Goal: Contribute content

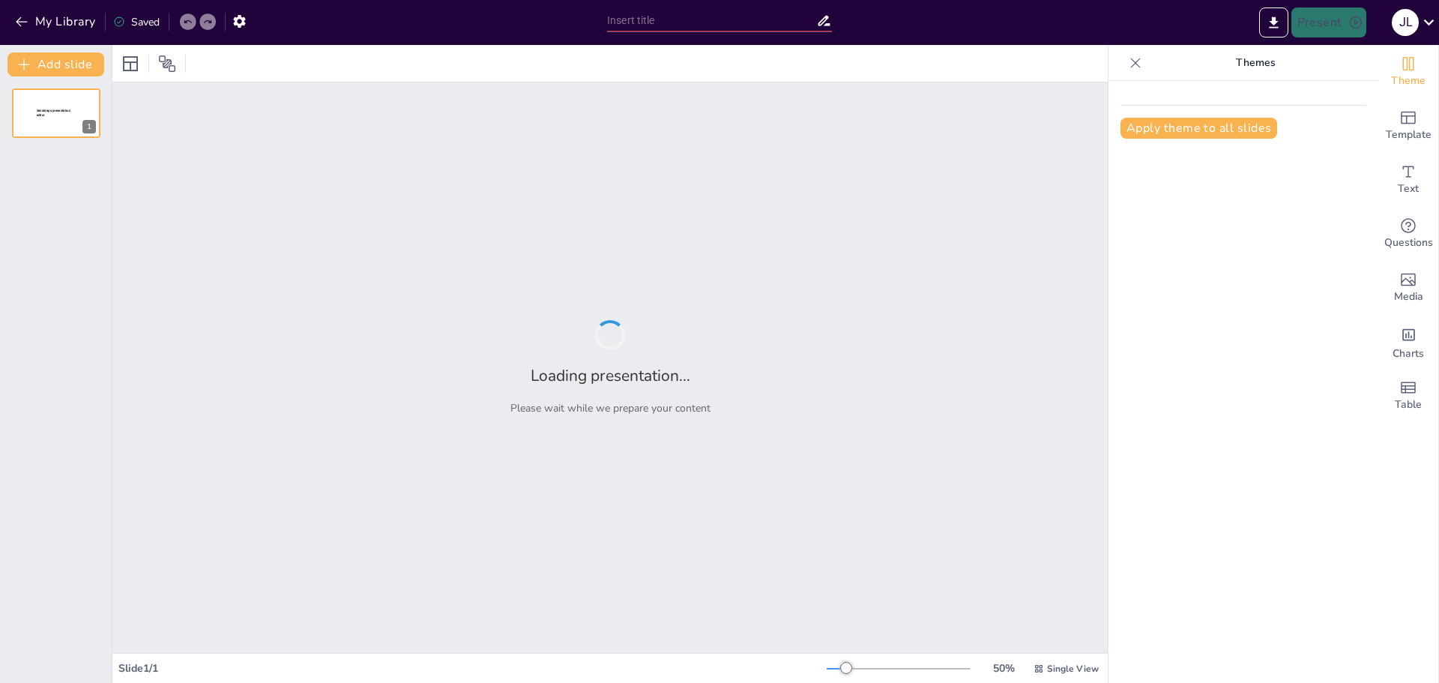
type input "Impacto Económico y Social de la Fórmula 1"
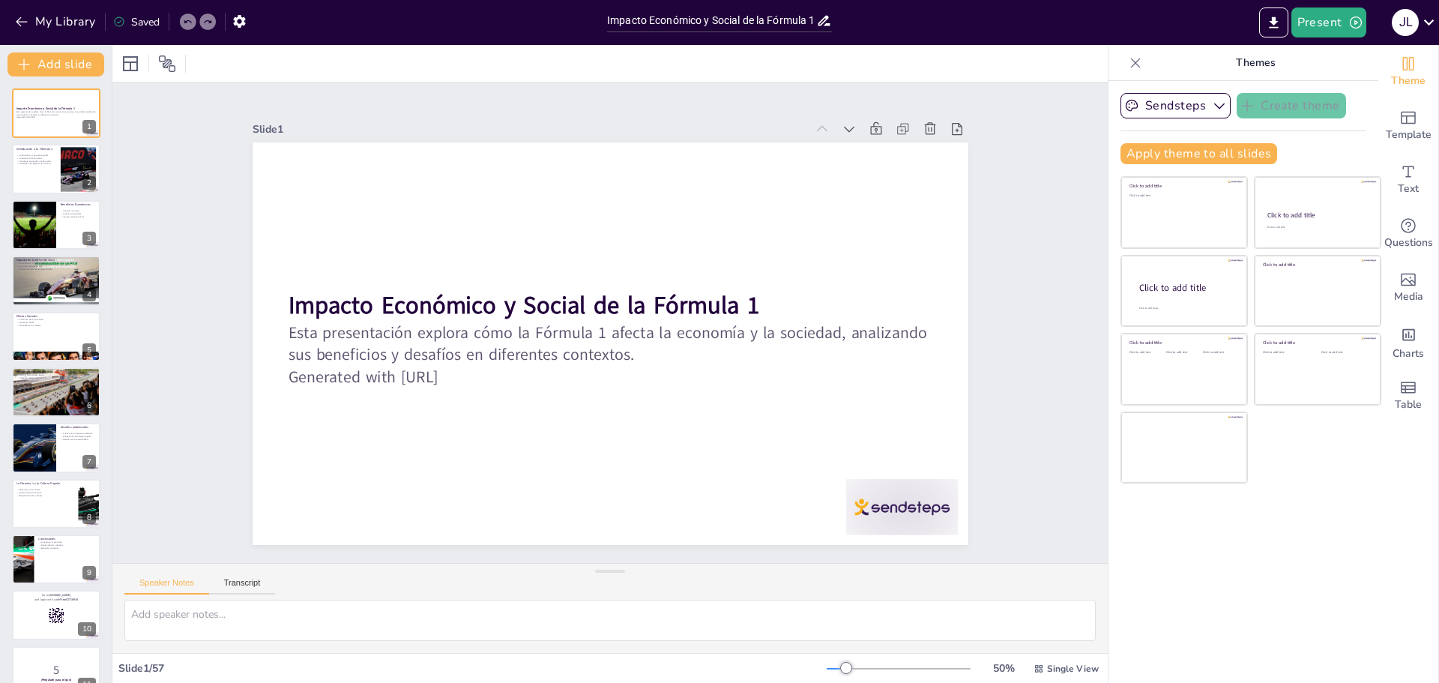
checkbox input "true"
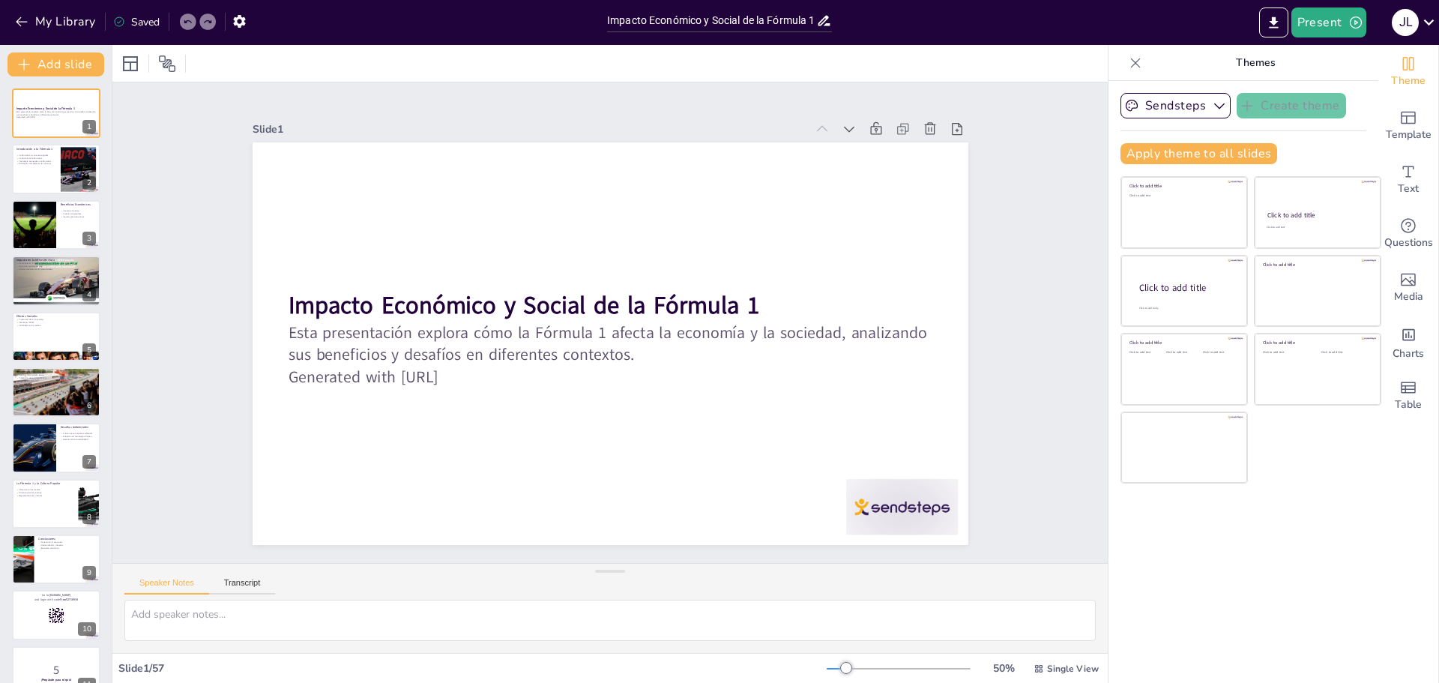
checkbox input "true"
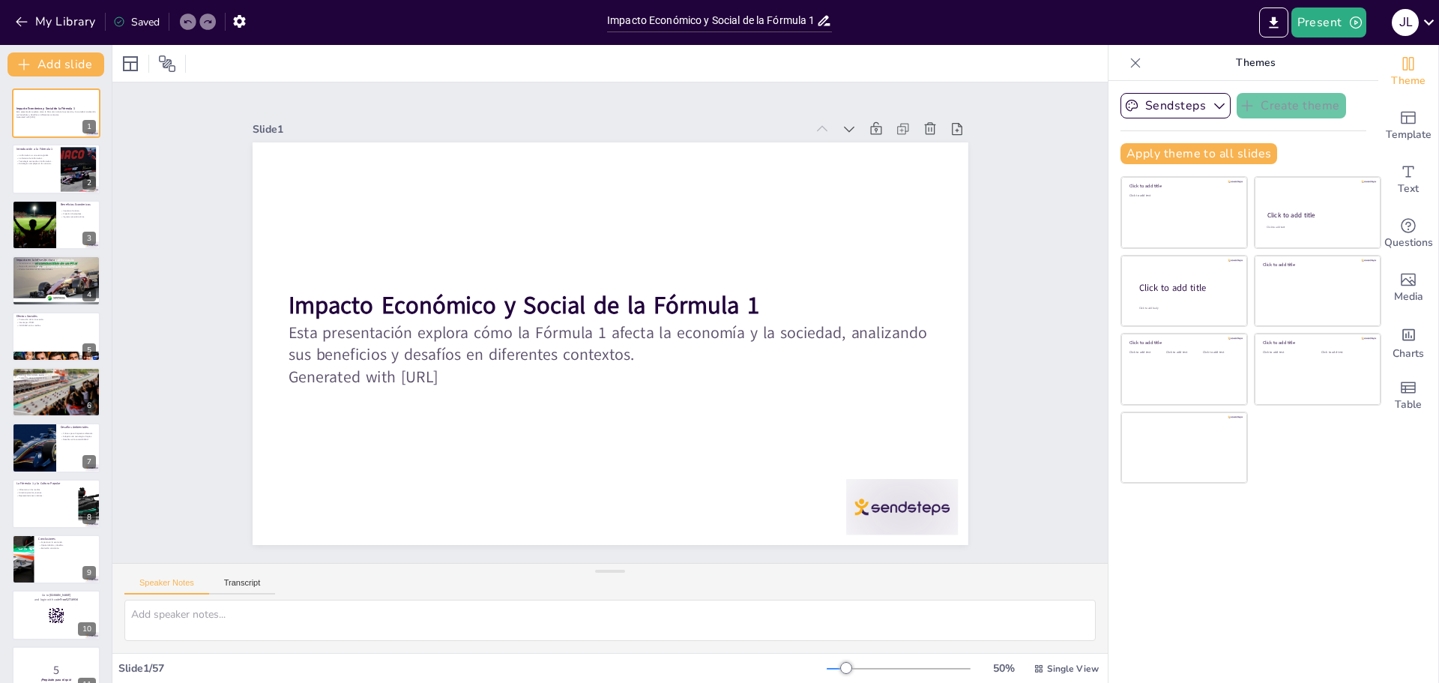
checkbox input "true"
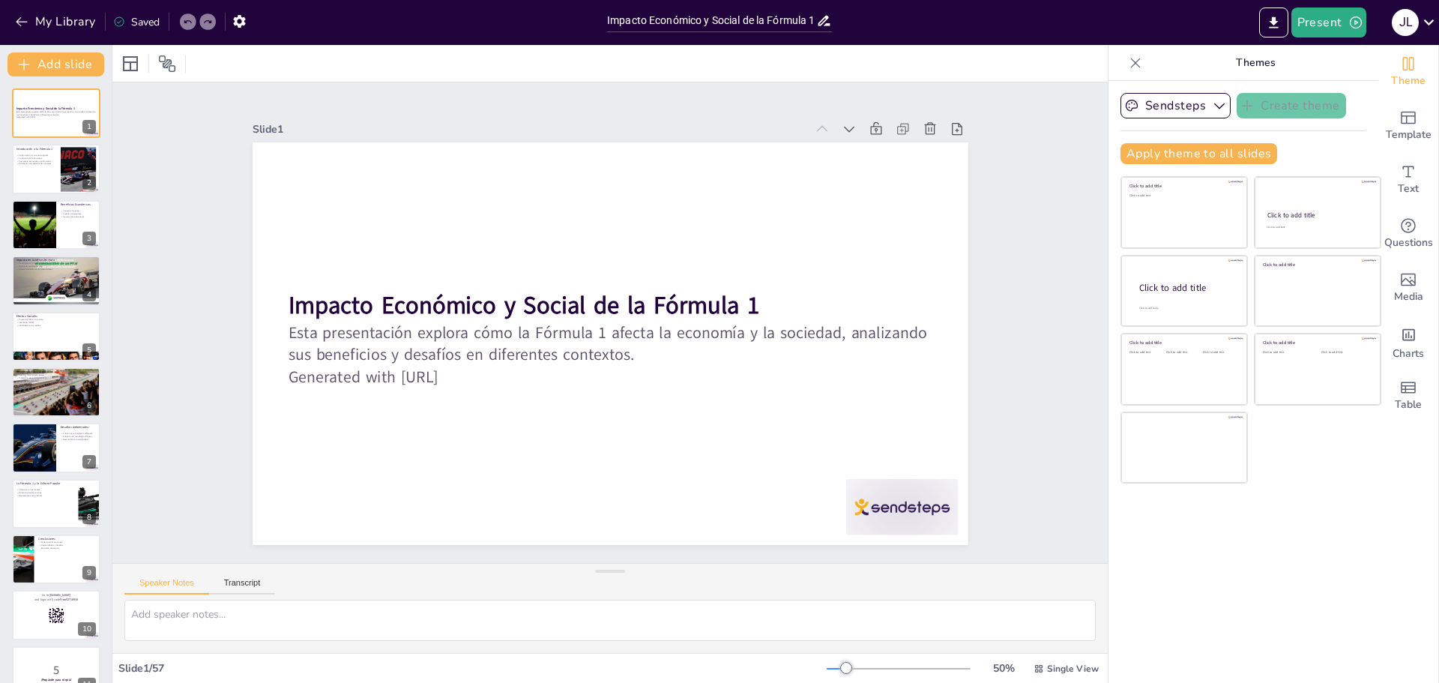
checkbox input "true"
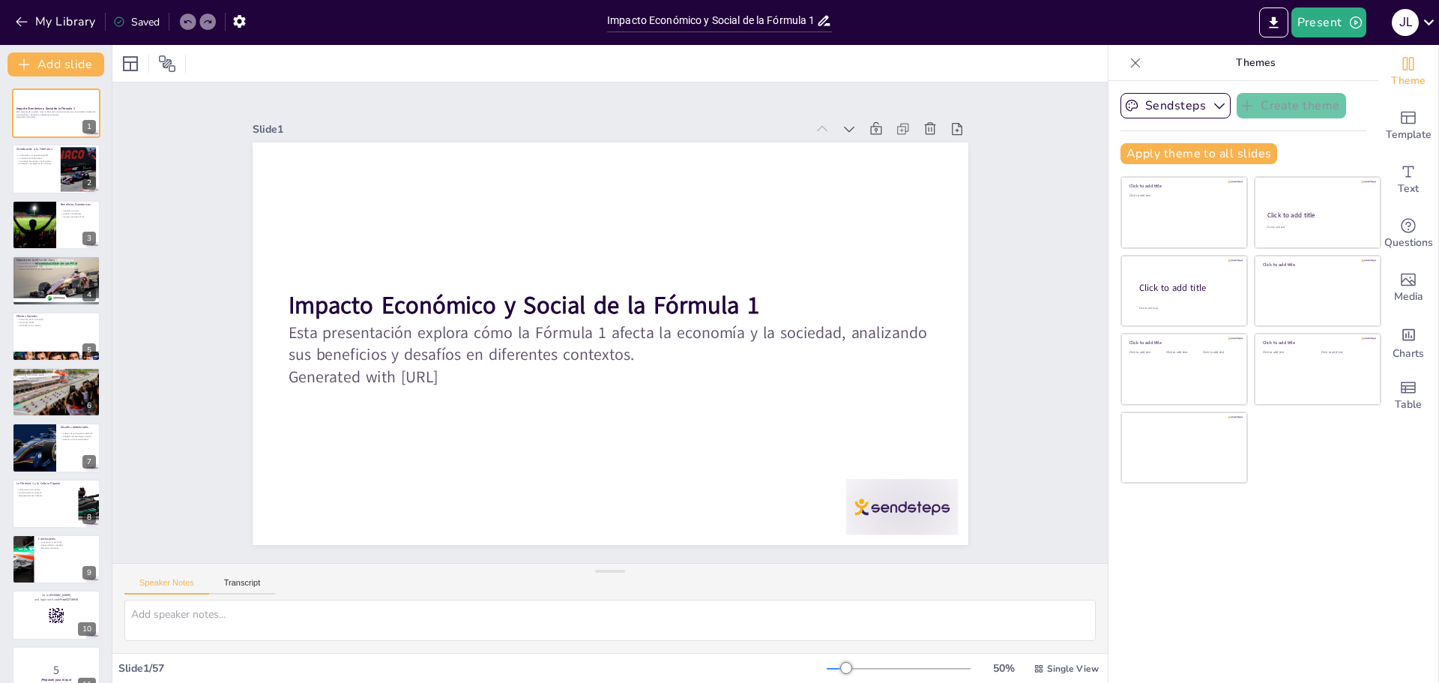
checkbox input "true"
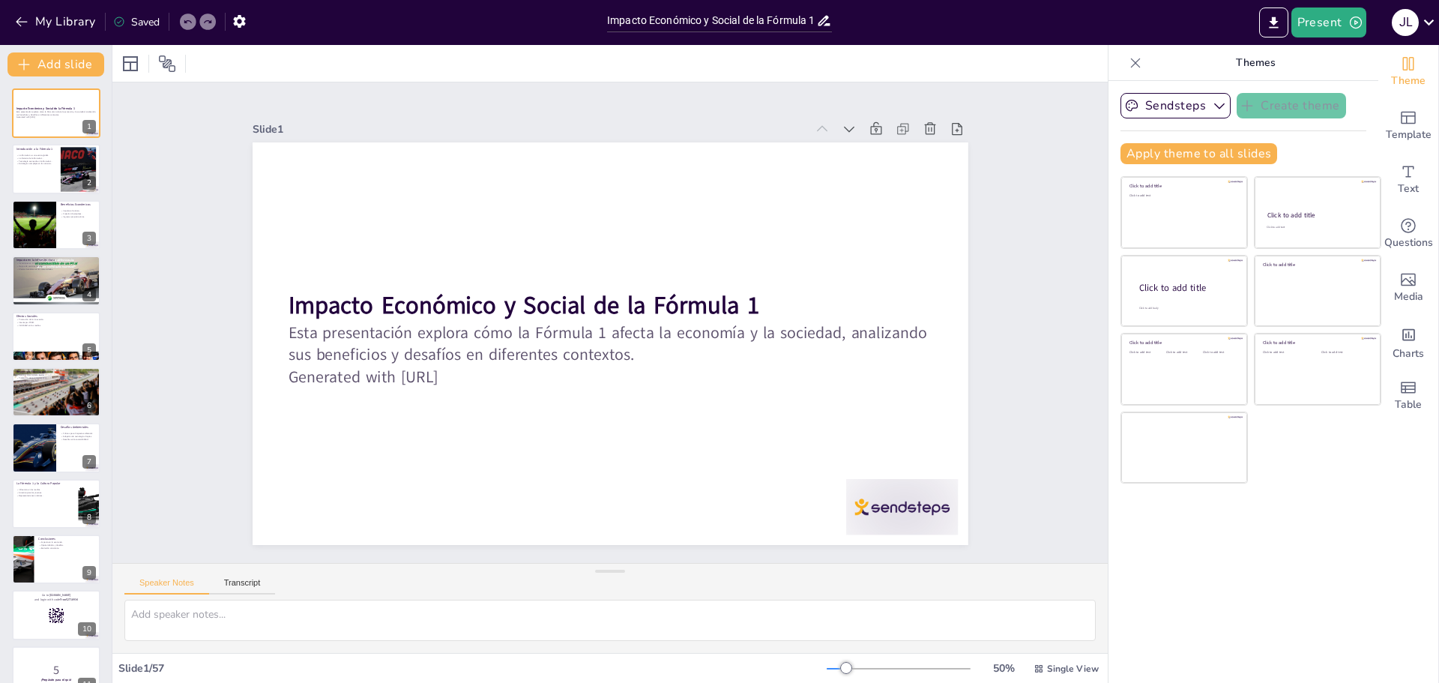
checkbox input "true"
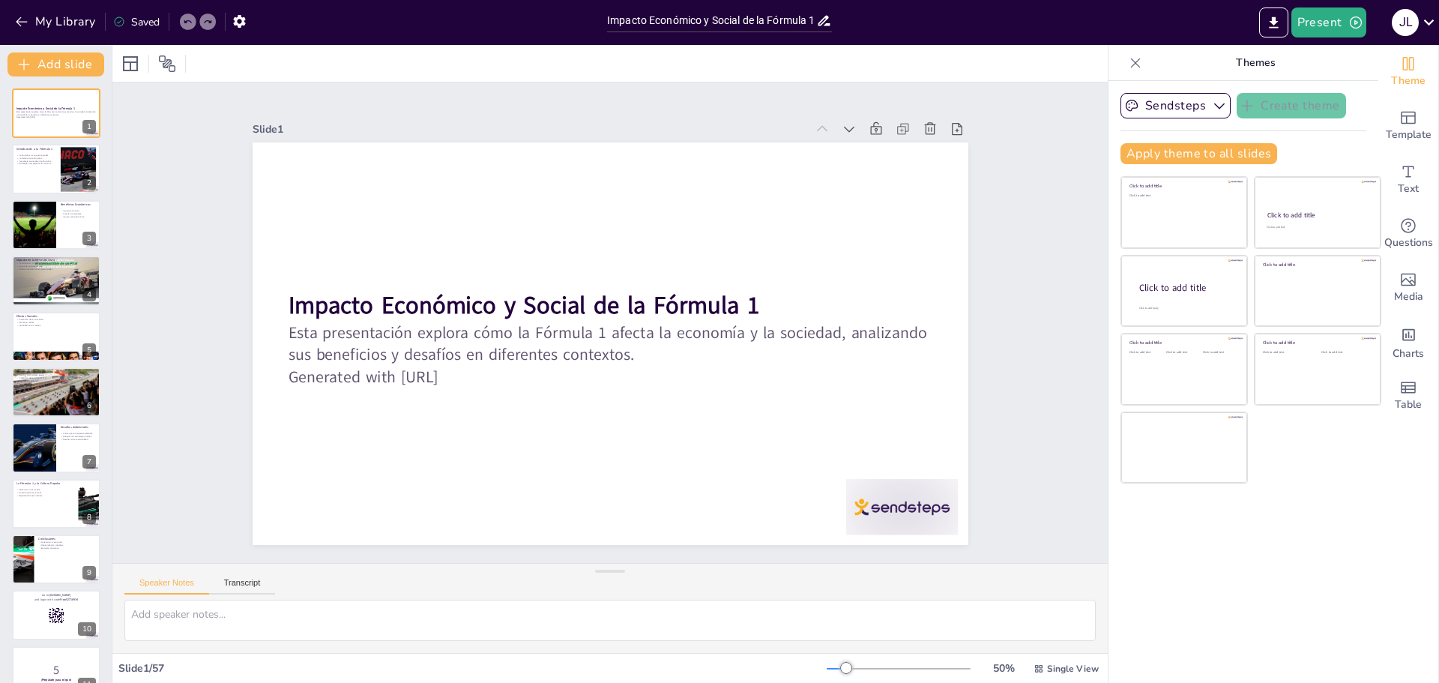
checkbox input "true"
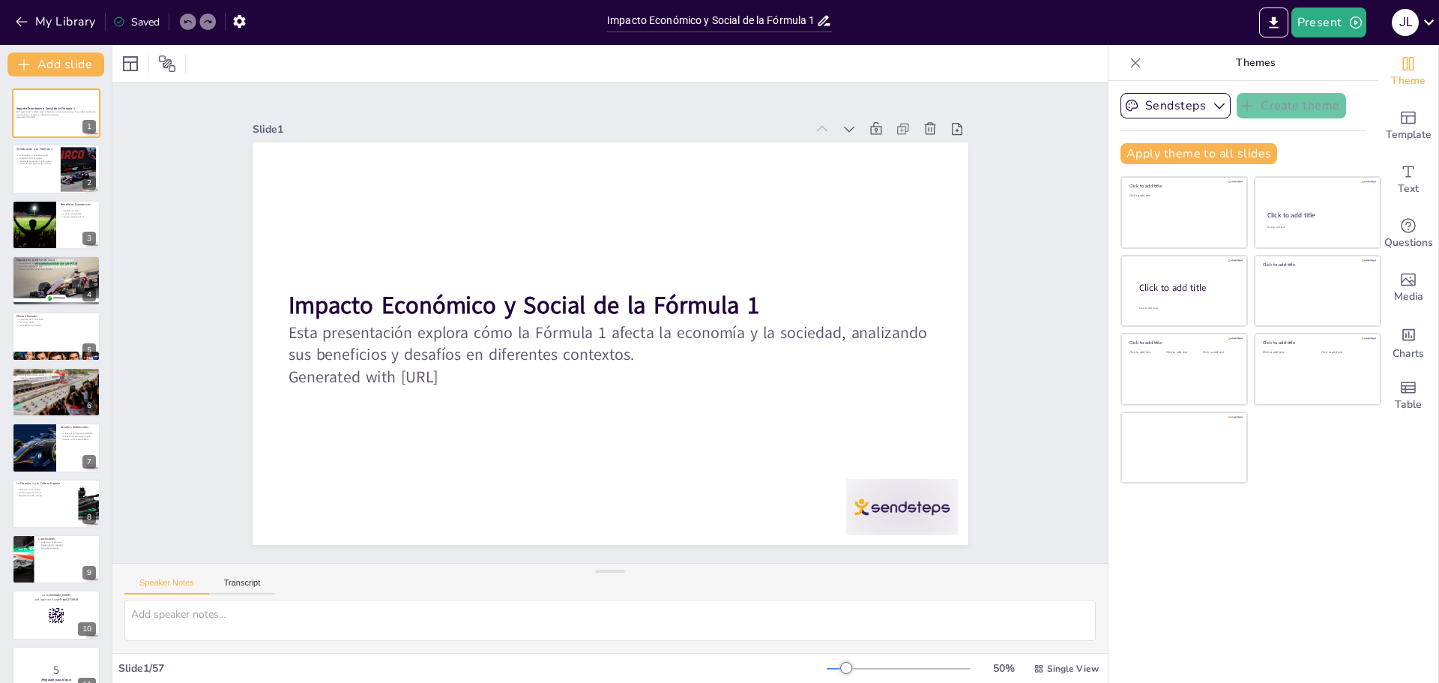
checkbox input "true"
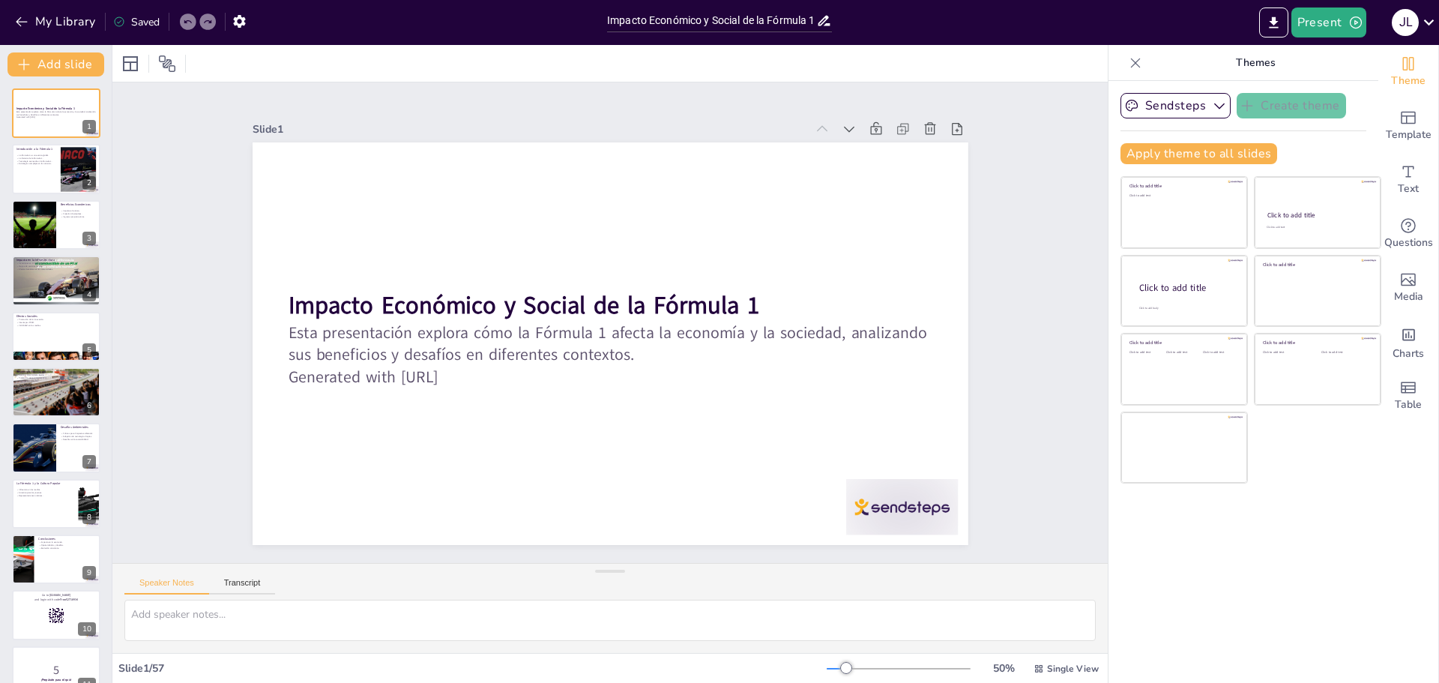
checkbox input "true"
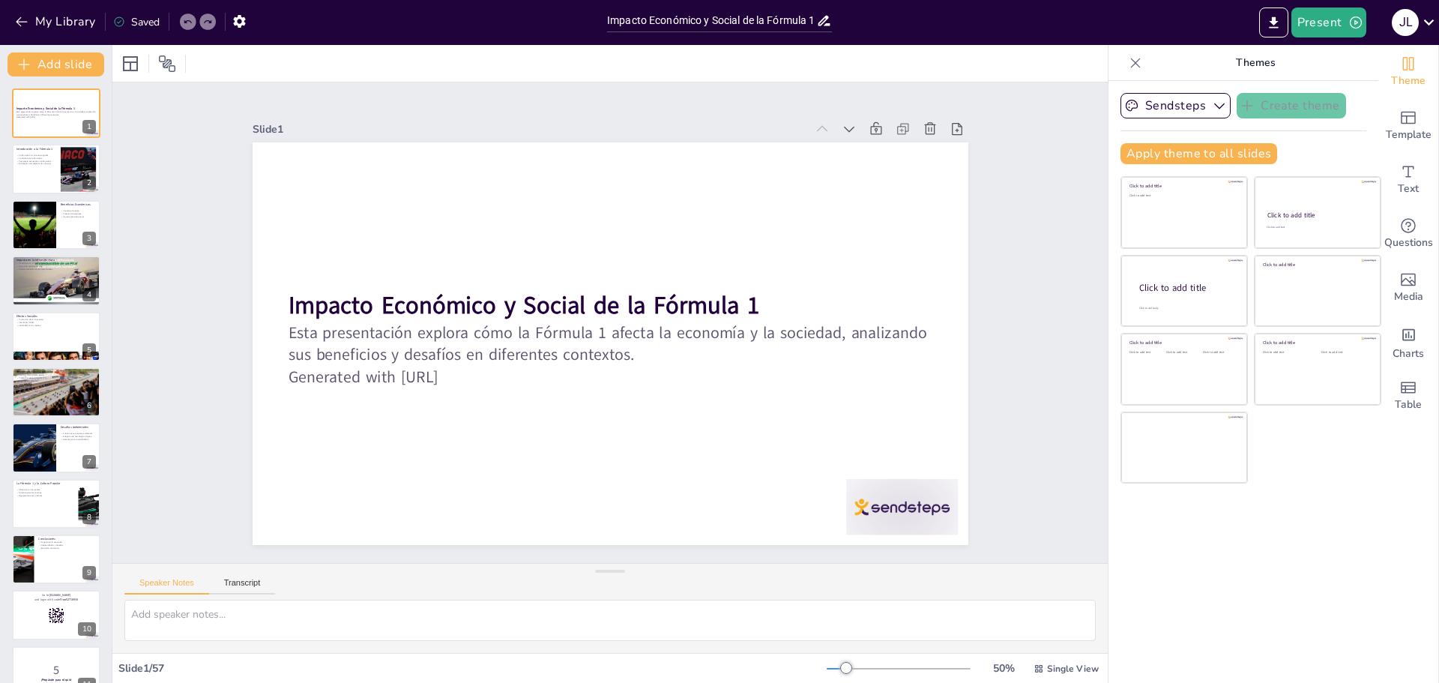
checkbox input "true"
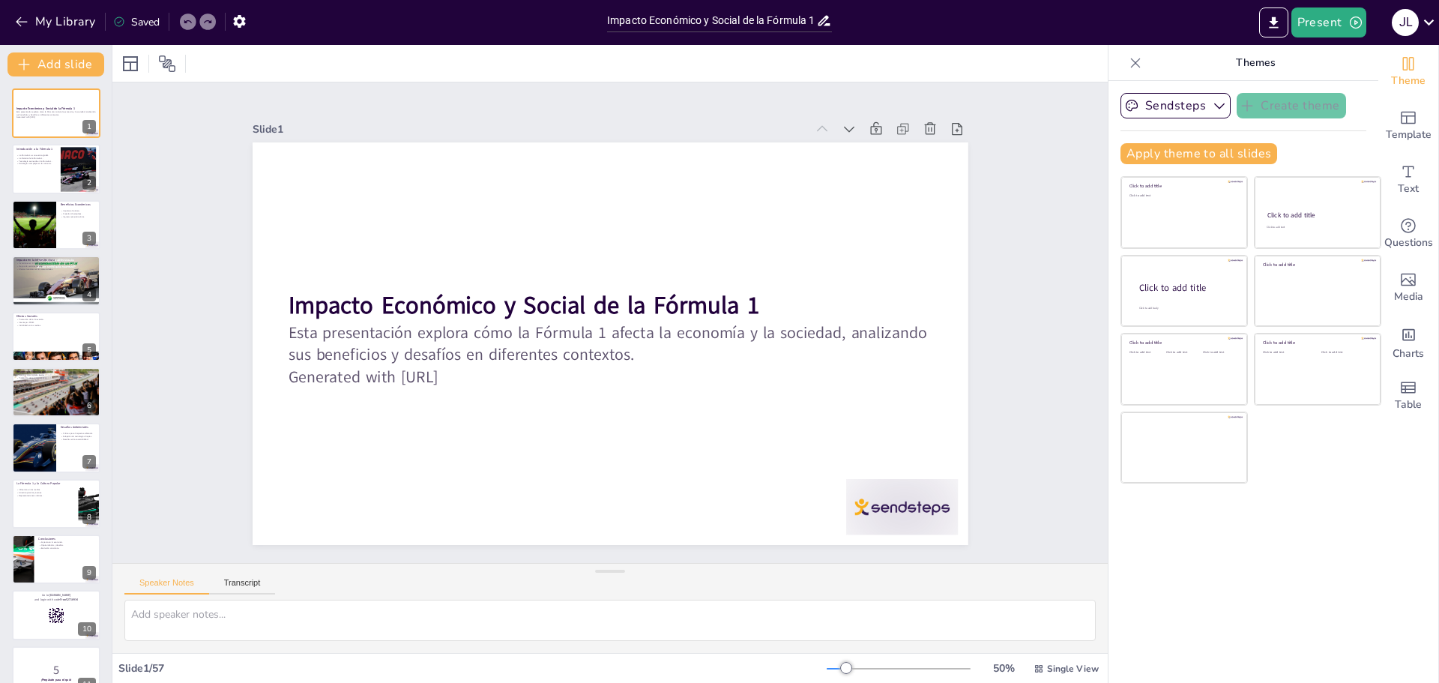
checkbox input "true"
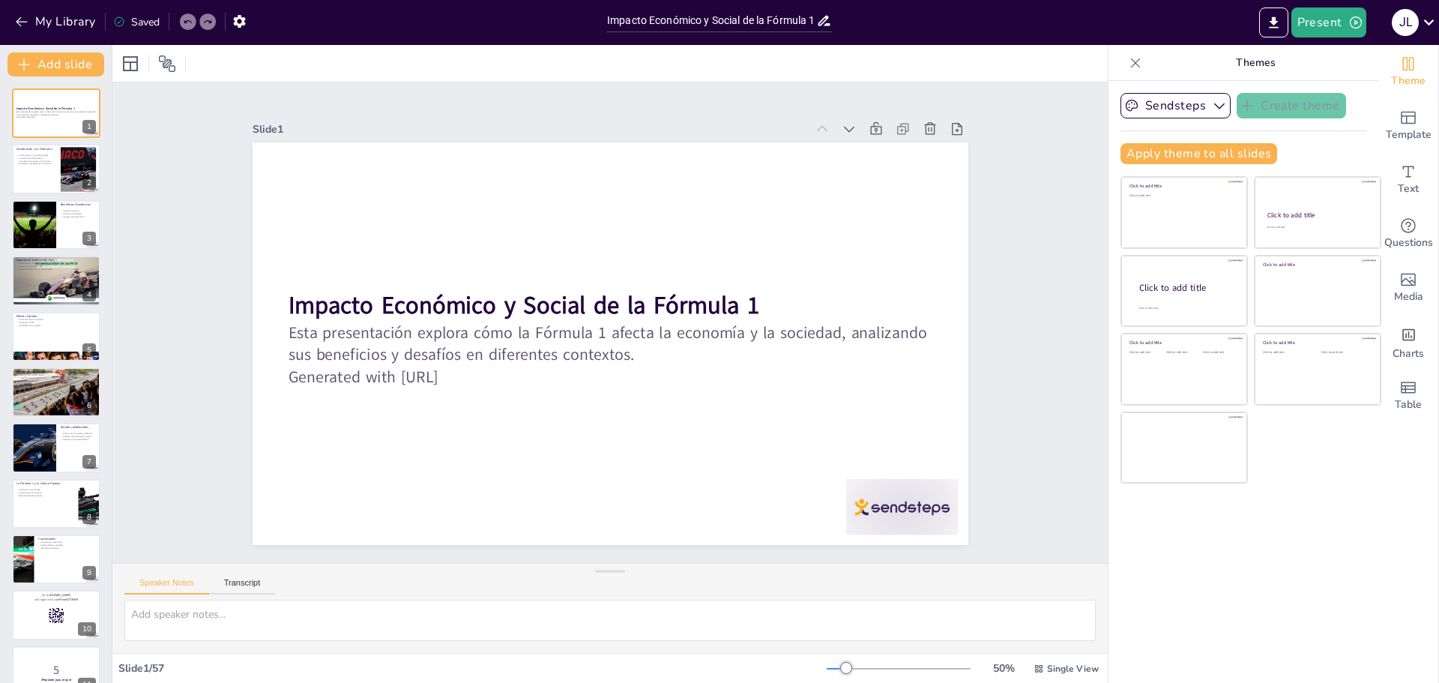
checkbox input "true"
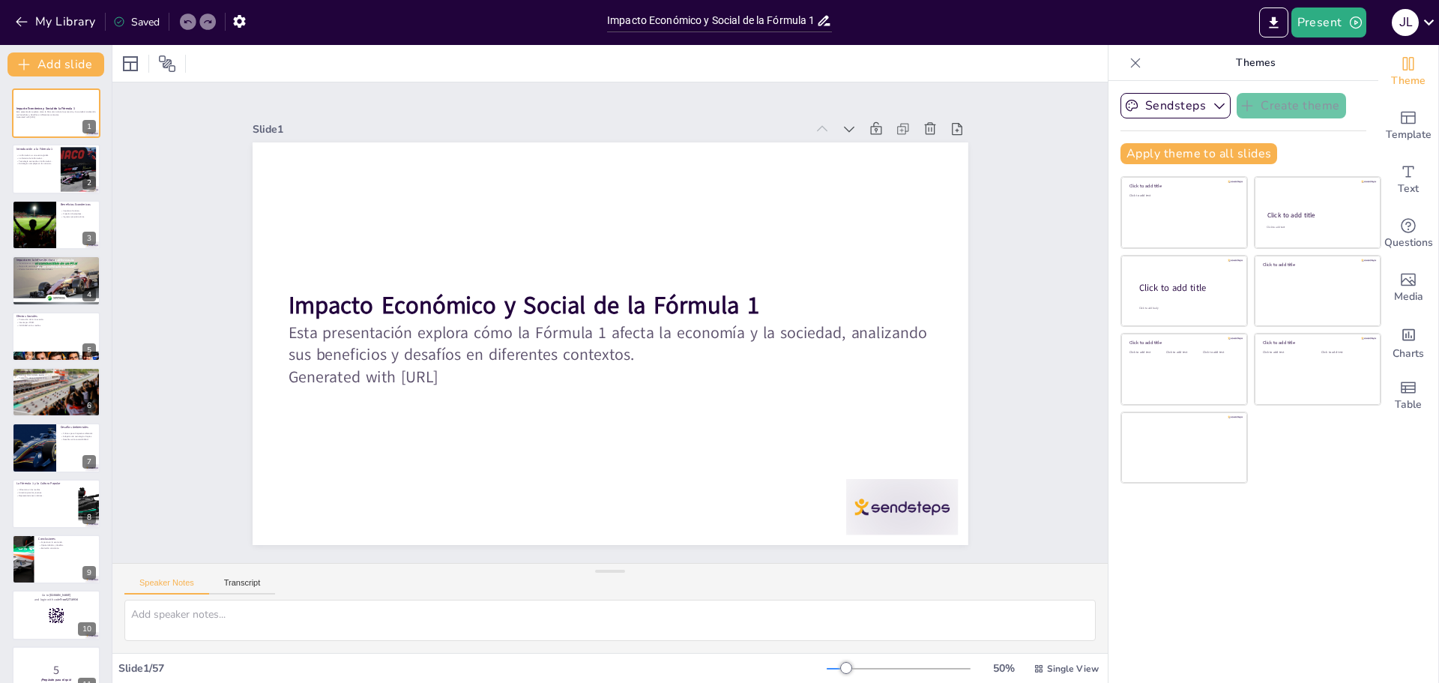
checkbox input "true"
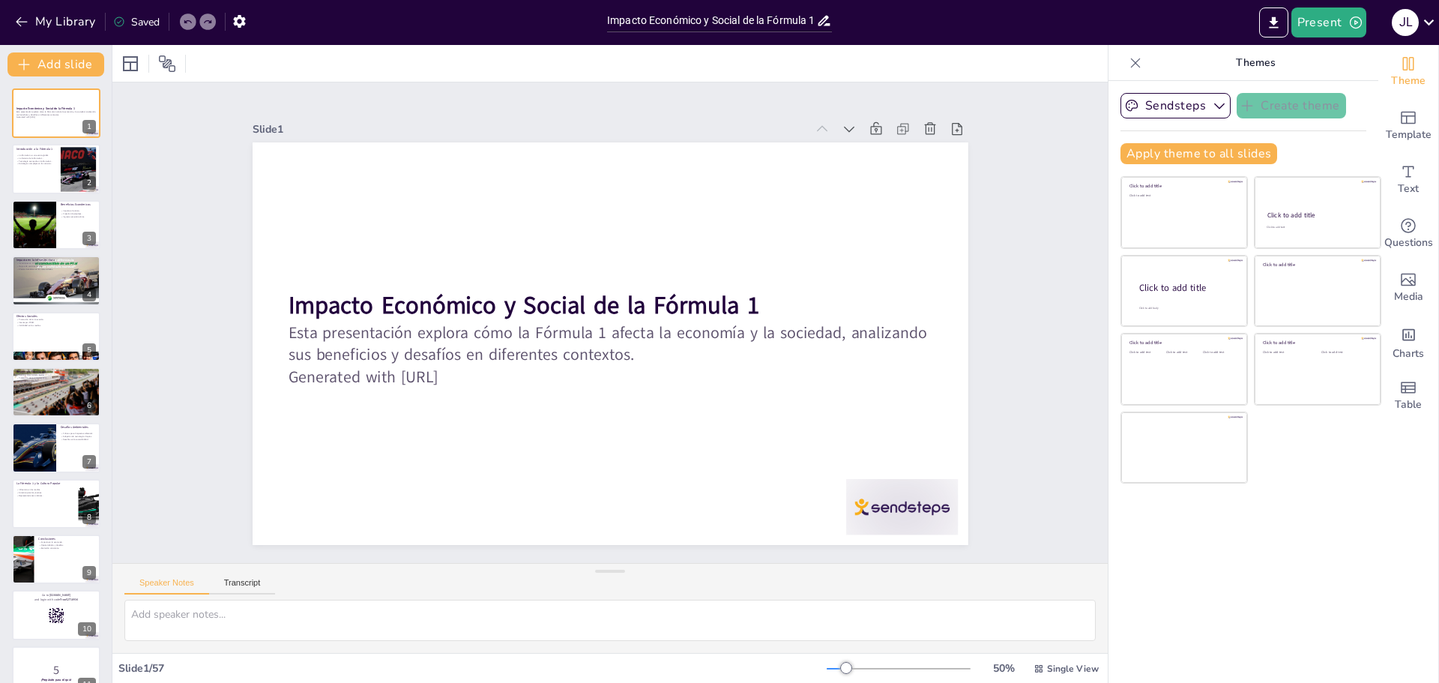
checkbox input "true"
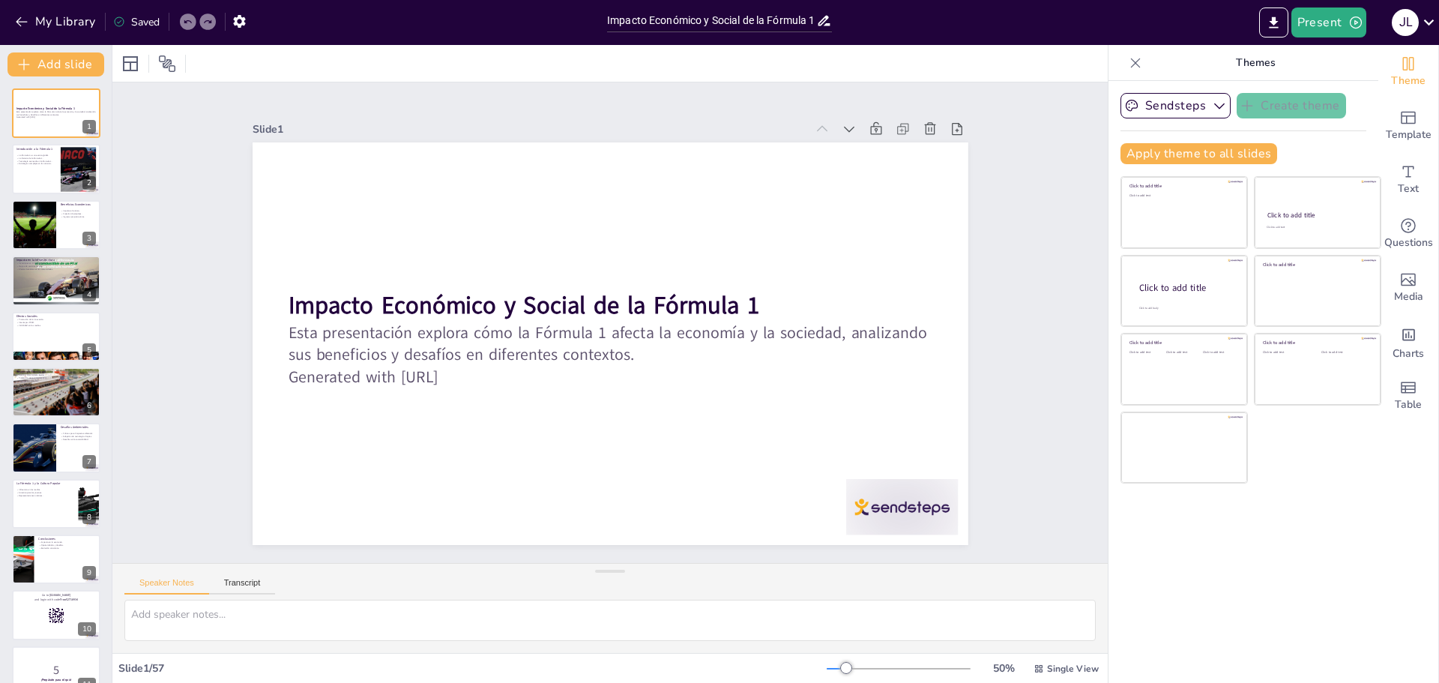
checkbox input "true"
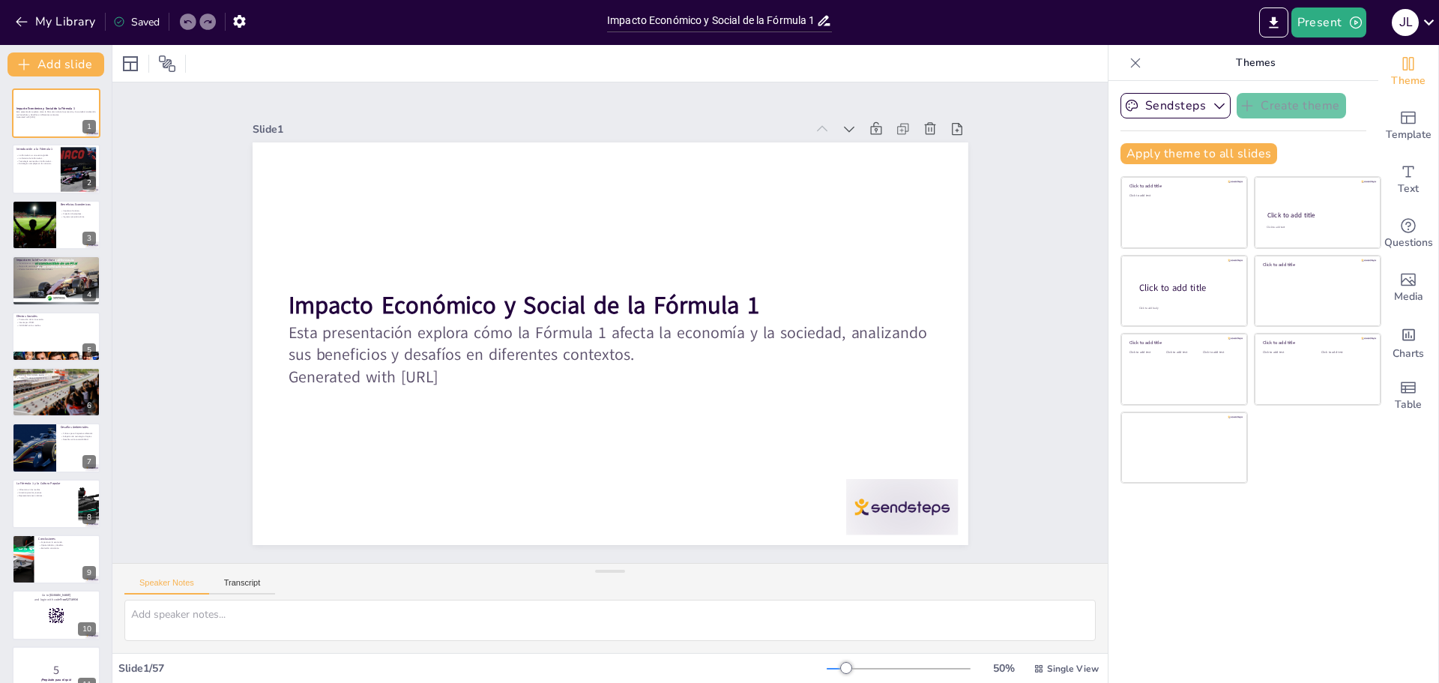
checkbox input "true"
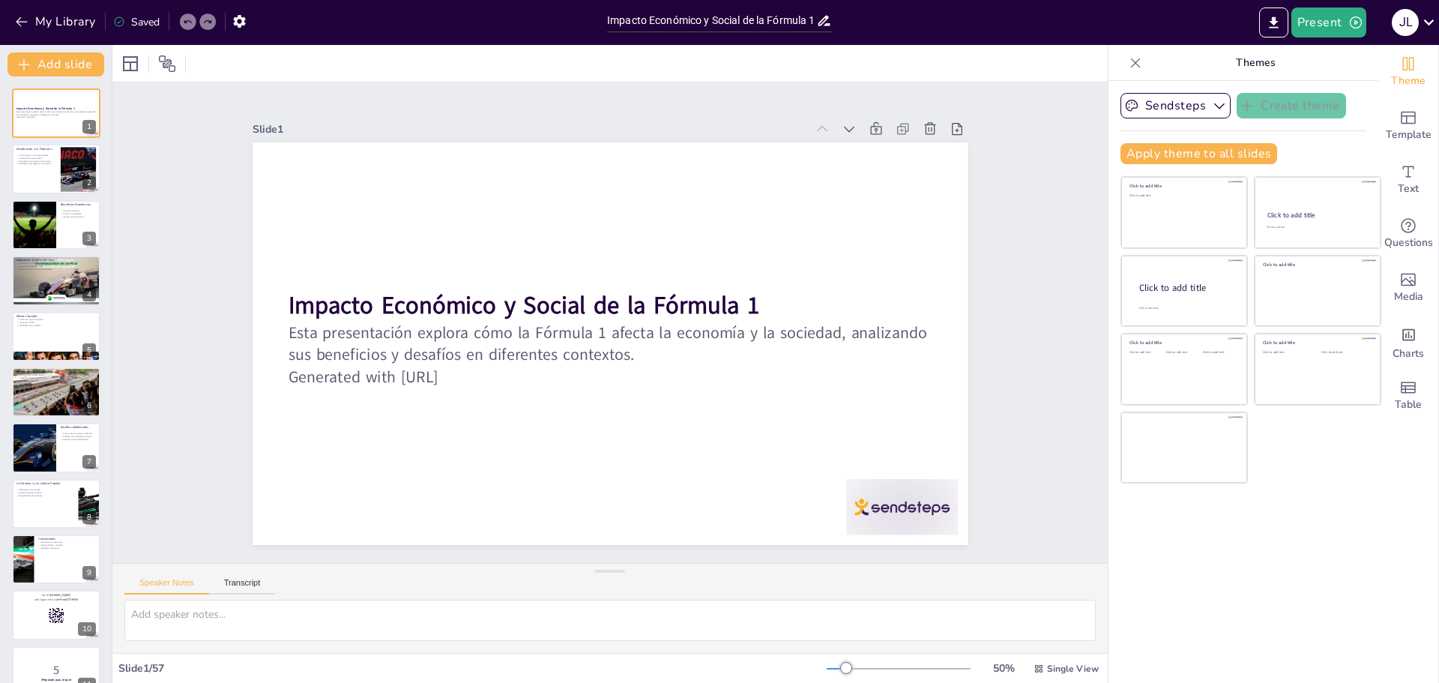
checkbox input "true"
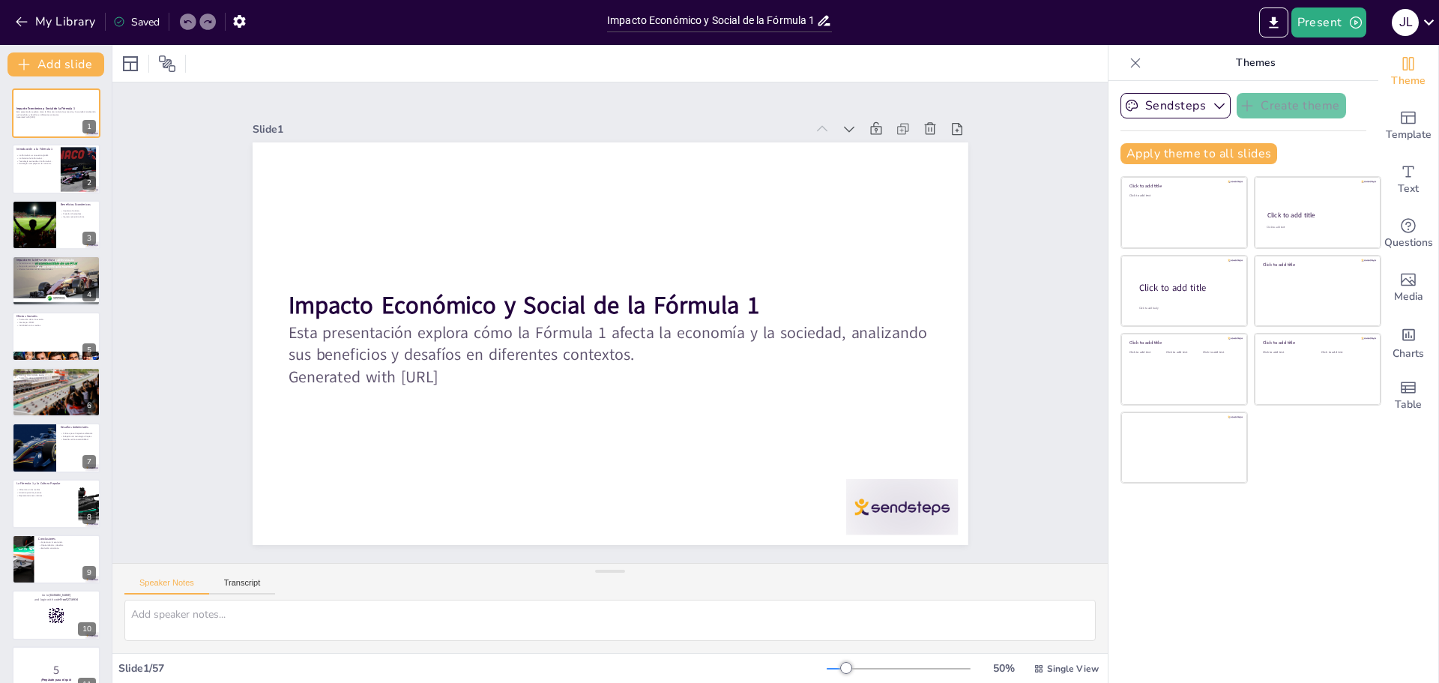
checkbox input "true"
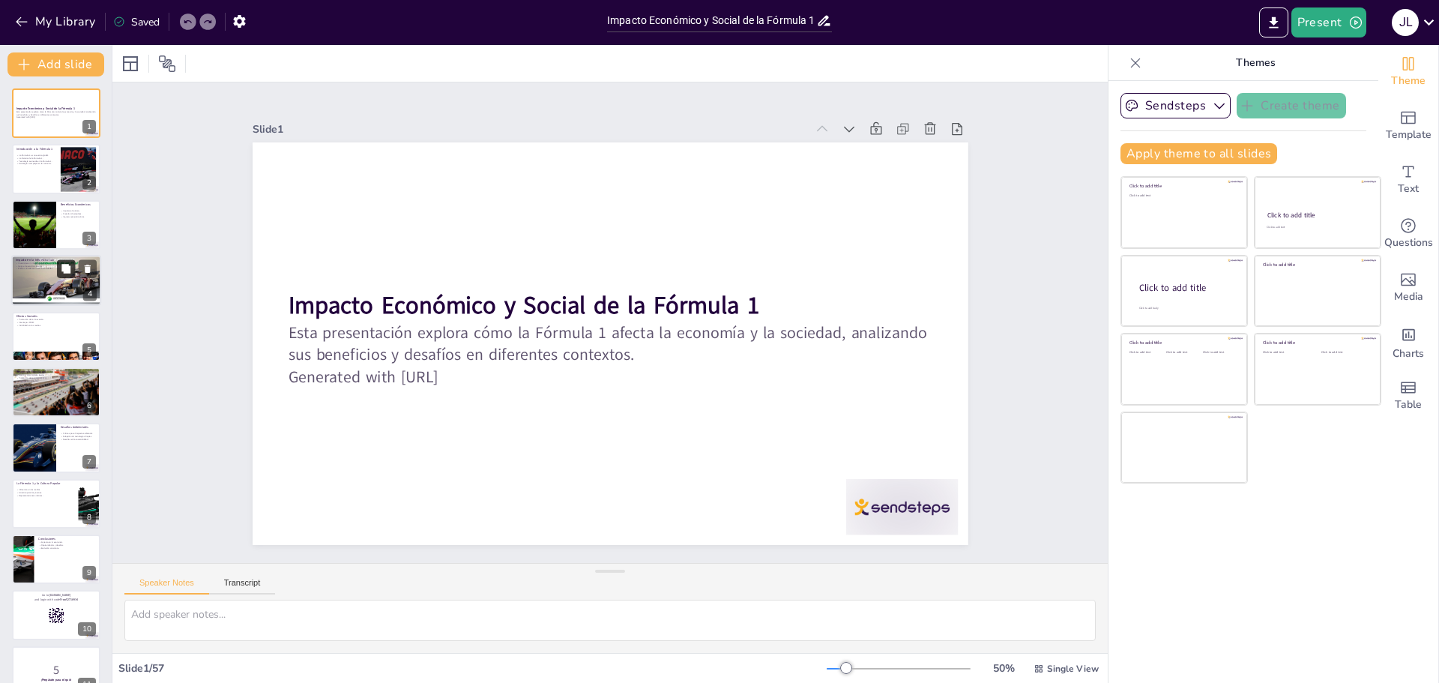
checkbox input "true"
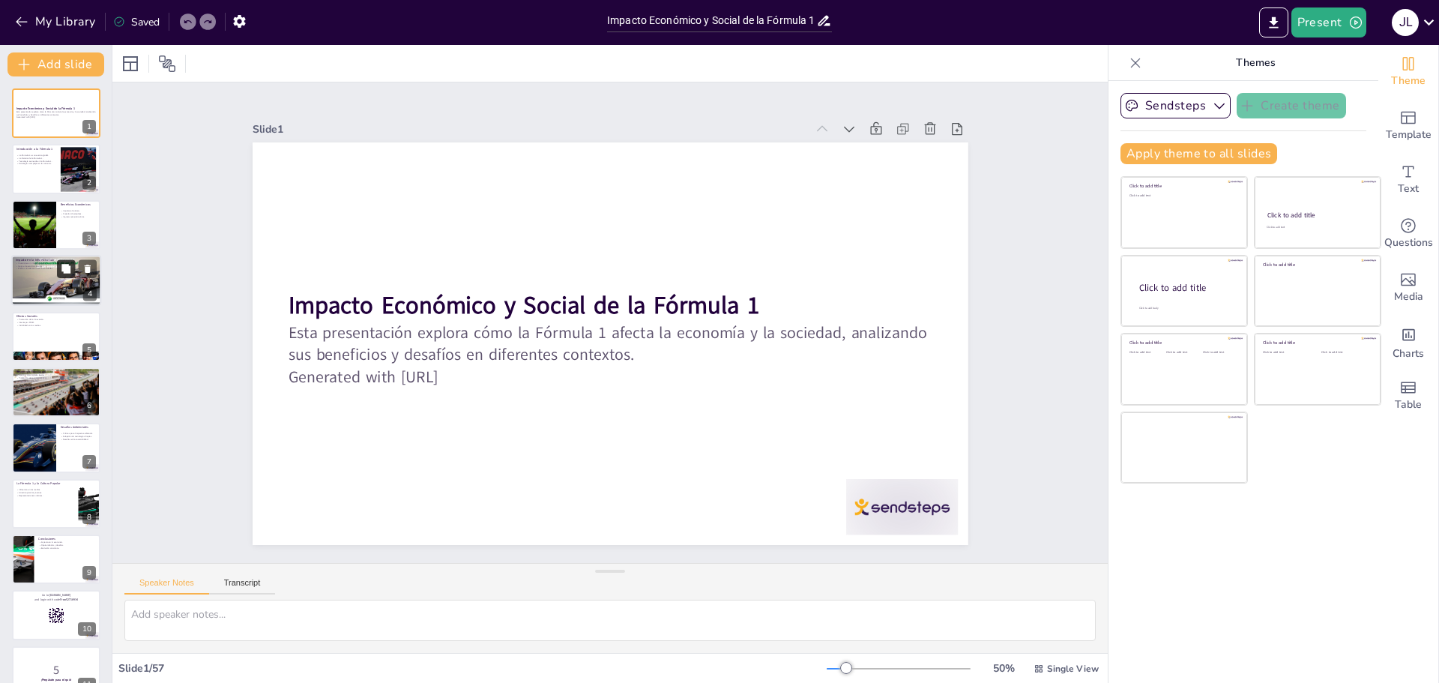
checkbox input "true"
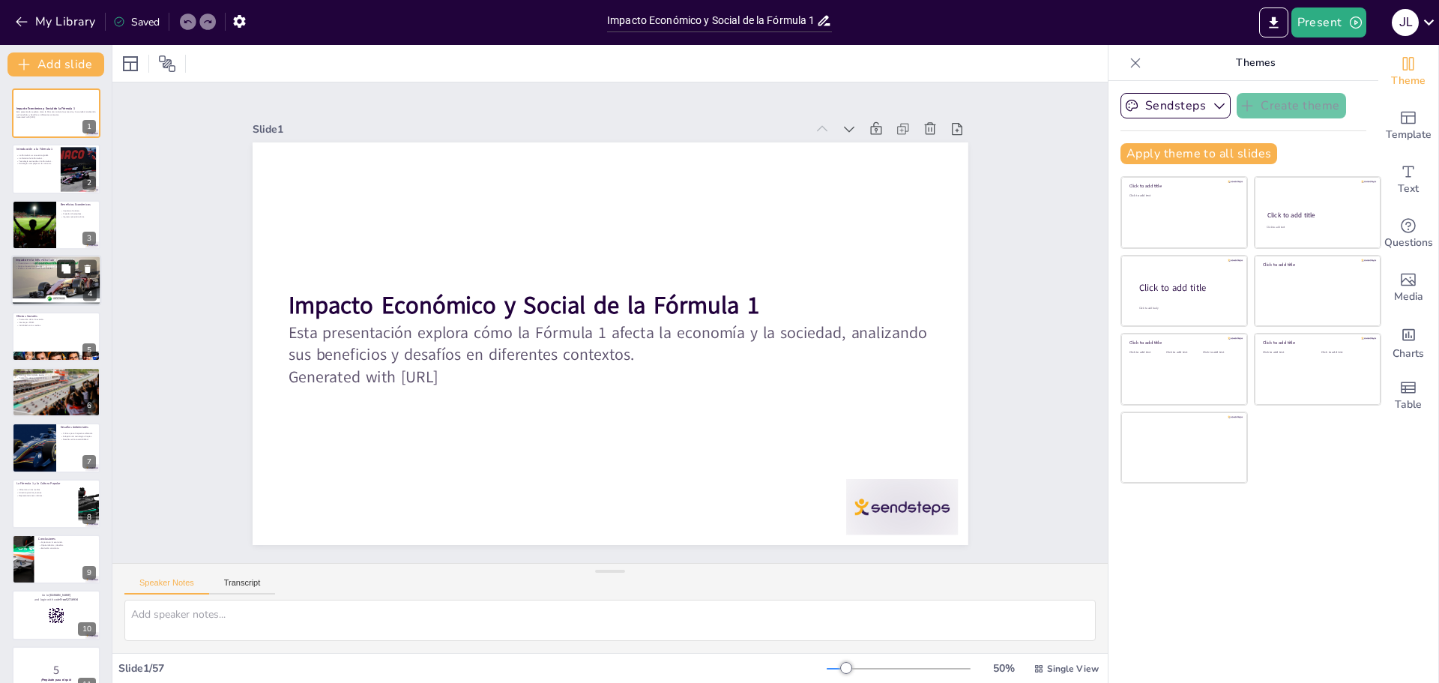
checkbox input "true"
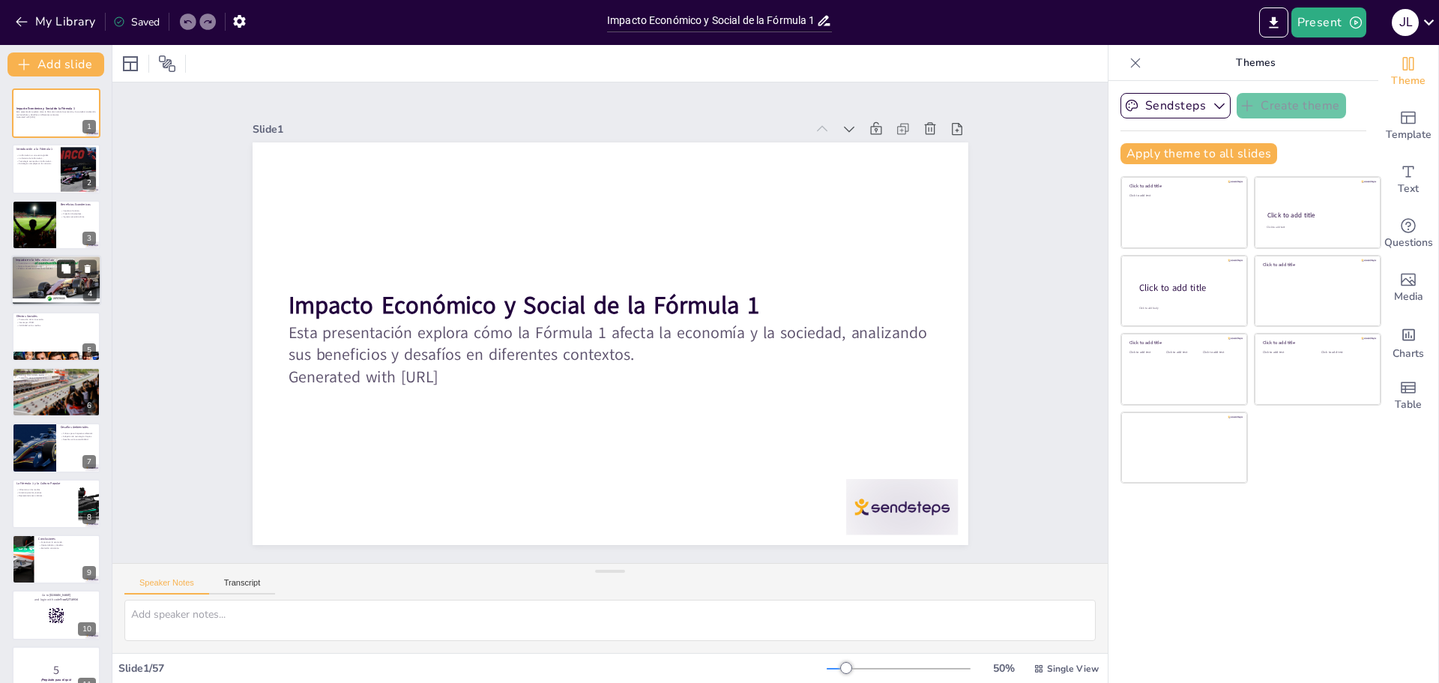
checkbox input "true"
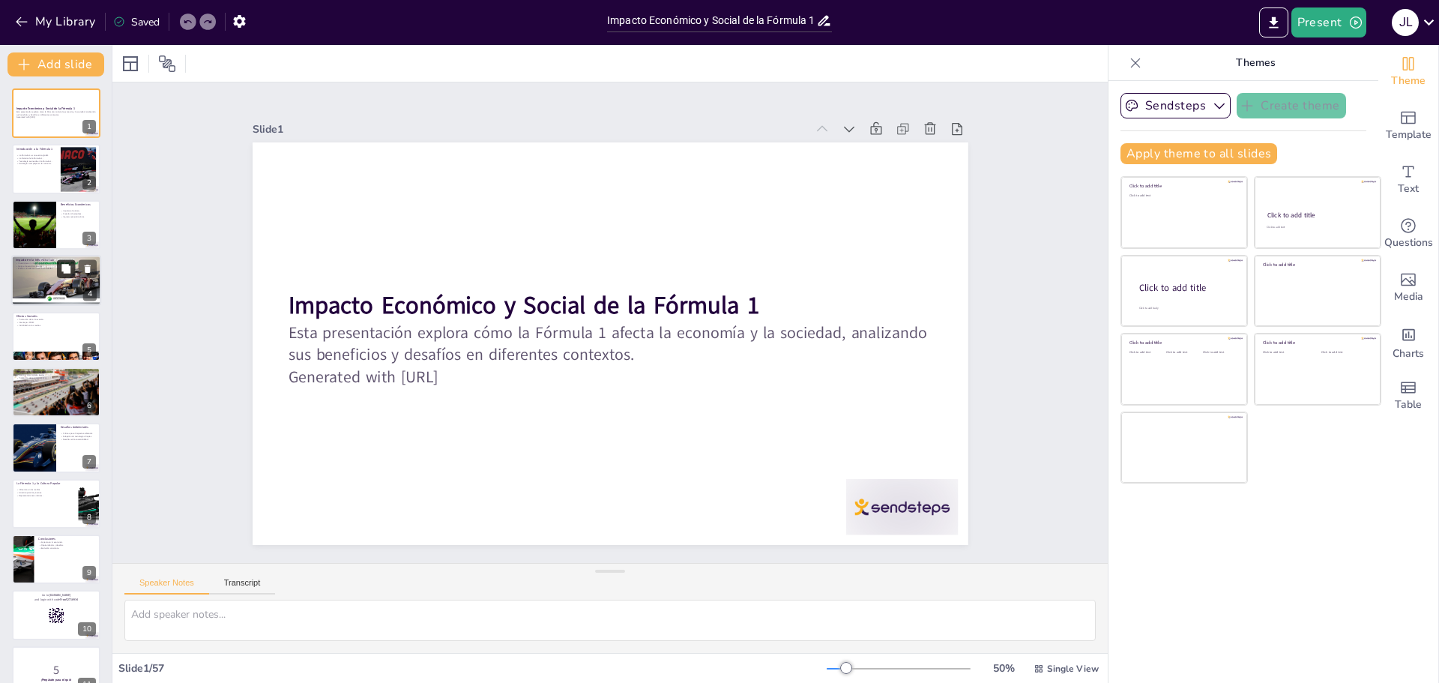
checkbox input "true"
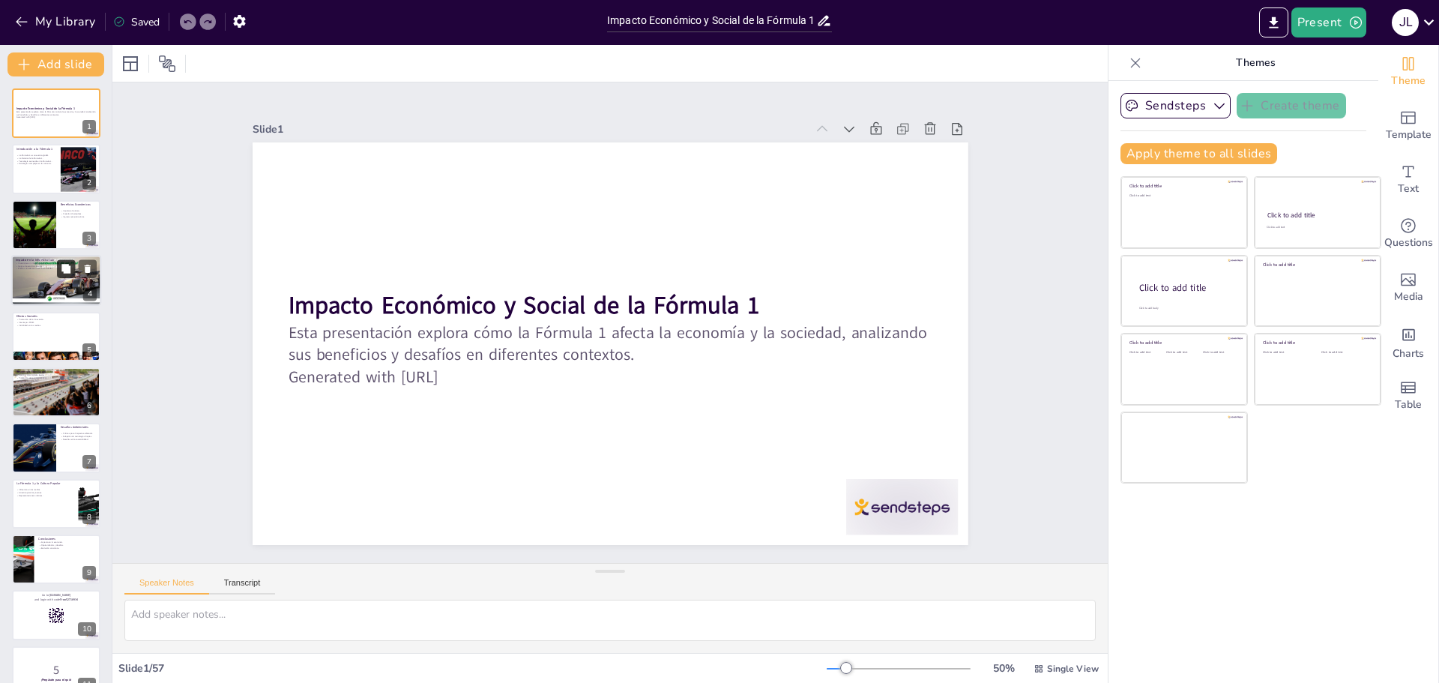
checkbox input "true"
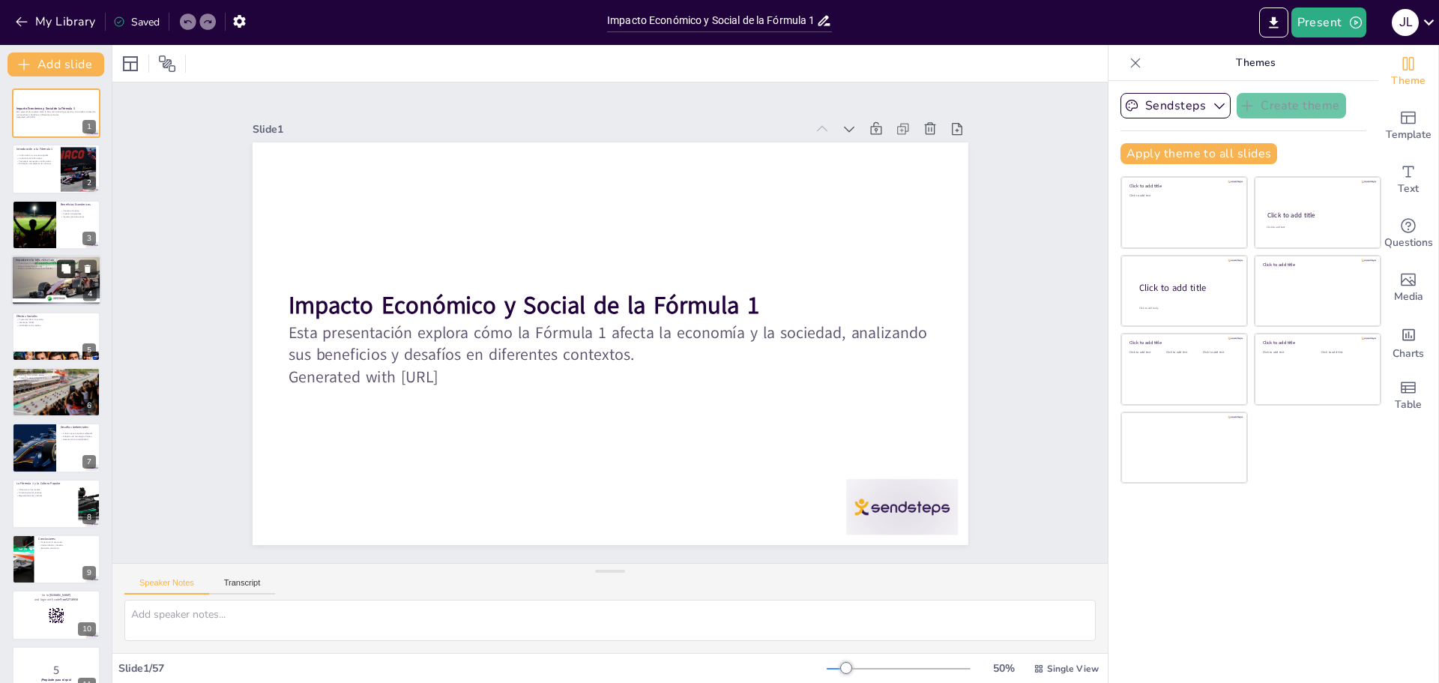
checkbox input "true"
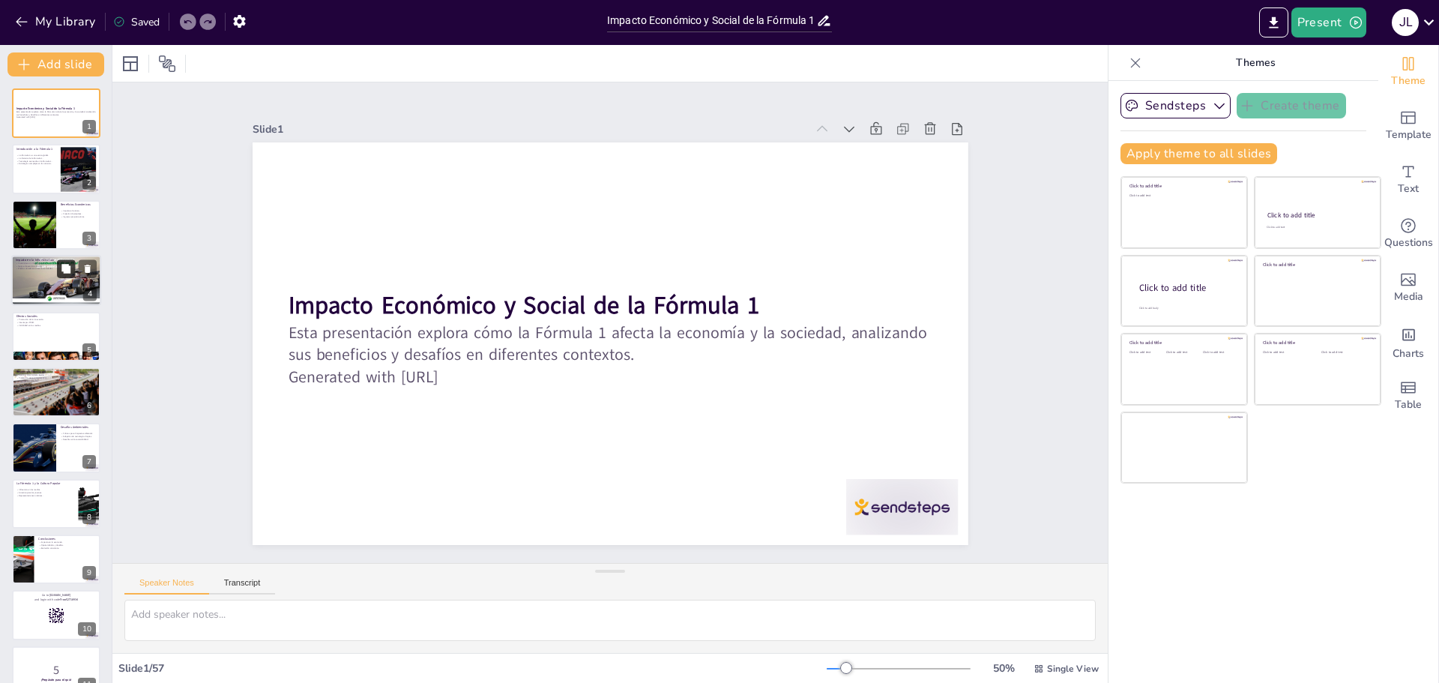
checkbox input "true"
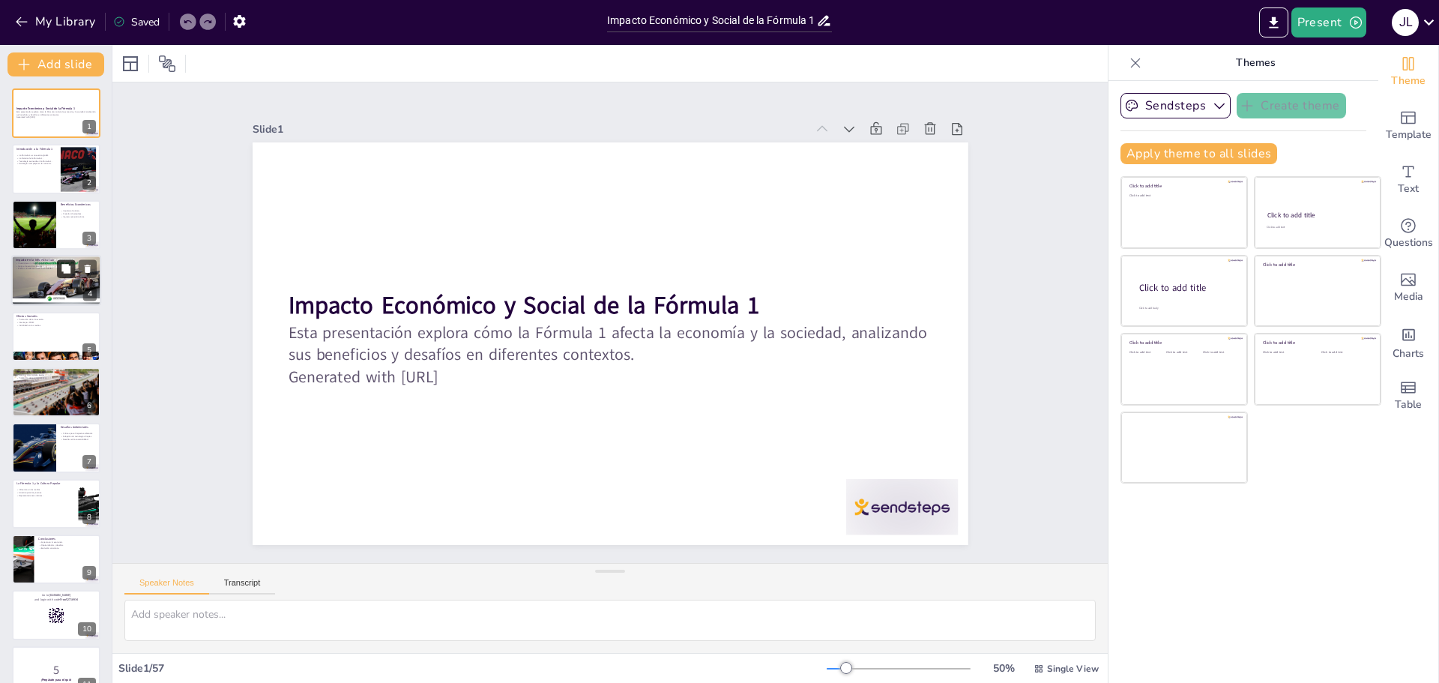
checkbox input "true"
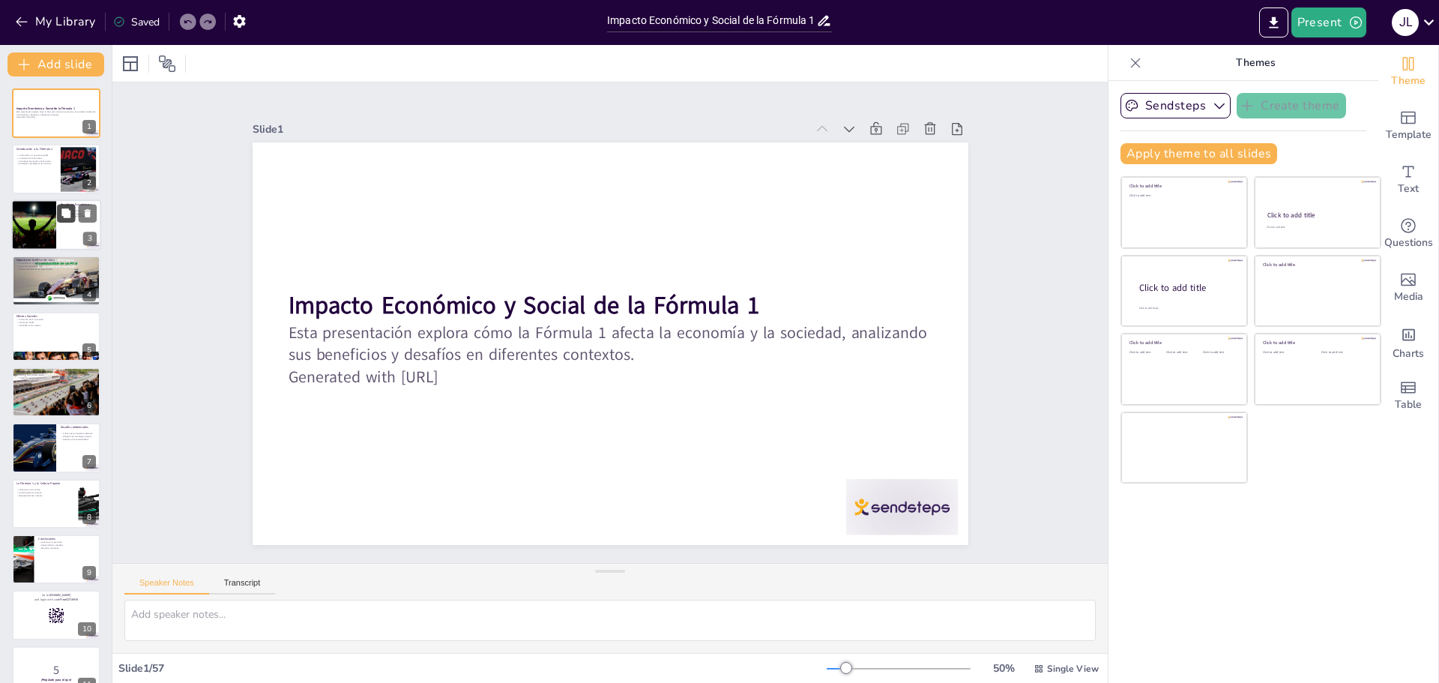
checkbox input "true"
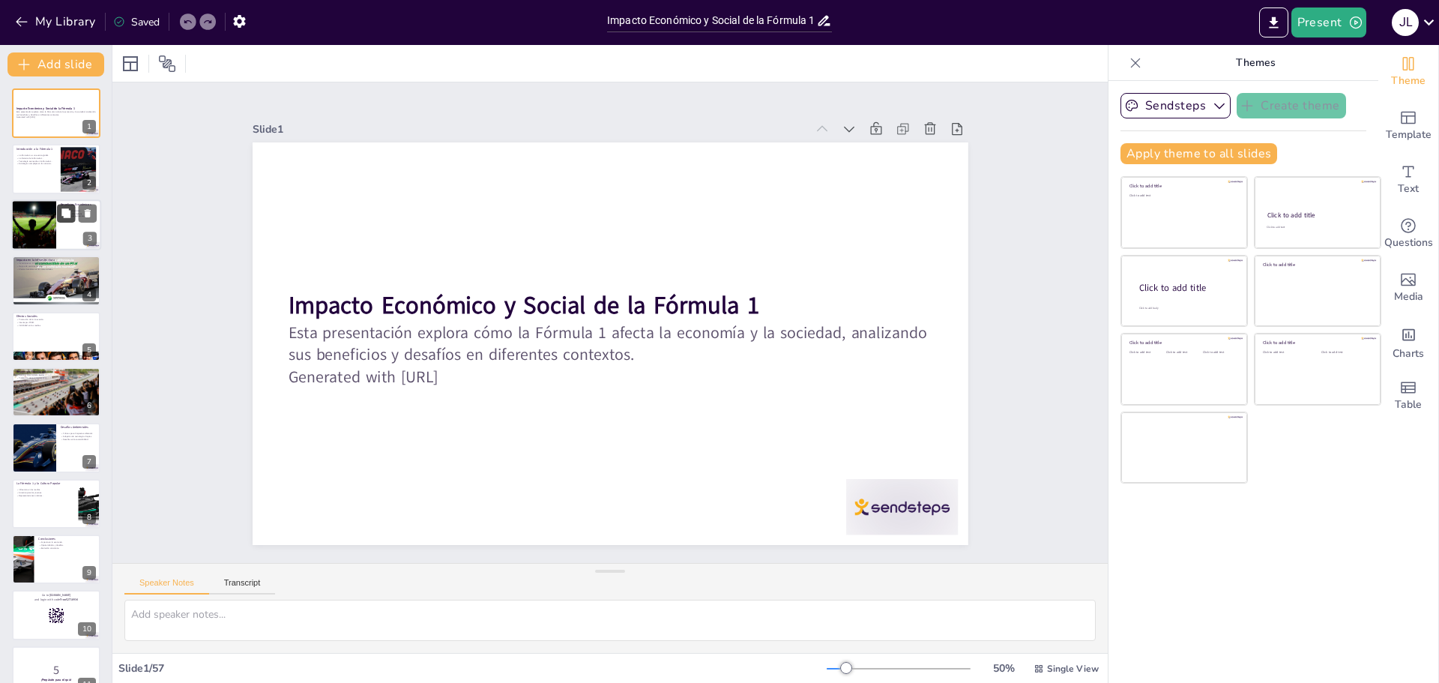
checkbox input "true"
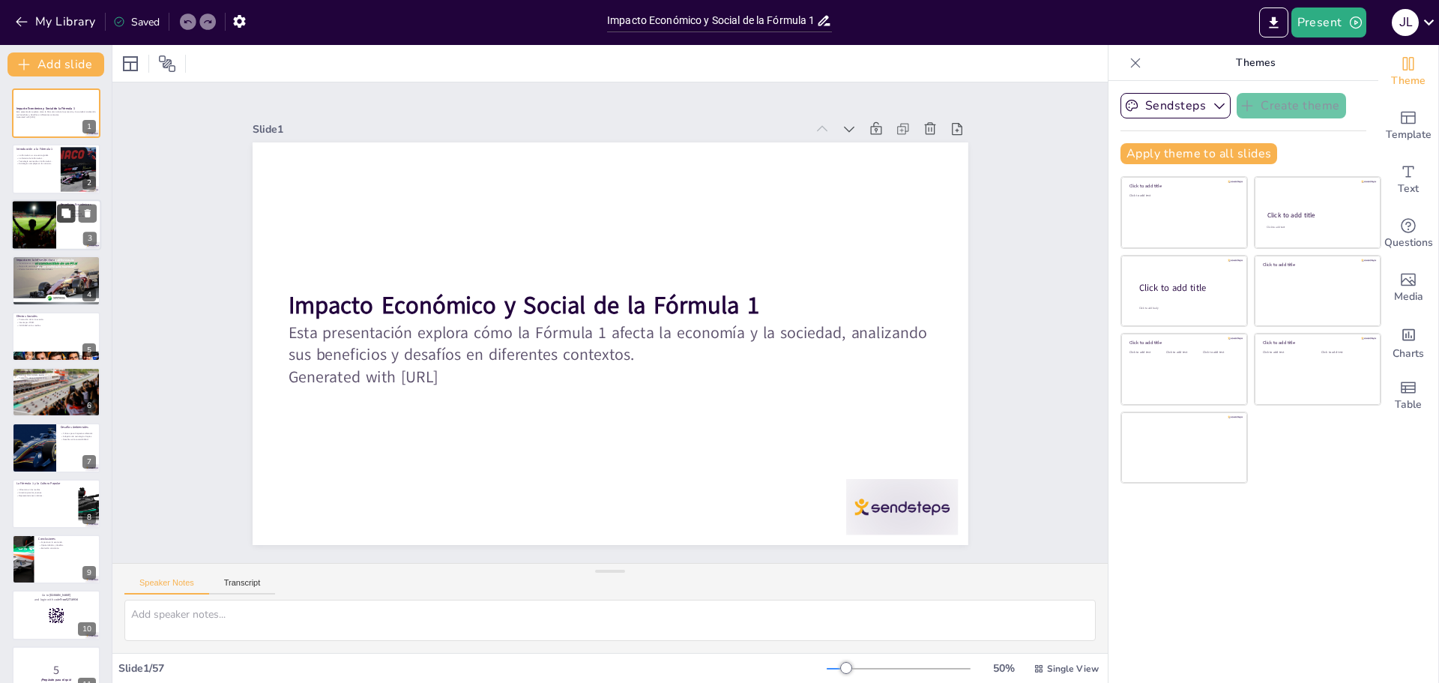
checkbox input "true"
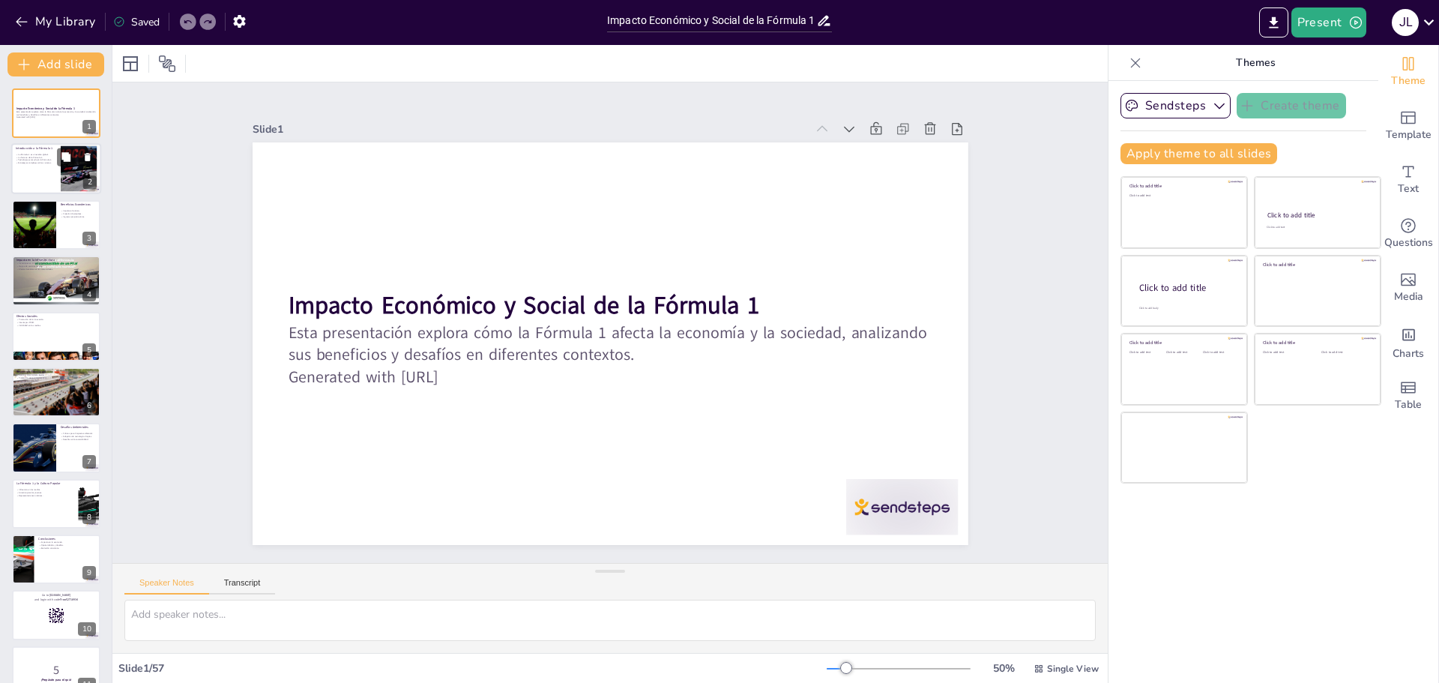
checkbox input "true"
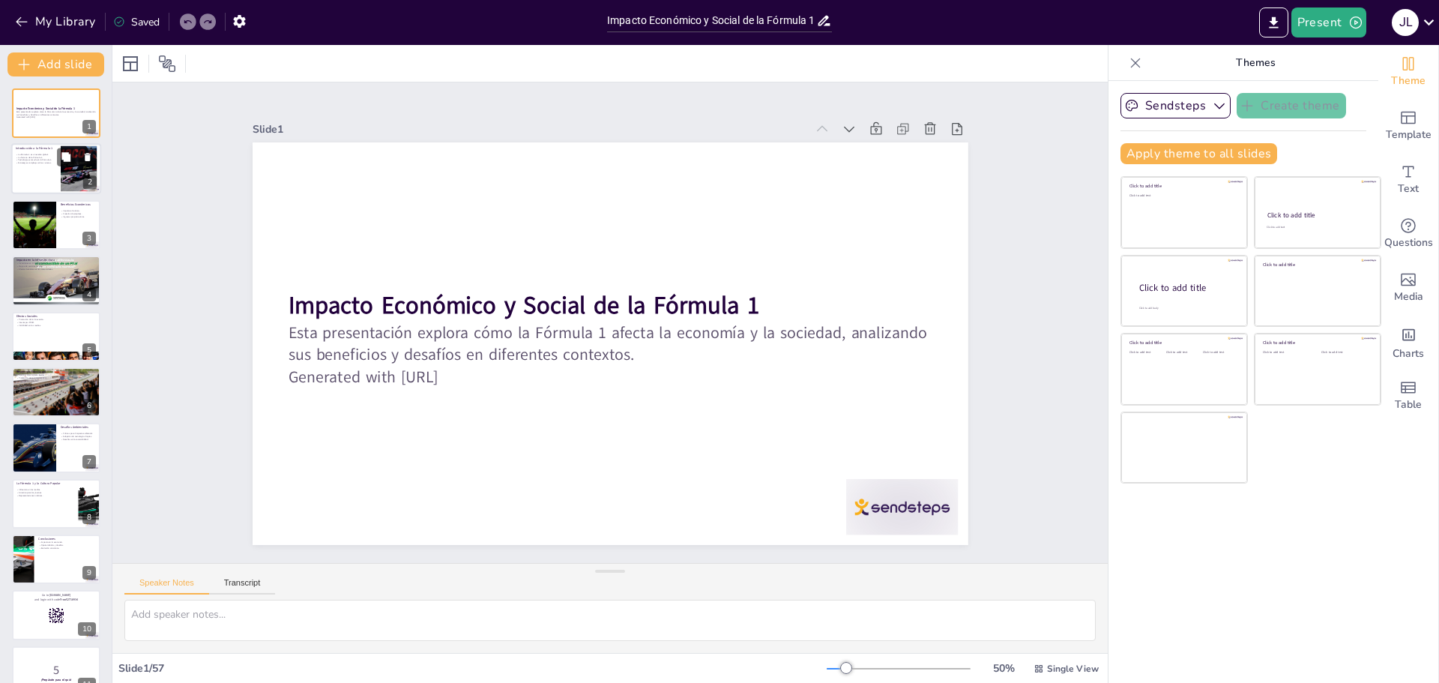
checkbox input "true"
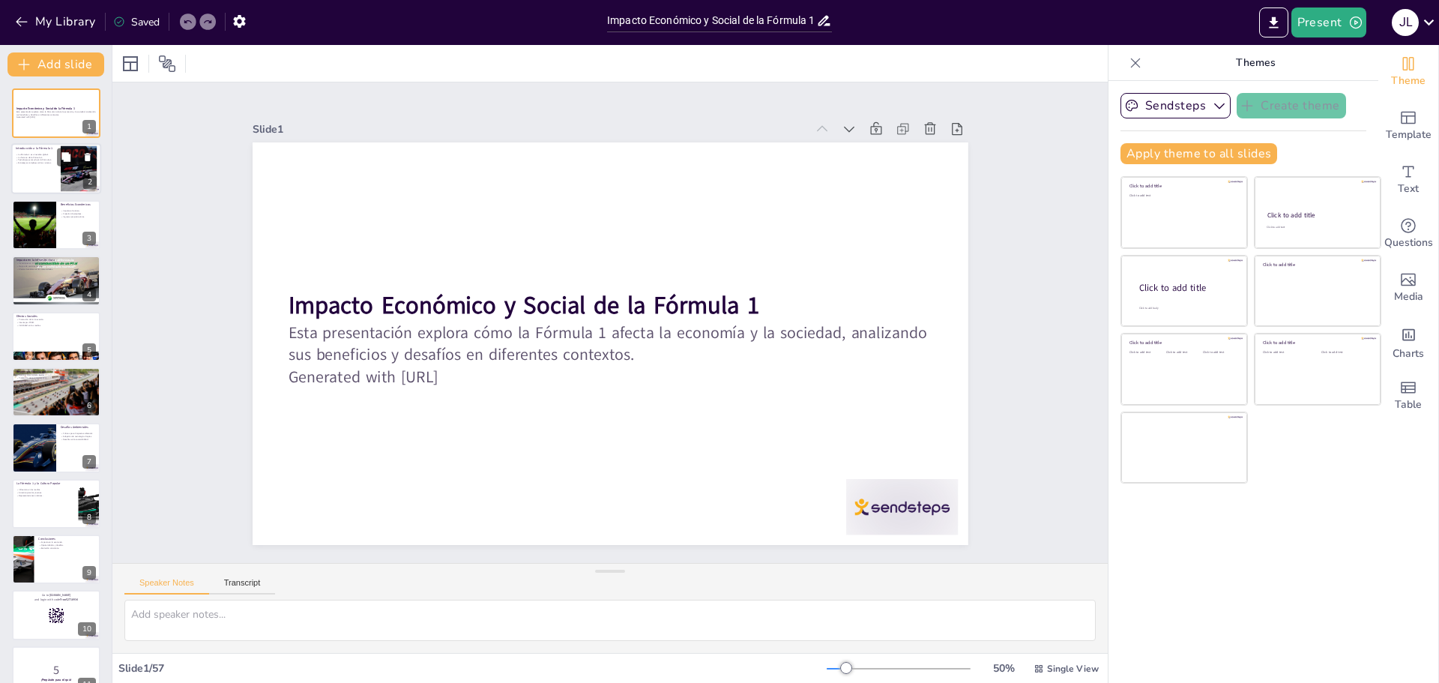
checkbox input "true"
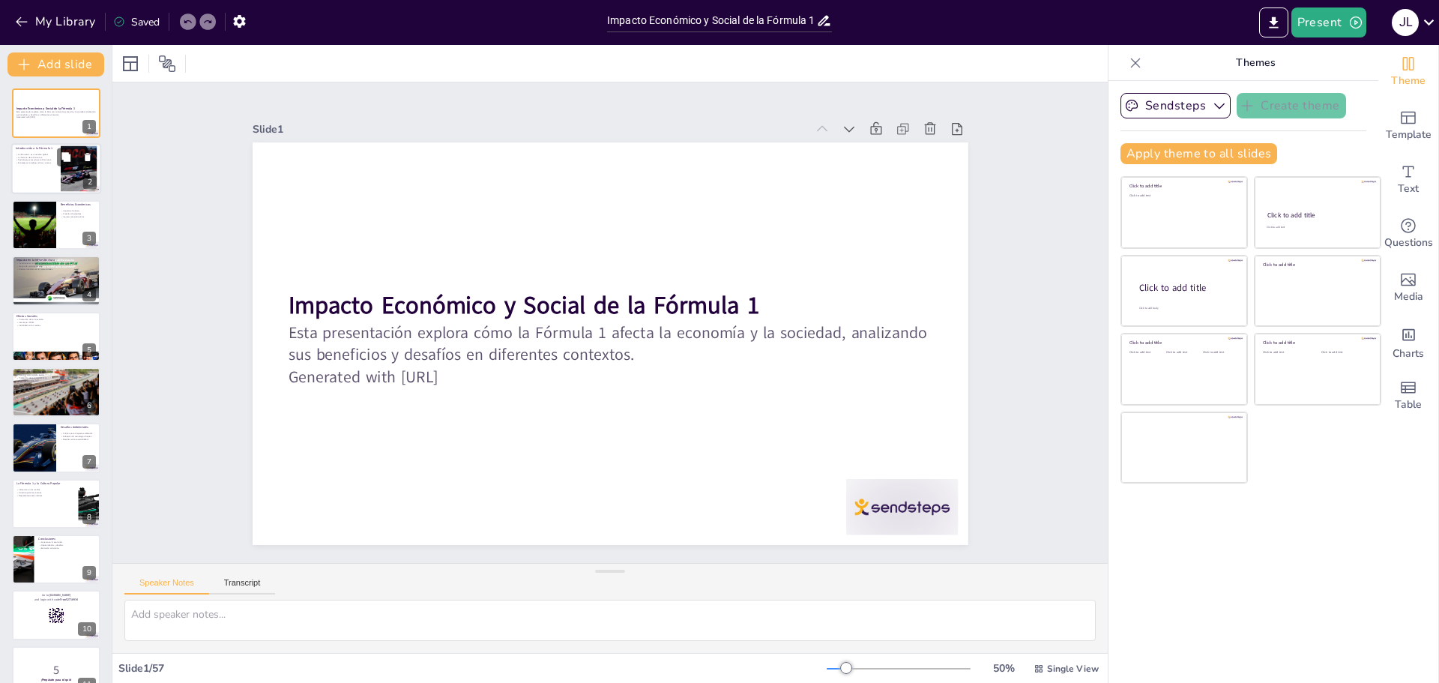
checkbox input "true"
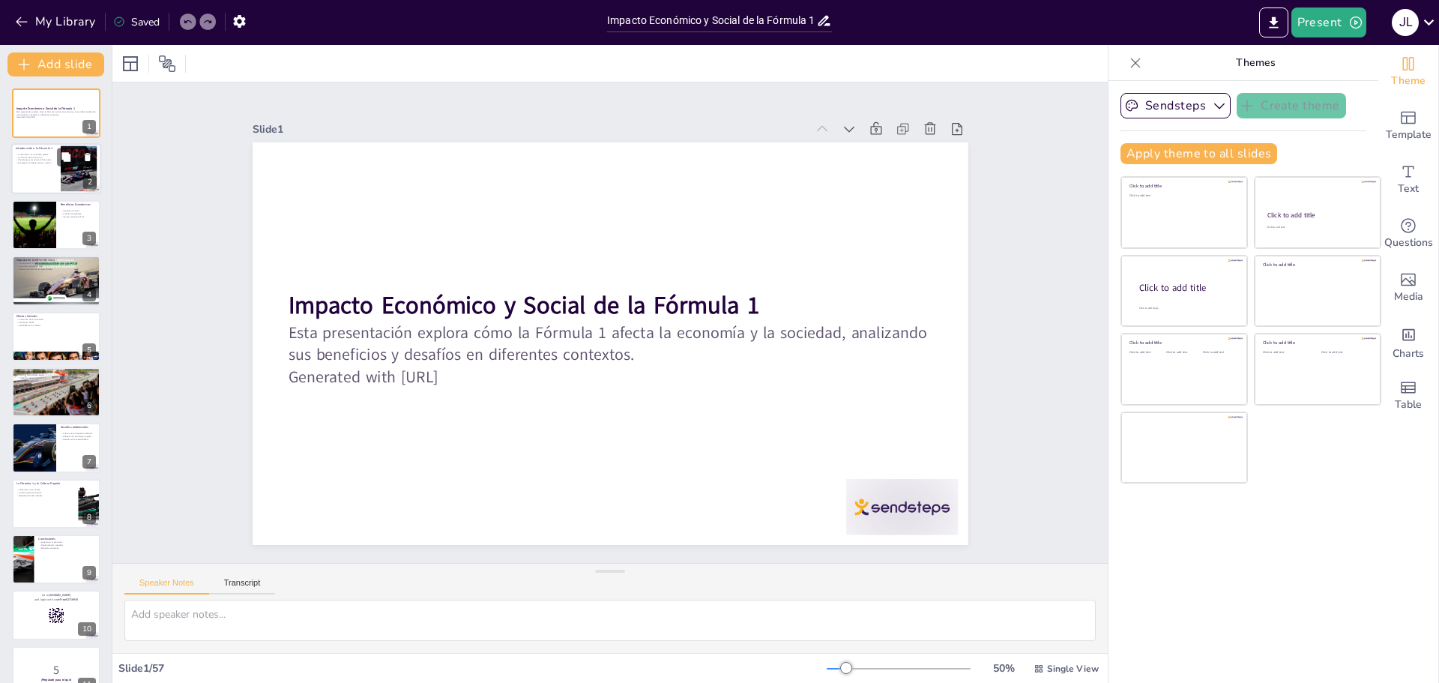
checkbox input "true"
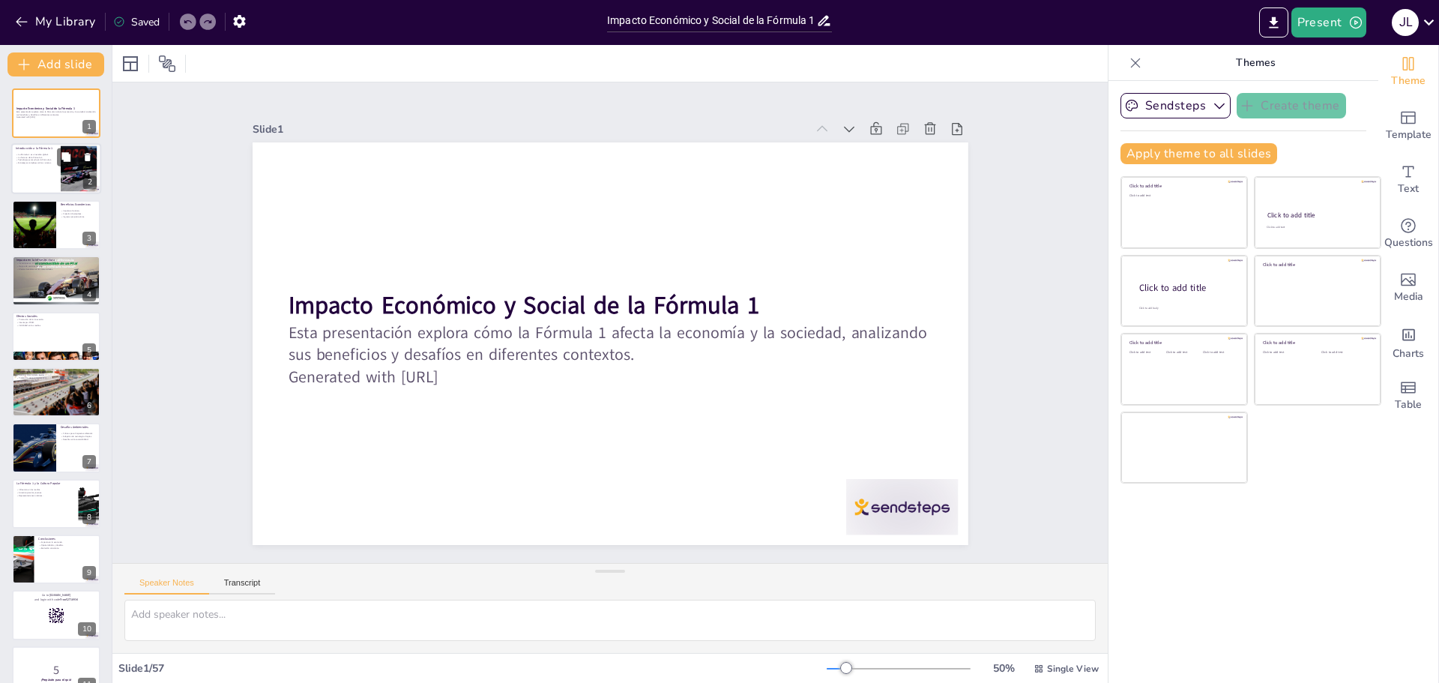
checkbox input "true"
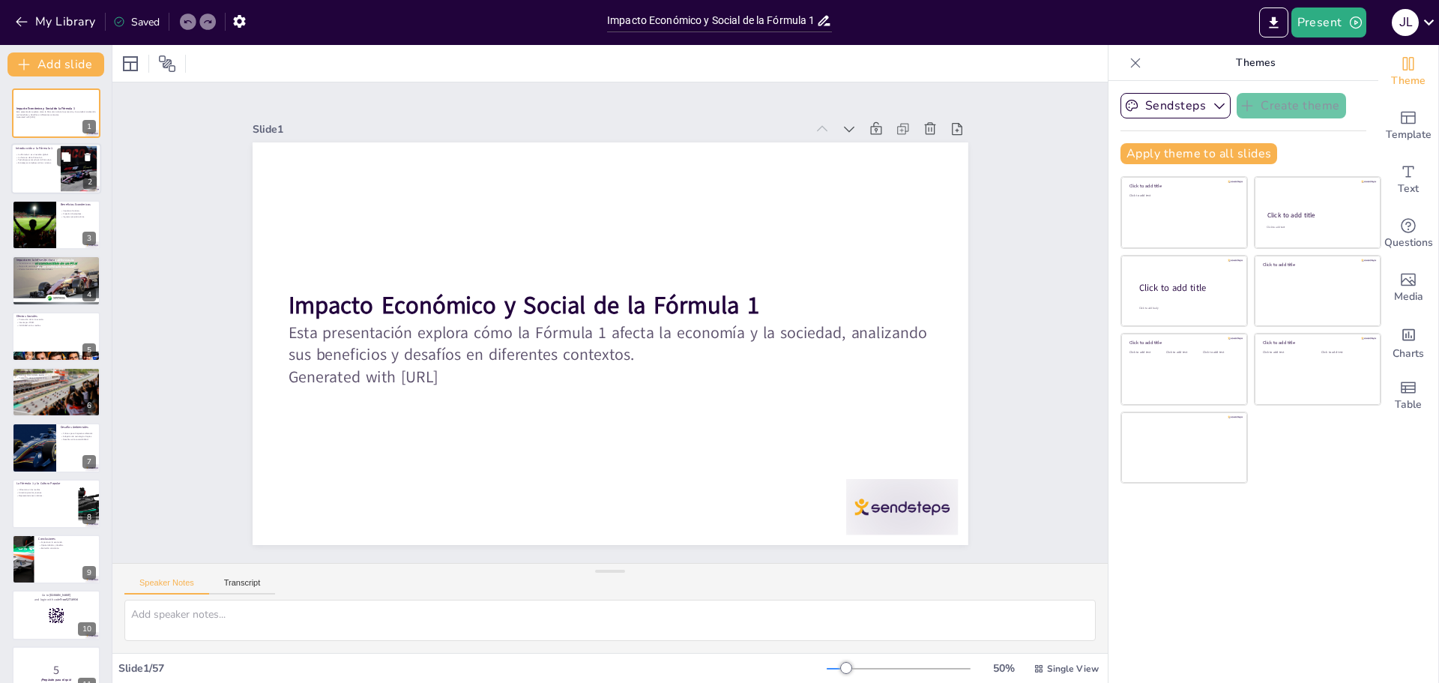
checkbox input "true"
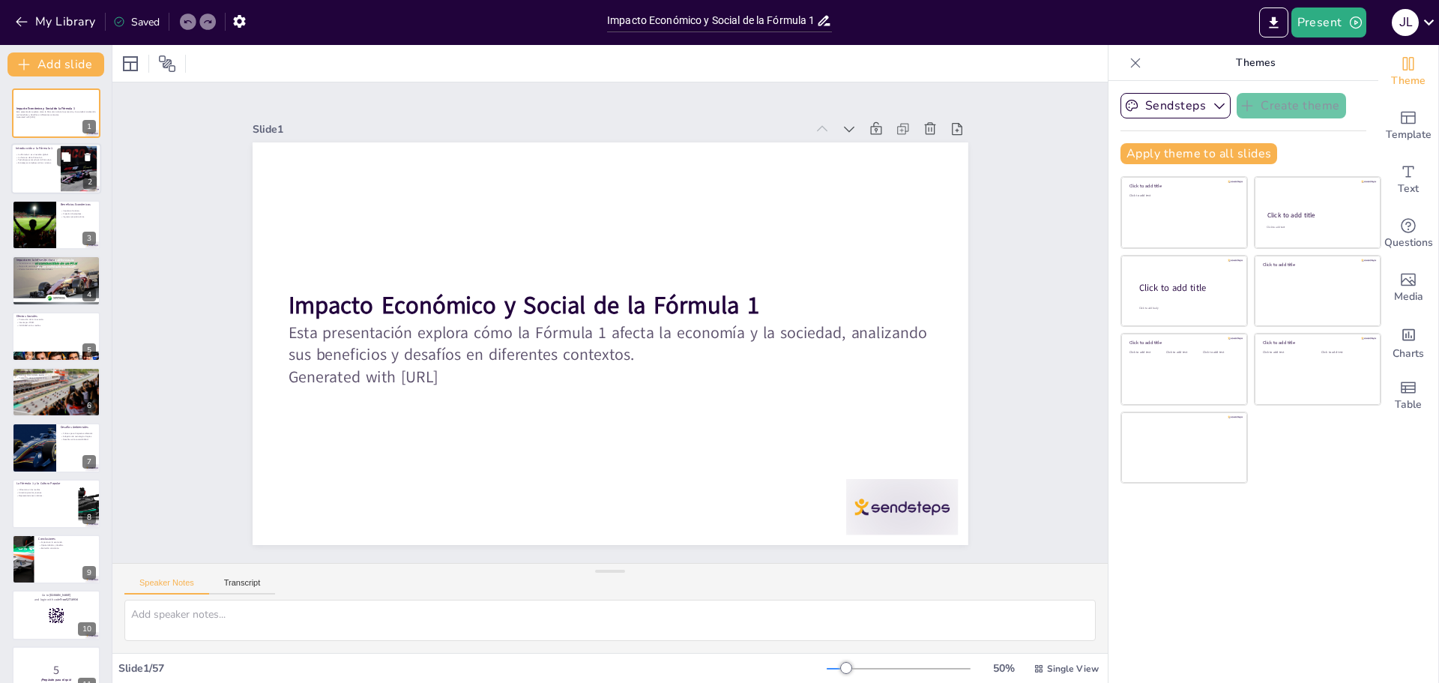
checkbox input "true"
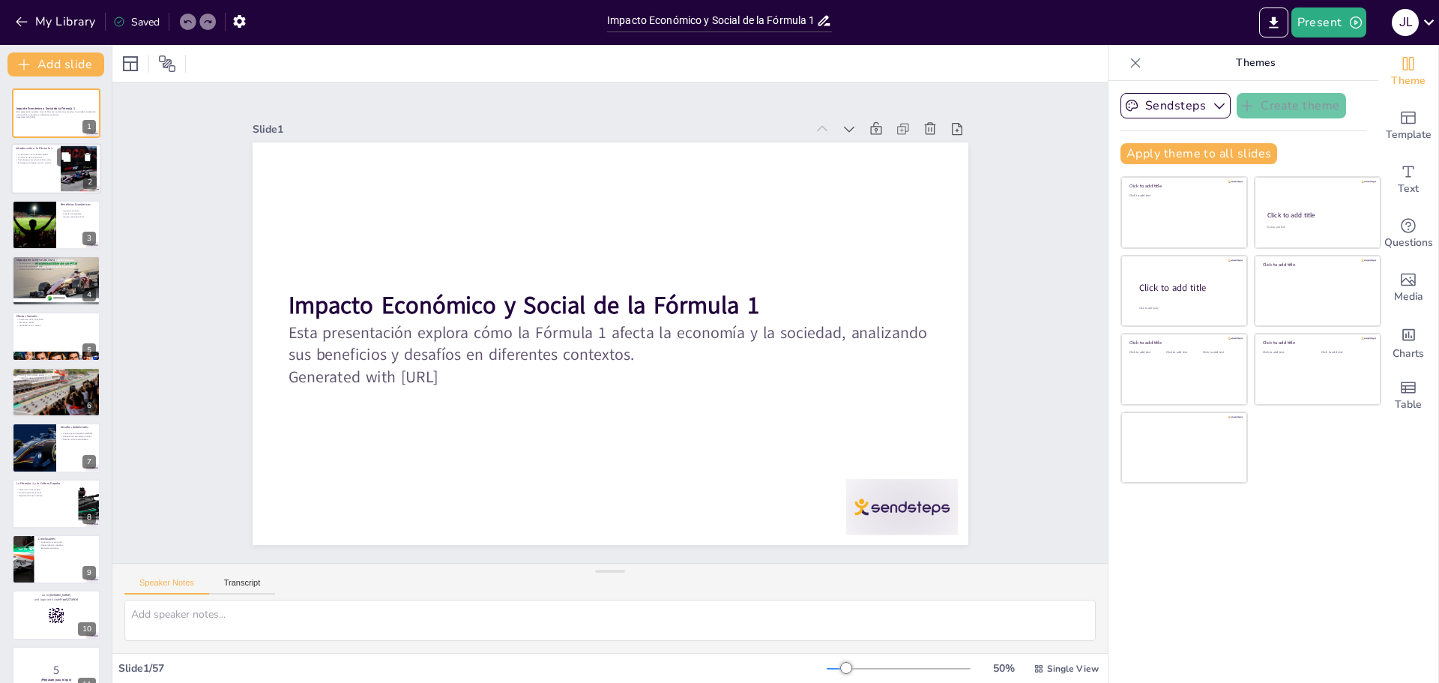
checkbox input "true"
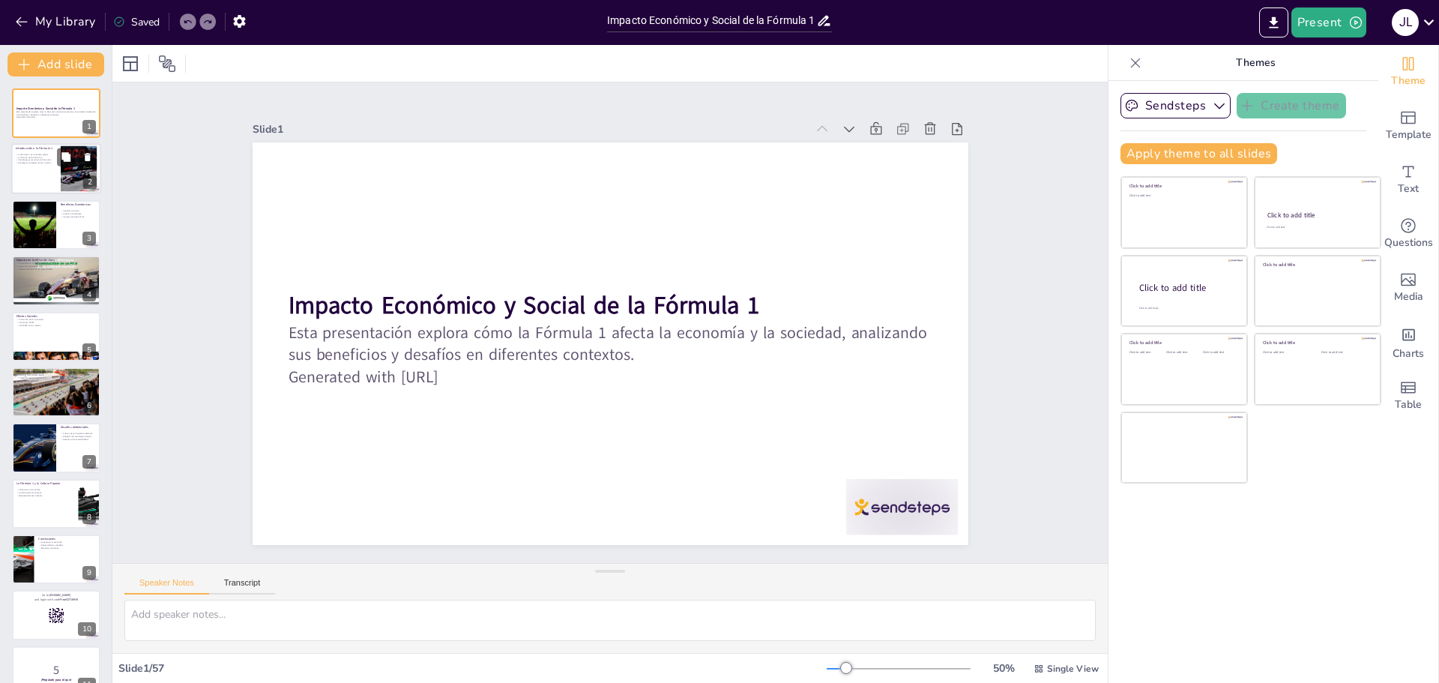
click at [58, 170] on div at bounding box center [56, 169] width 90 height 51
type textarea "La Fórmula 1 ha crecido de manera significativa desde su inicio en 1950, convir…"
checkbox input "true"
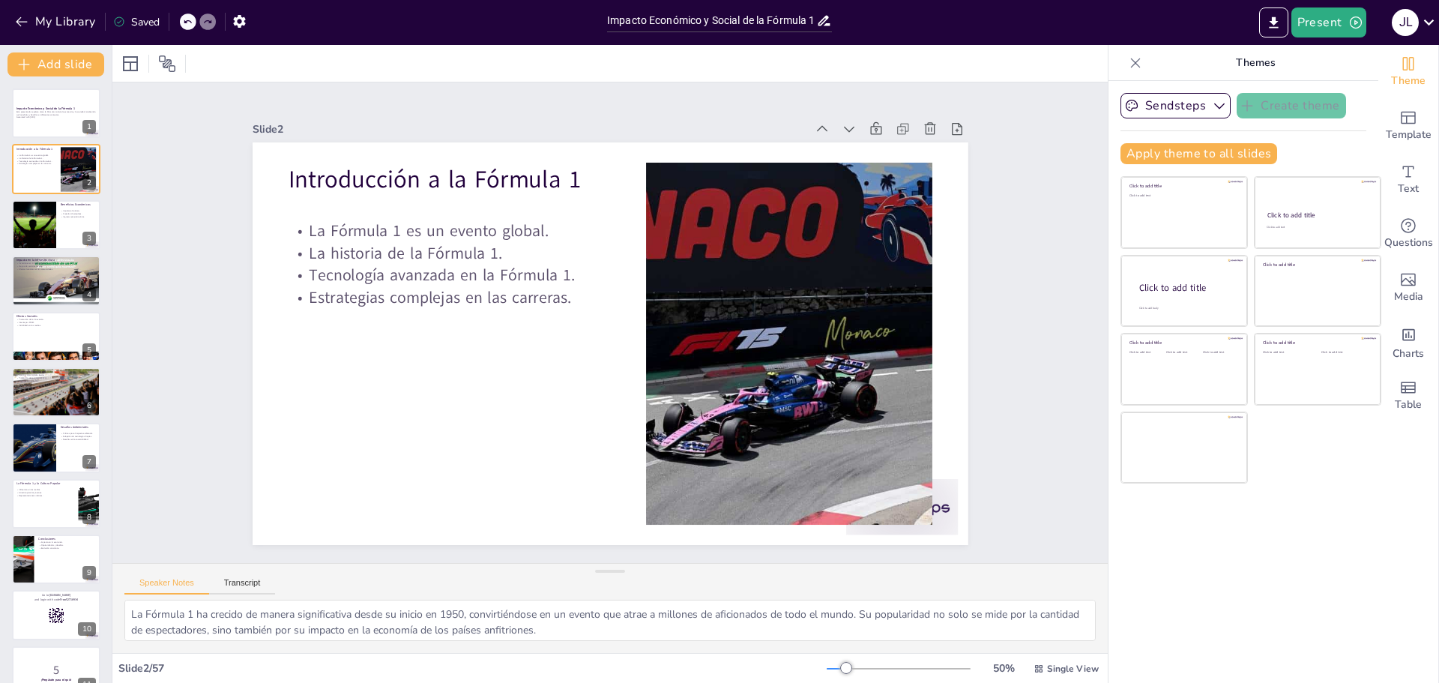
click at [58, 210] on button at bounding box center [66, 213] width 18 height 18
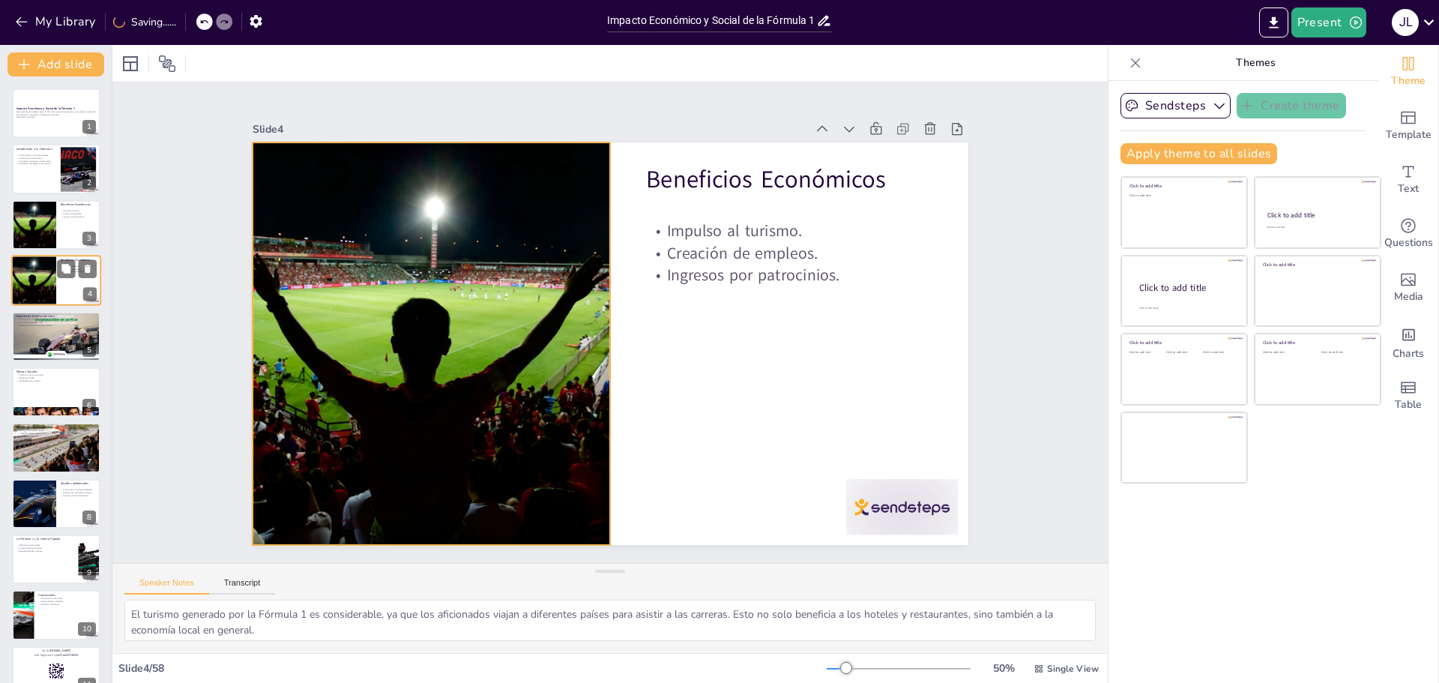
click at [46, 279] on div at bounding box center [33, 280] width 80 height 51
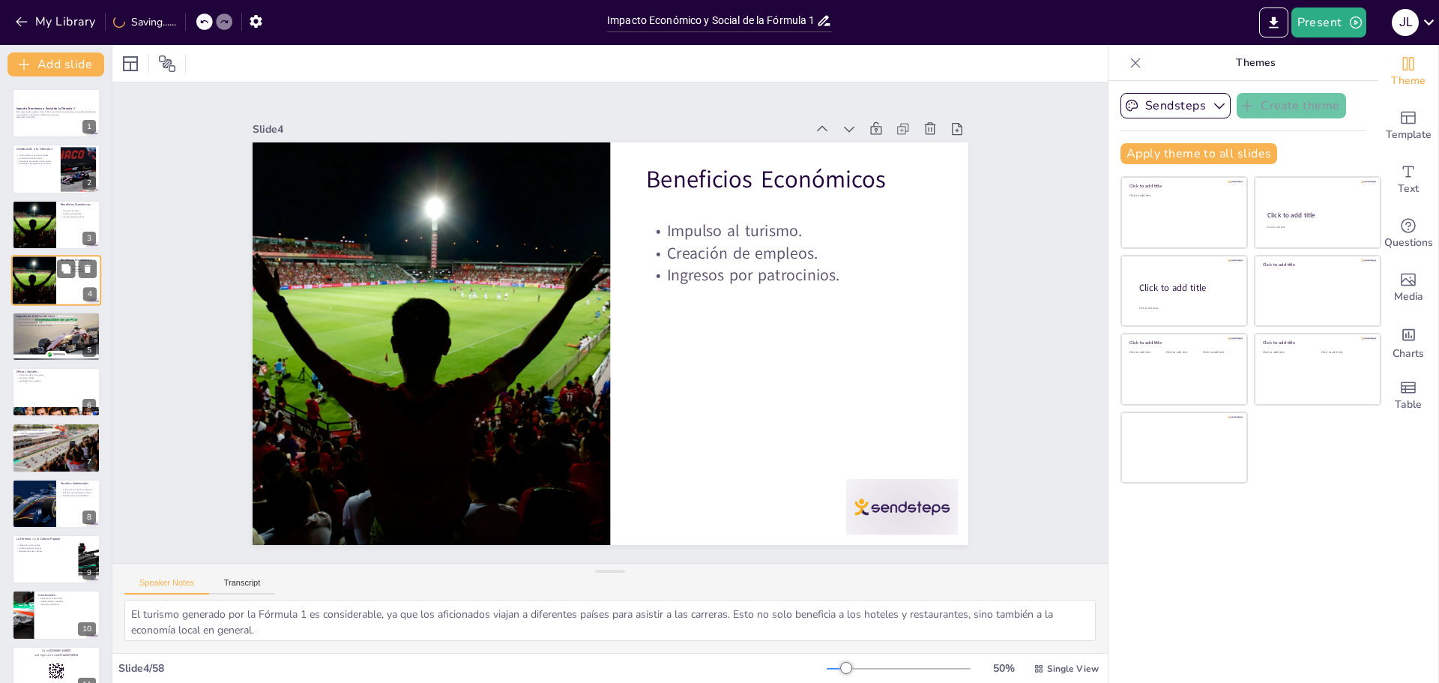
click at [45, 302] on div at bounding box center [33, 280] width 80 height 51
click at [43, 328] on div at bounding box center [56, 336] width 90 height 51
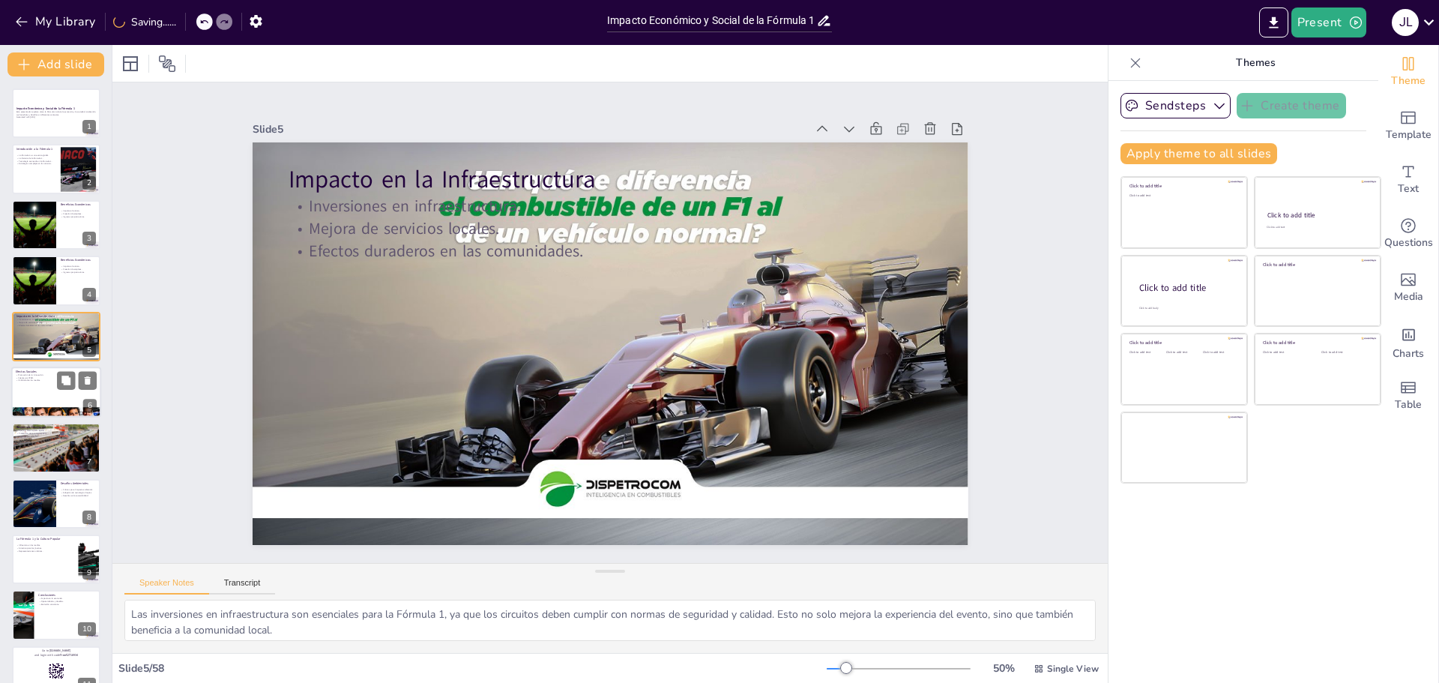
click at [53, 378] on p "Interés por STEM." at bounding box center [56, 377] width 81 height 3
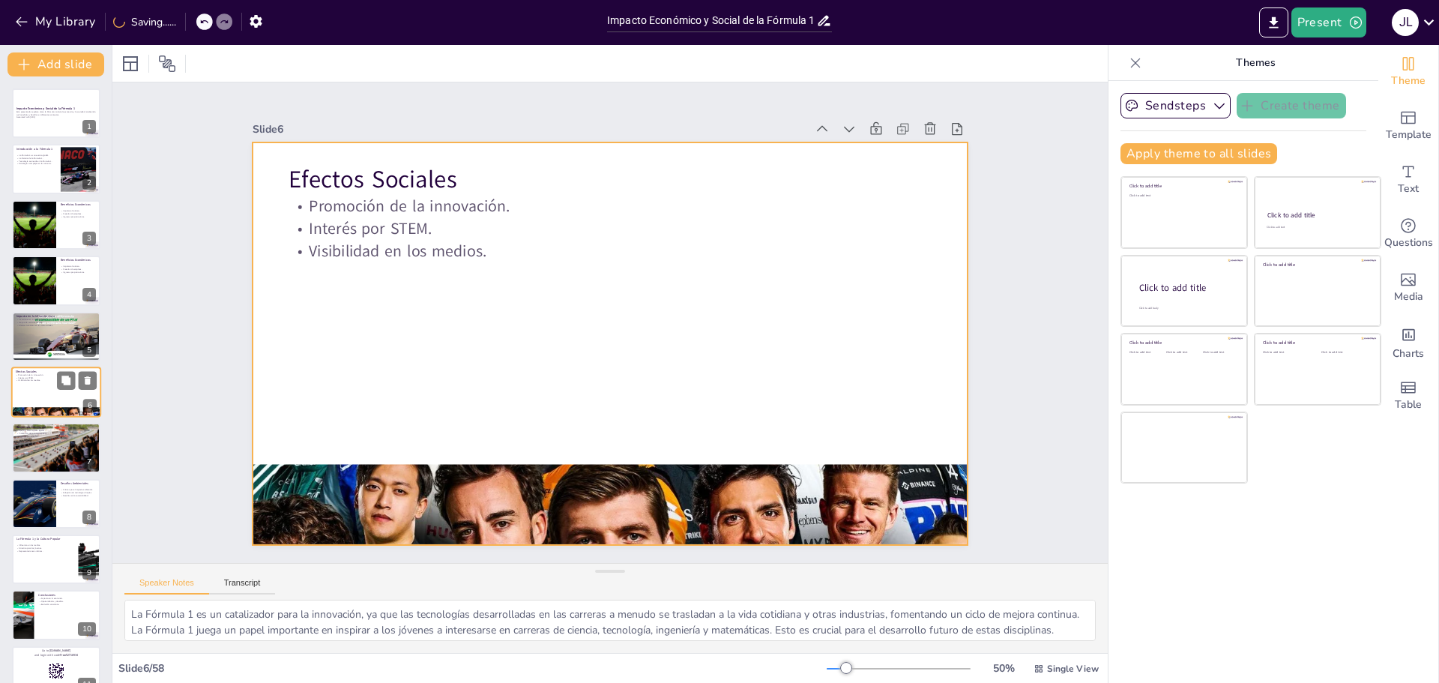
scroll to position [12, 0]
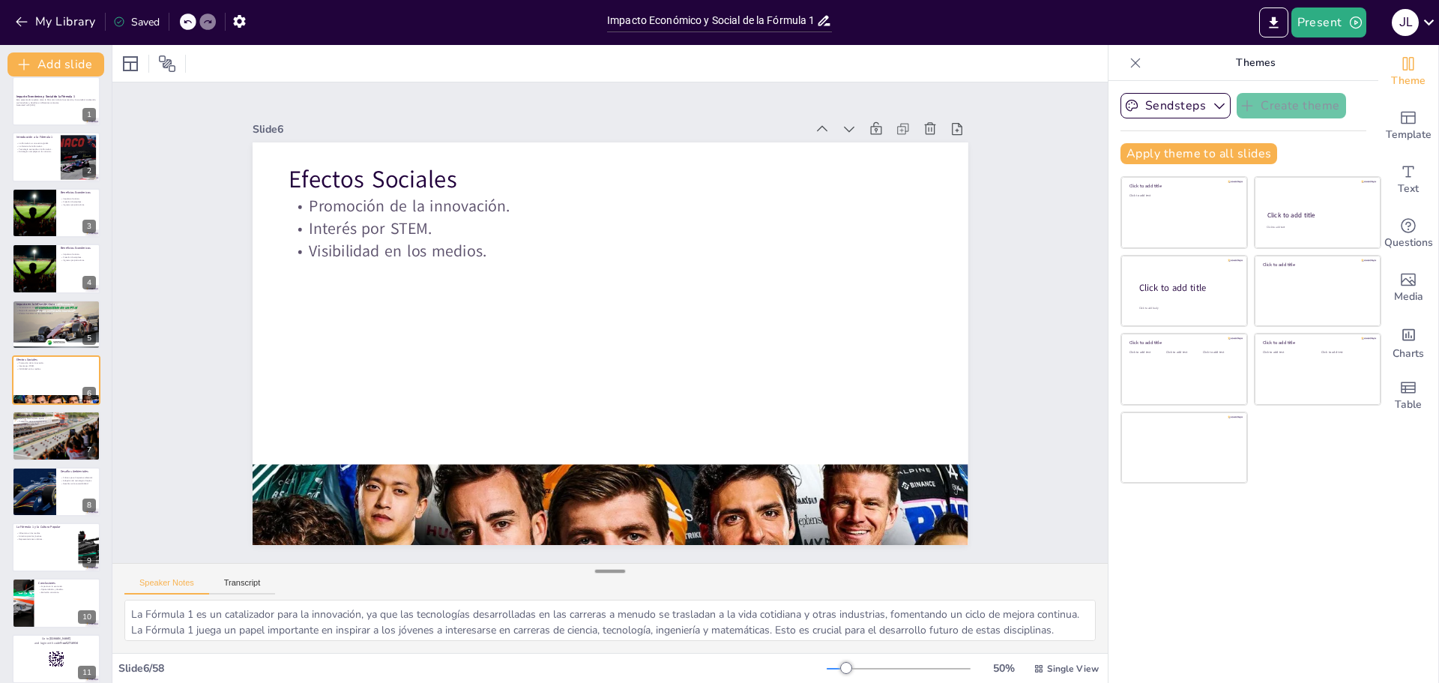
click at [606, 573] on div at bounding box center [610, 570] width 30 height 15
drag, startPoint x: 614, startPoint y: 595, endPoint x: 619, endPoint y: 608, distance: 13.5
click at [621, 615] on div "Speaker Notes Transcript La Fórmula 1 es un catalizador para la innovación, ya …" at bounding box center [609, 608] width 995 height 90
drag, startPoint x: 602, startPoint y: 573, endPoint x: 607, endPoint y: 617, distance: 43.8
click at [607, 617] on div "Speaker Notes Transcript La Fórmula 1 es un catalizador para la innovación, ya …" at bounding box center [609, 608] width 995 height 90
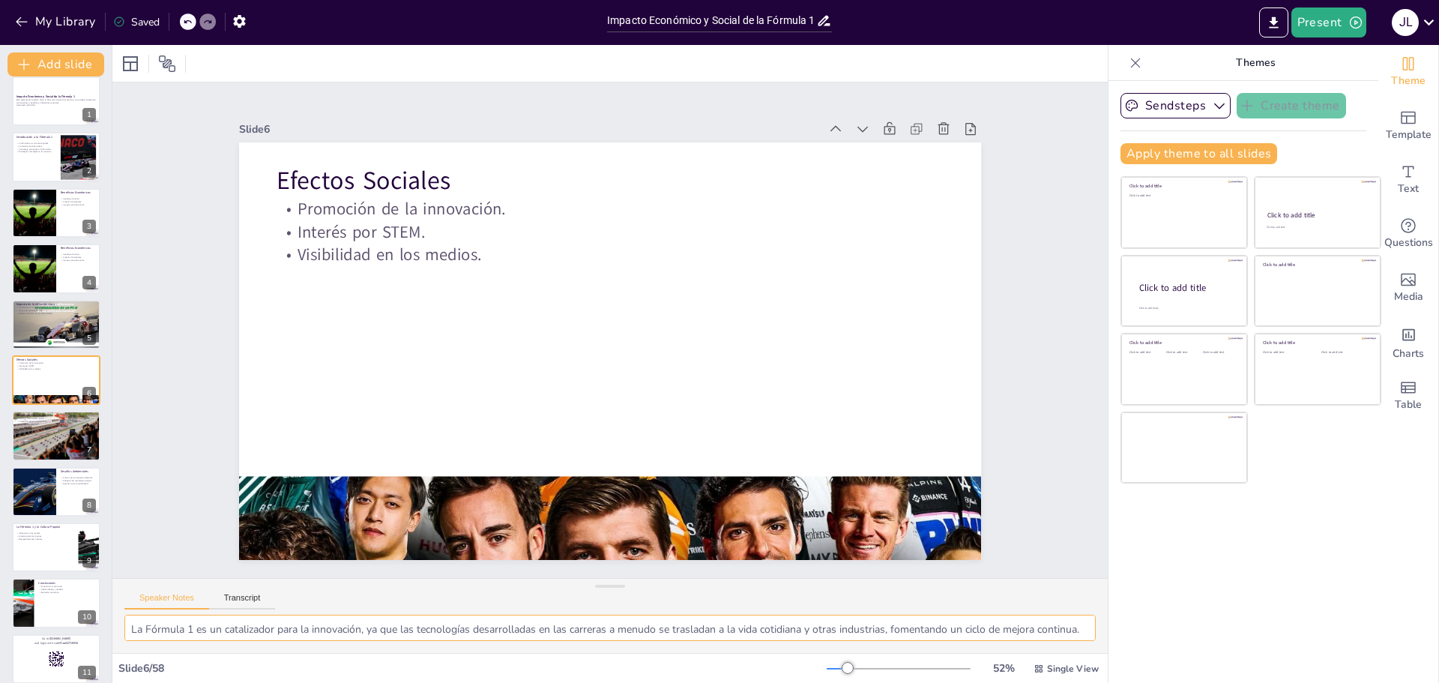
scroll to position [66, 0]
drag, startPoint x: 608, startPoint y: 625, endPoint x: 621, endPoint y: 704, distance: 80.4
click at [621, 682] on html "My Library Saved Impacto Económico y Social de la Fórmula 1 Present j l Documen…" at bounding box center [719, 341] width 1439 height 683
click at [42, 443] on div at bounding box center [56, 435] width 90 height 60
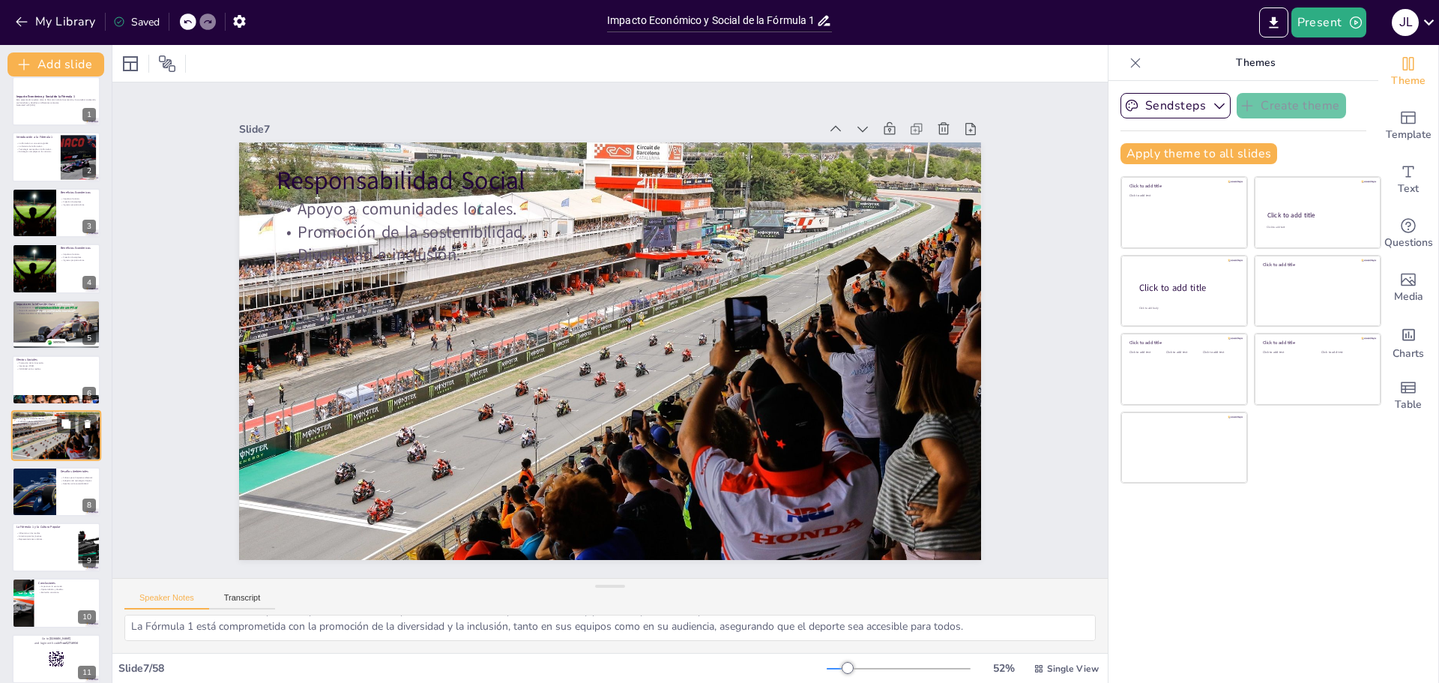
scroll to position [34, 0]
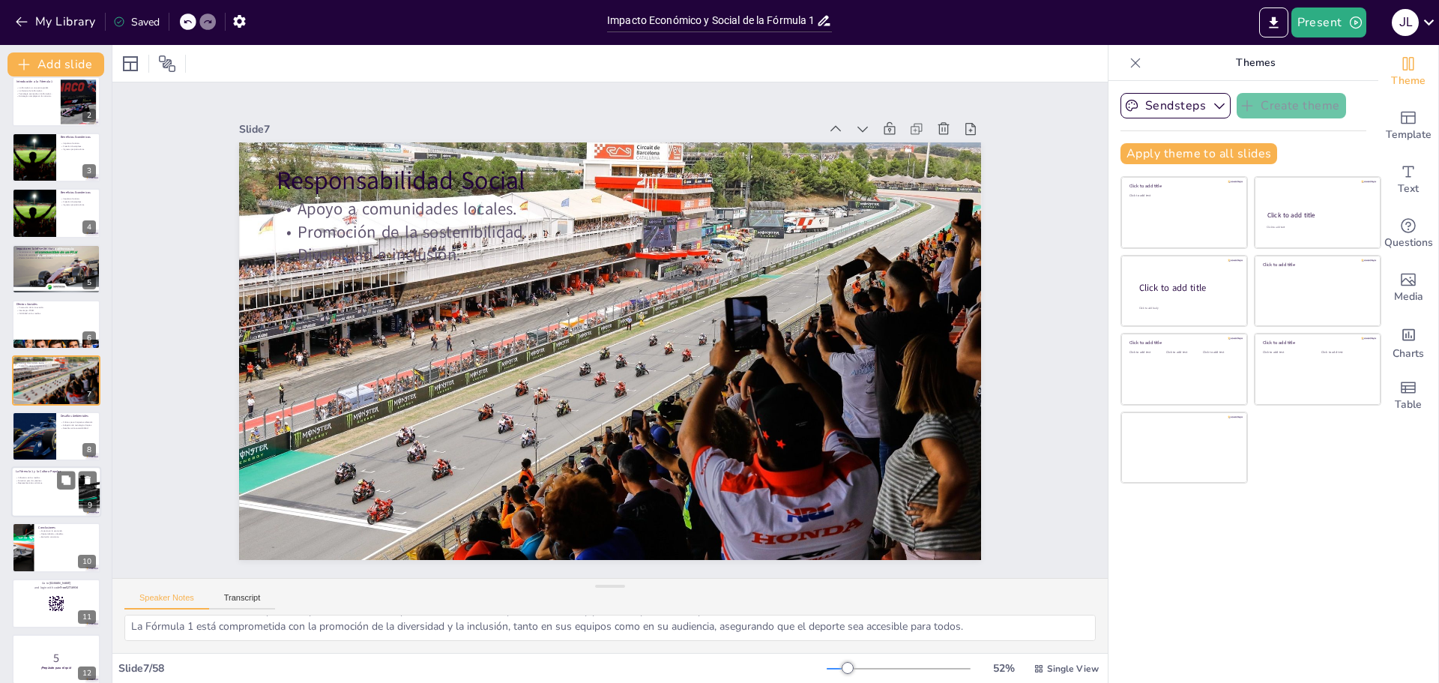
click at [37, 487] on div at bounding box center [56, 491] width 90 height 51
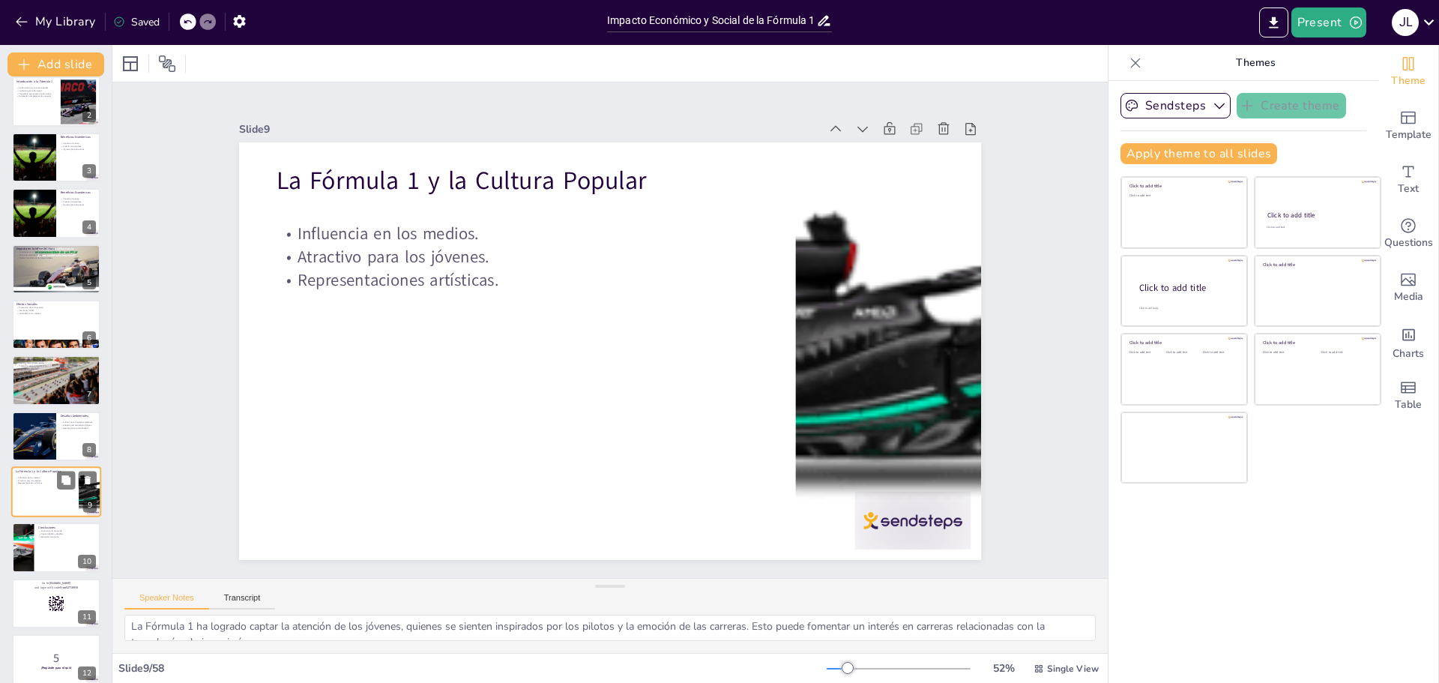
scroll to position [66, 0]
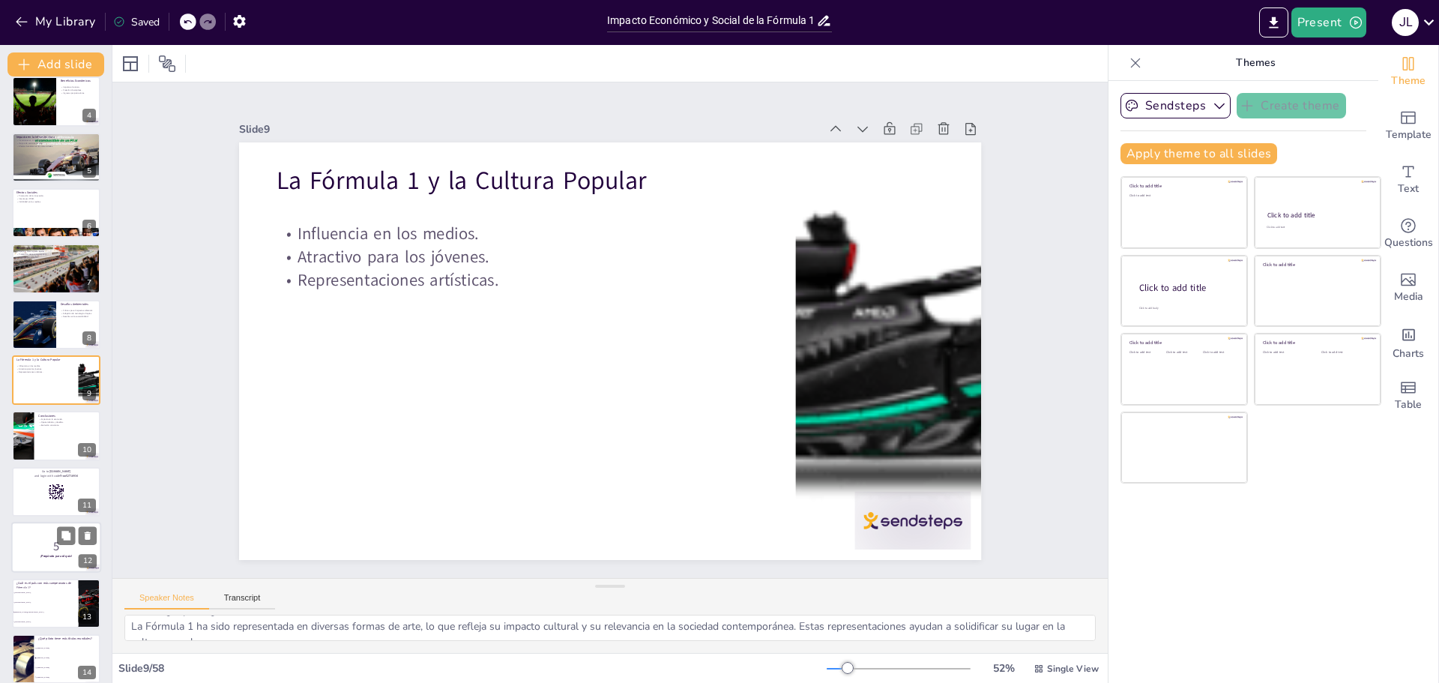
click at [52, 568] on div at bounding box center [56, 546] width 90 height 51
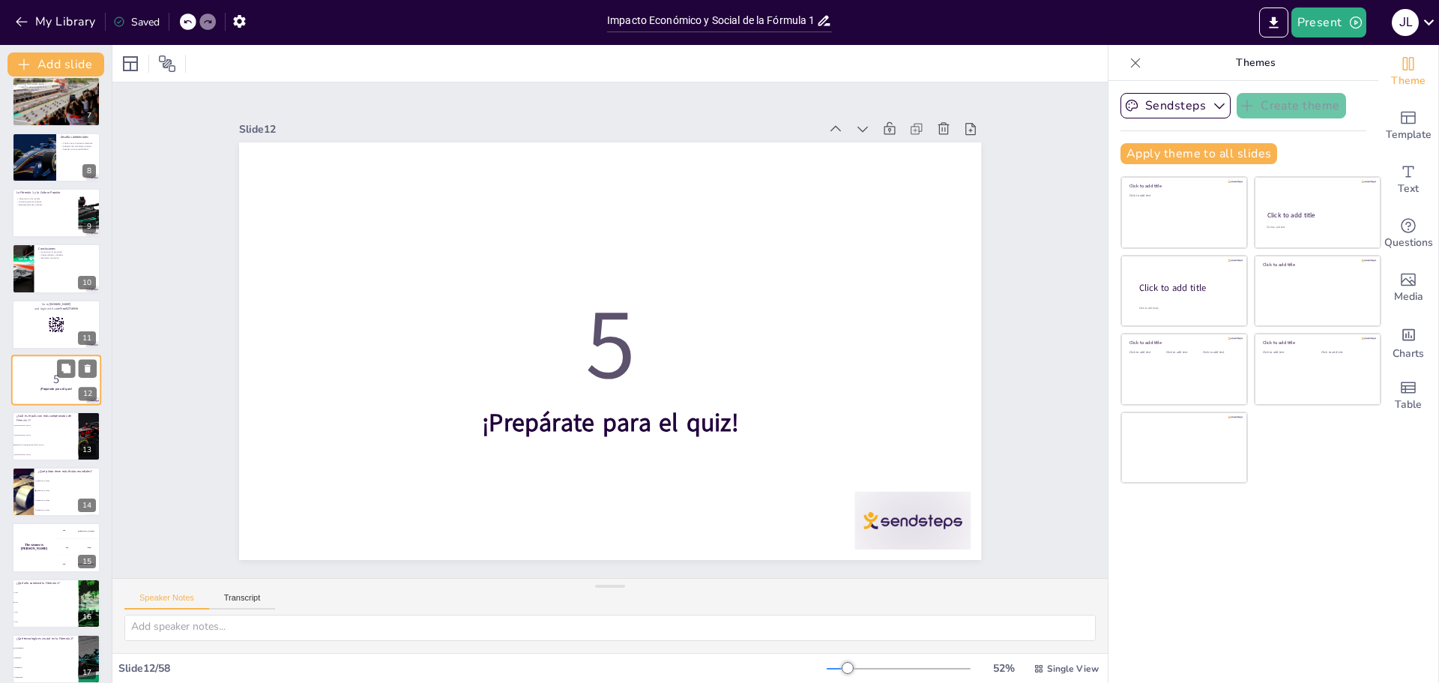
scroll to position [3, 0]
click at [64, 599] on button at bounding box center [66, 591] width 18 height 18
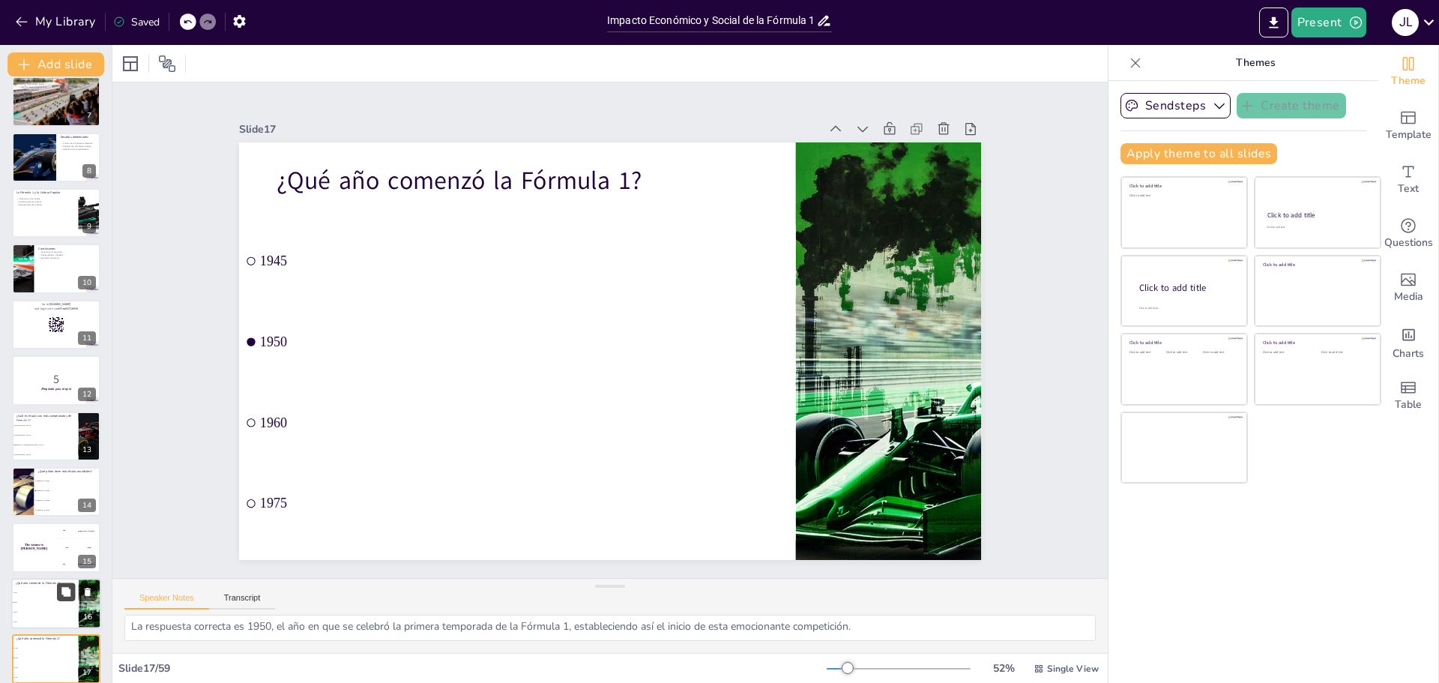
scroll to position [625, 0]
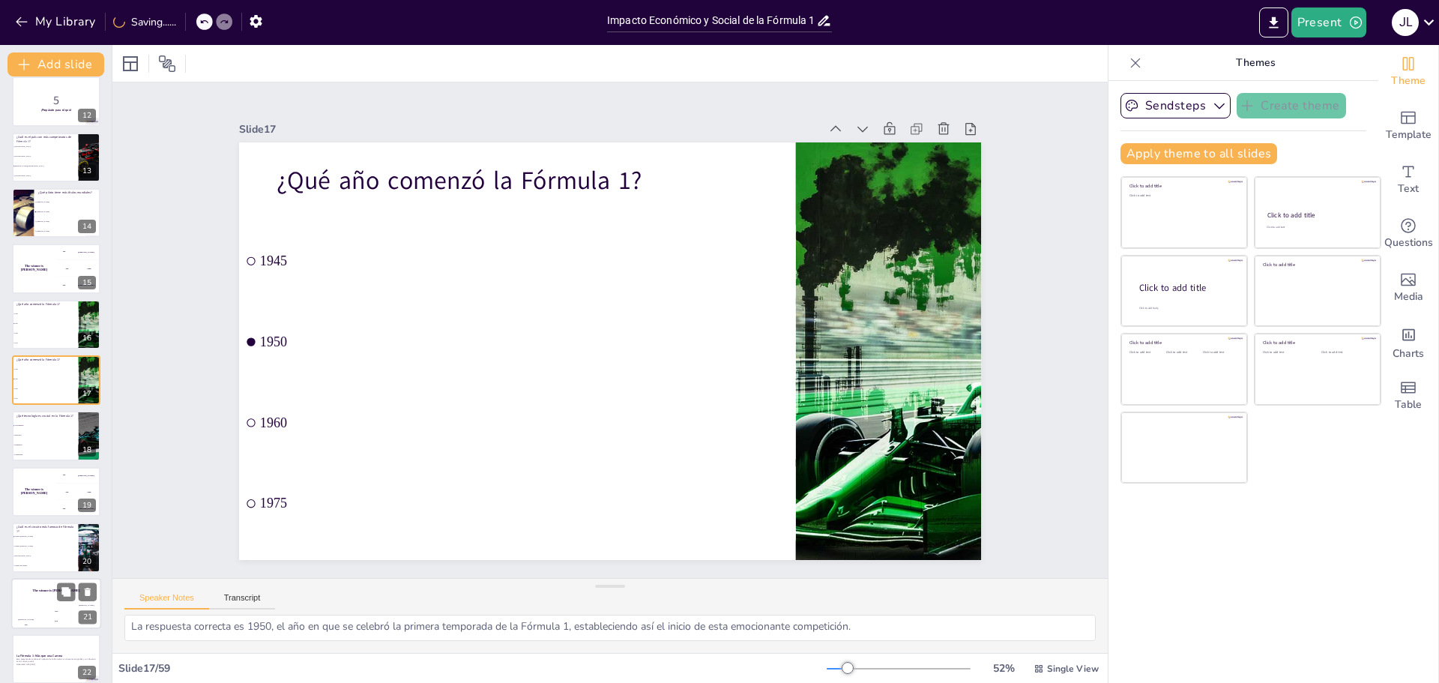
click at [35, 607] on div "Hasan 100" at bounding box center [26, 615] width 30 height 25
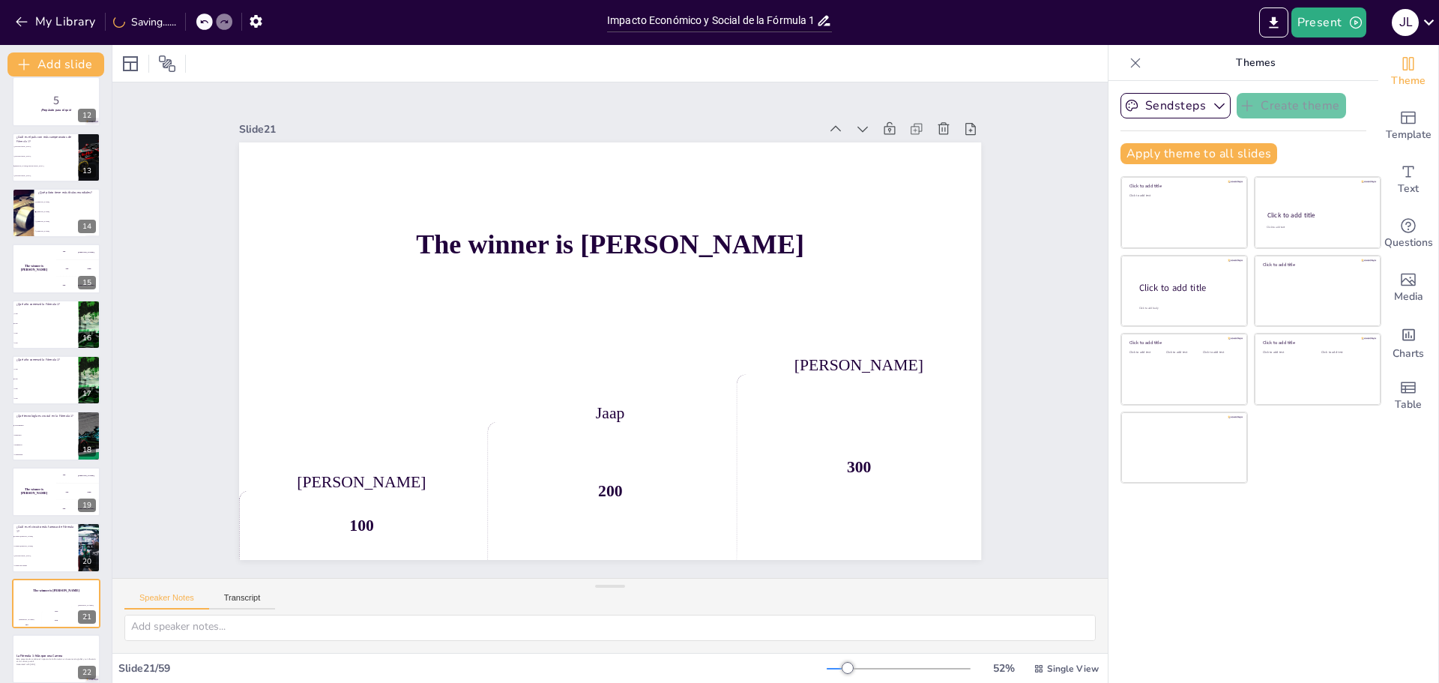
scroll to position [848, 0]
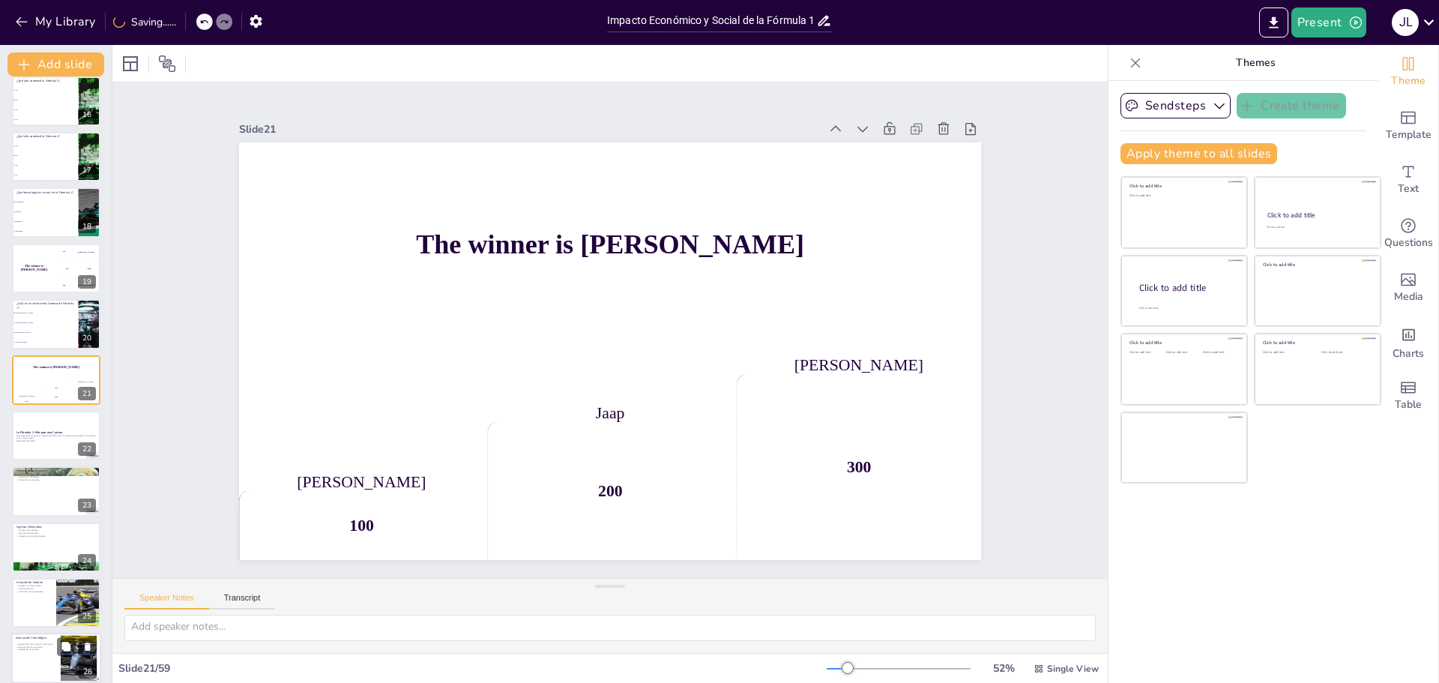
click at [11, 662] on div "Innovación Tecnológica Aplicaciones en la industria automotriz. Seguridad en la…" at bounding box center [56, 658] width 90 height 51
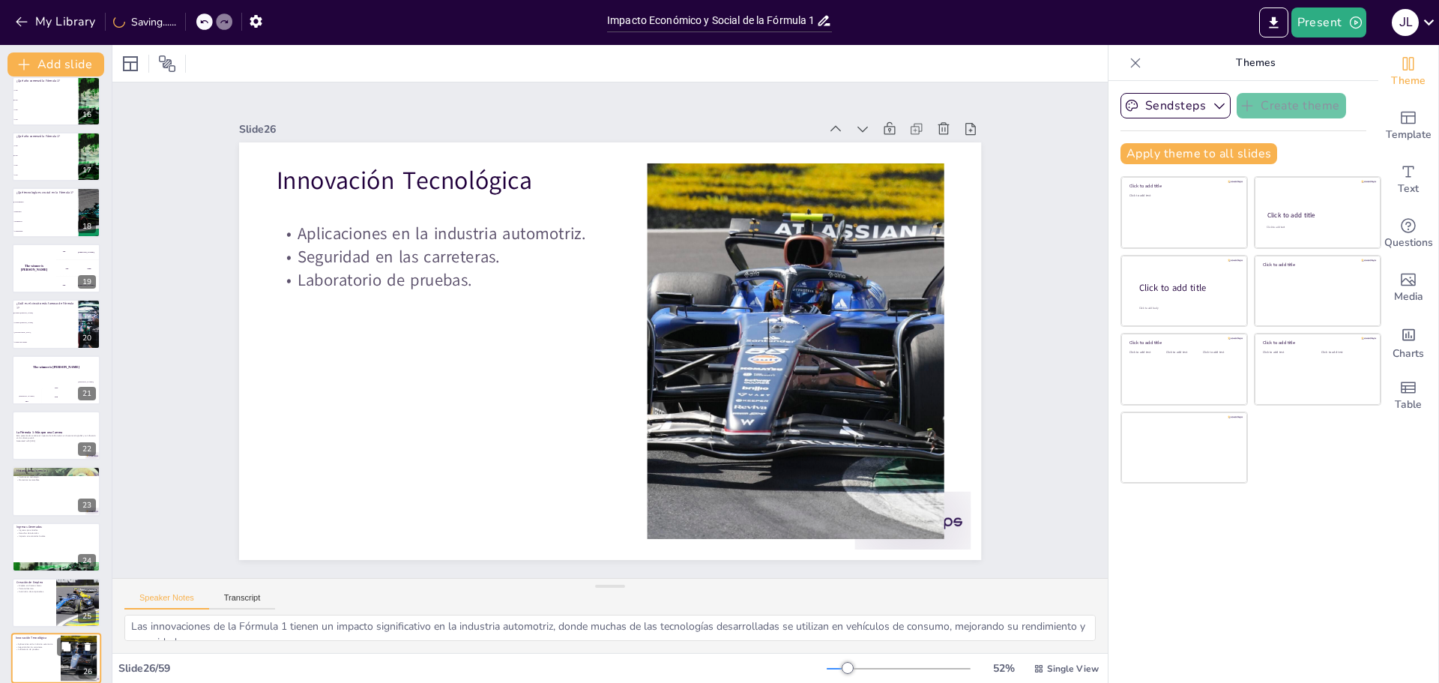
scroll to position [66, 0]
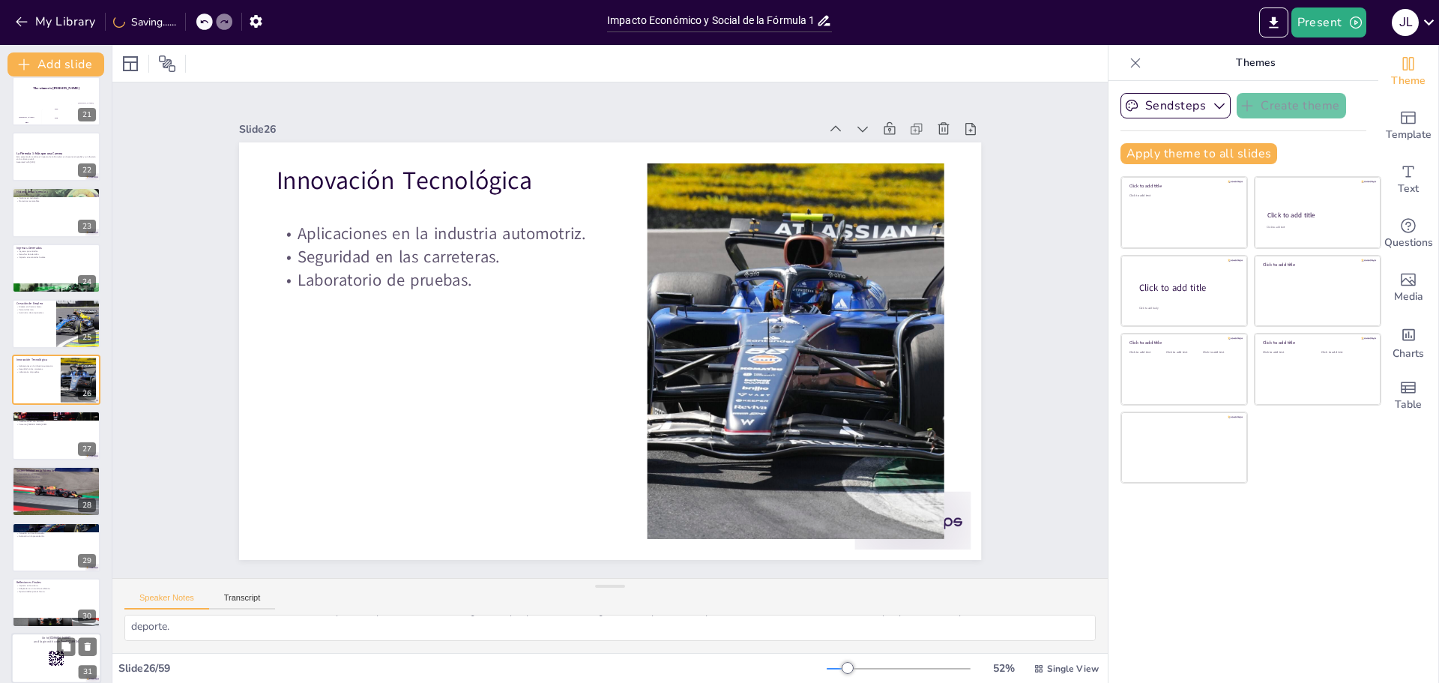
click at [61, 657] on rect at bounding box center [56, 658] width 16 height 16
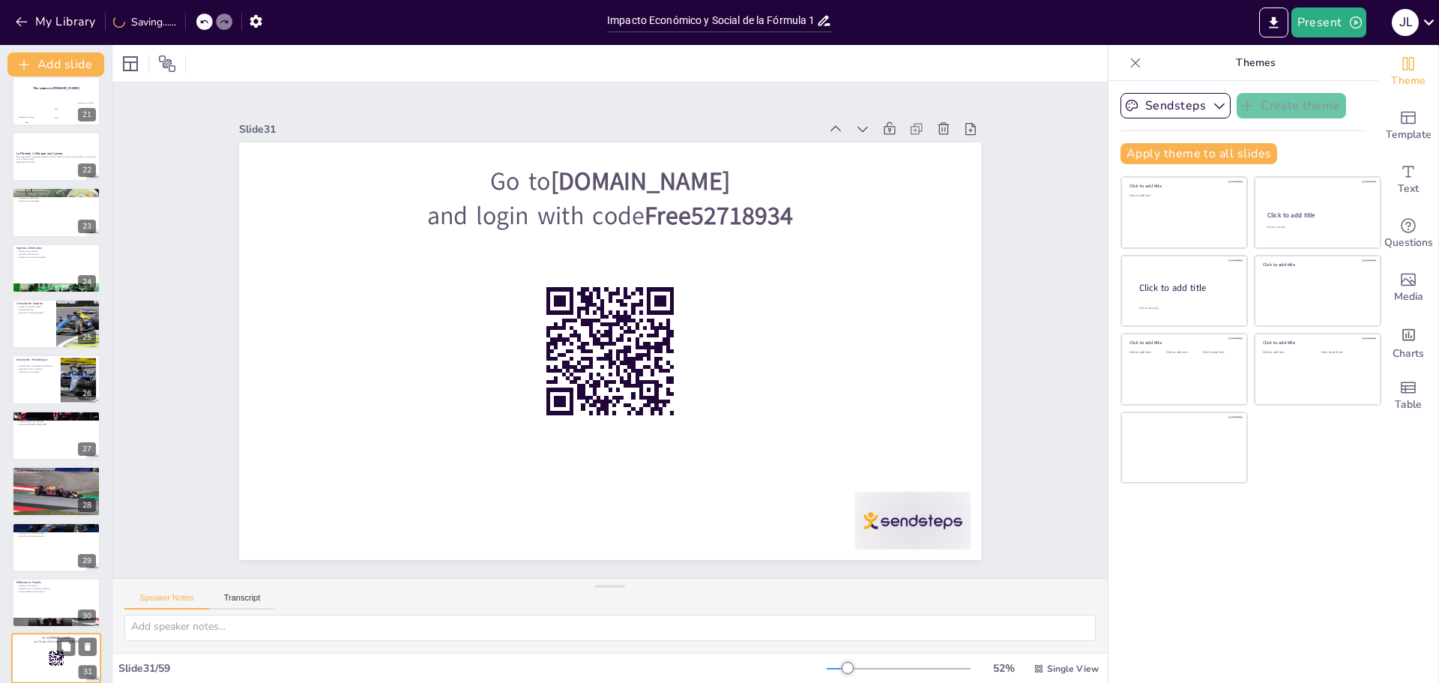
scroll to position [3, 0]
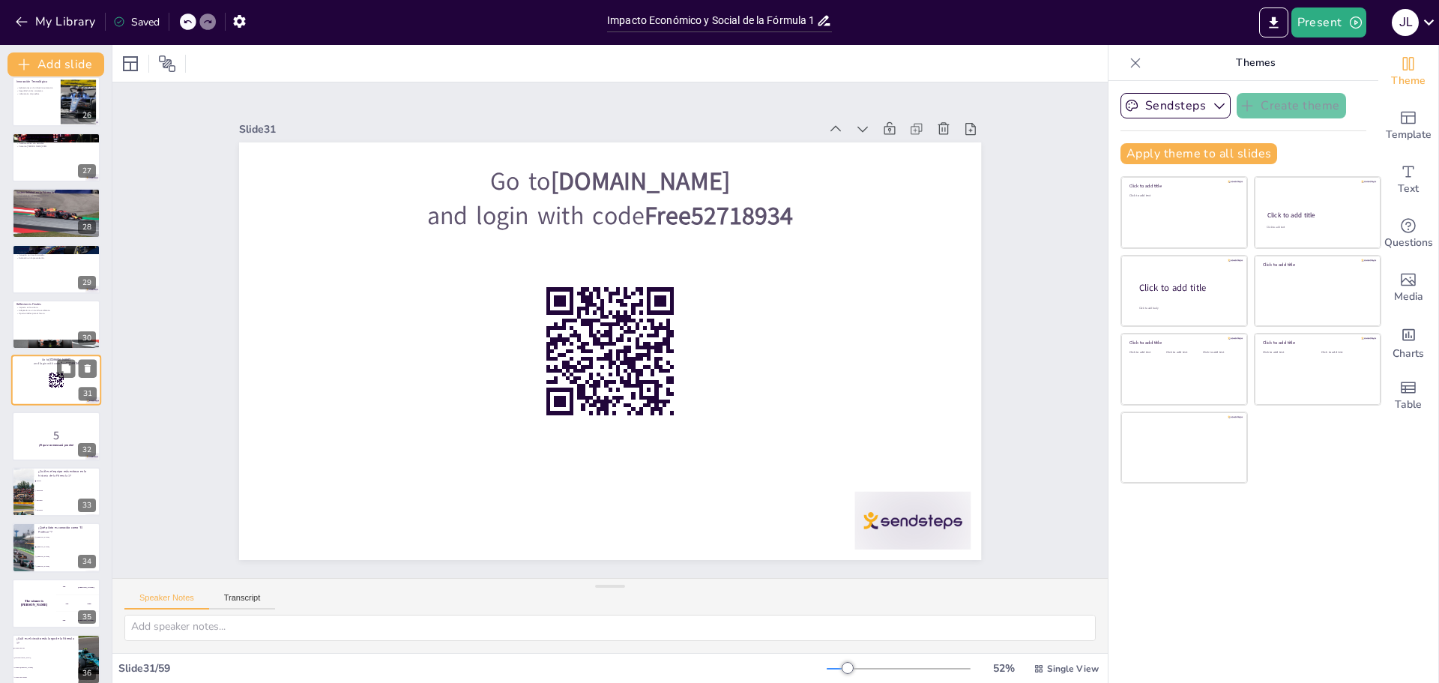
click at [61, 657] on span "[GEOGRAPHIC_DATA]" at bounding box center [45, 657] width 63 height 1
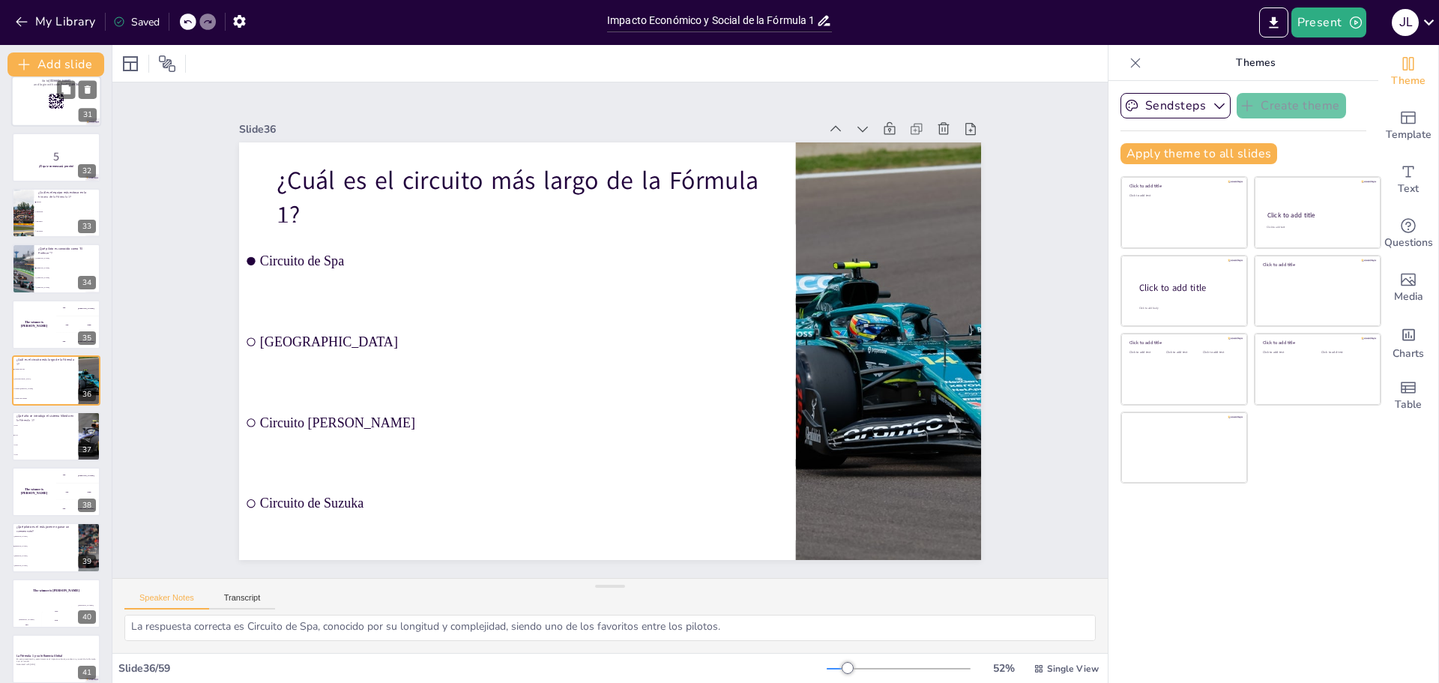
click at [61, 657] on p "En esta presentación, examinaremos el impacto cultural, económico y social de l…" at bounding box center [55, 659] width 79 height 5
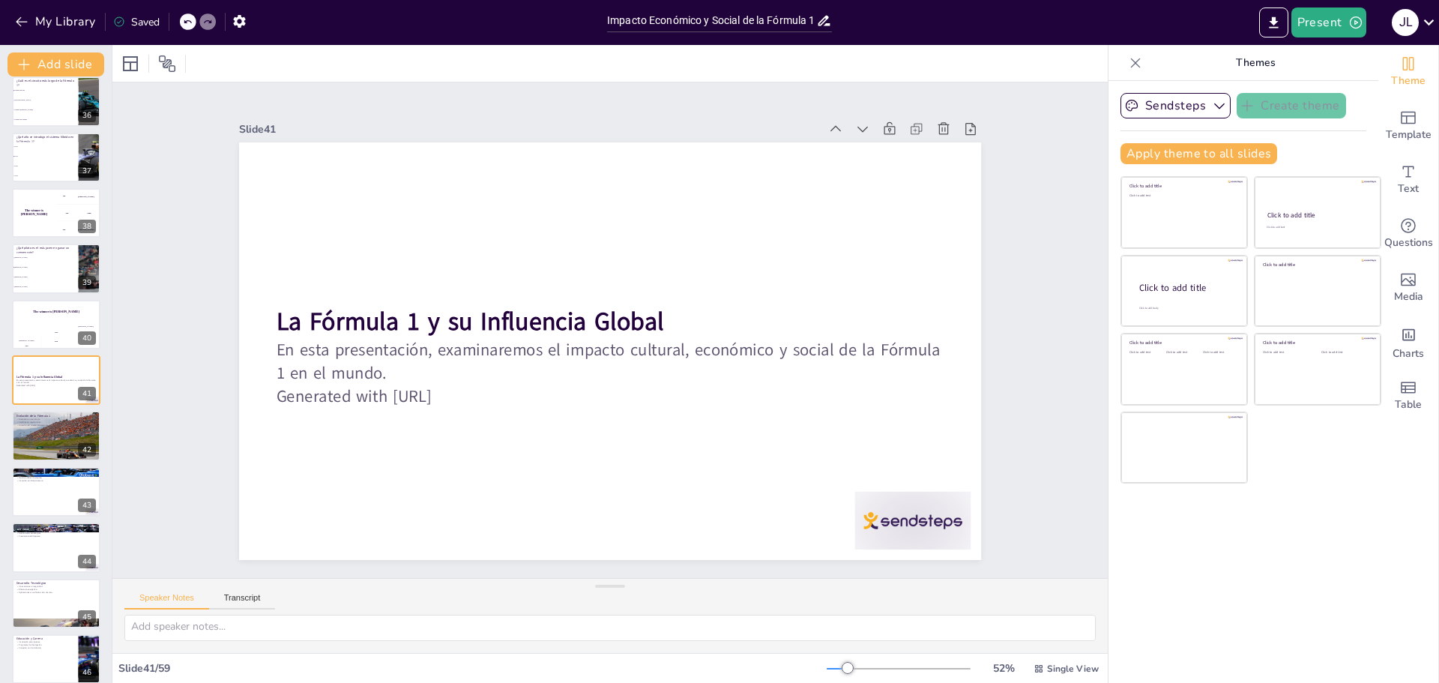
click at [61, 657] on div at bounding box center [56, 658] width 88 height 49
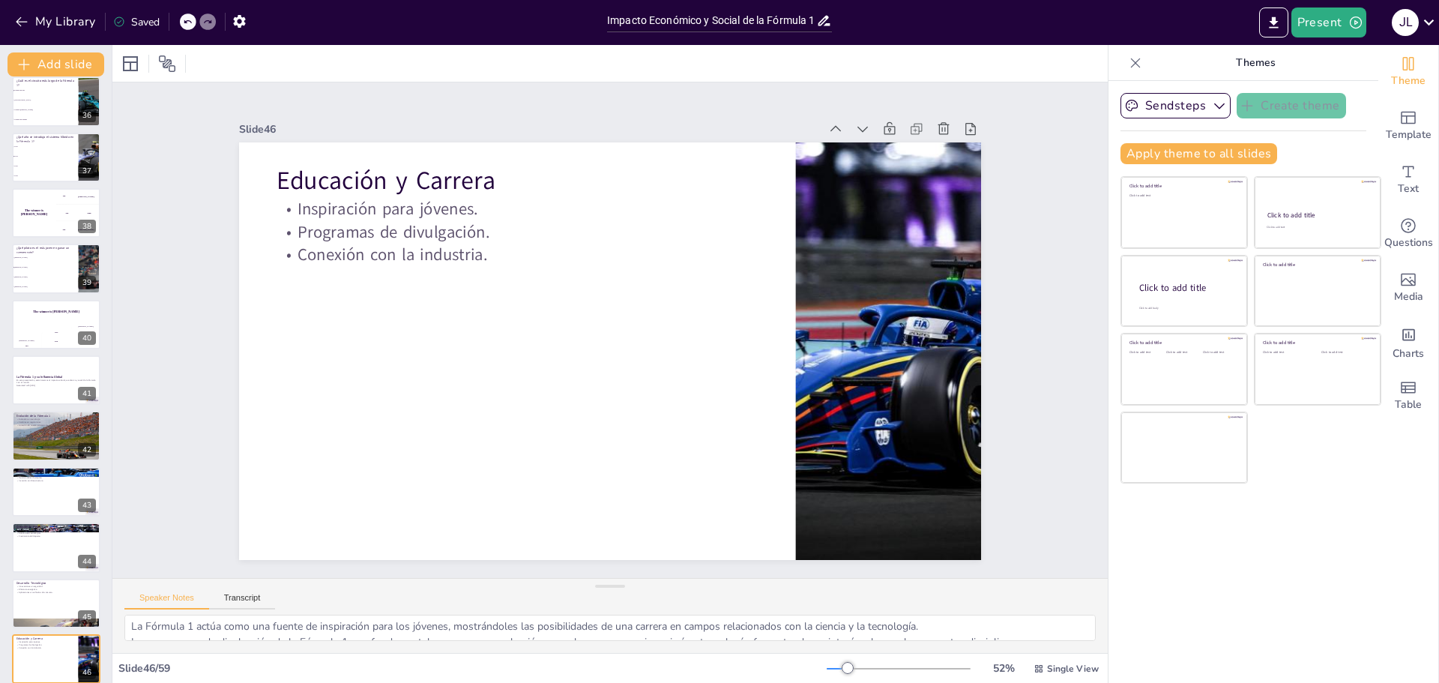
scroll to position [34, 0]
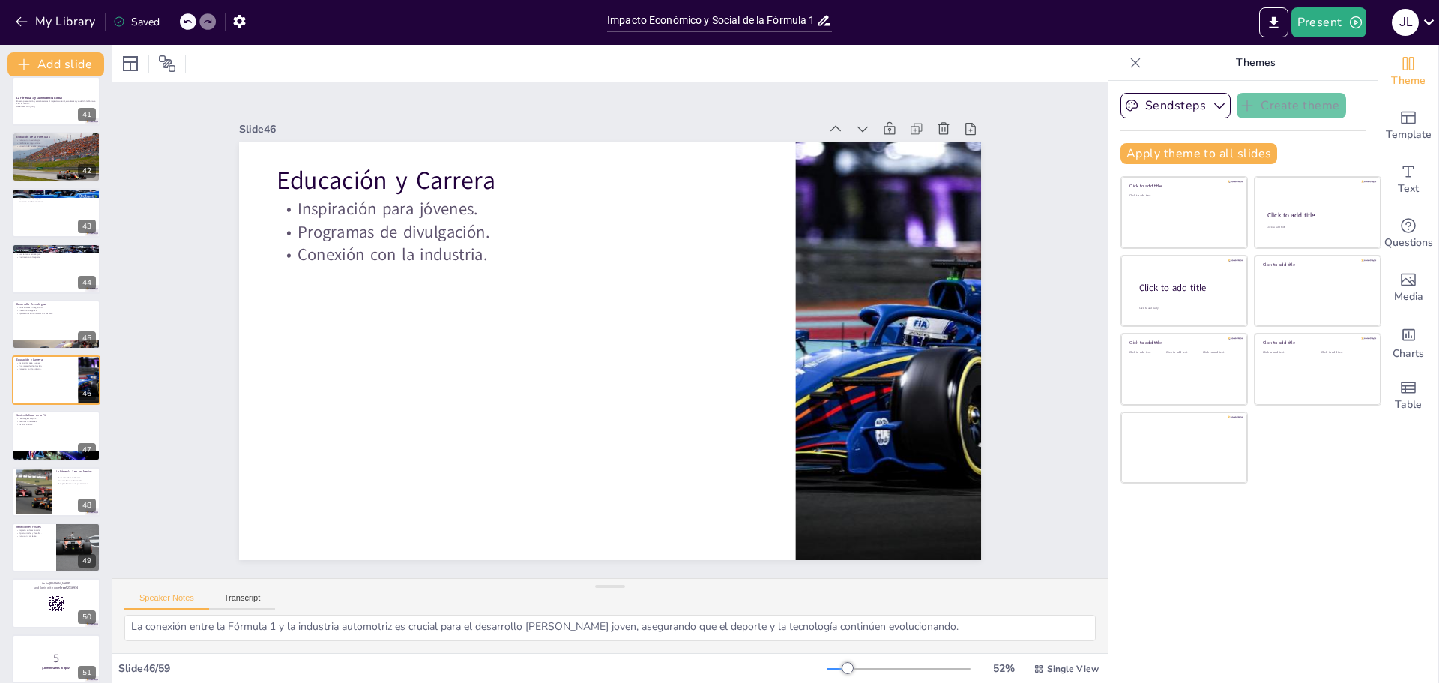
click at [61, 657] on p "5" at bounding box center [55, 658] width 79 height 16
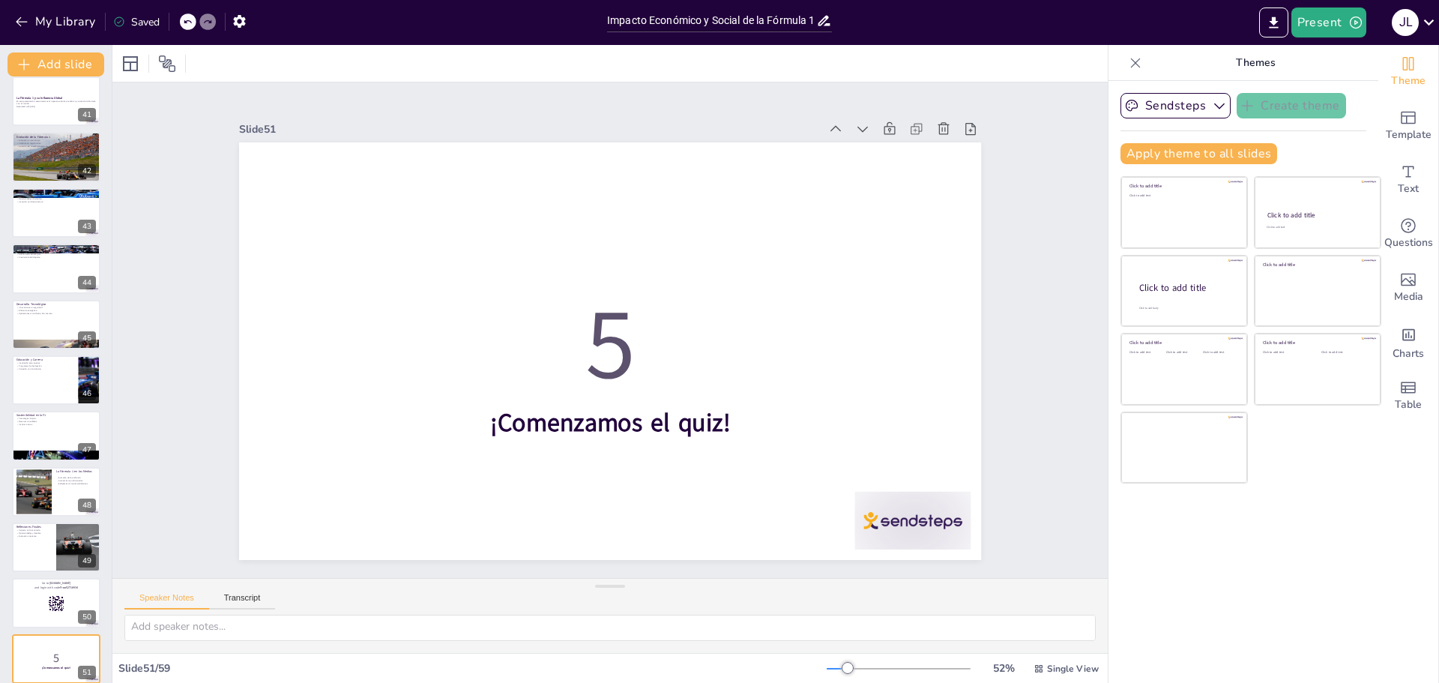
scroll to position [3, 0]
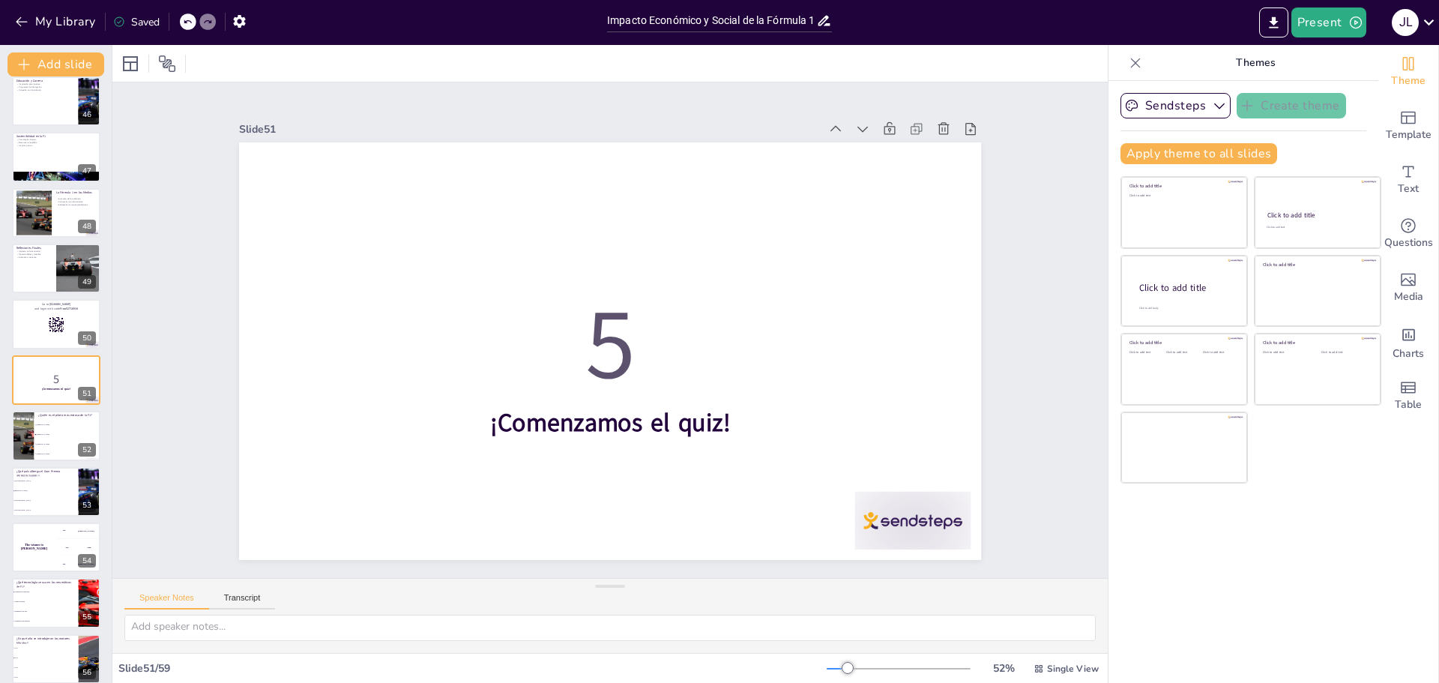
click at [61, 657] on span "2014" at bounding box center [45, 656] width 63 height 1
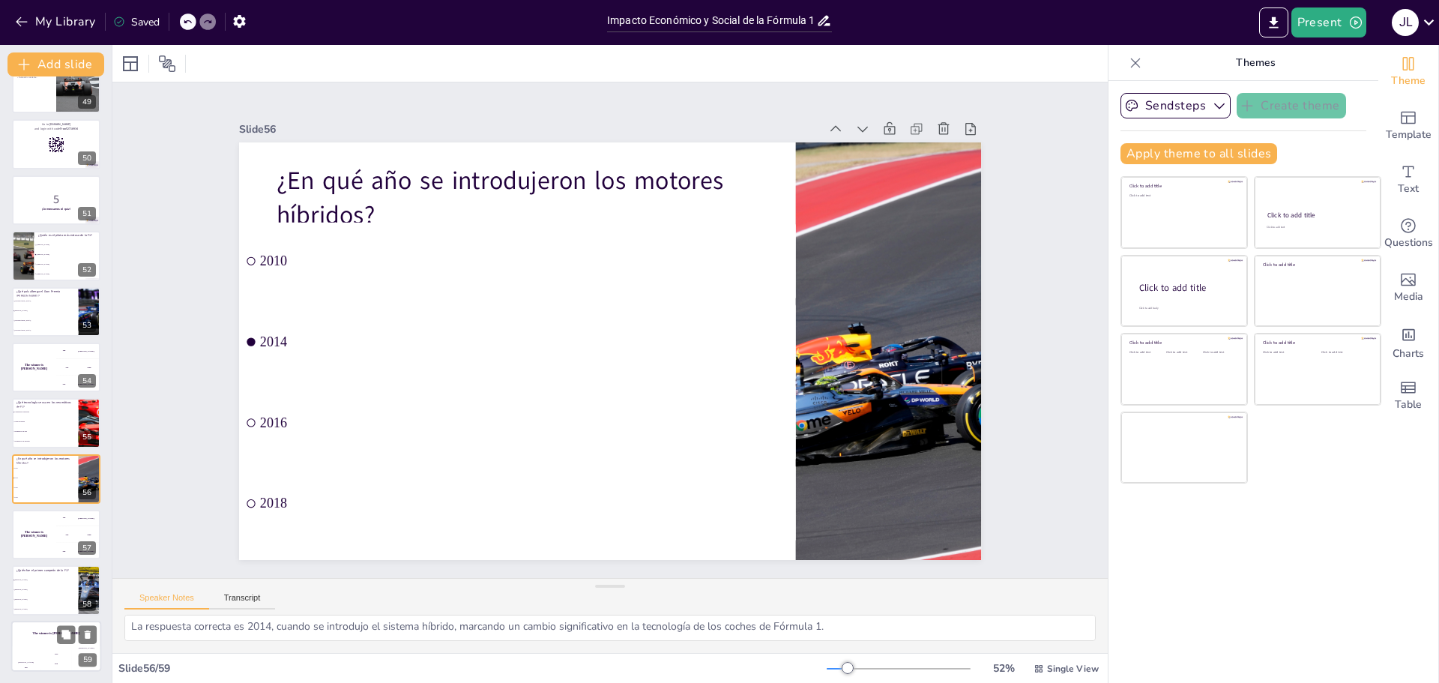
click at [61, 658] on div "200" at bounding box center [56, 662] width 30 height 16
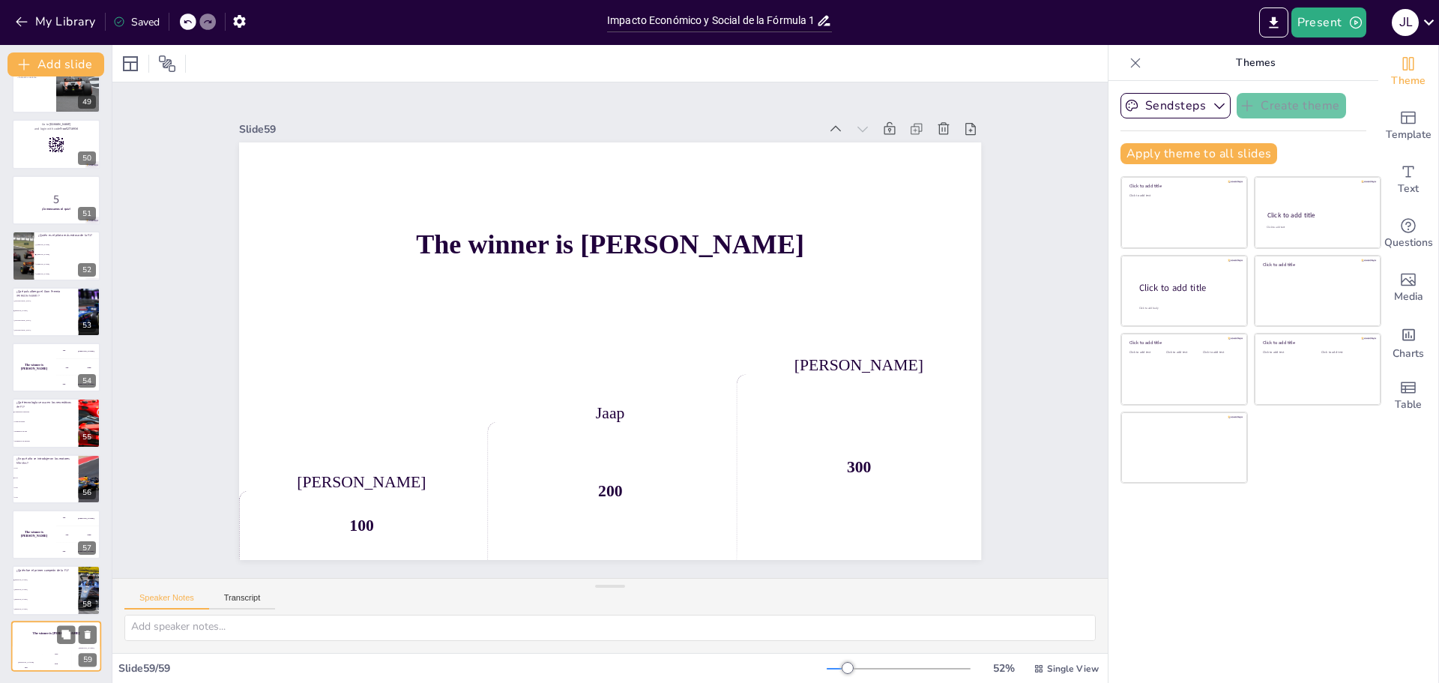
click at [61, 658] on div "200" at bounding box center [56, 662] width 30 height 16
click at [43, 542] on div "The winner is [PERSON_NAME]" at bounding box center [33, 534] width 45 height 51
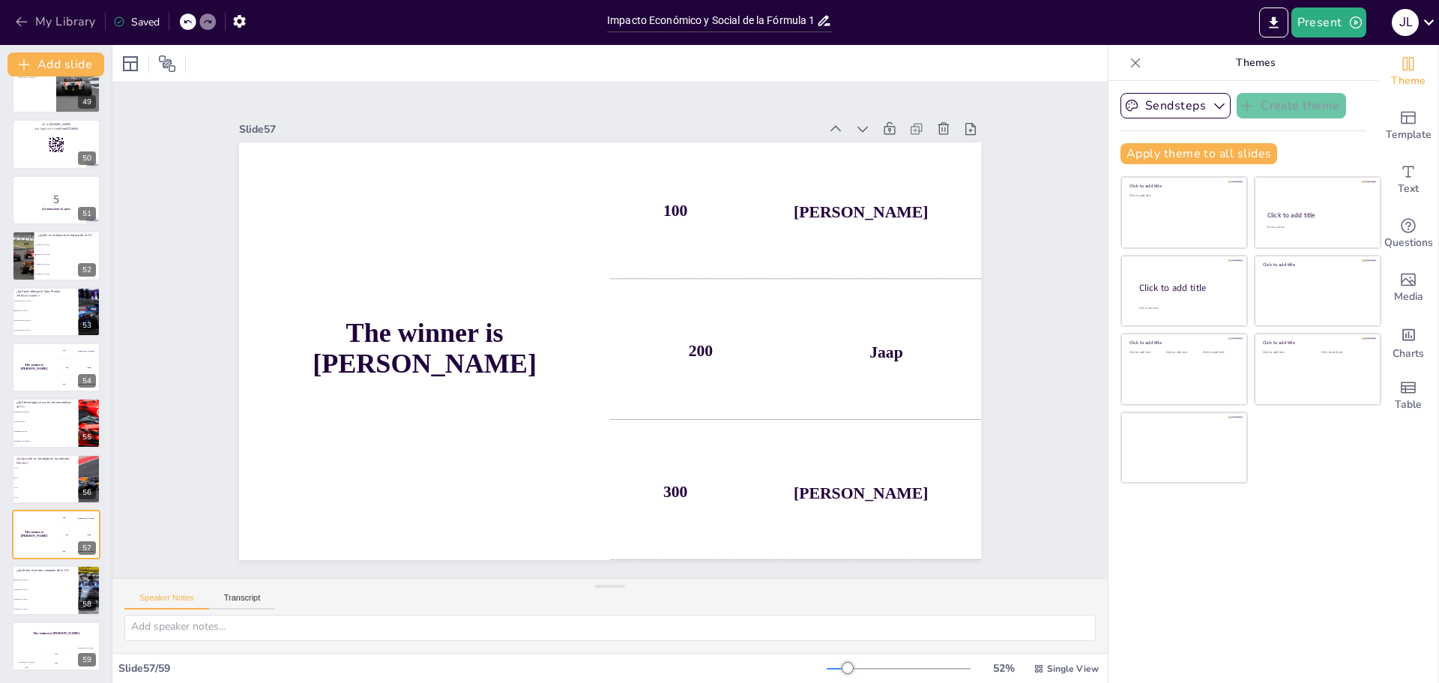
click at [21, 19] on icon "button" at bounding box center [21, 21] width 15 height 15
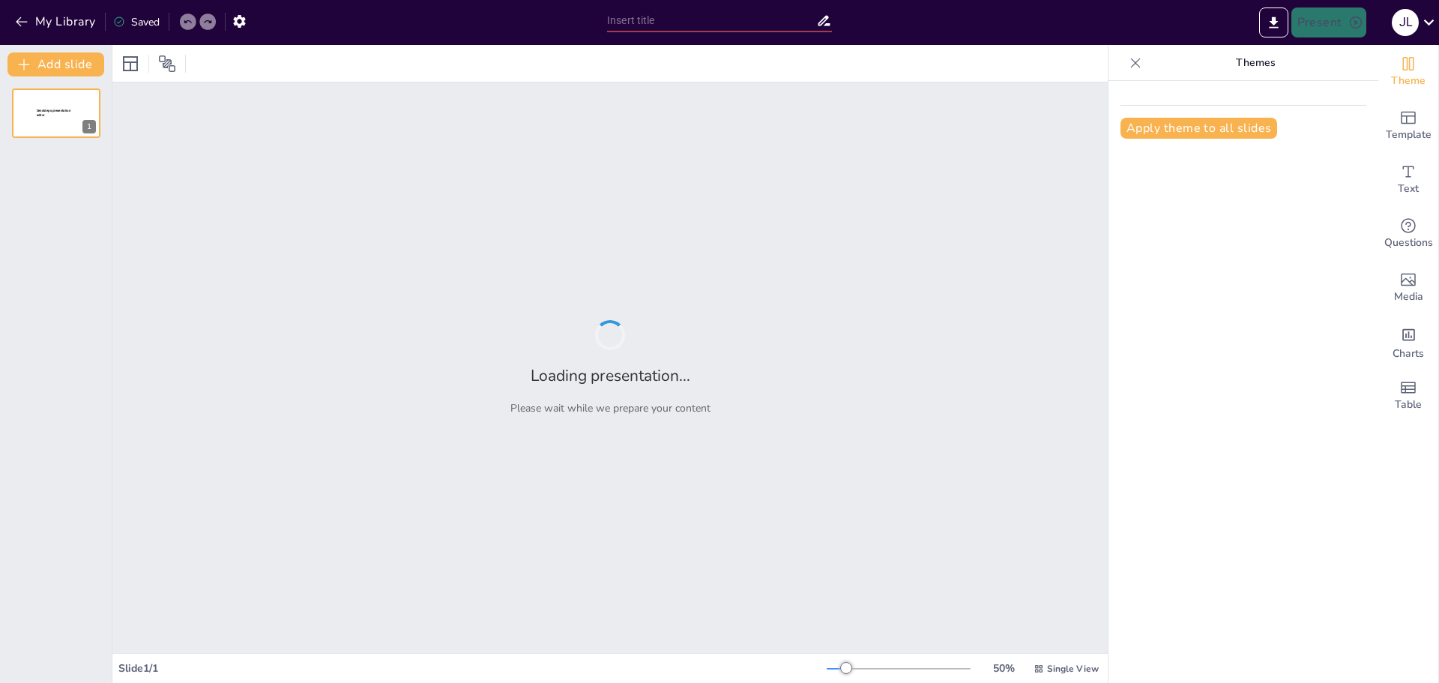
type input "Introducción a la MMA: Historia y Evolución"
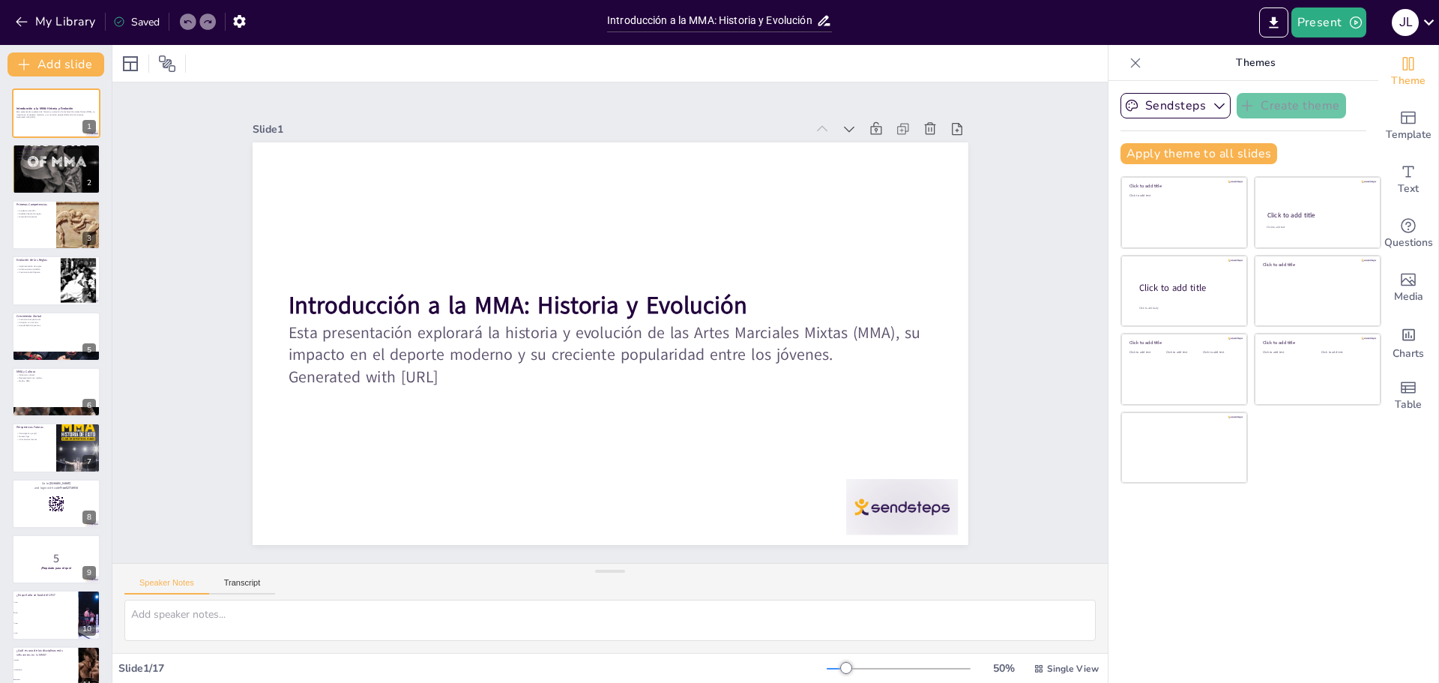
checkbox input "true"
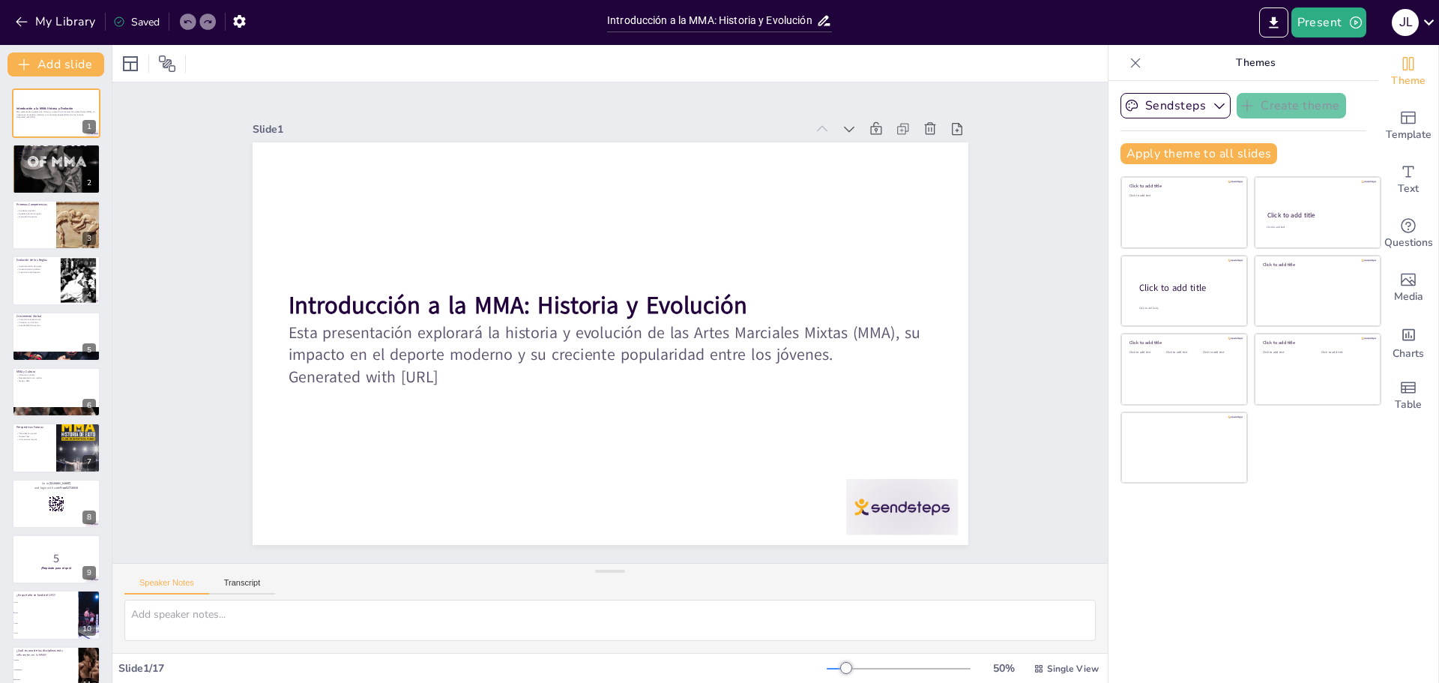
checkbox input "true"
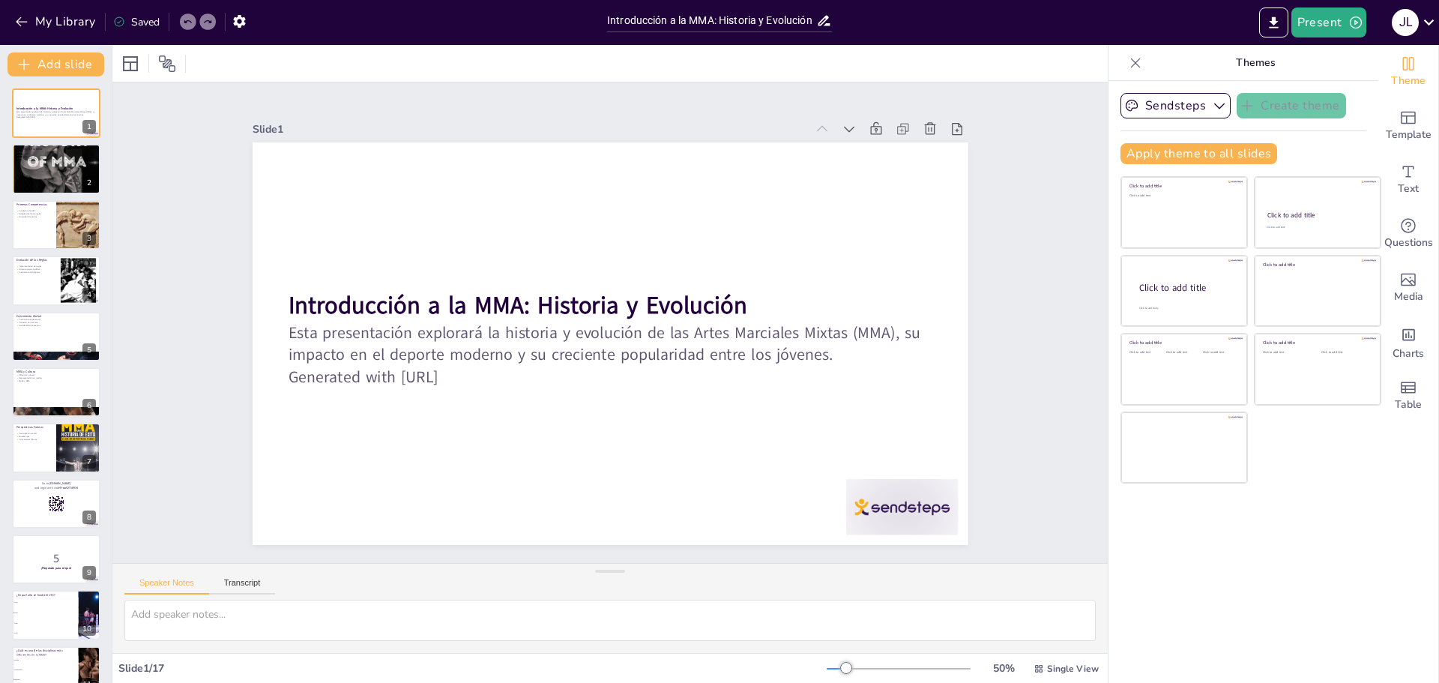
checkbox input "true"
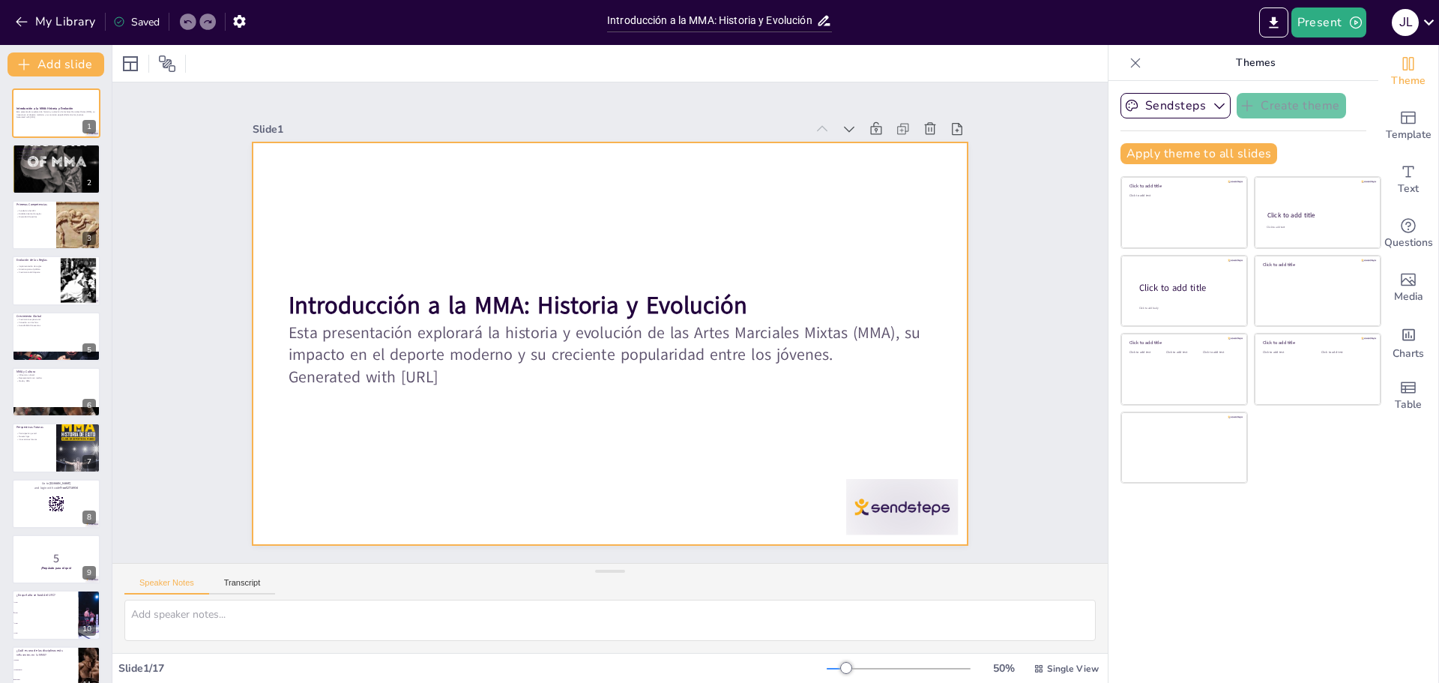
checkbox input "true"
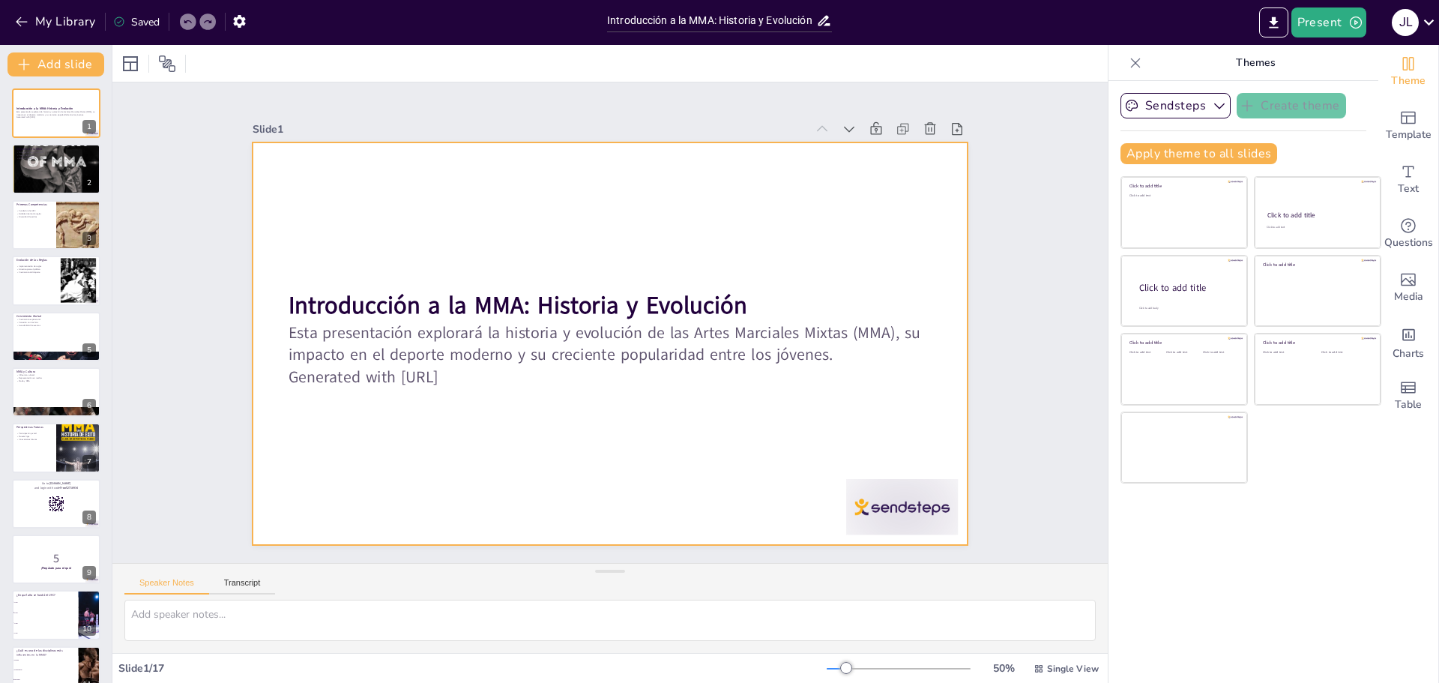
checkbox input "true"
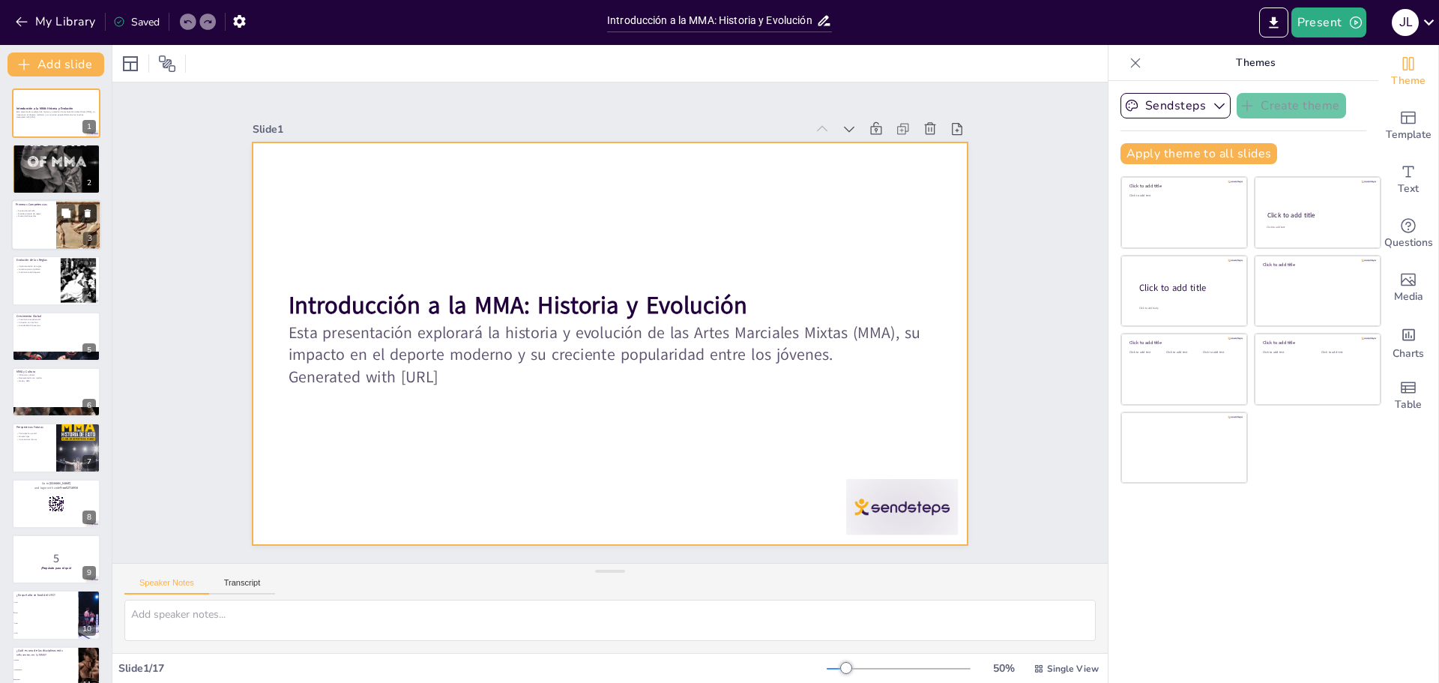
checkbox input "true"
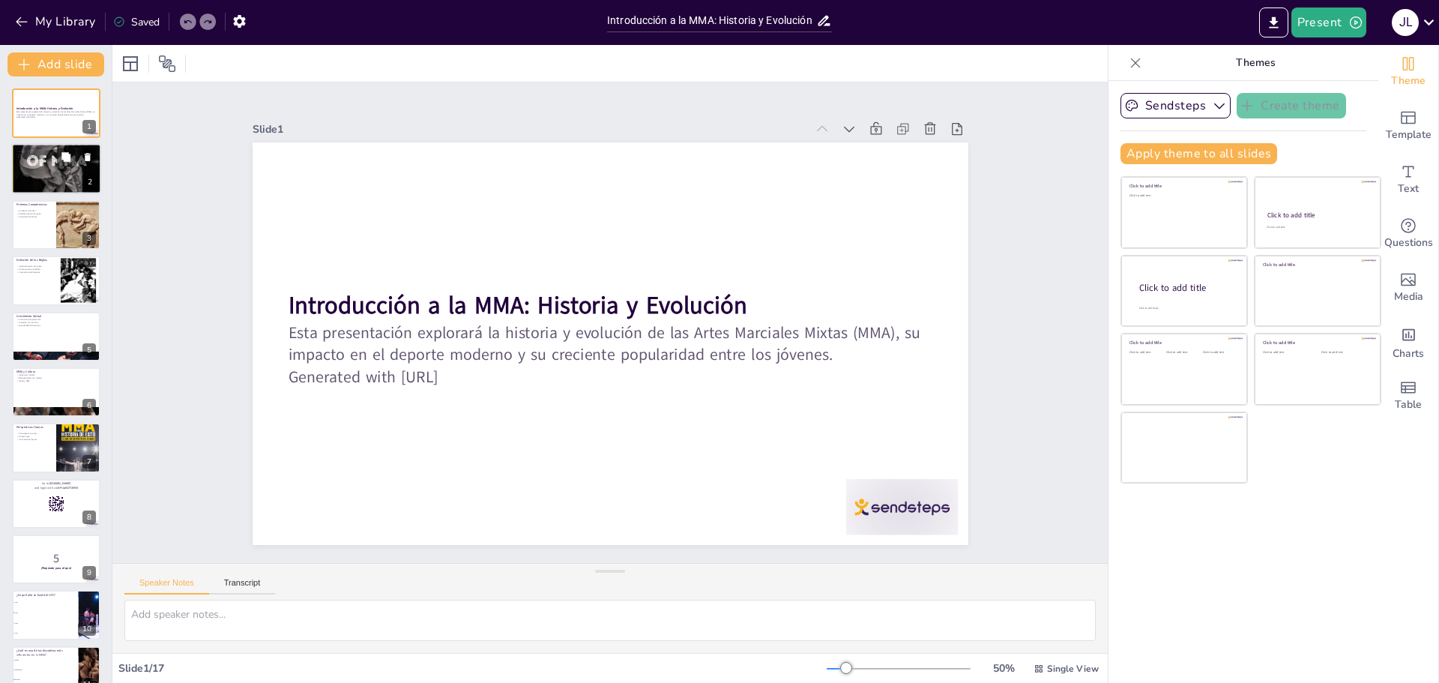
checkbox input "true"
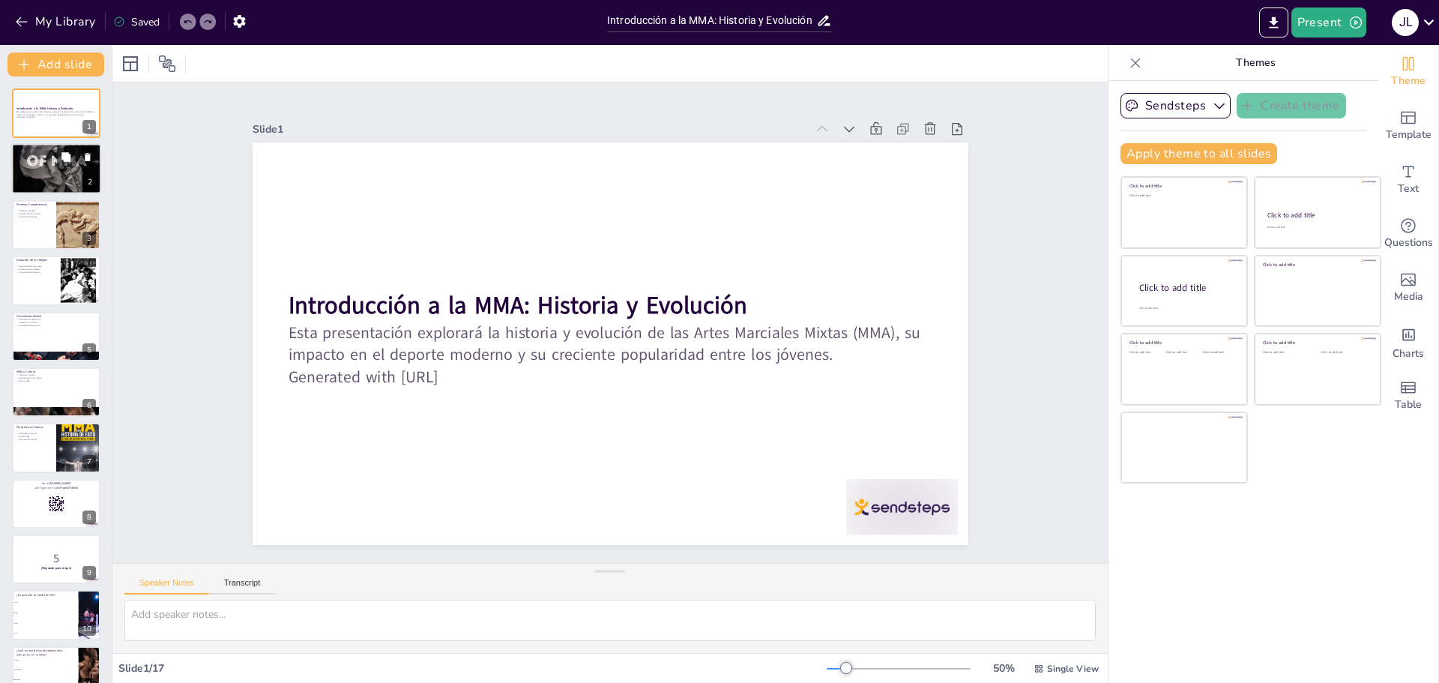
click at [47, 172] on div at bounding box center [56, 169] width 90 height 136
checkbox input "true"
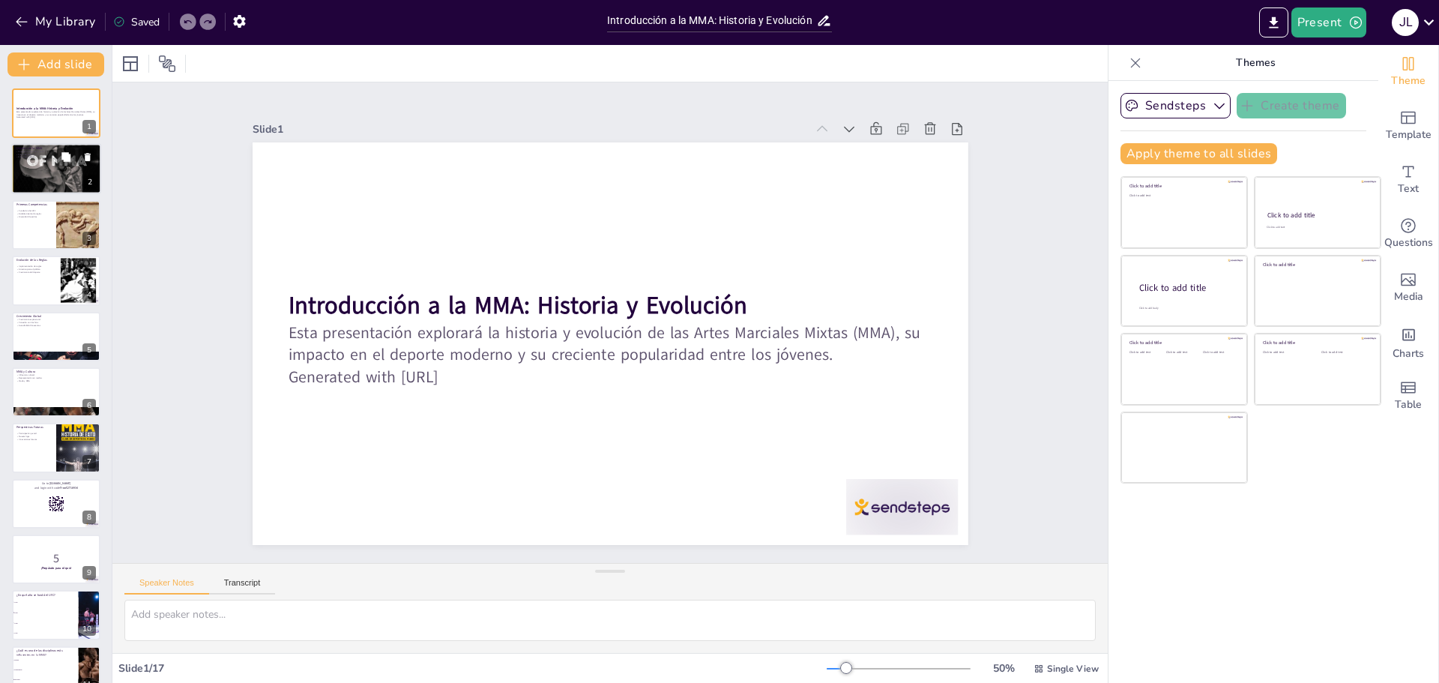
checkbox input "true"
type textarea "La MMA tiene una rica historia que se basa en diversas disciplinas de combate. …"
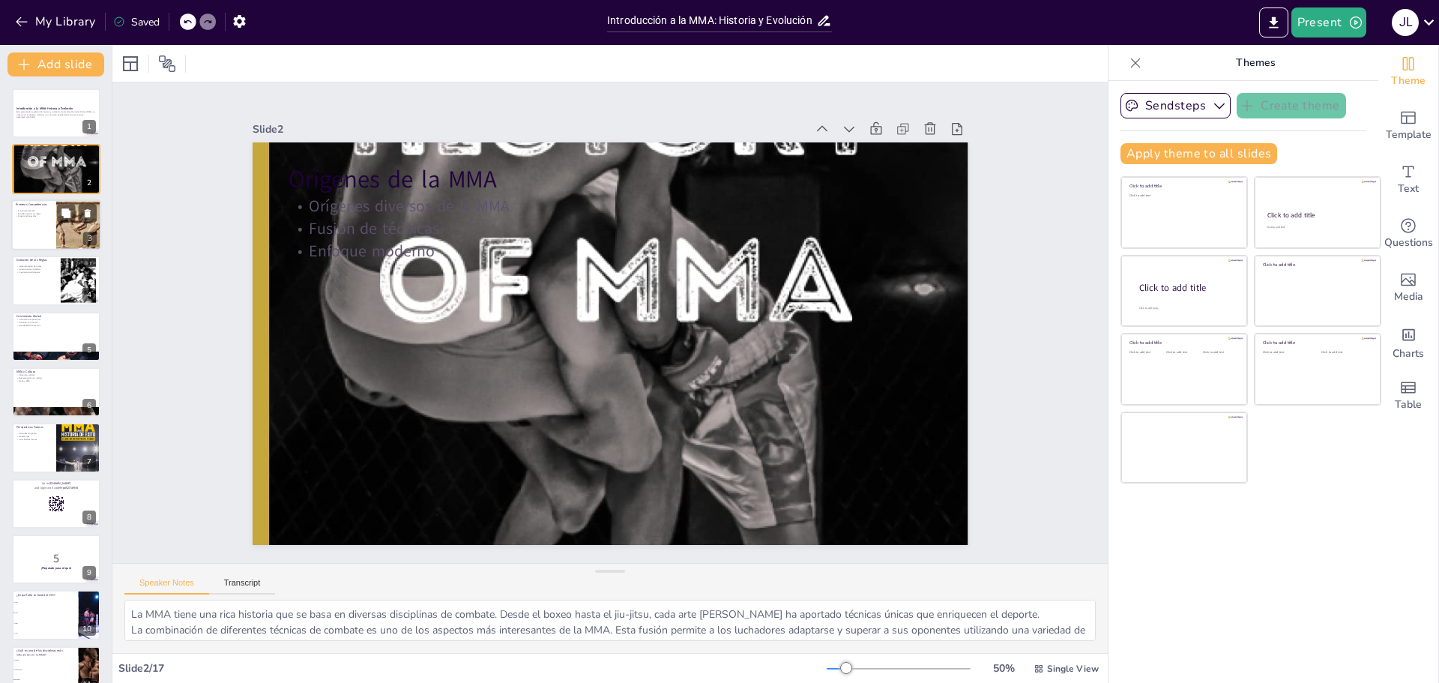
checkbox input "true"
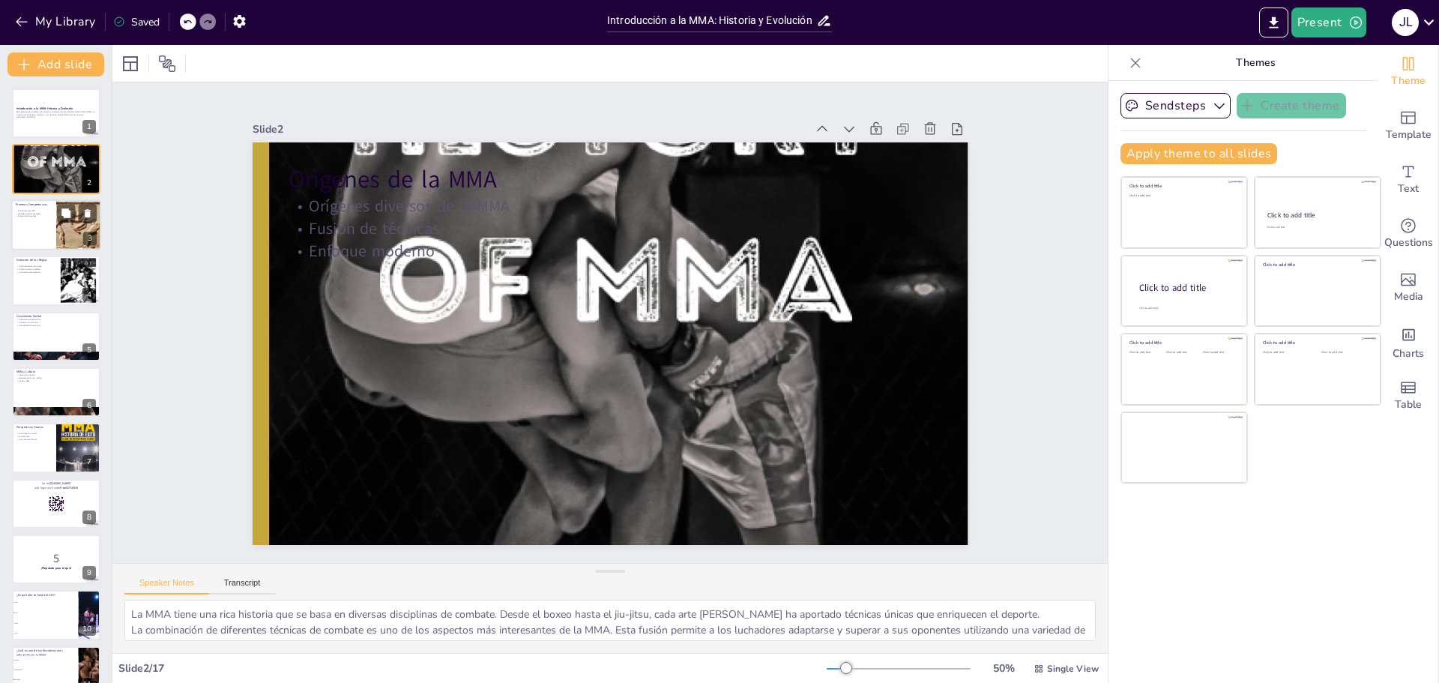
checkbox input "true"
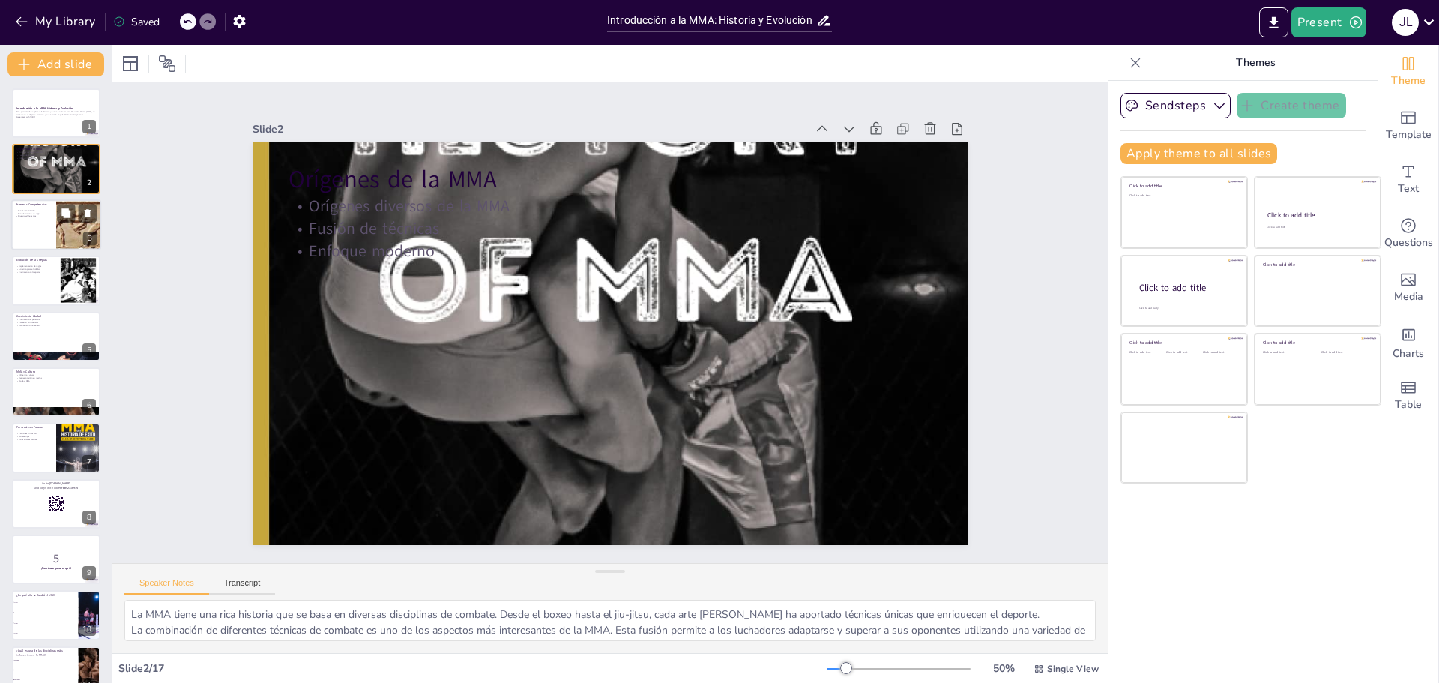
checkbox input "true"
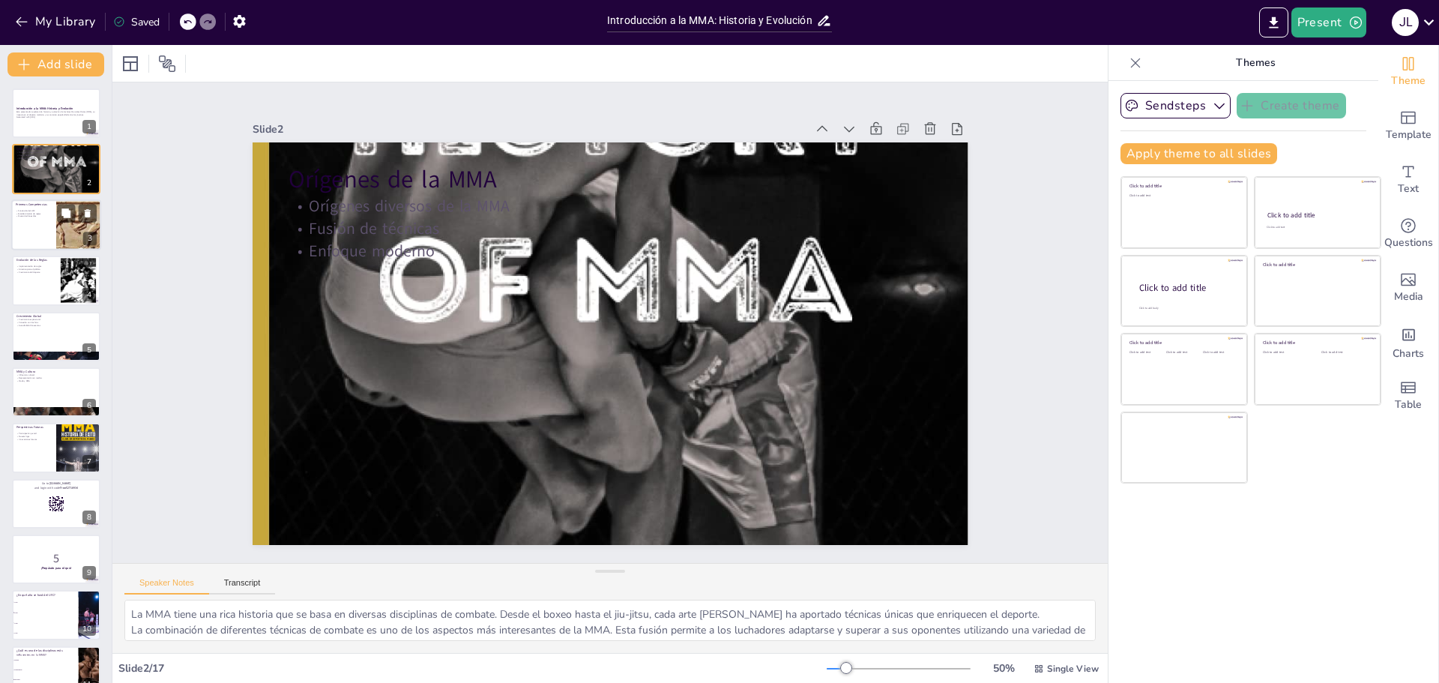
click at [45, 205] on p "Primeras Competencias" at bounding box center [34, 204] width 36 height 4
checkbox input "true"
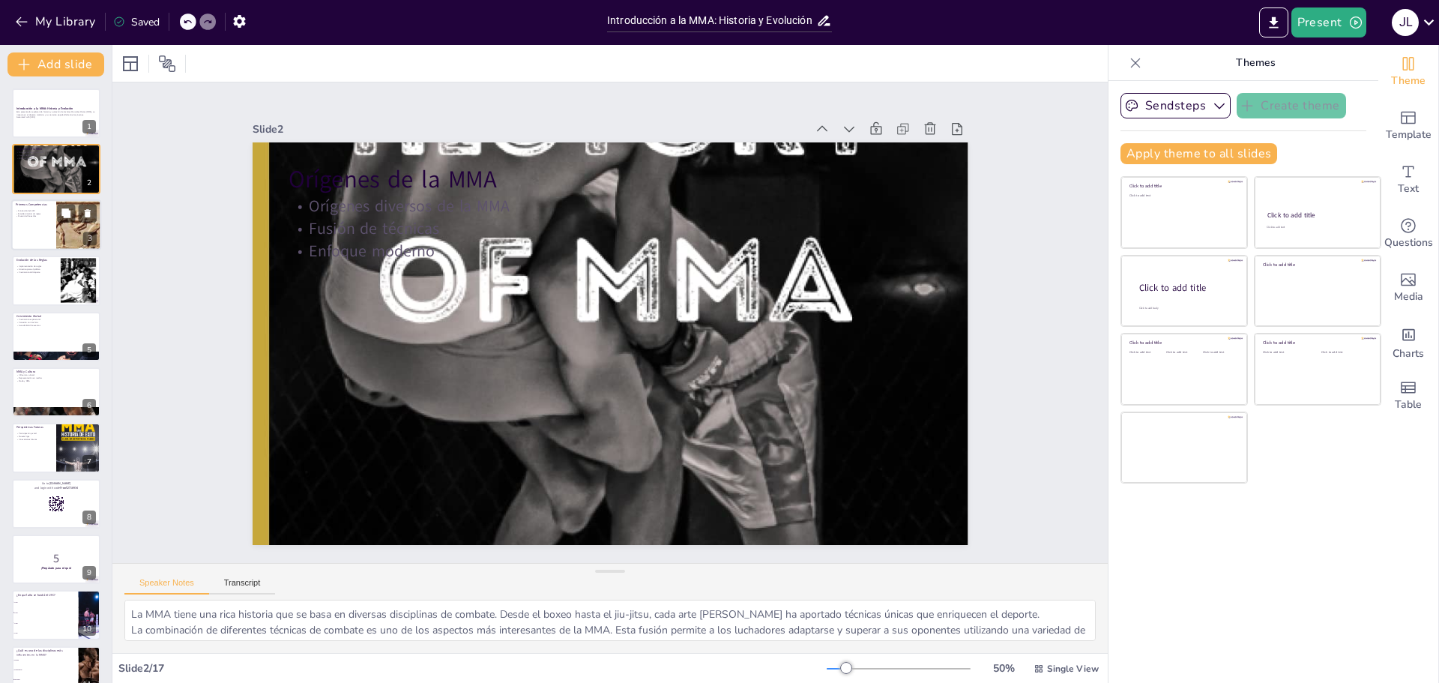
checkbox input "true"
type textarea "El UFC fue fundamental para la popularización de la MMA. Su enfoque en la compe…"
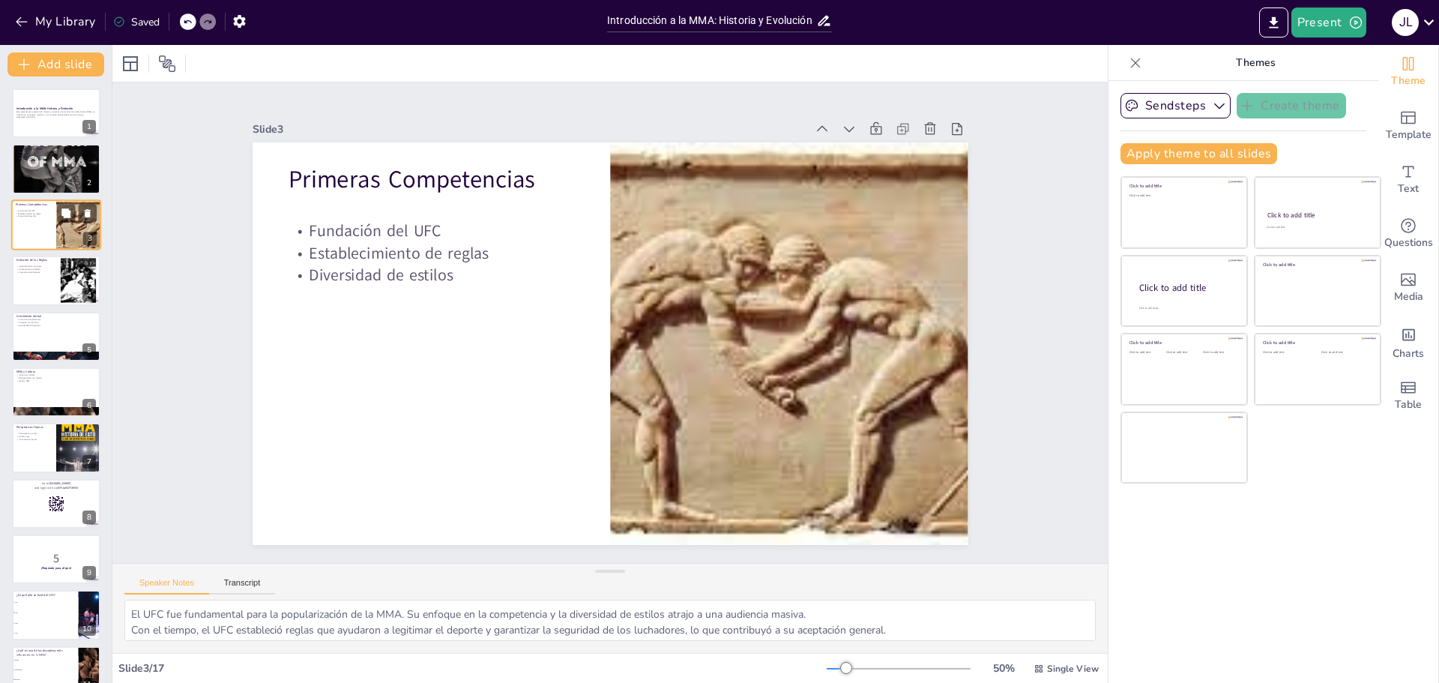
checkbox input "true"
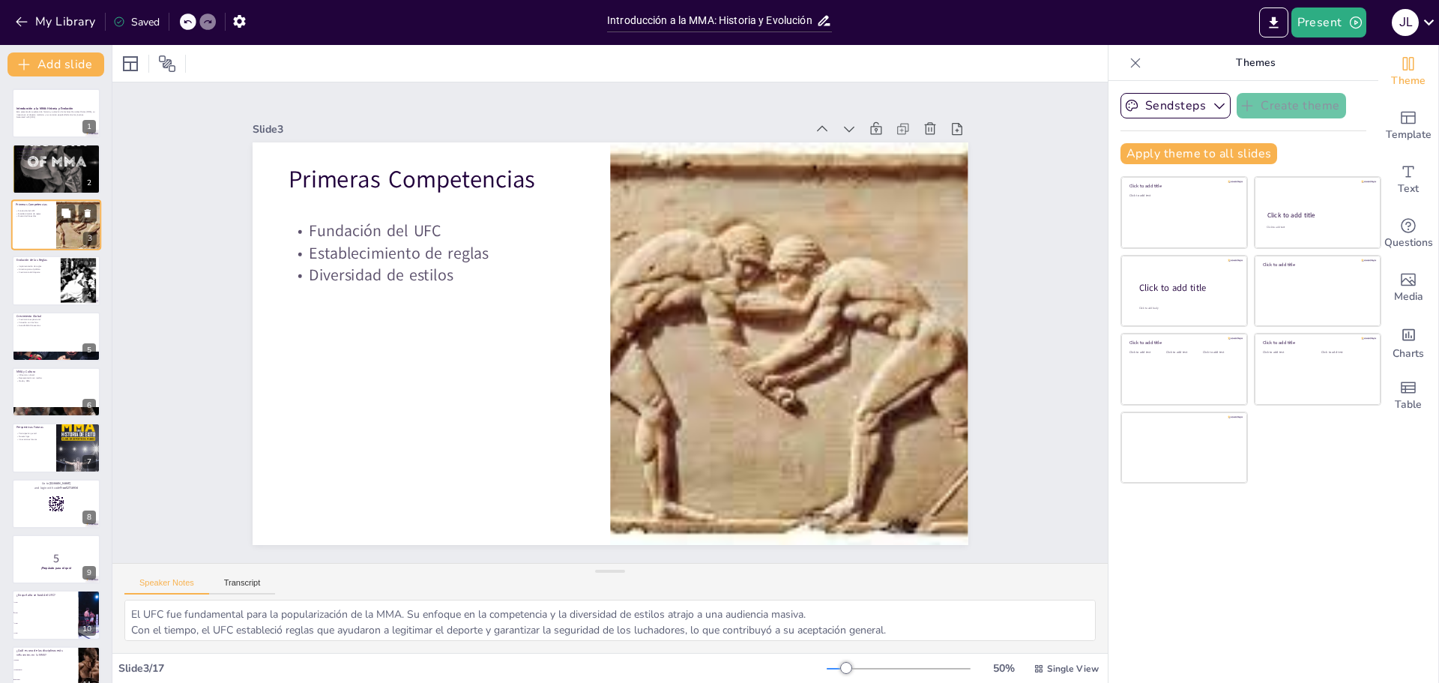
checkbox input "true"
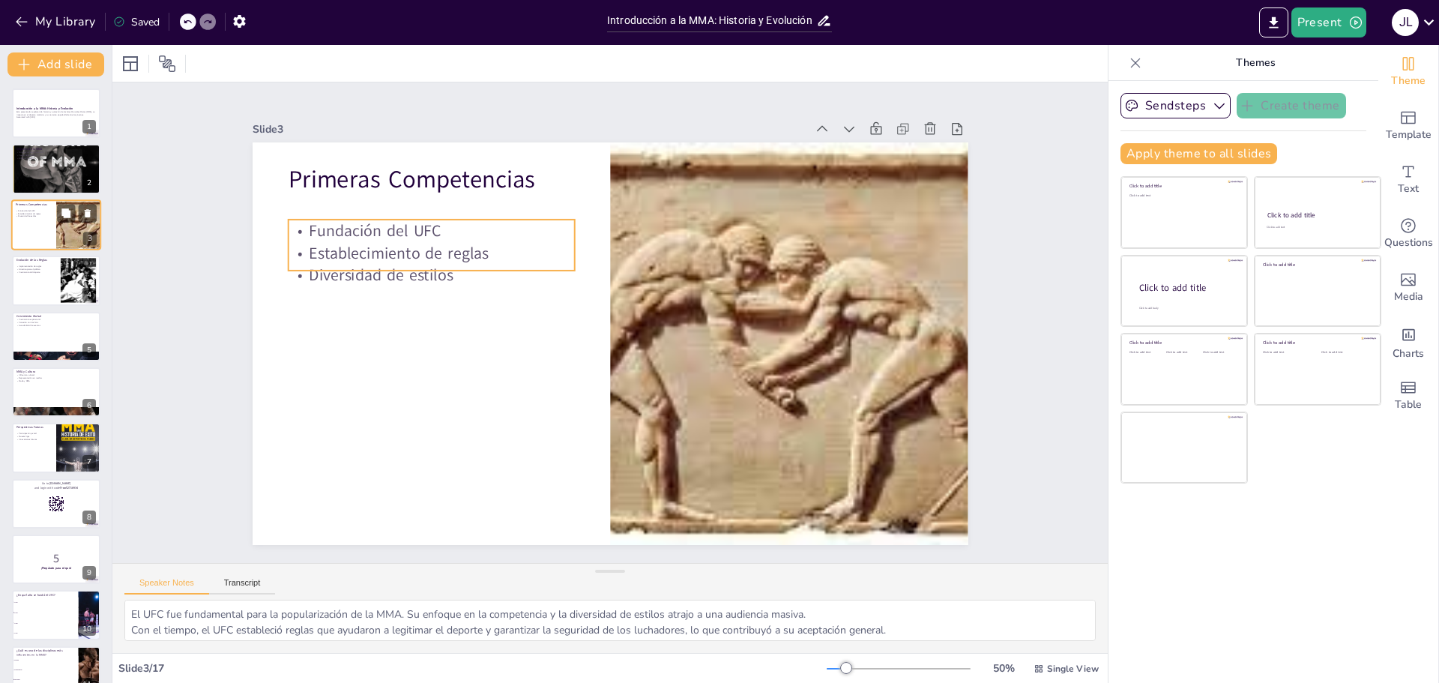
click at [45, 214] on p "Establecimiento de reglas" at bounding box center [34, 213] width 36 height 3
checkbox input "true"
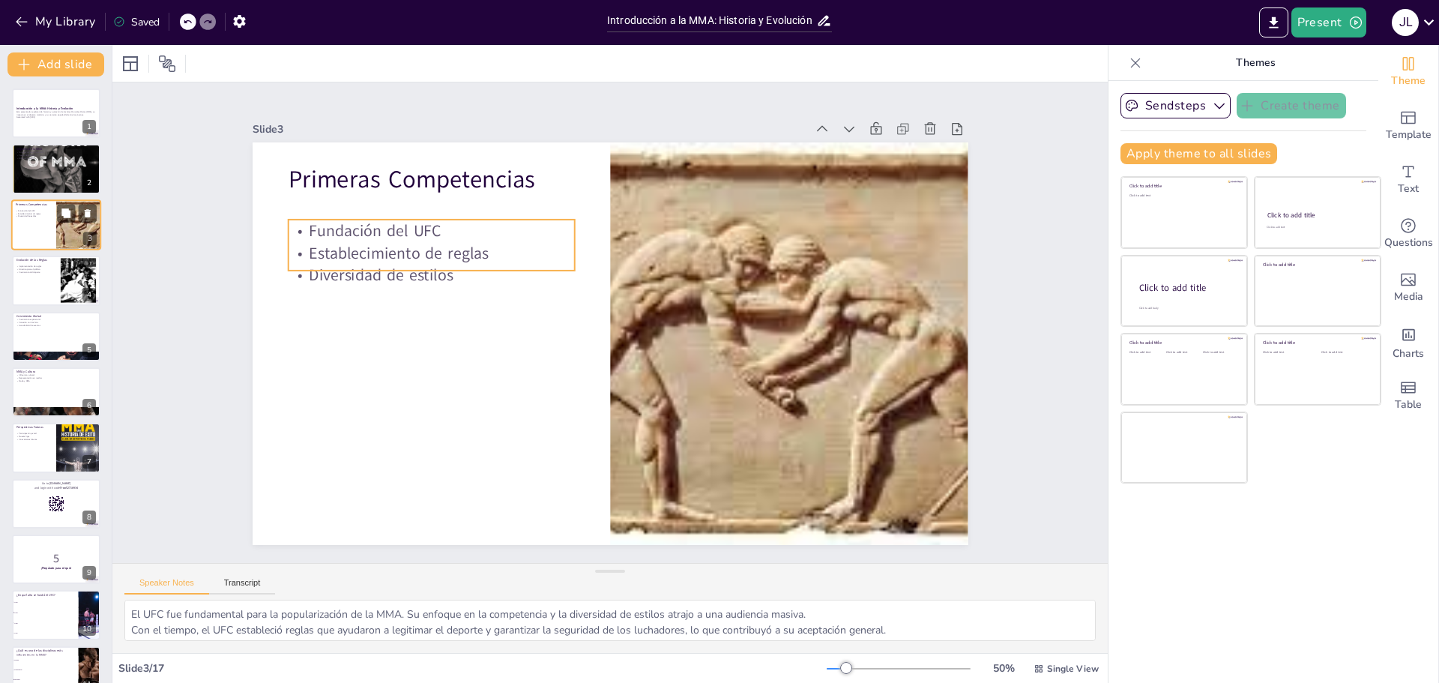
checkbox input "true"
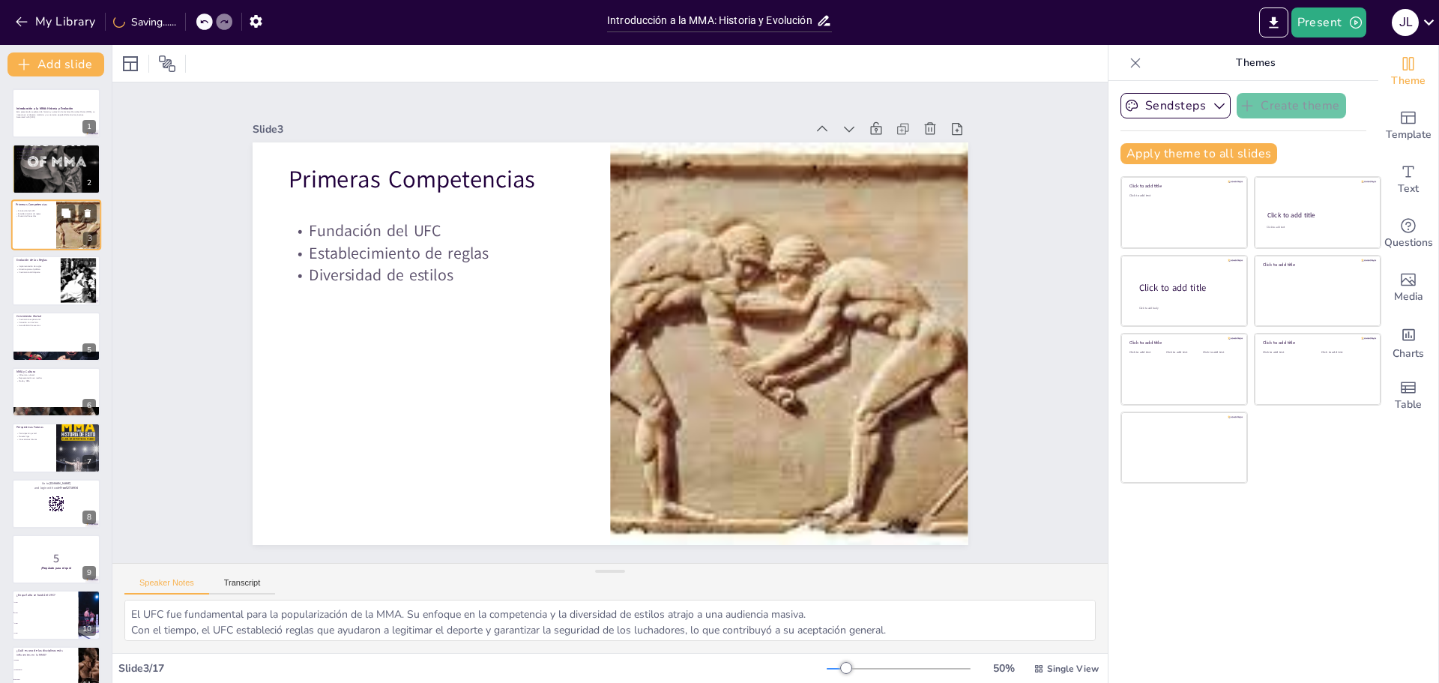
checkbox input "true"
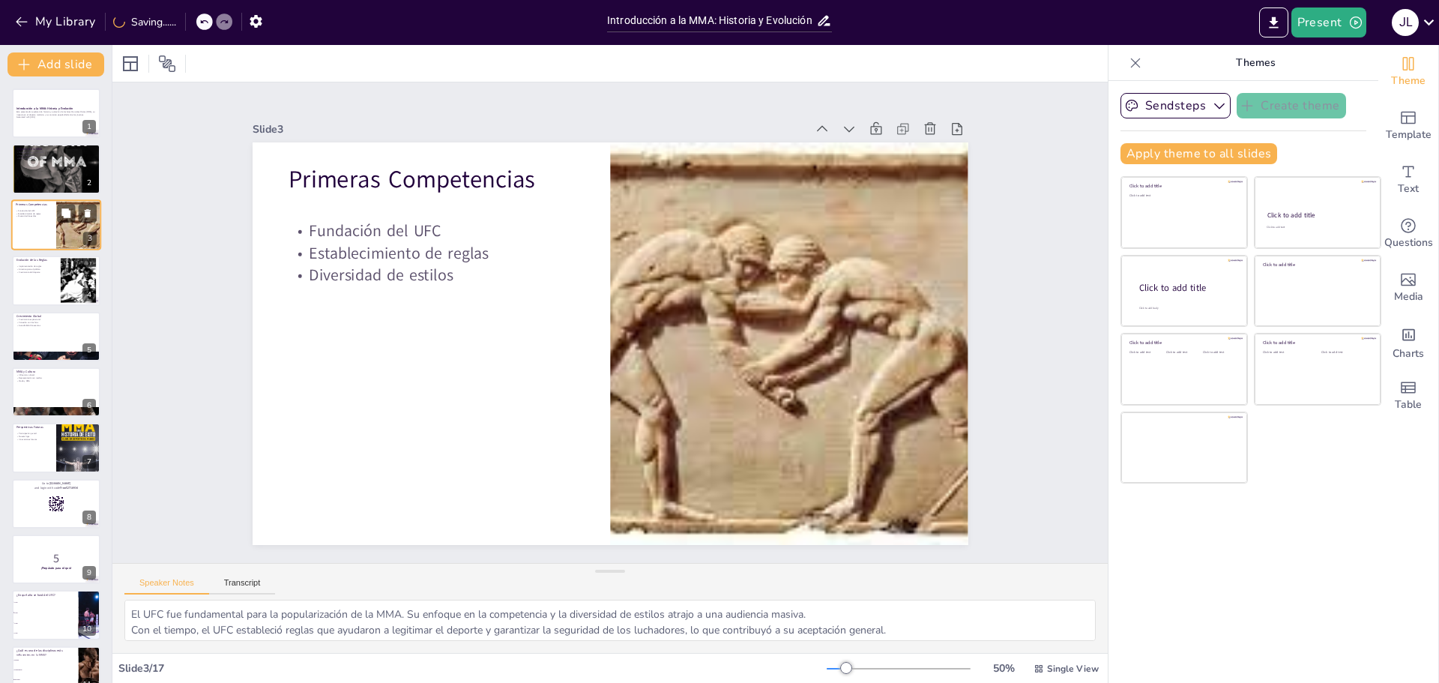
checkbox input "true"
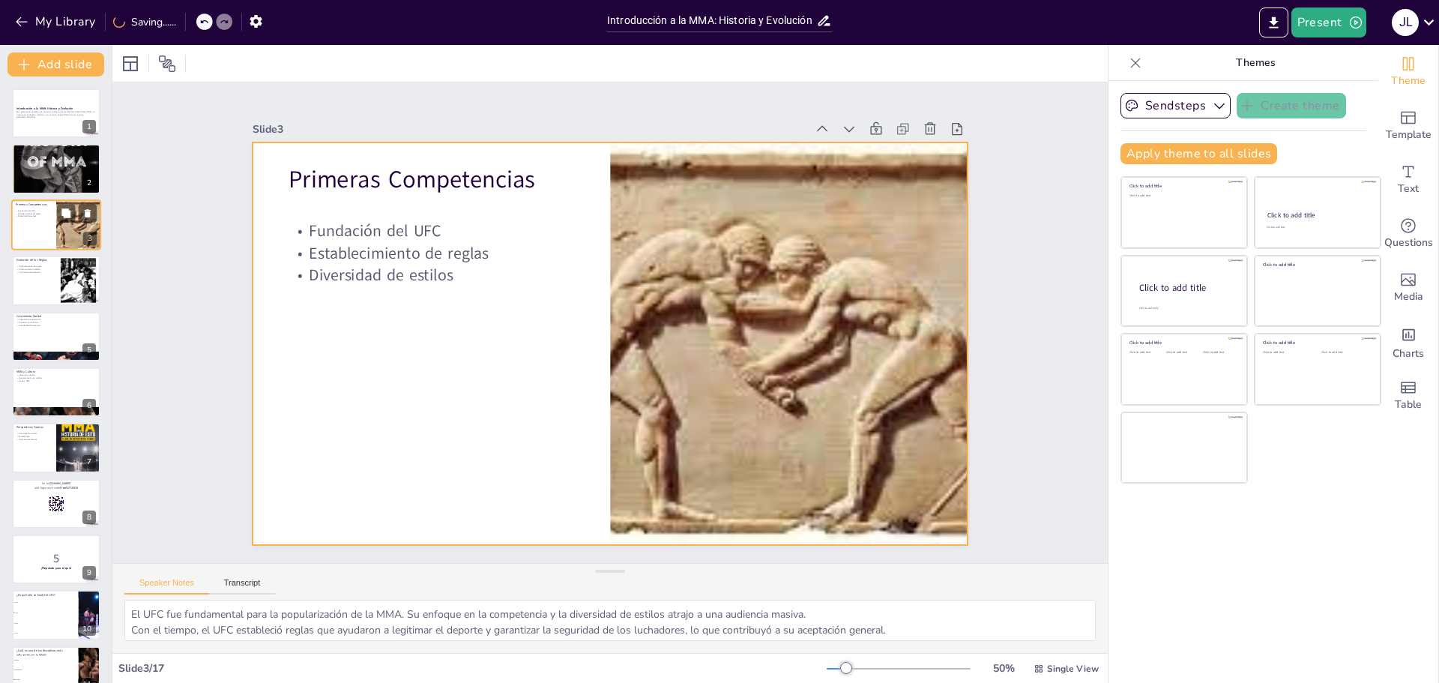
click at [43, 229] on div at bounding box center [56, 224] width 90 height 51
checkbox input "true"
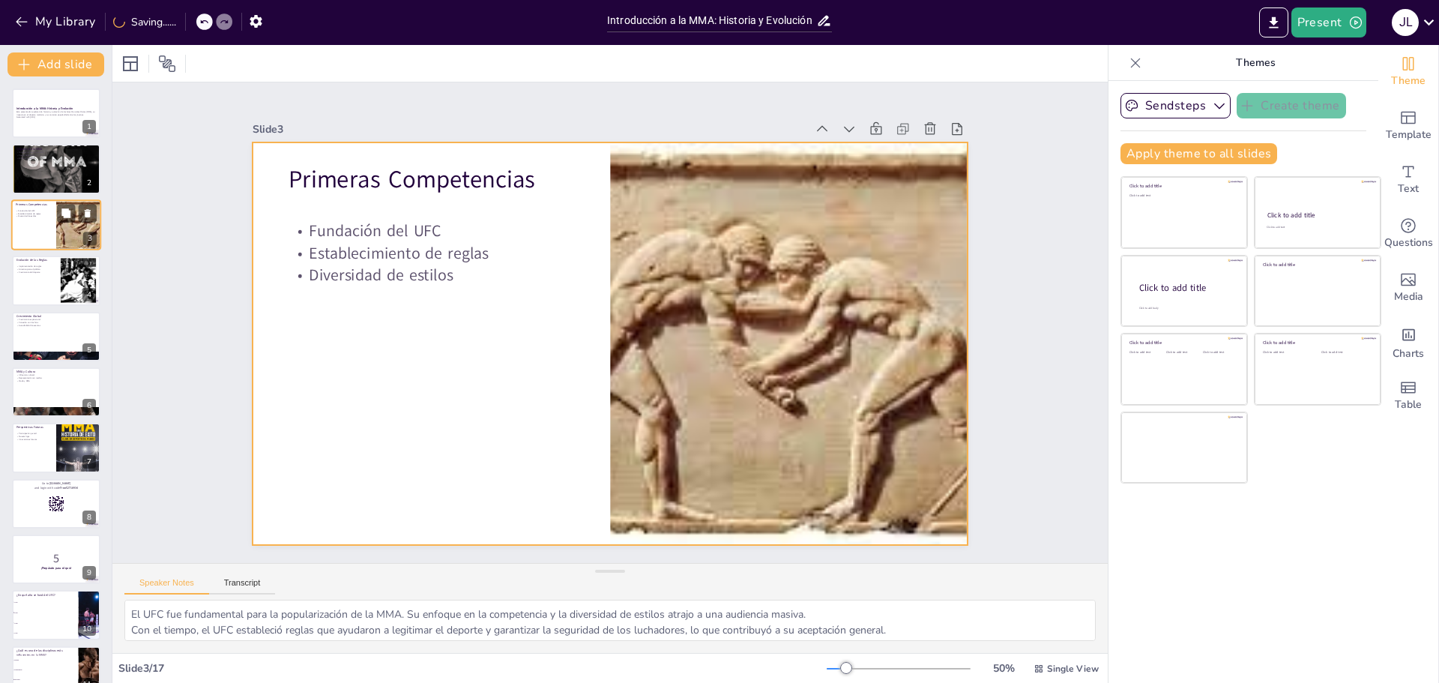
checkbox input "true"
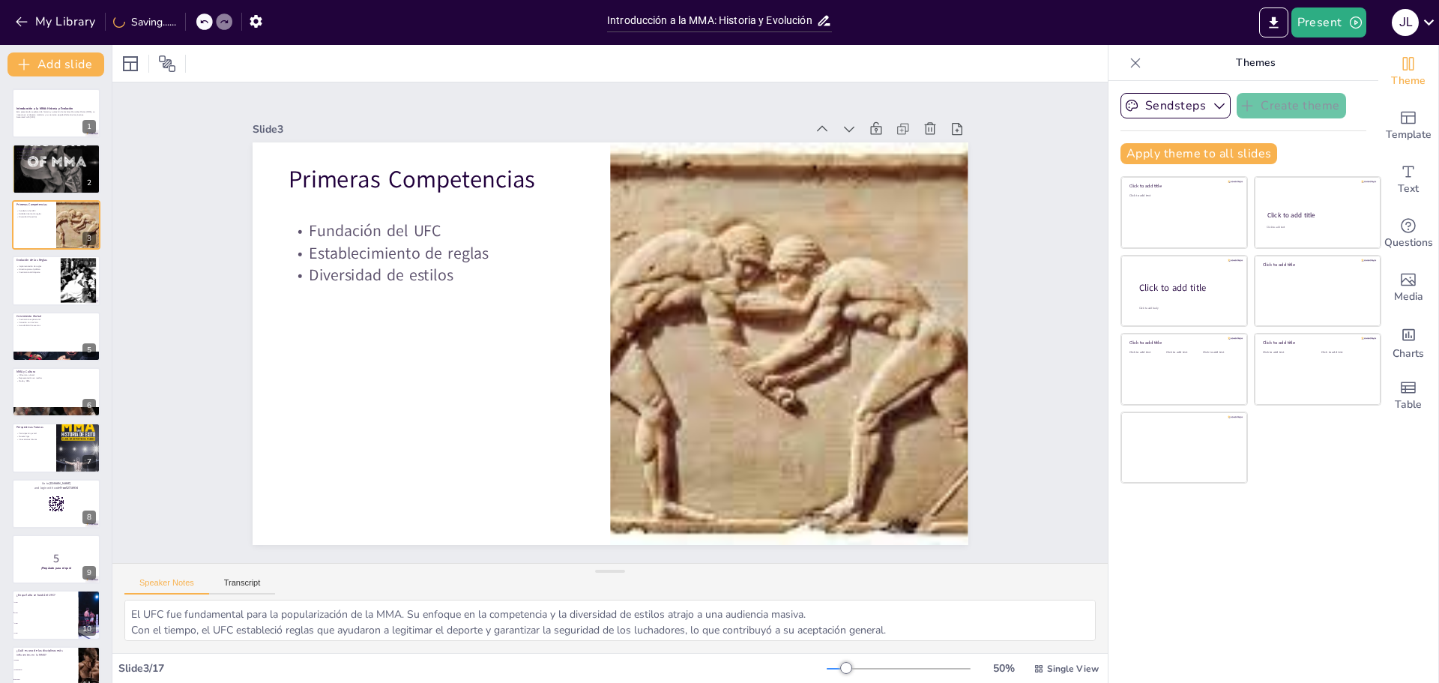
checkbox input "true"
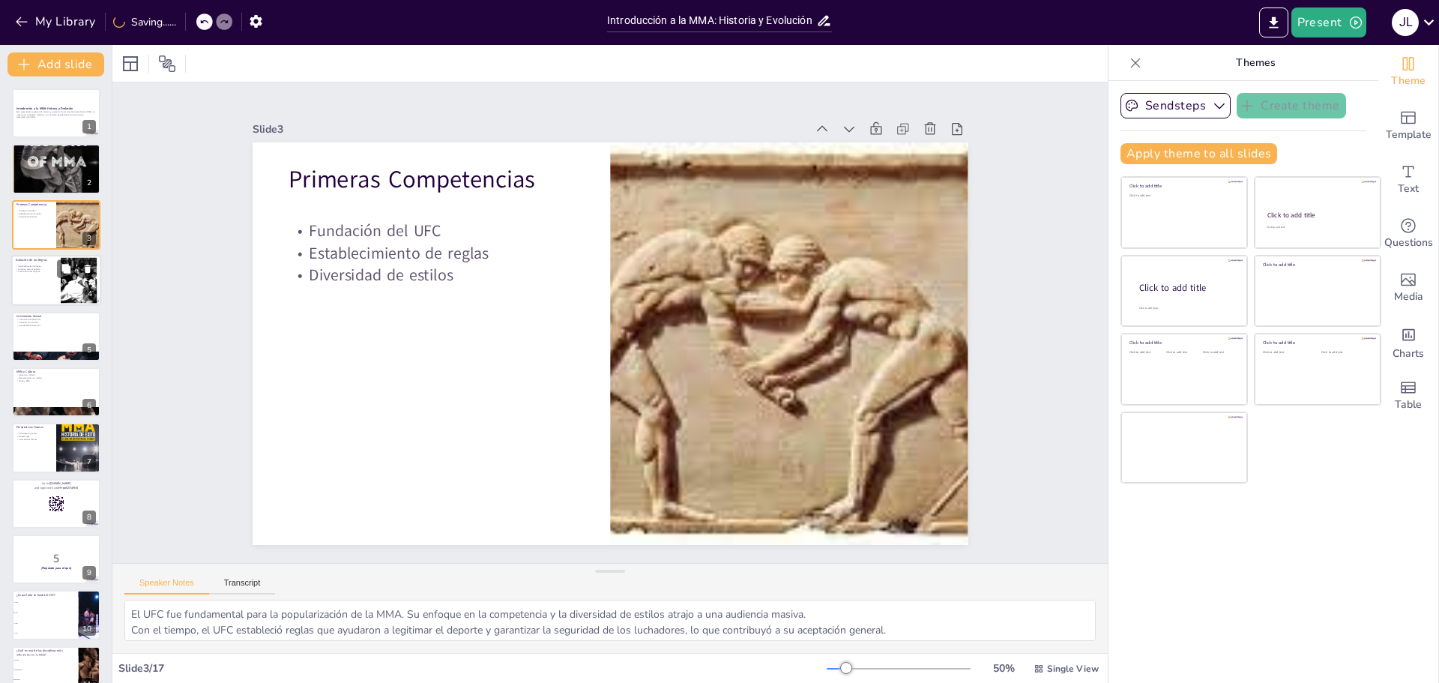
checkbox input "true"
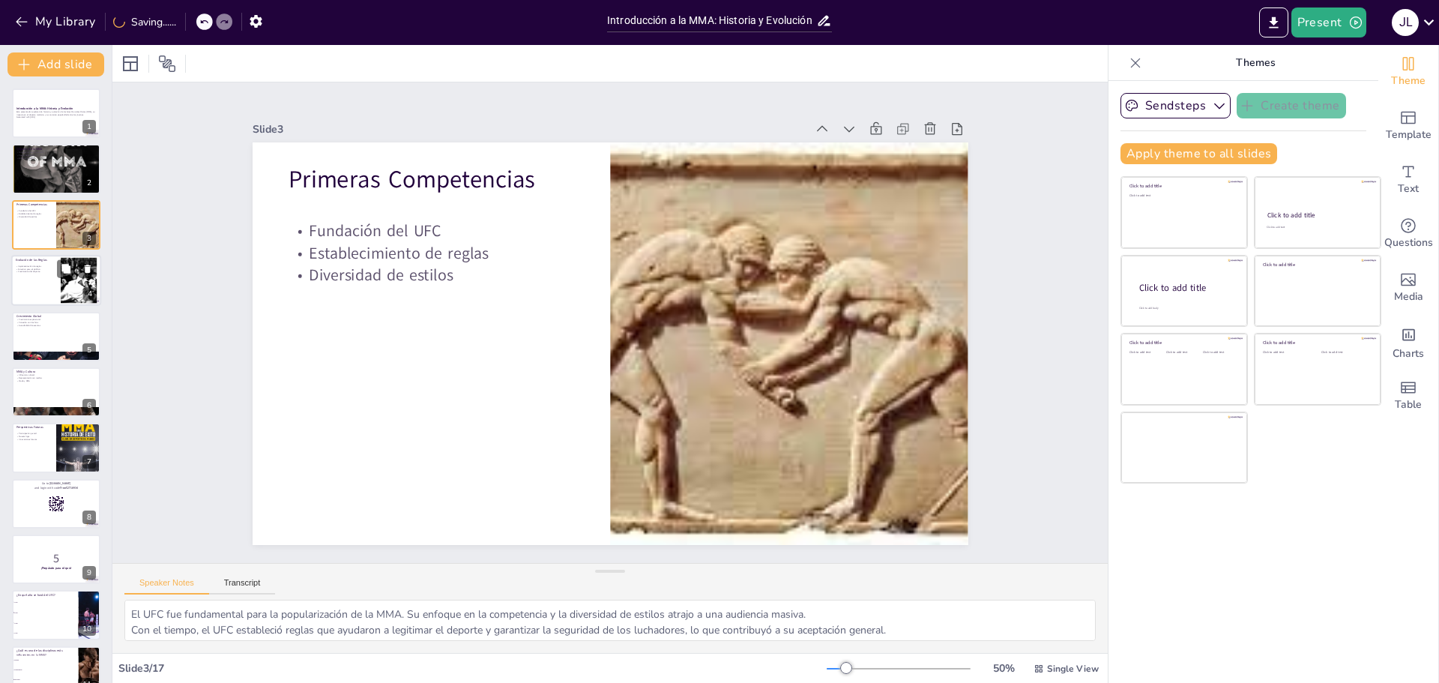
click at [46, 256] on div at bounding box center [56, 280] width 90 height 51
checkbox input "true"
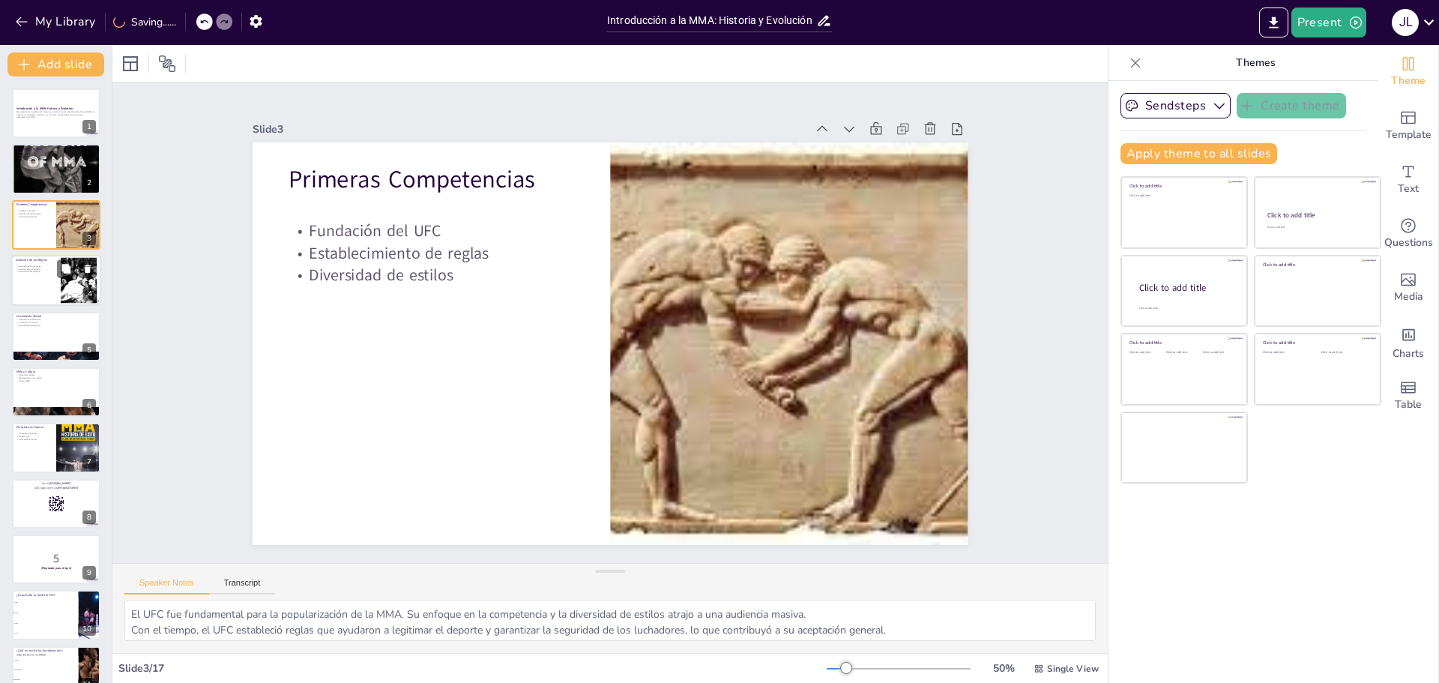
checkbox input "true"
type textarea "La implementación de reglas fue esencial para garantizar la seguridad de los lu…"
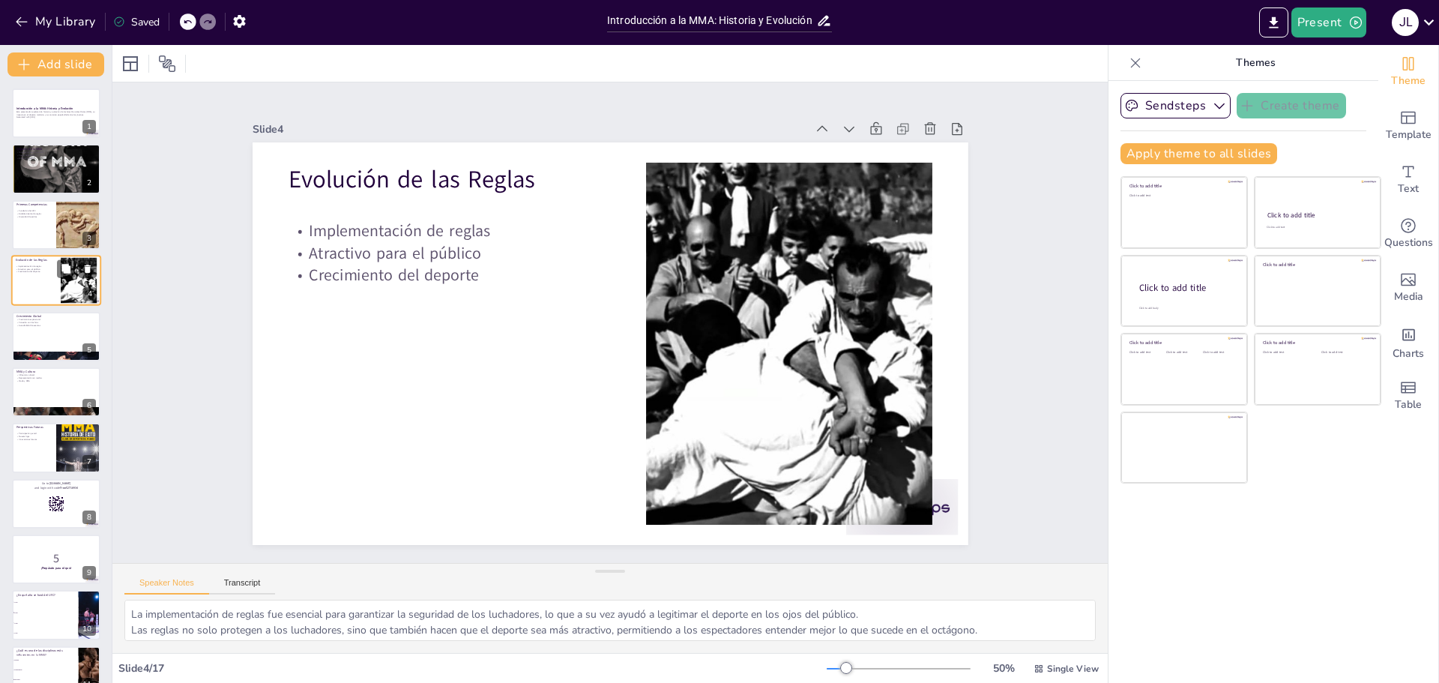
checkbox input "true"
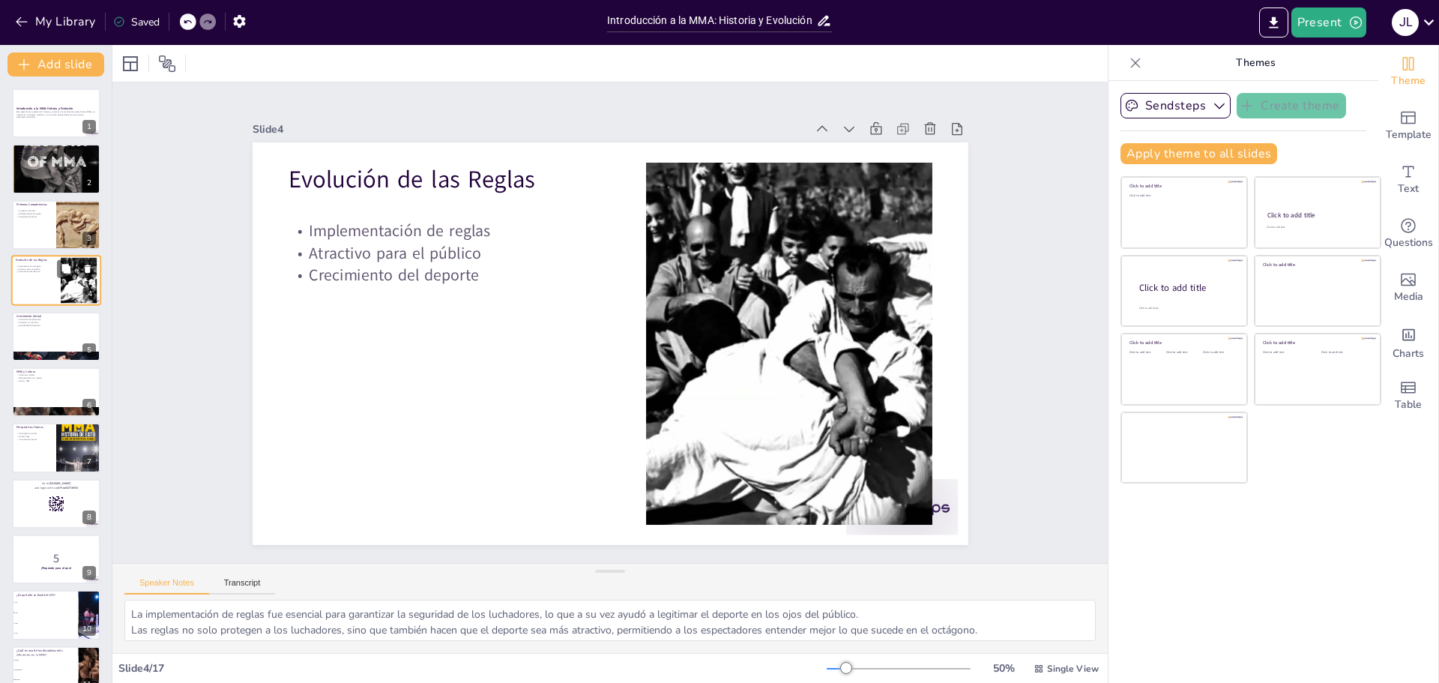
checkbox input "true"
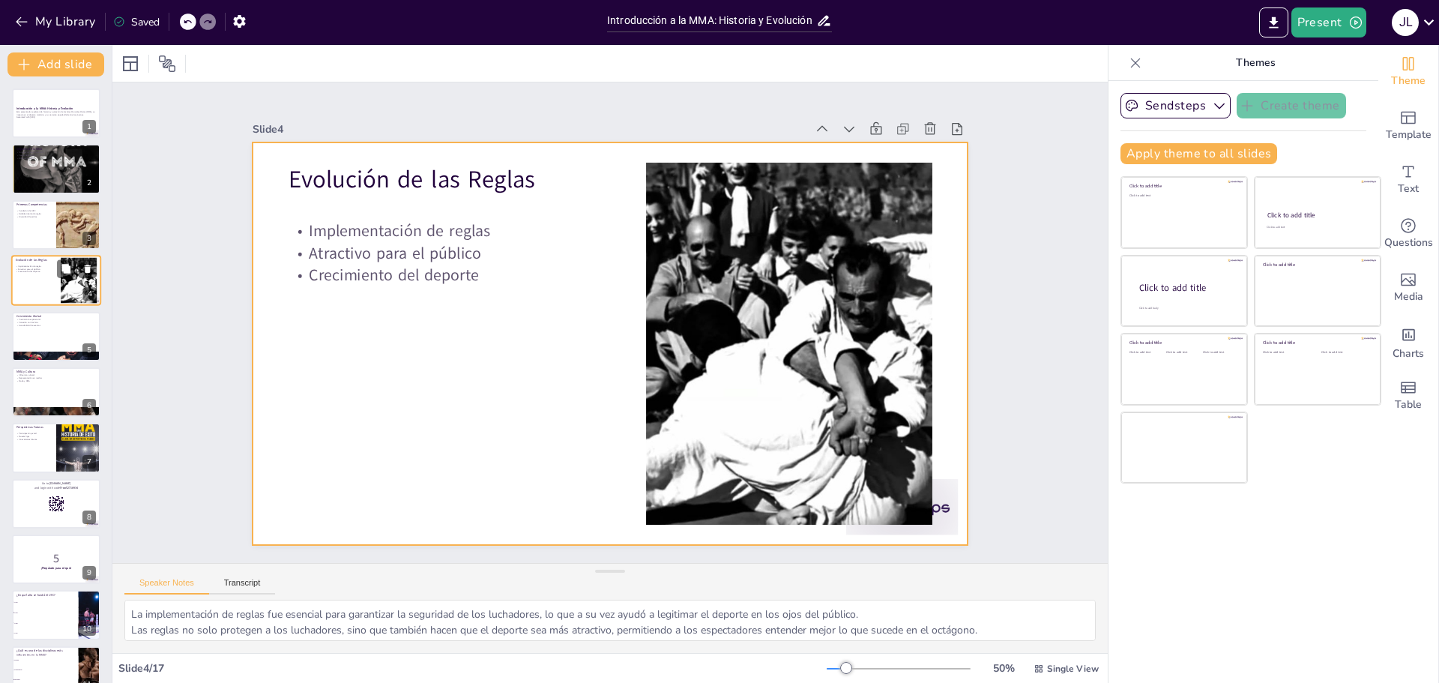
click at [40, 299] on div at bounding box center [56, 280] width 90 height 51
checkbox input "true"
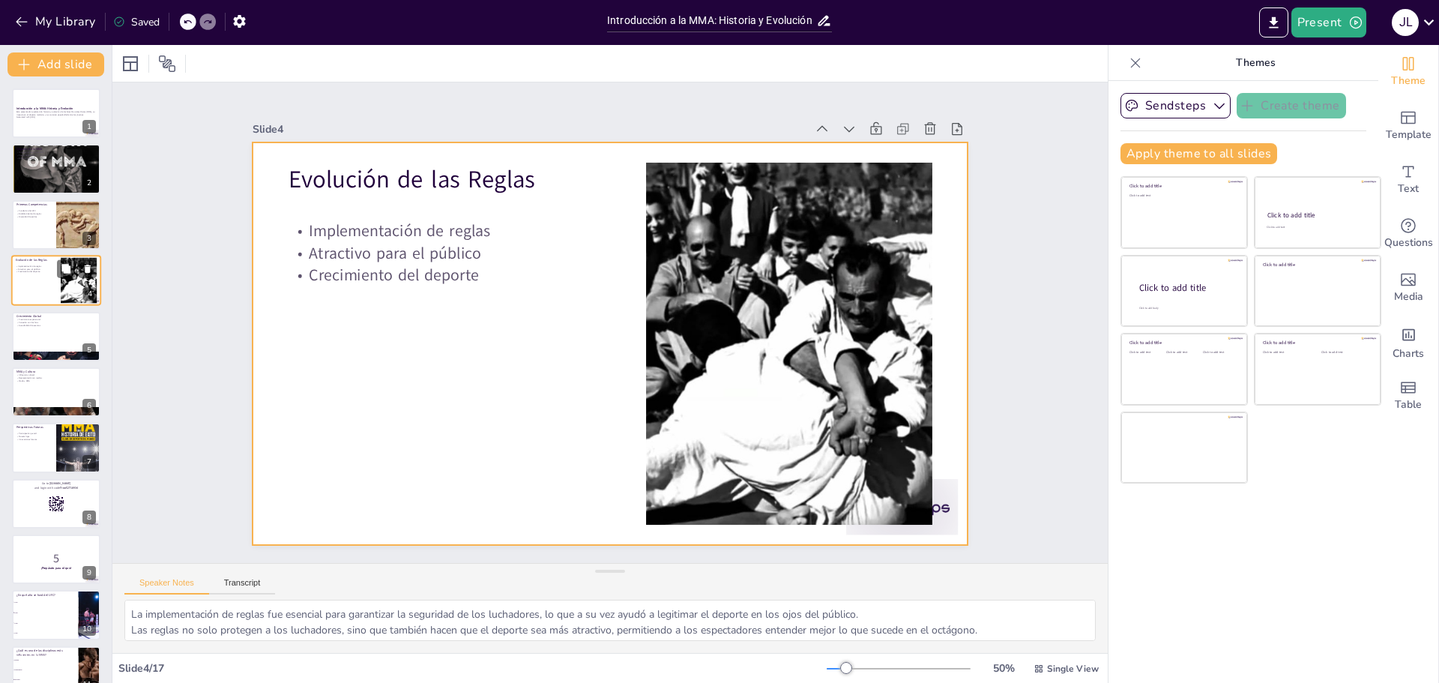
checkbox input "true"
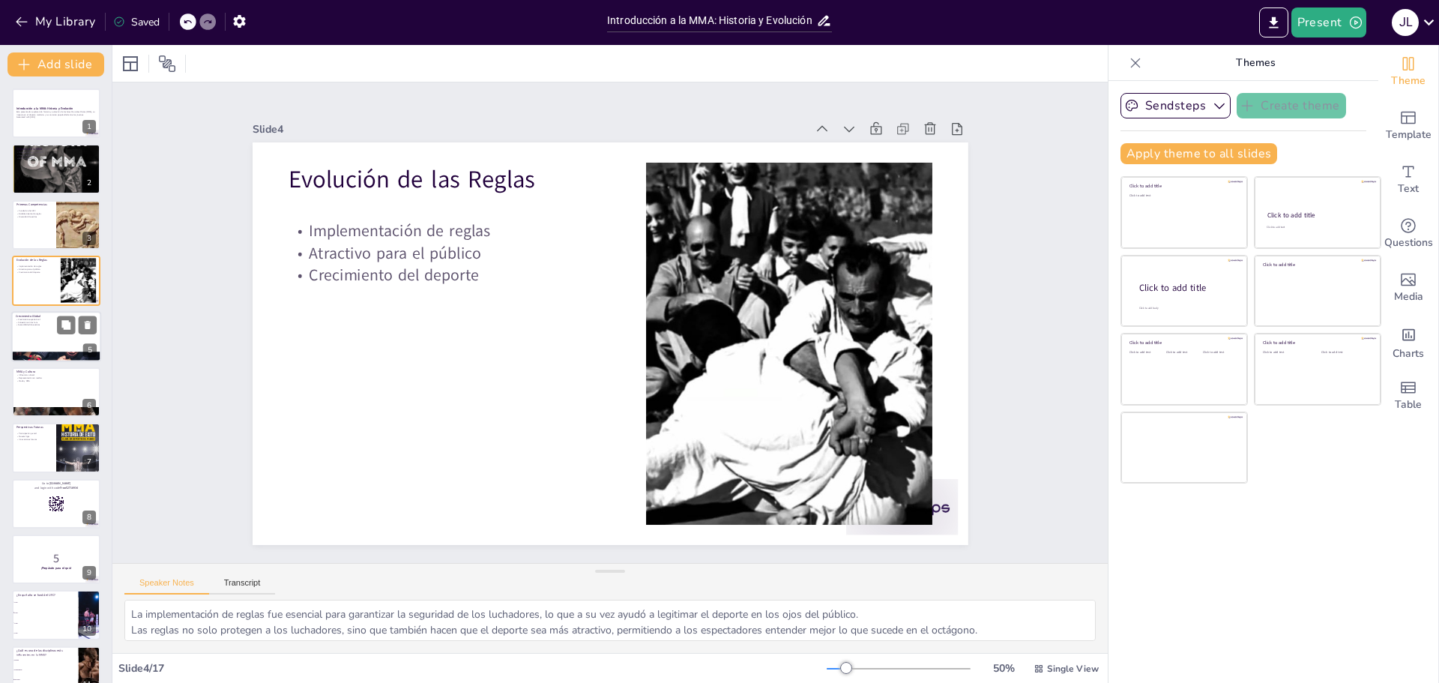
checkbox input "true"
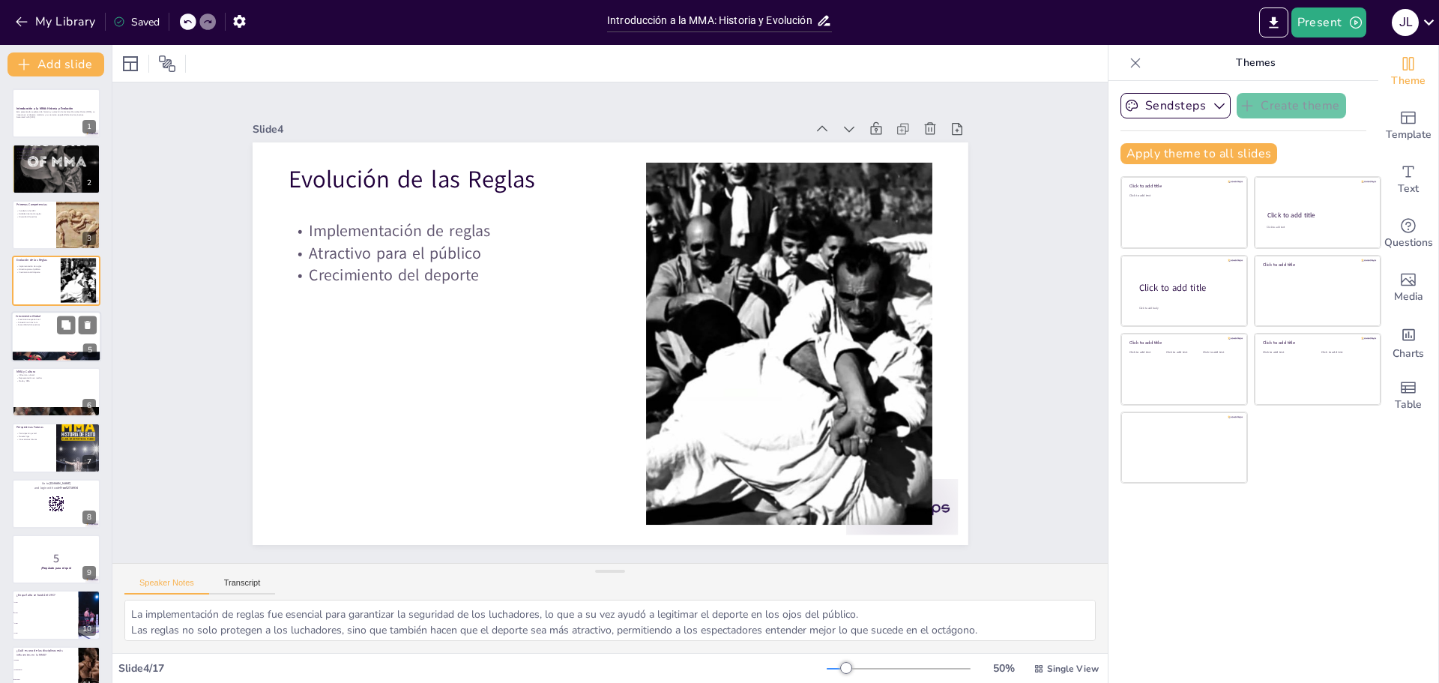
checkbox input "true"
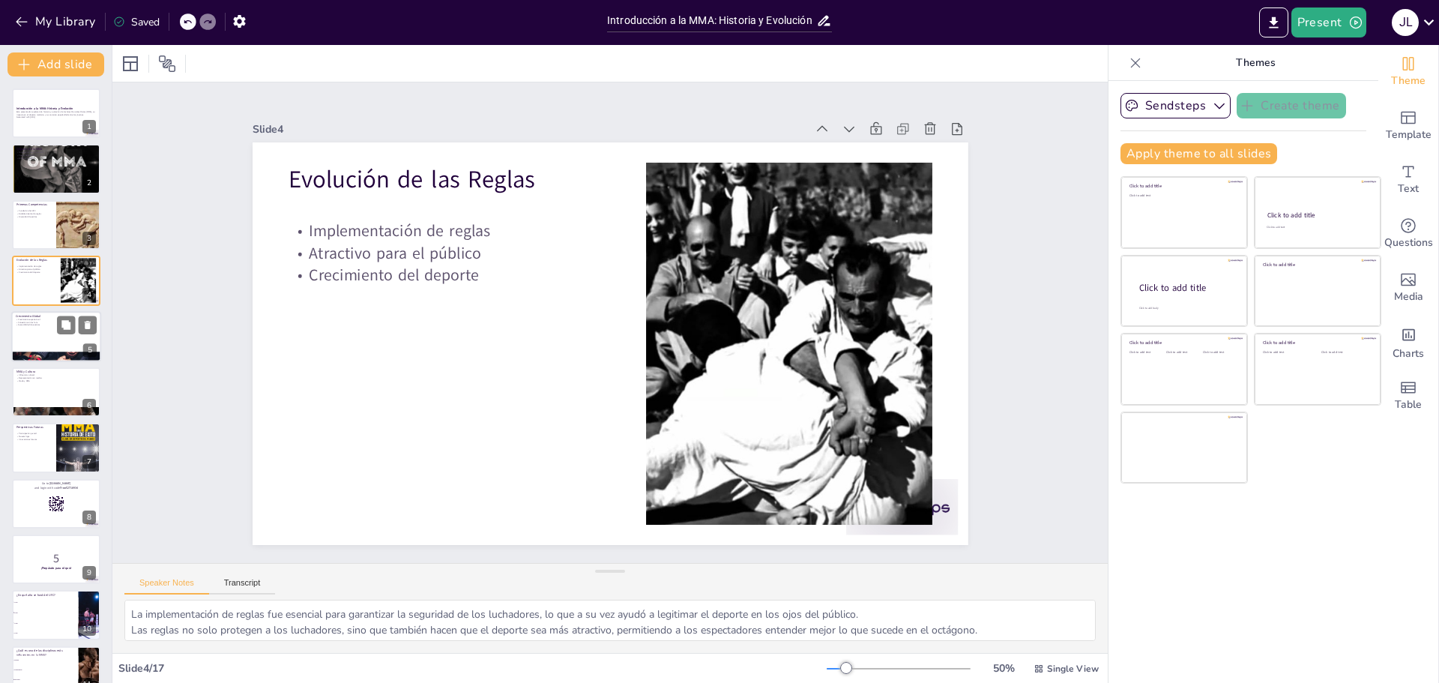
click at [31, 312] on div at bounding box center [56, 336] width 90 height 51
checkbox input "true"
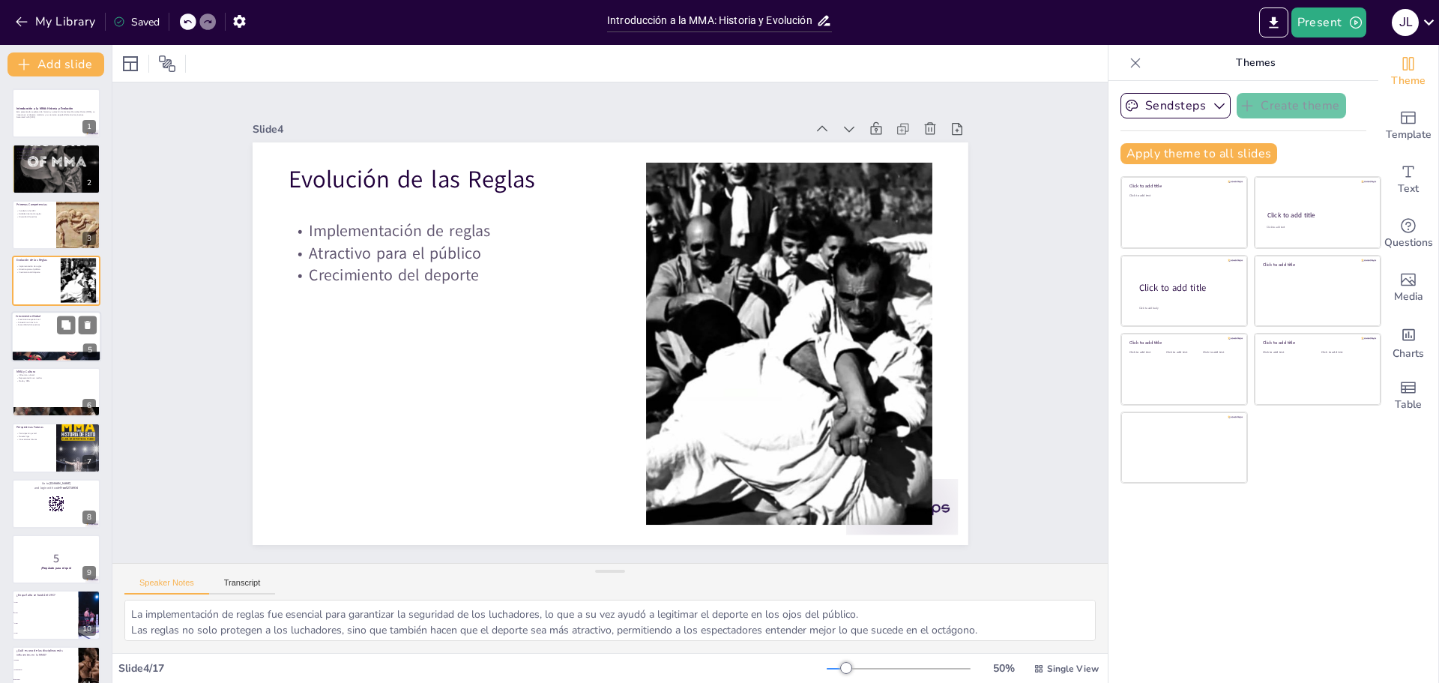
checkbox input "true"
type textarea "La MMA ha visto un crecimiento exponencial en popularidad a nivel global, lo qu…"
checkbox input "true"
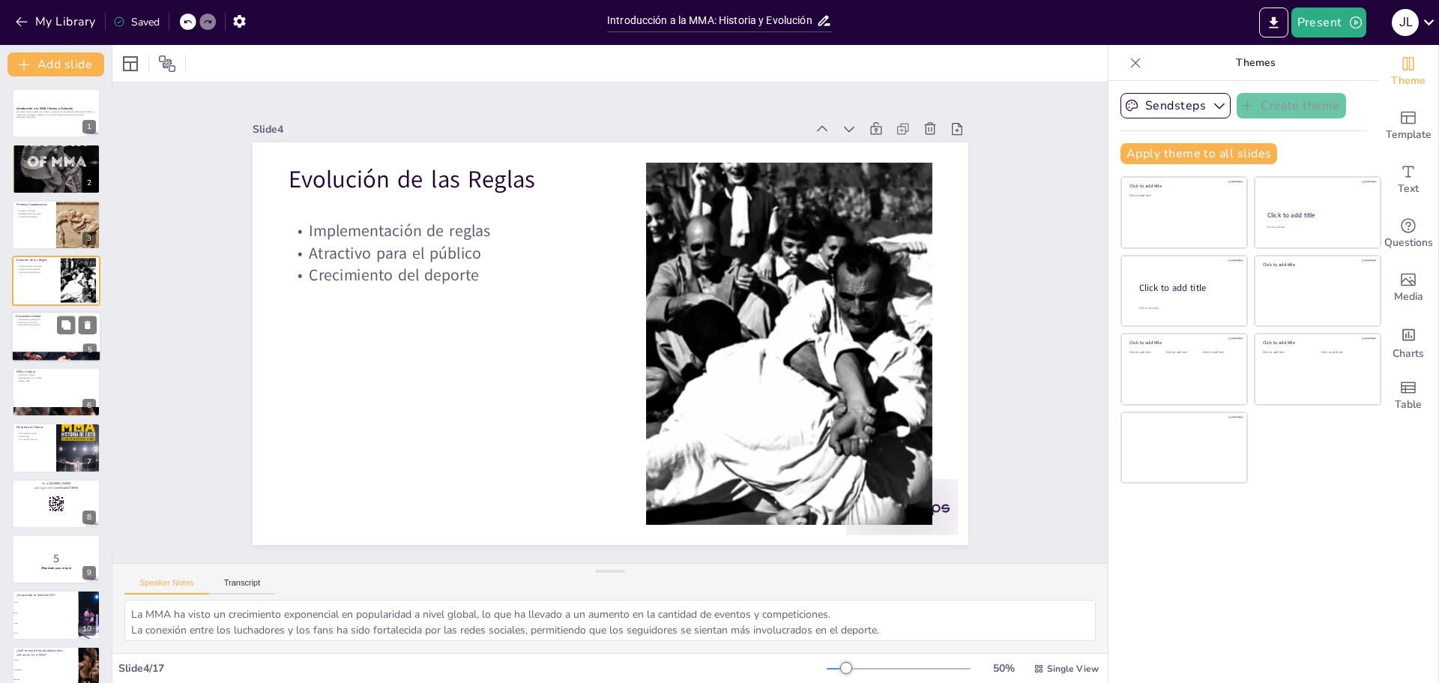
checkbox input "true"
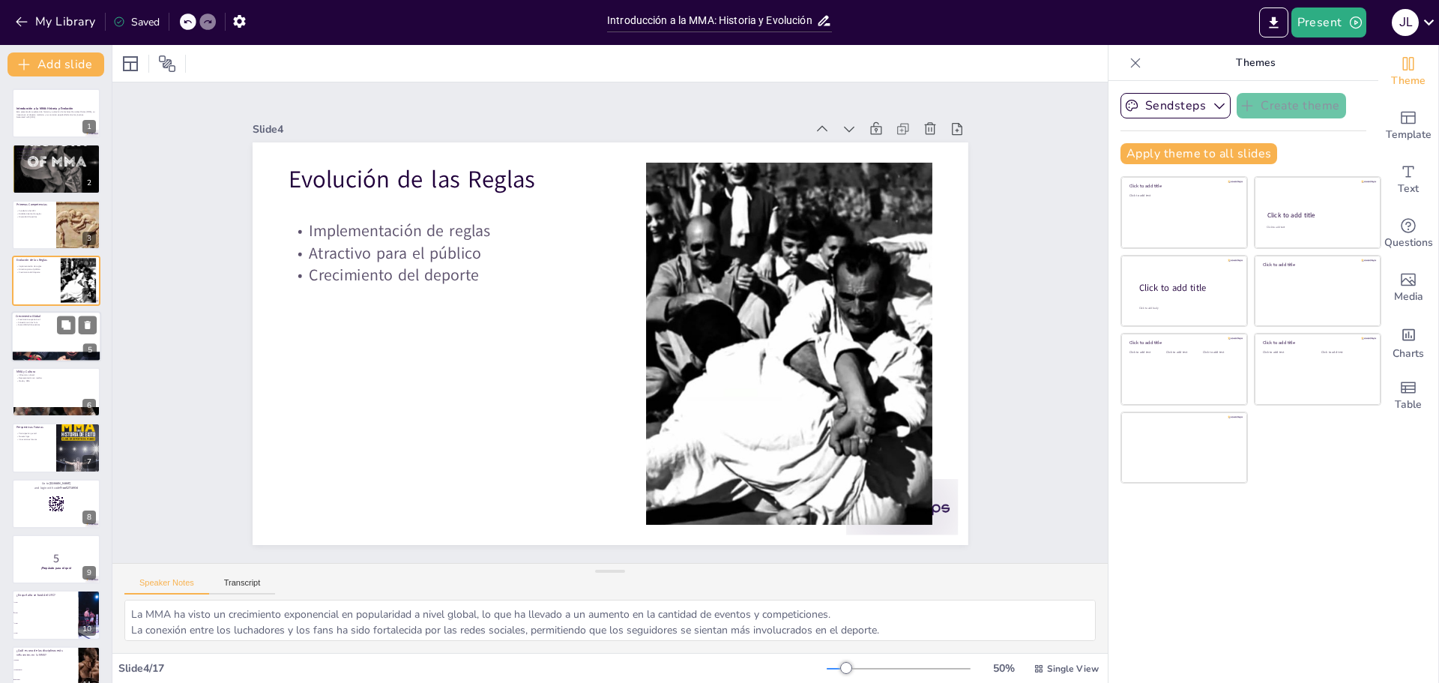
checkbox input "true"
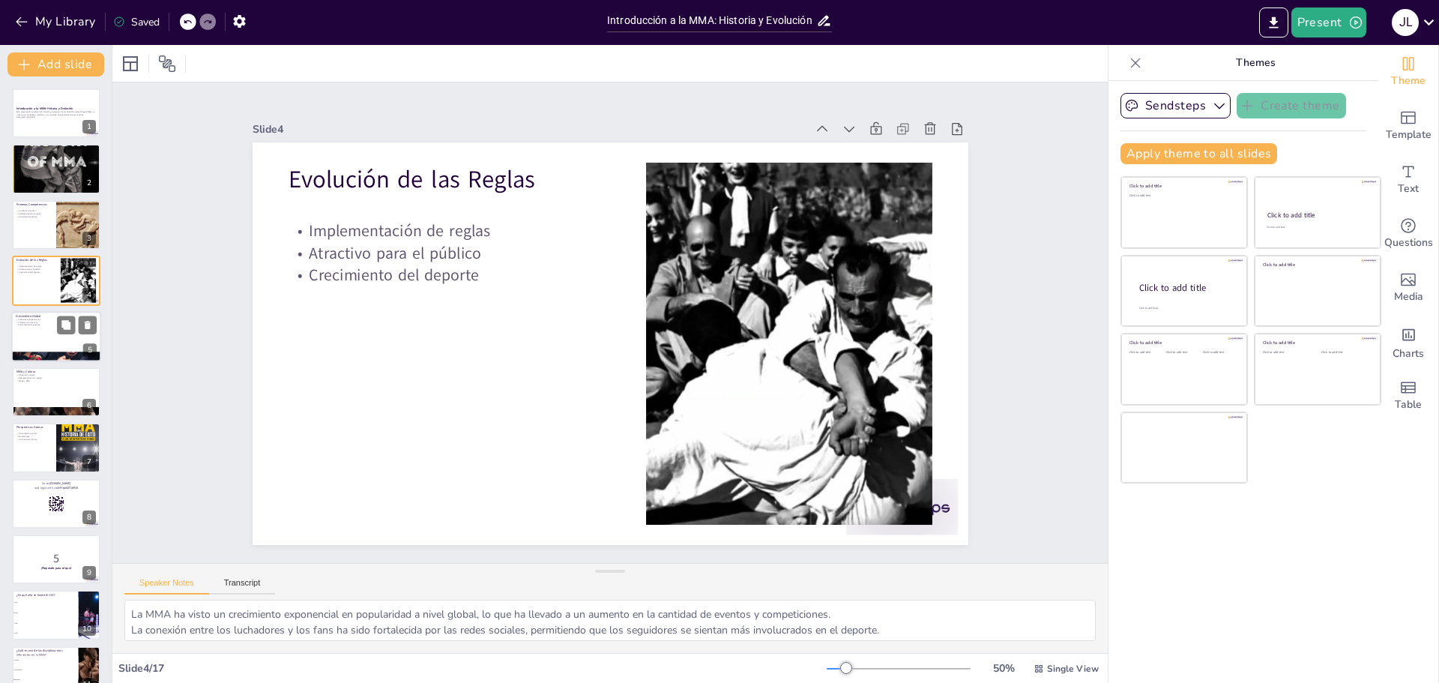
checkbox input "true"
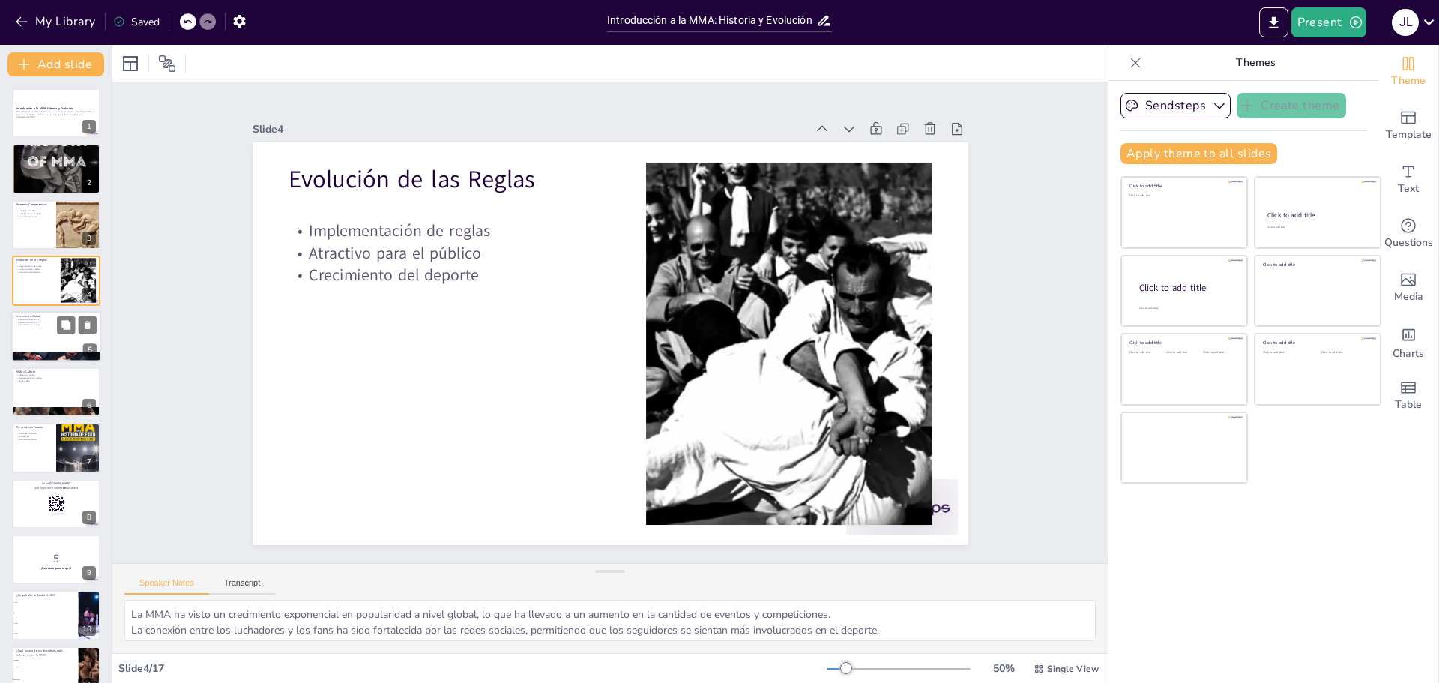
checkbox input "true"
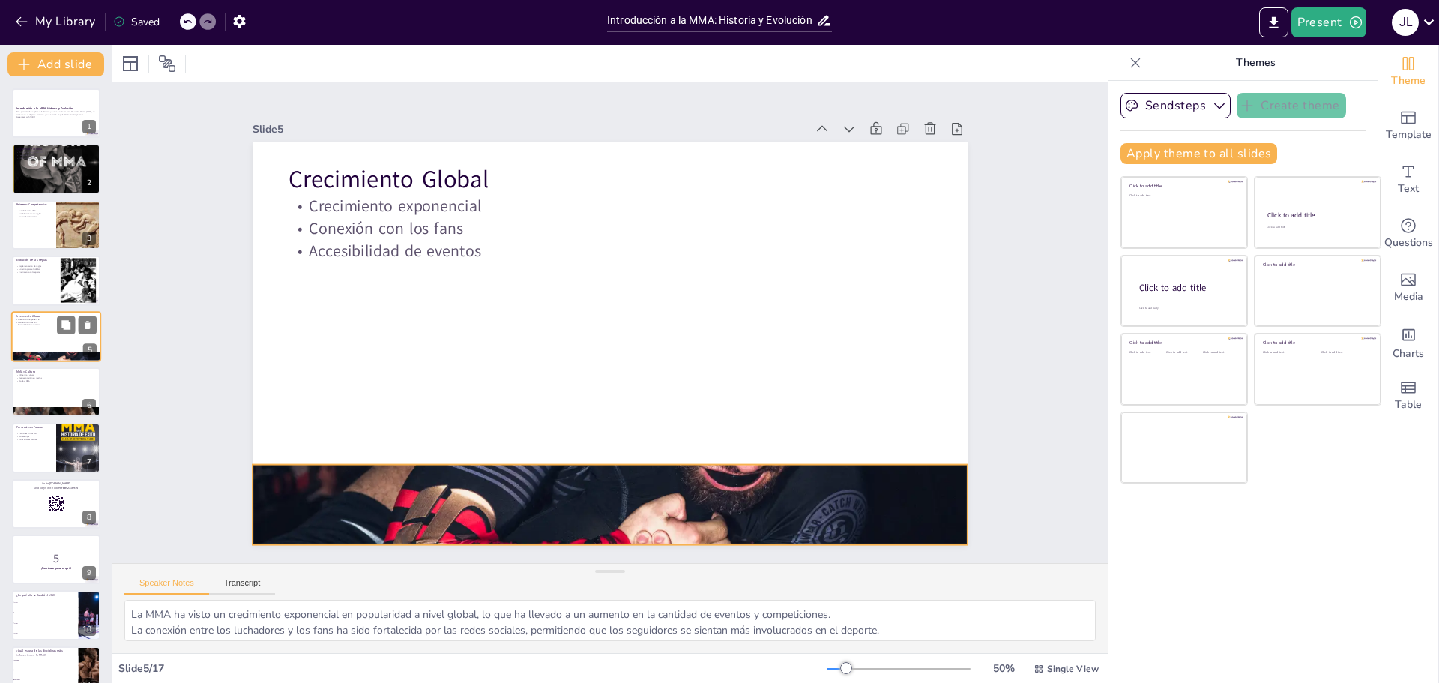
checkbox input "true"
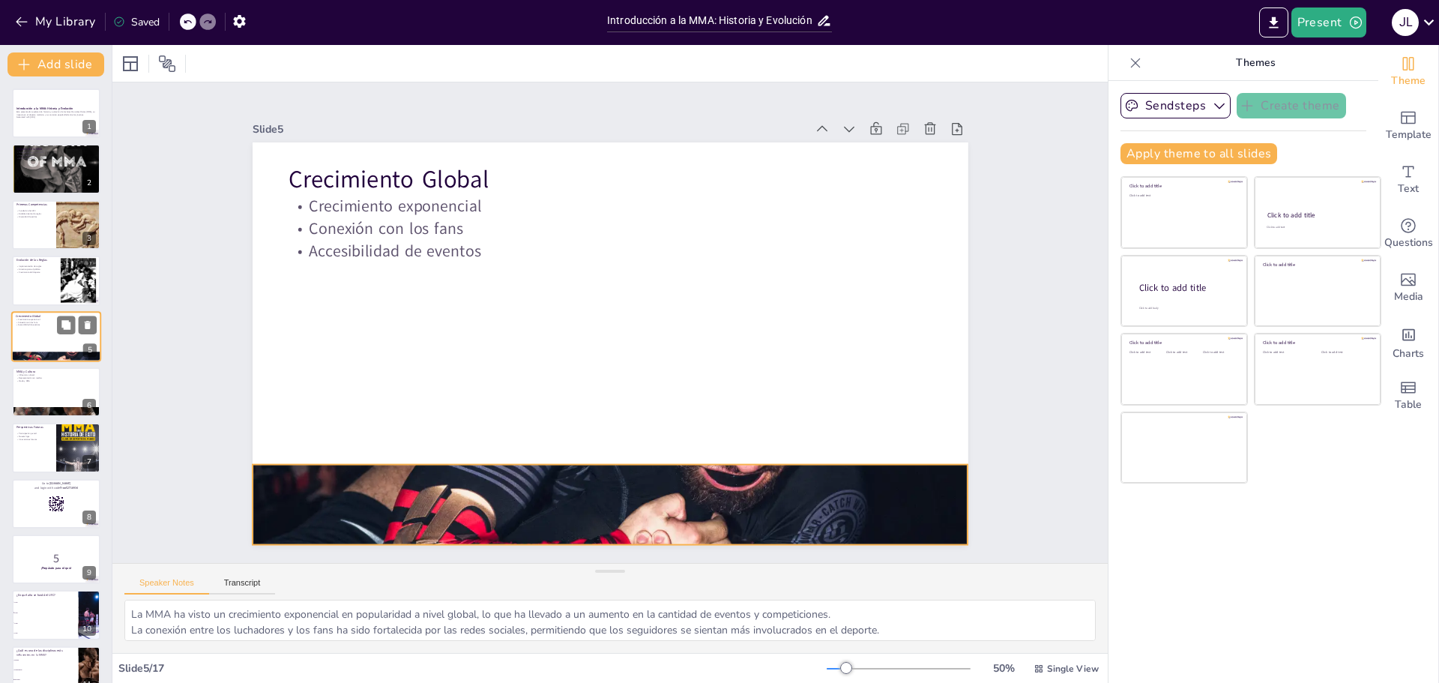
click at [57, 351] on div at bounding box center [56, 357] width 90 height 90
checkbox input "true"
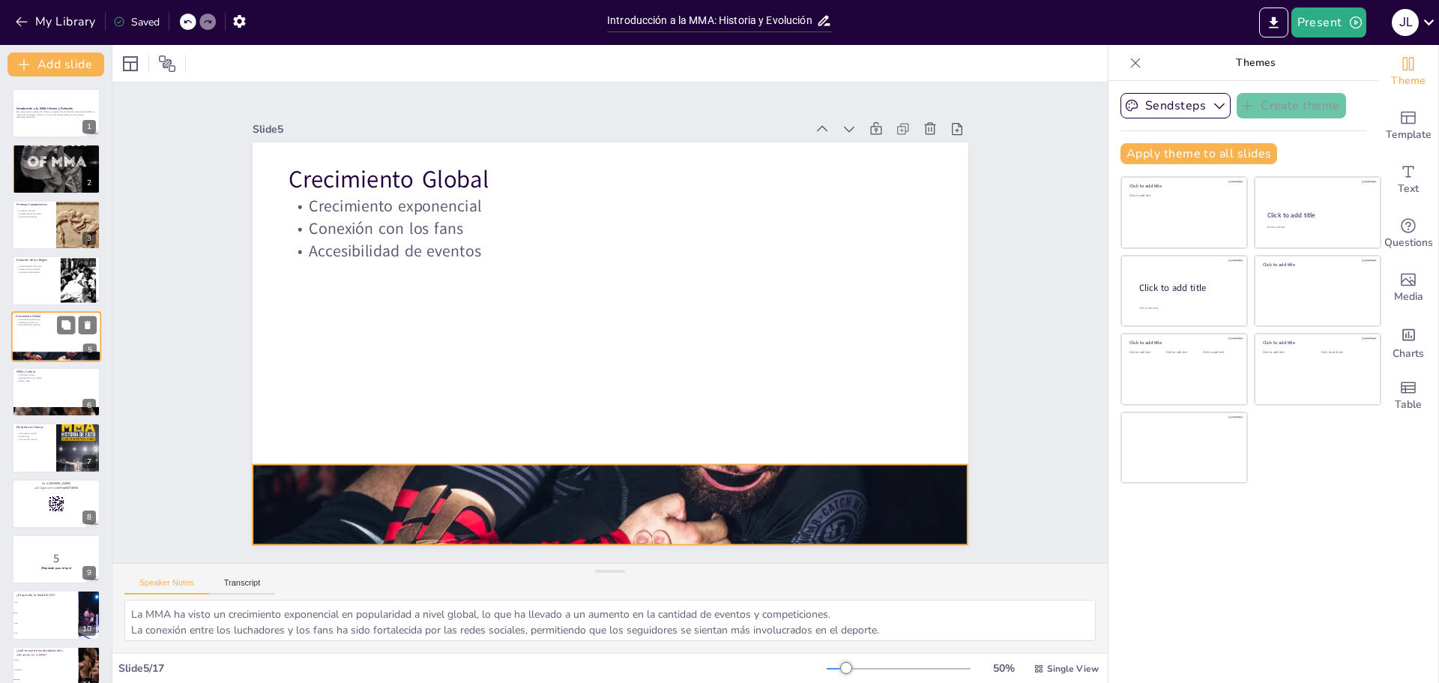
checkbox input "true"
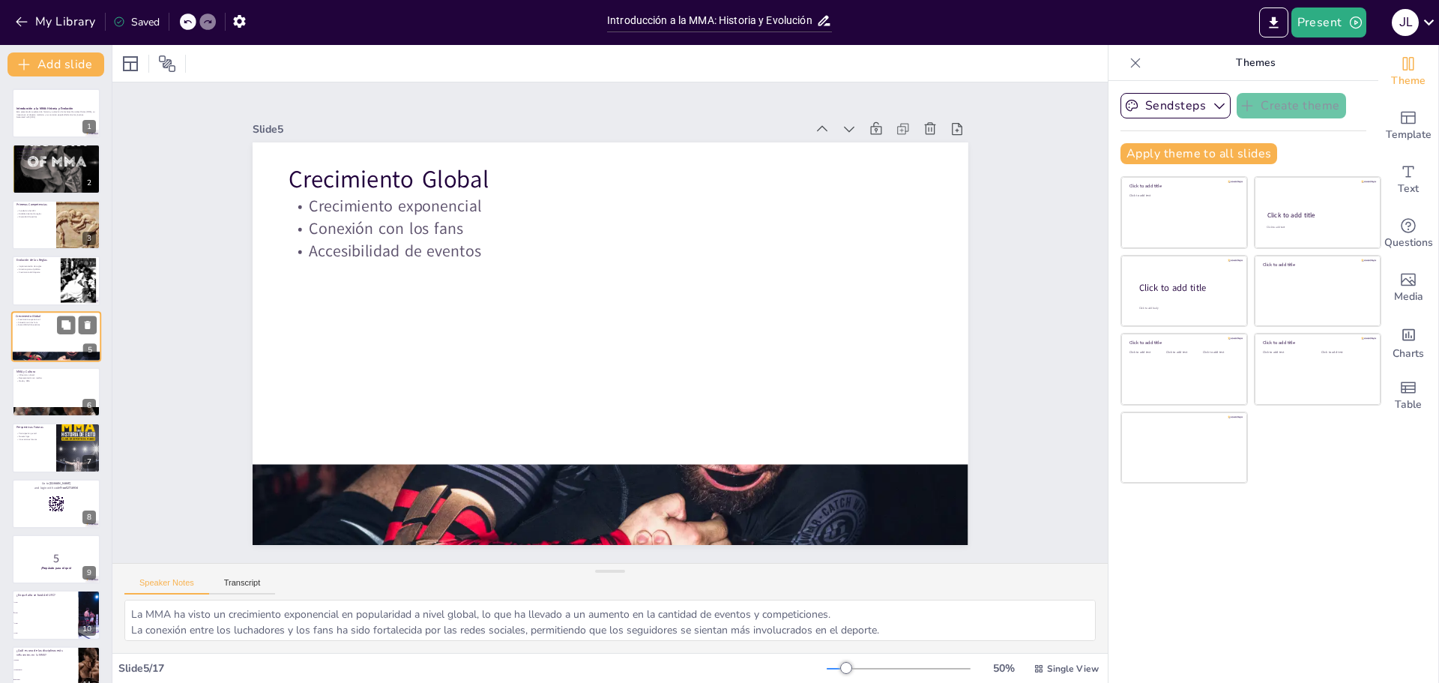
checkbox input "true"
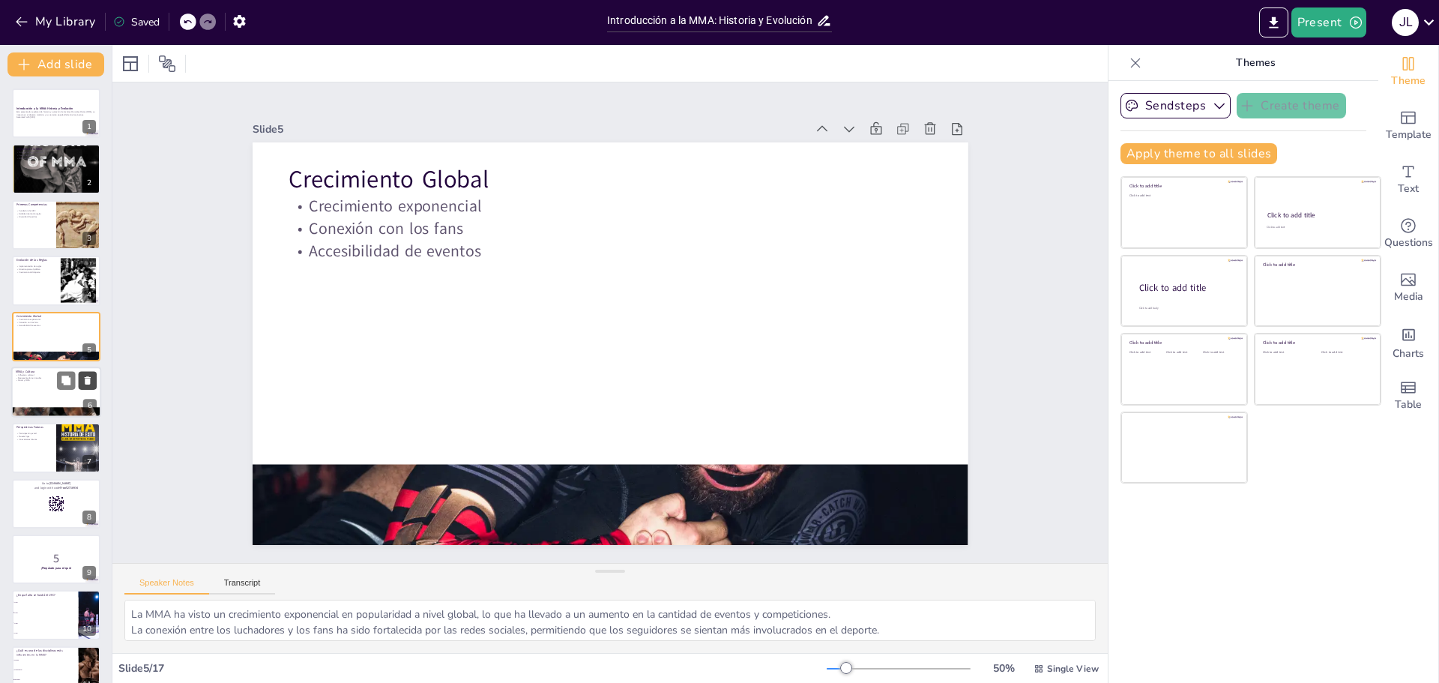
checkbox input "true"
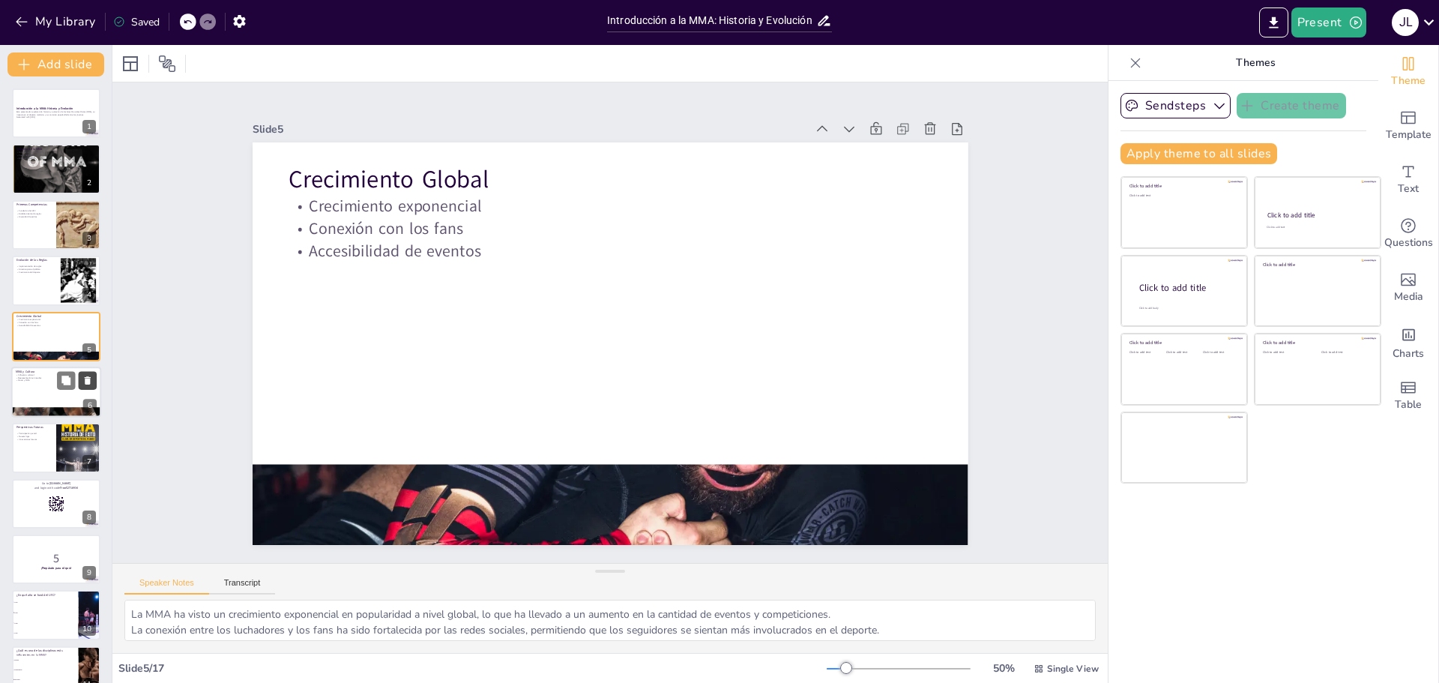
checkbox input "true"
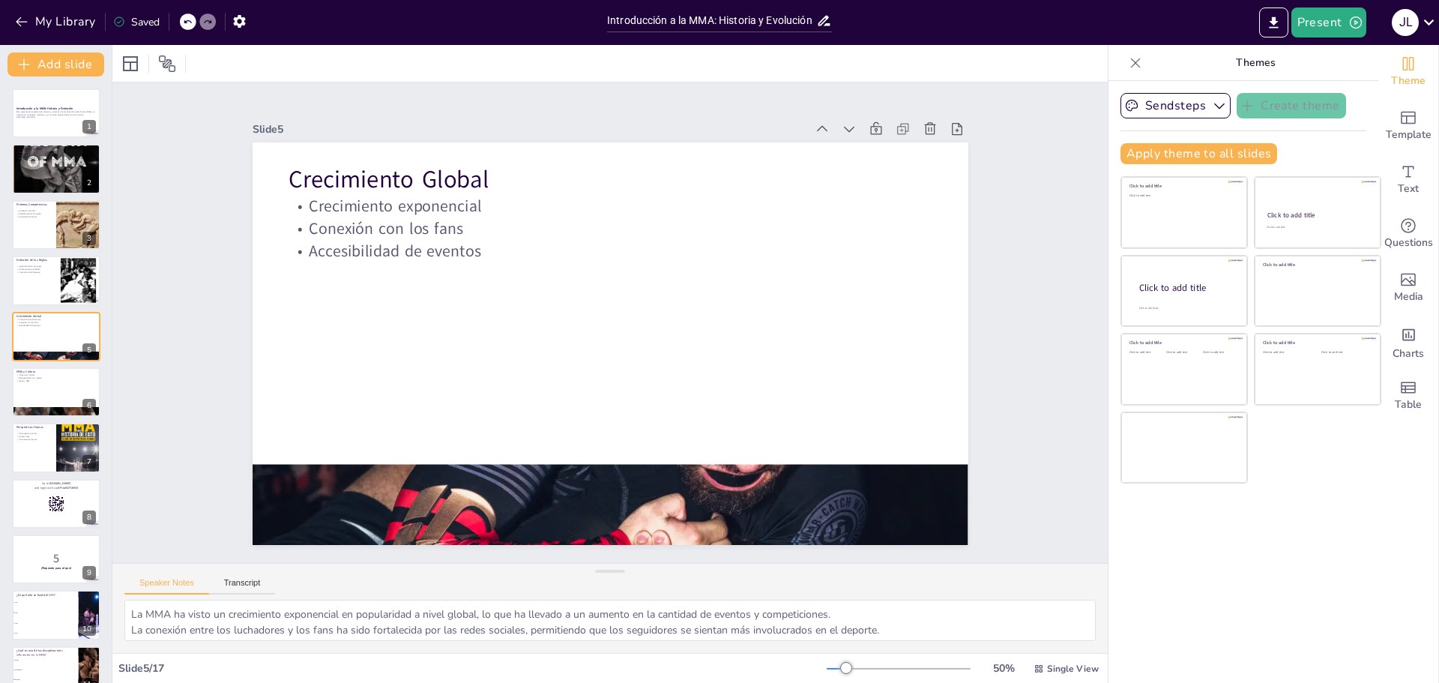
checkbox input "true"
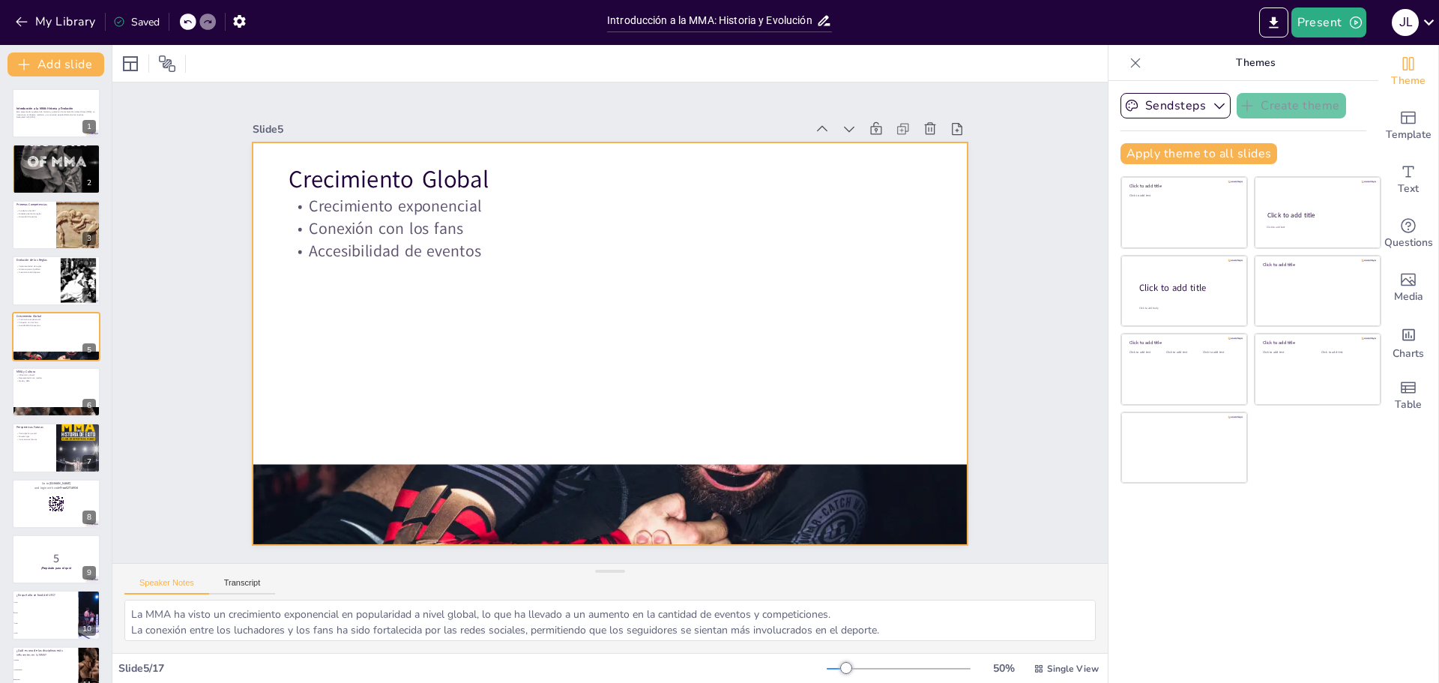
checkbox input "true"
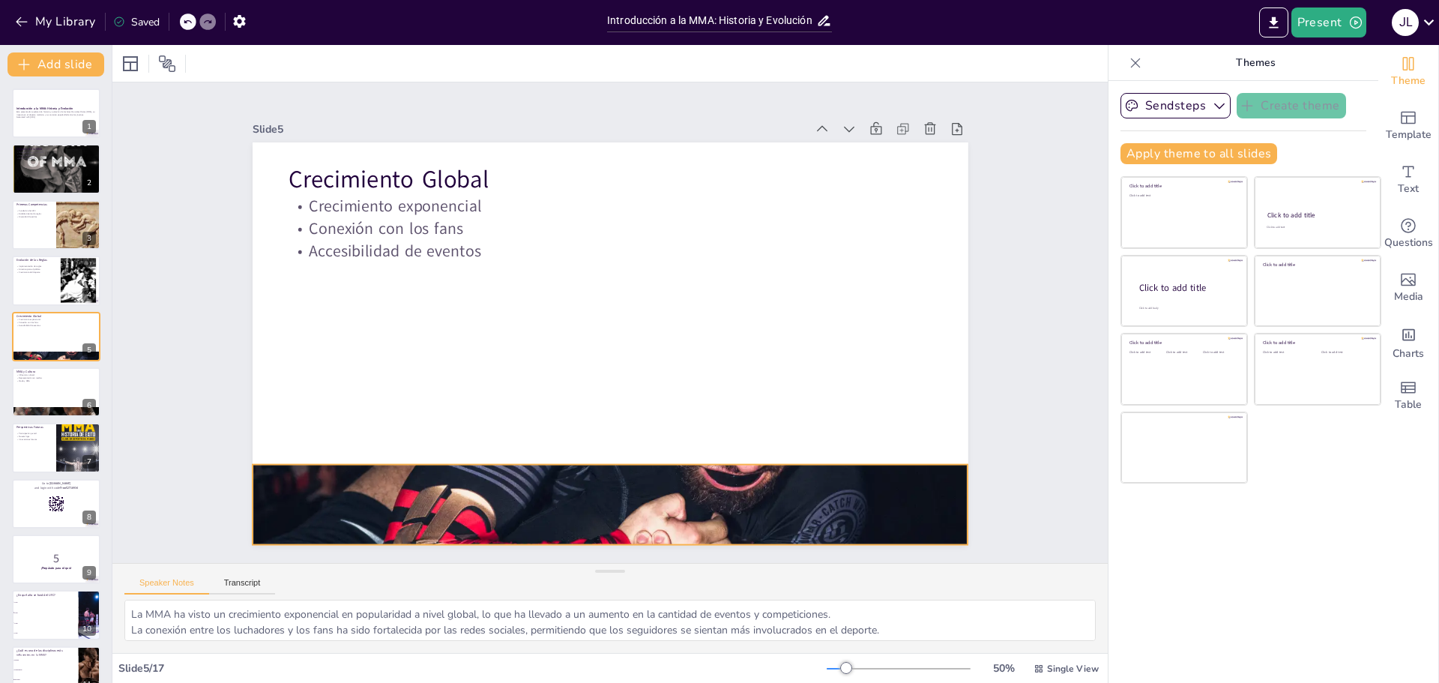
checkbox input "true"
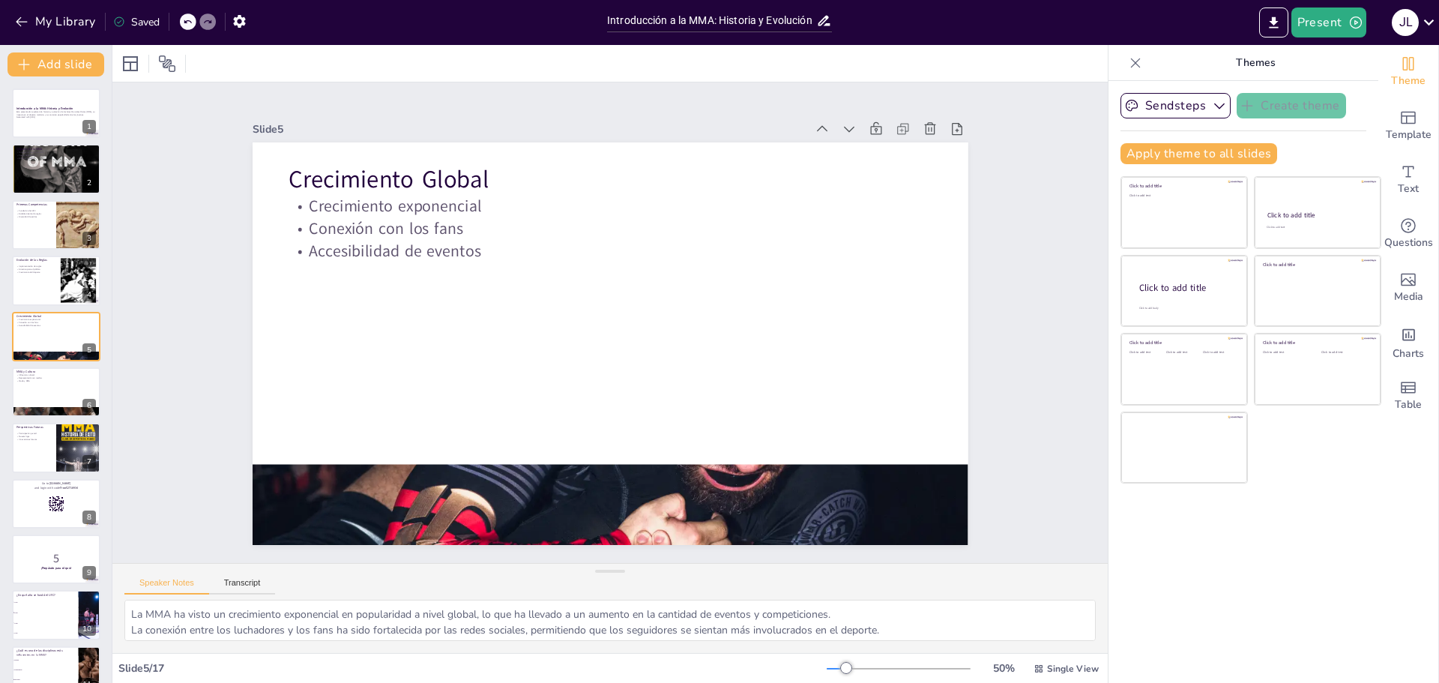
click at [1438, 485] on div "Theme Template Text Questions Media Charts Table" at bounding box center [1408, 364] width 61 height 638
click at [53, 13] on button "My Library" at bounding box center [56, 22] width 91 height 24
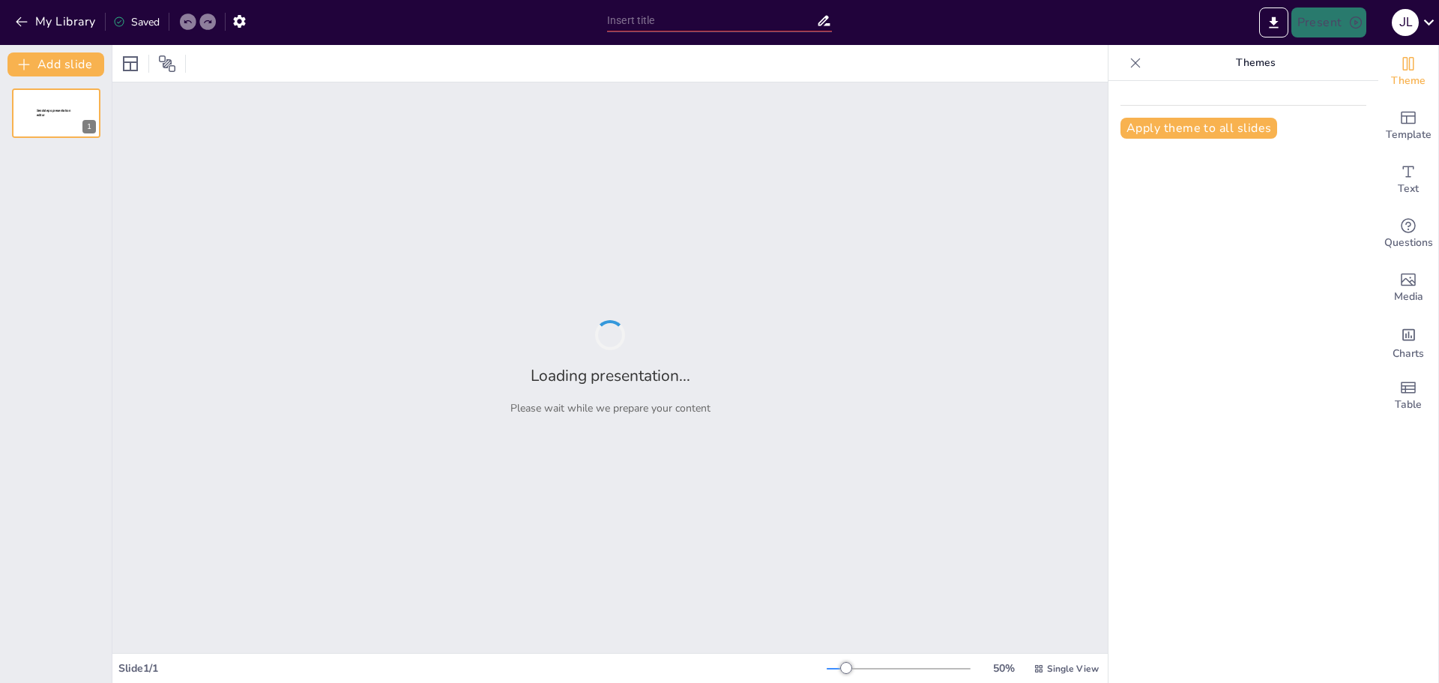
type input "Evolución del Boxeo: Desde sus Orígenes hasta la Actualidad"
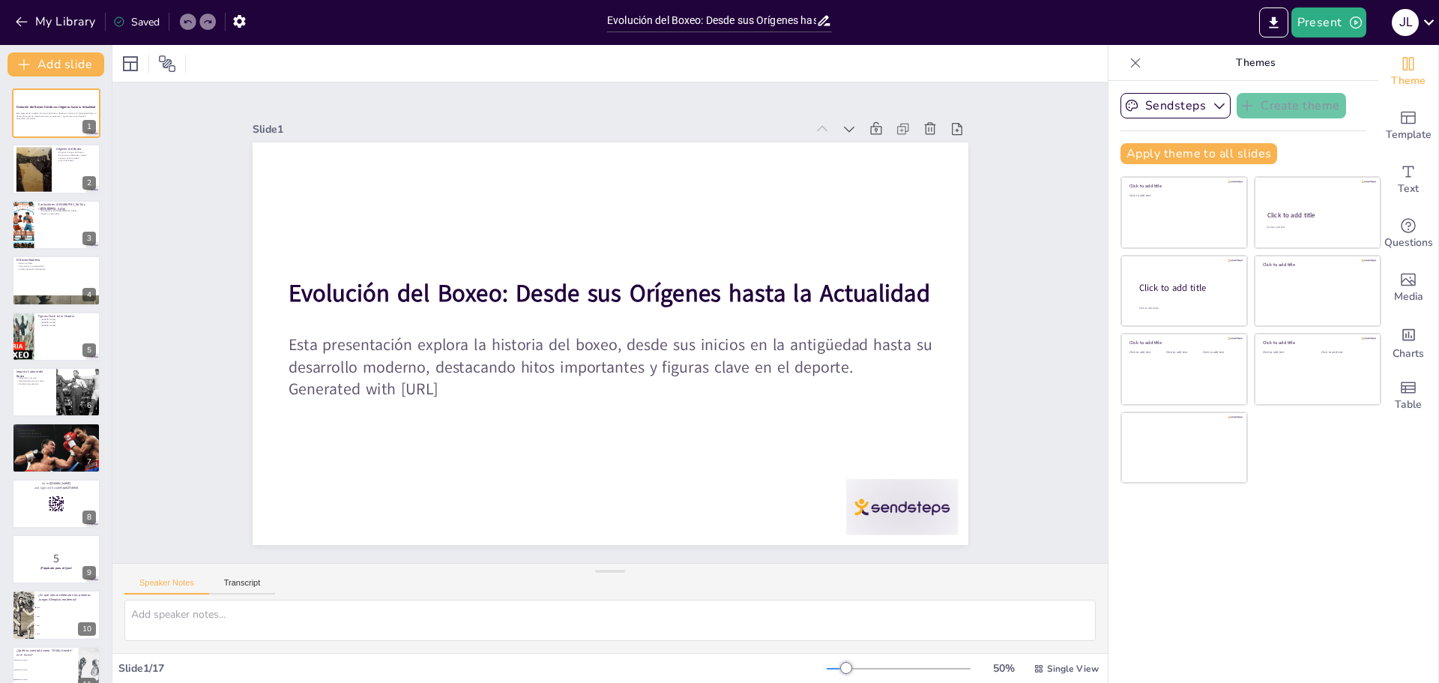
checkbox input "true"
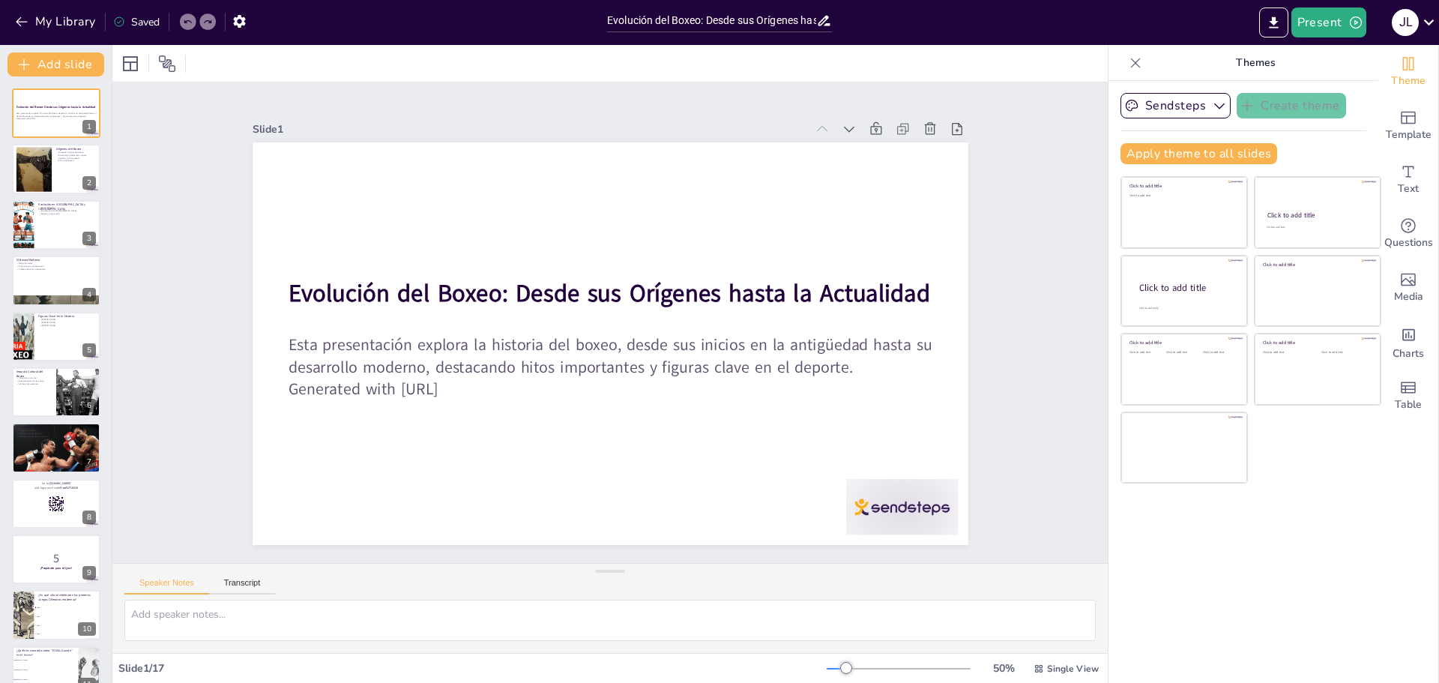
checkbox input "true"
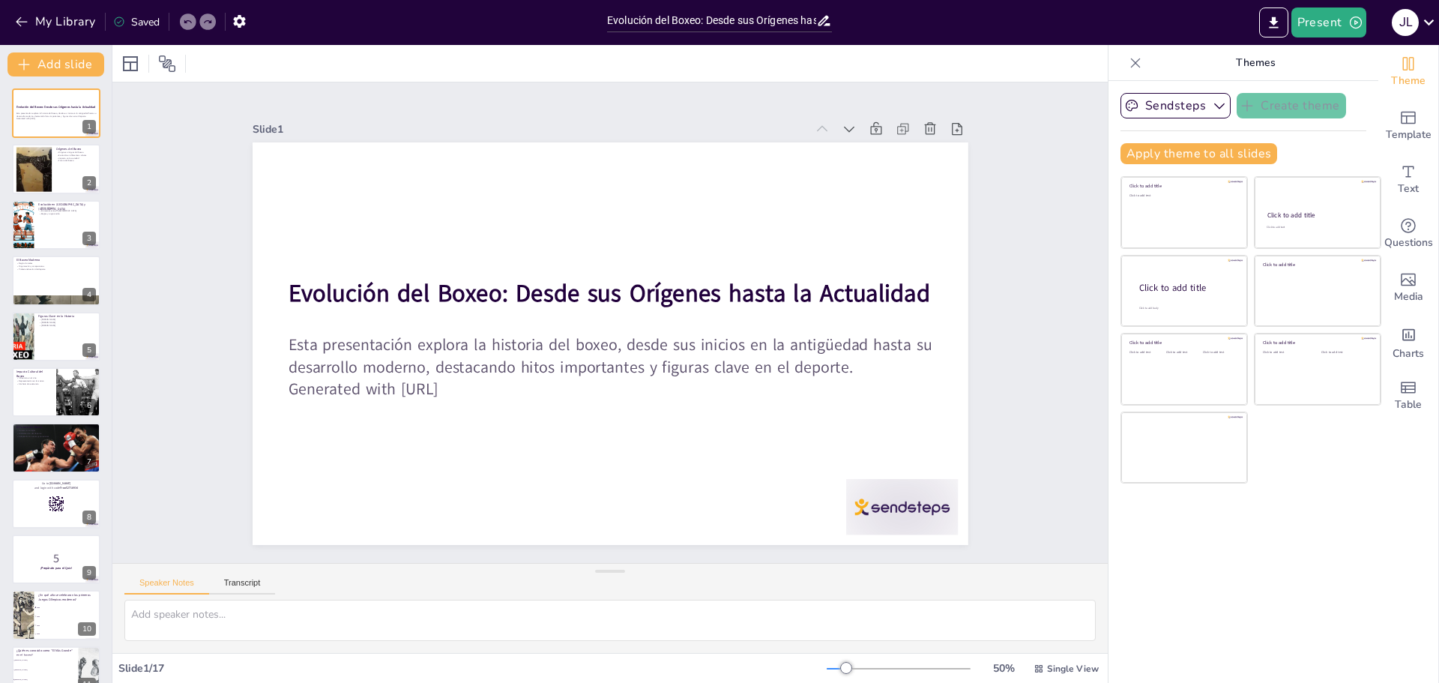
checkbox input "true"
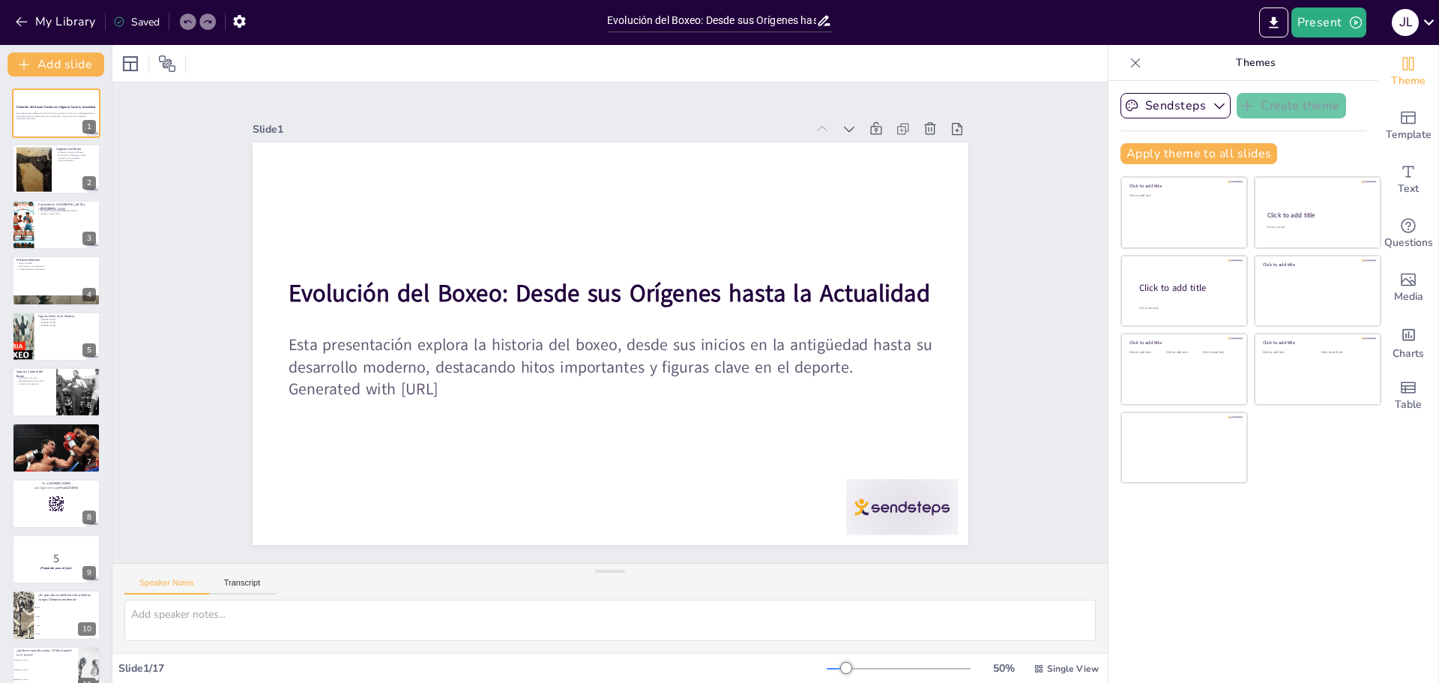
checkbox input "true"
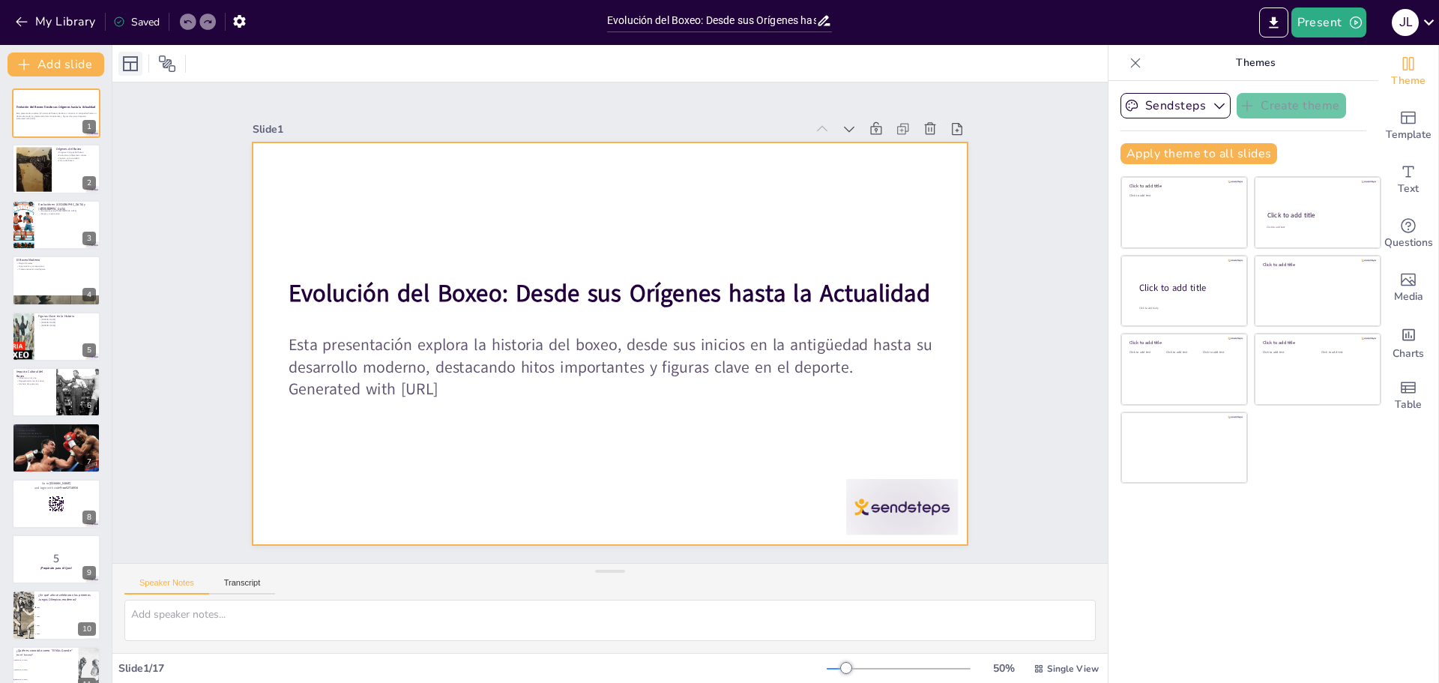
checkbox input "true"
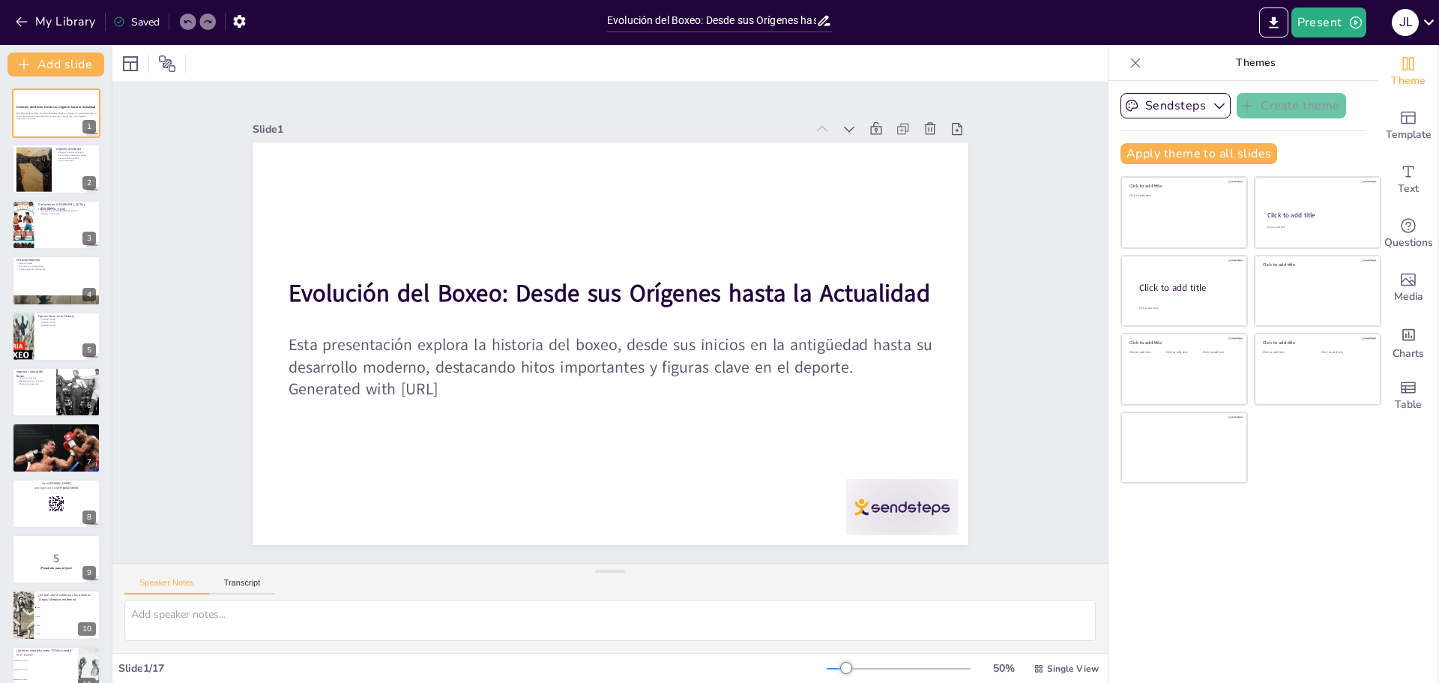
checkbox input "true"
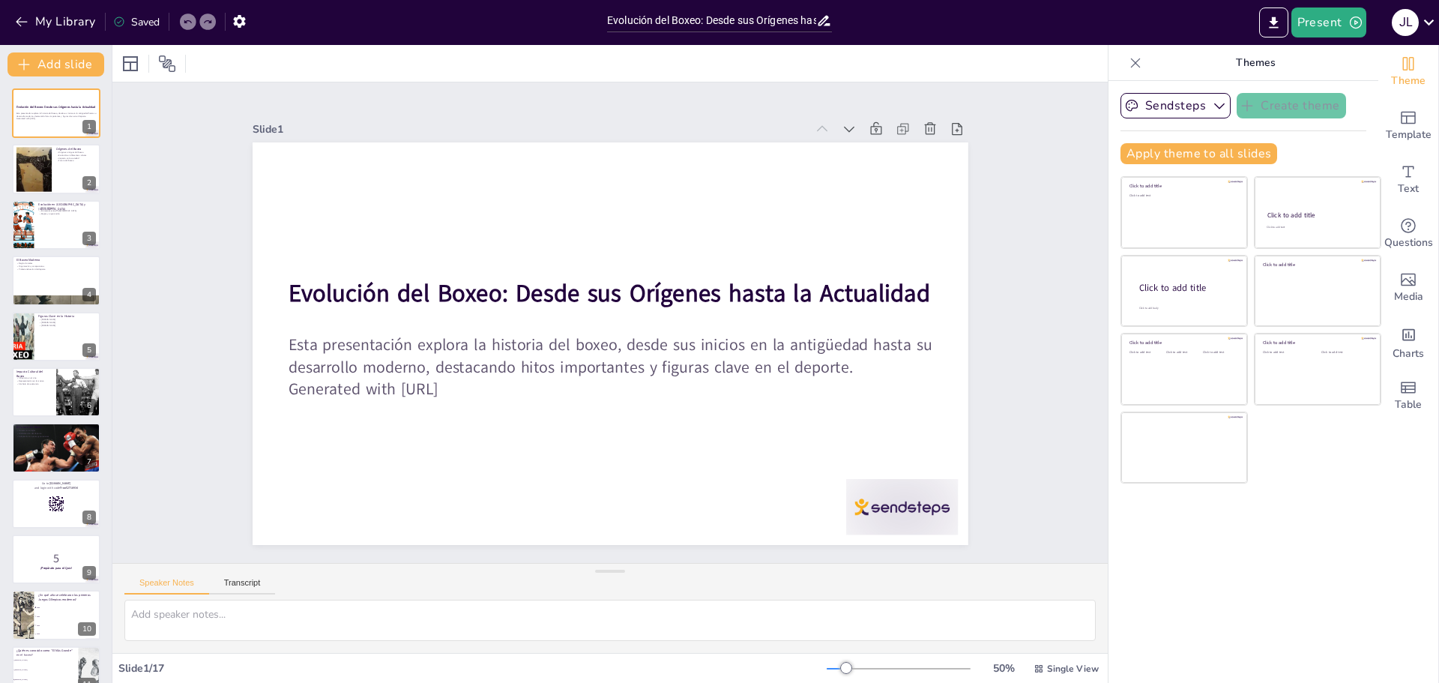
checkbox input "true"
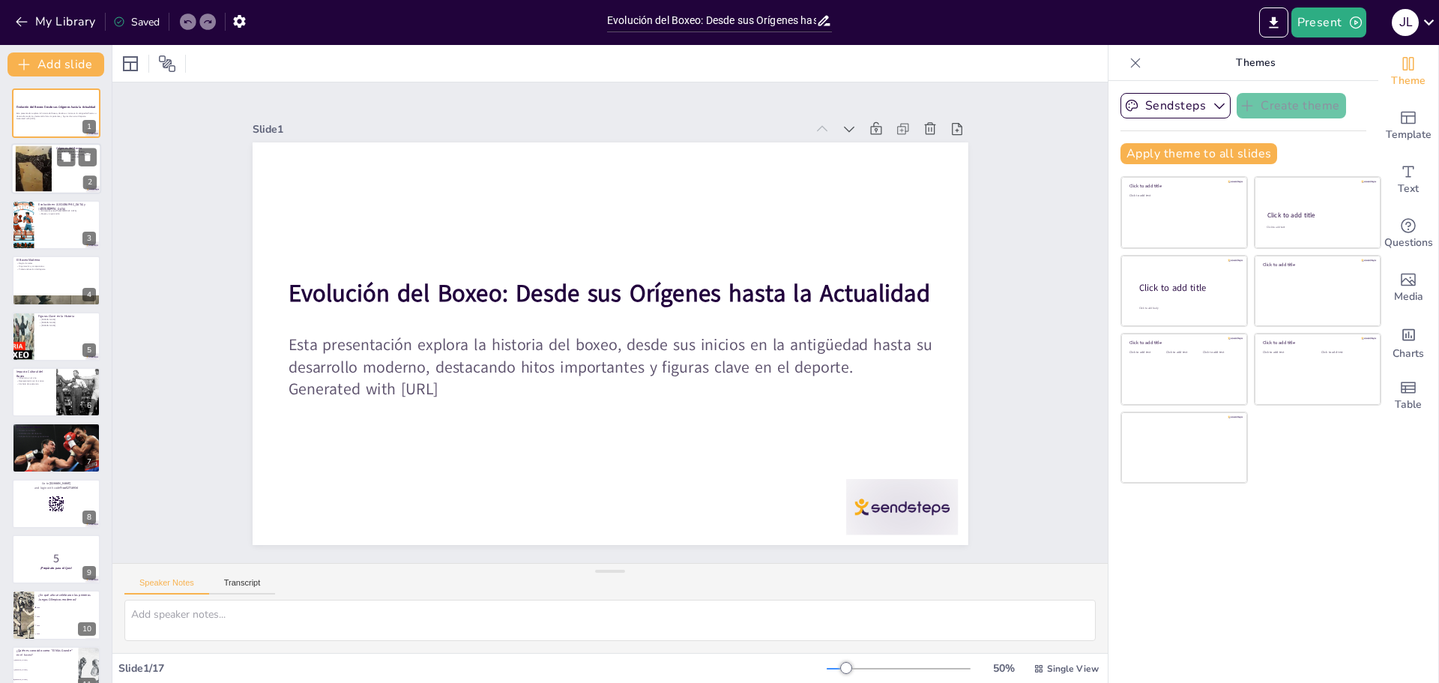
checkbox input "true"
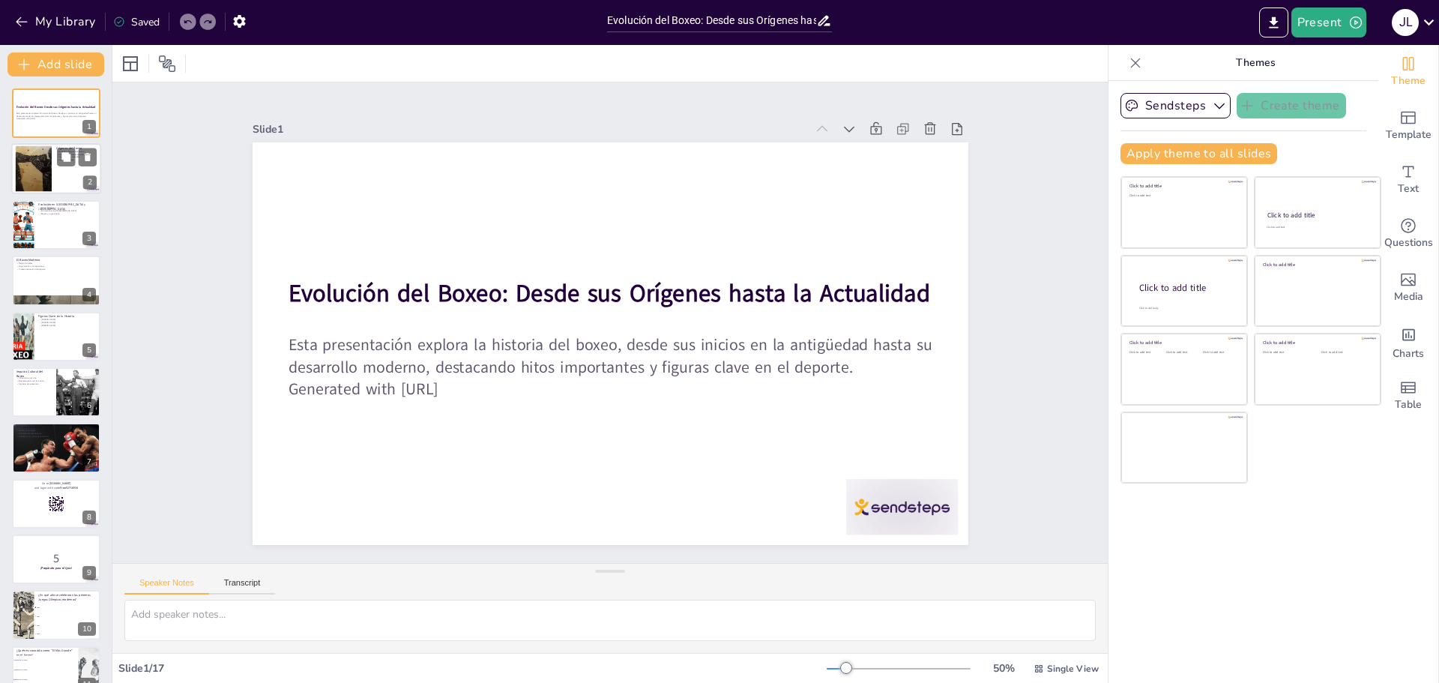
checkbox input "true"
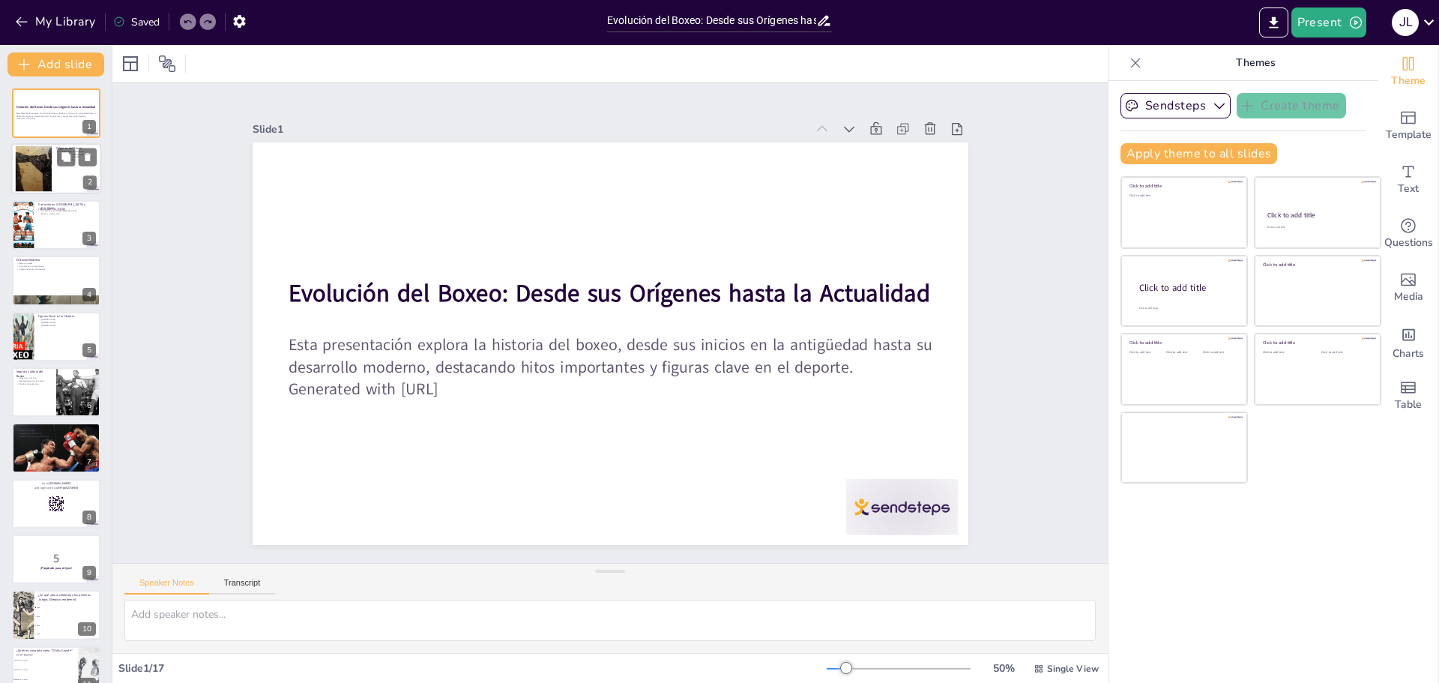
click at [39, 166] on div at bounding box center [33, 169] width 79 height 46
type textarea "El boxeo tiene una rica historia que se remonta a miles de años. En las civiliz…"
checkbox input "true"
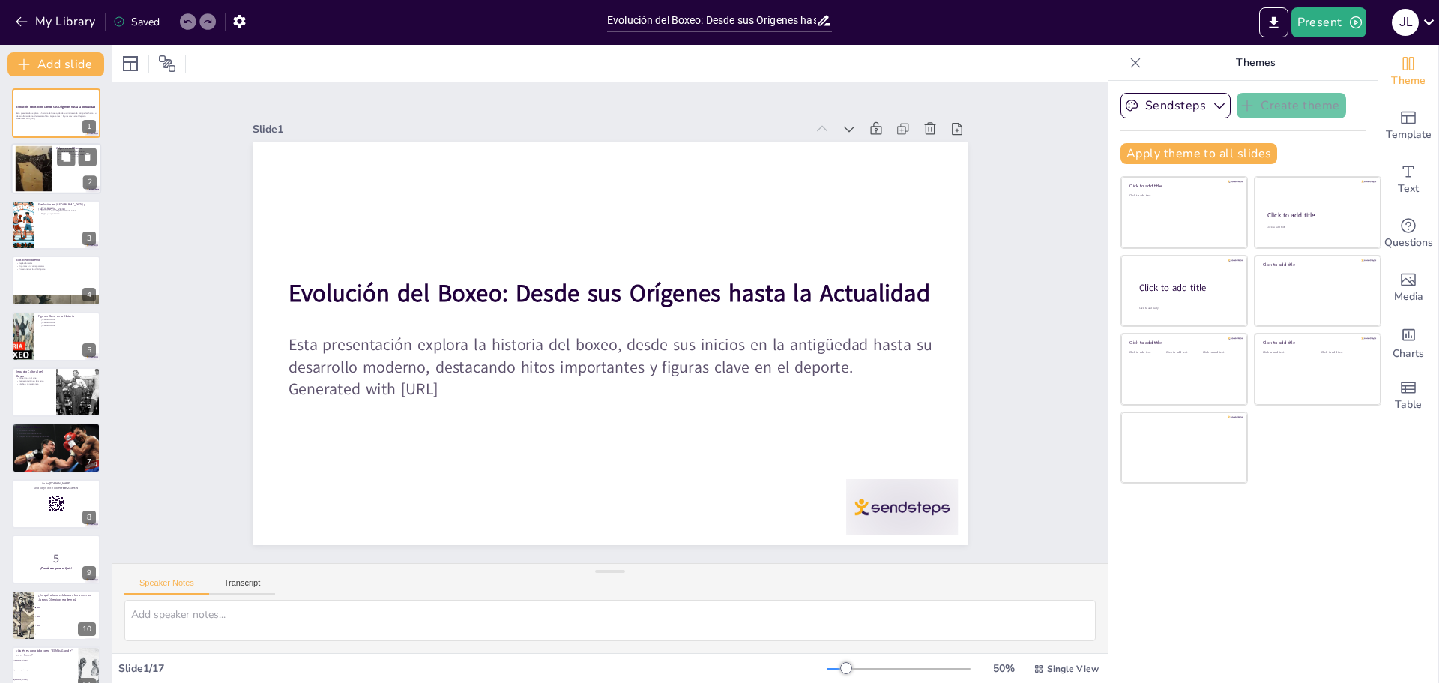
checkbox input "true"
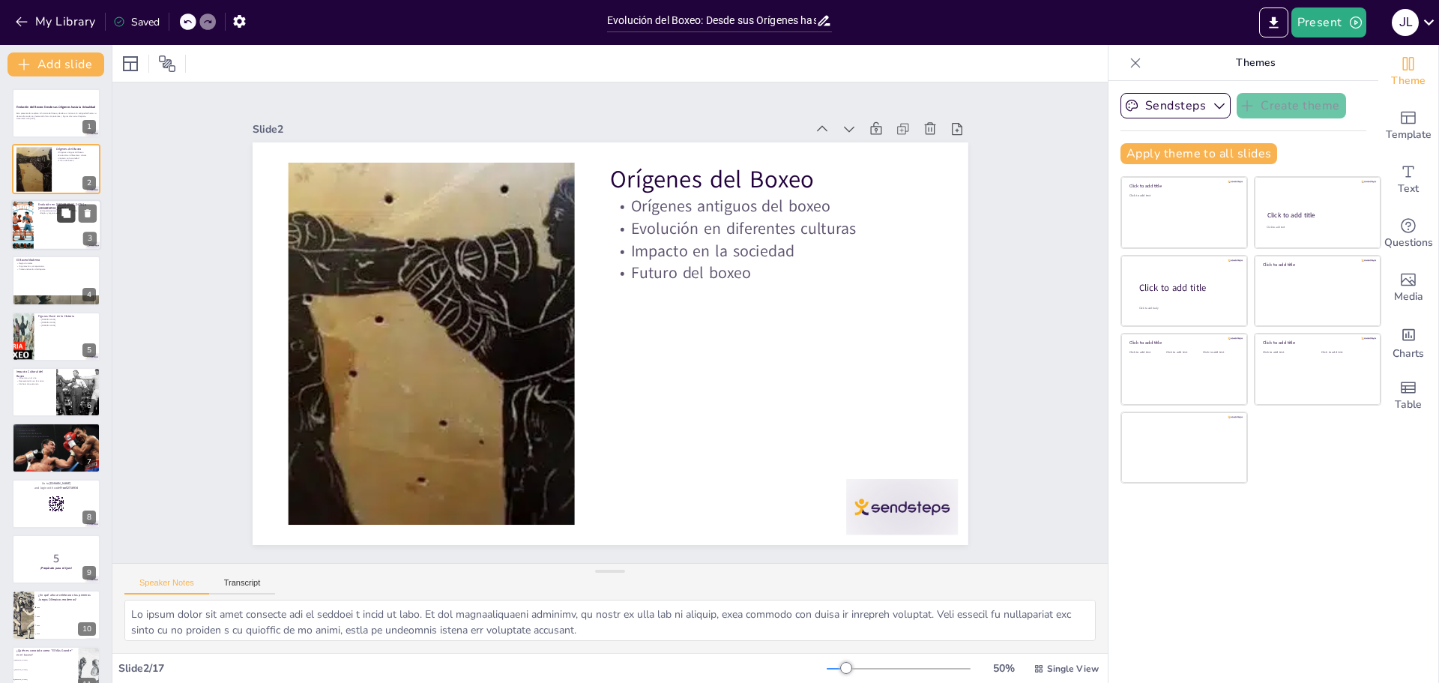
checkbox input "true"
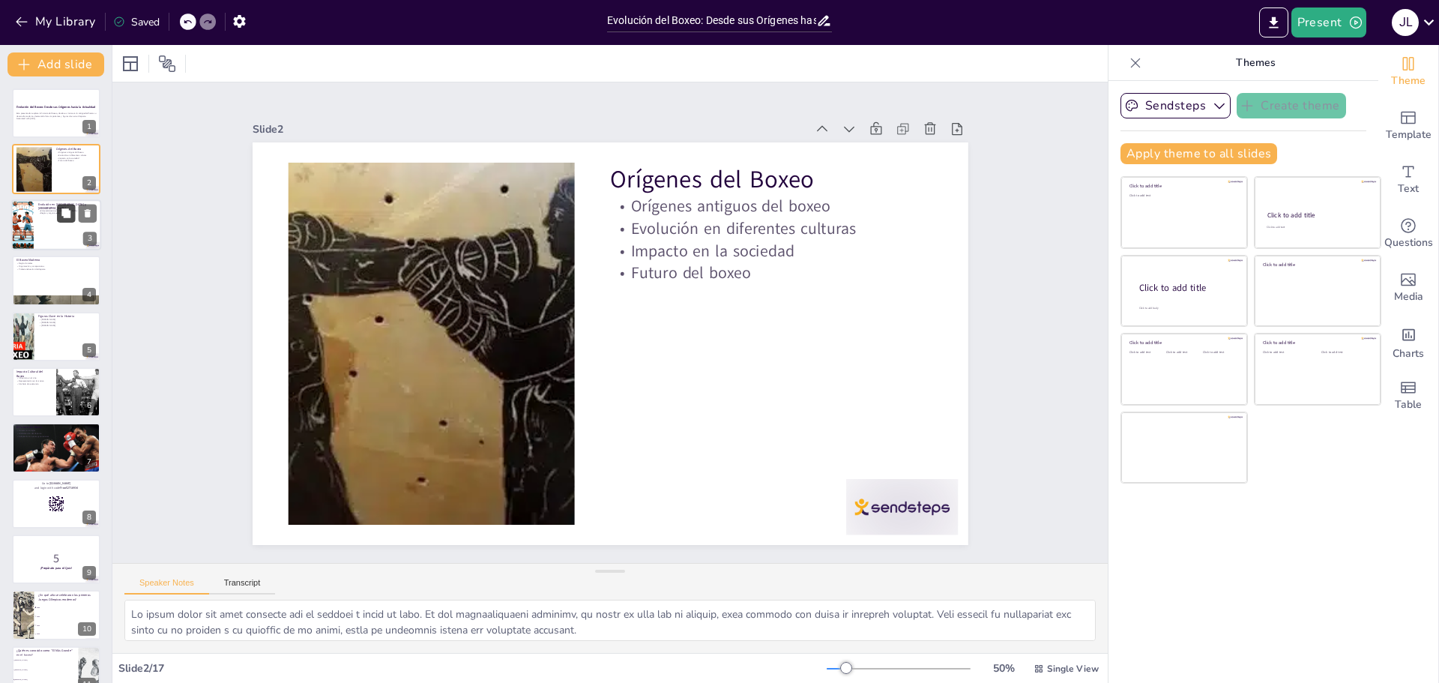
click at [58, 222] on button at bounding box center [66, 213] width 18 height 18
type textarea "La inclusión del boxeo en los Juegos Olímpicos marcó un hito importante en su d…"
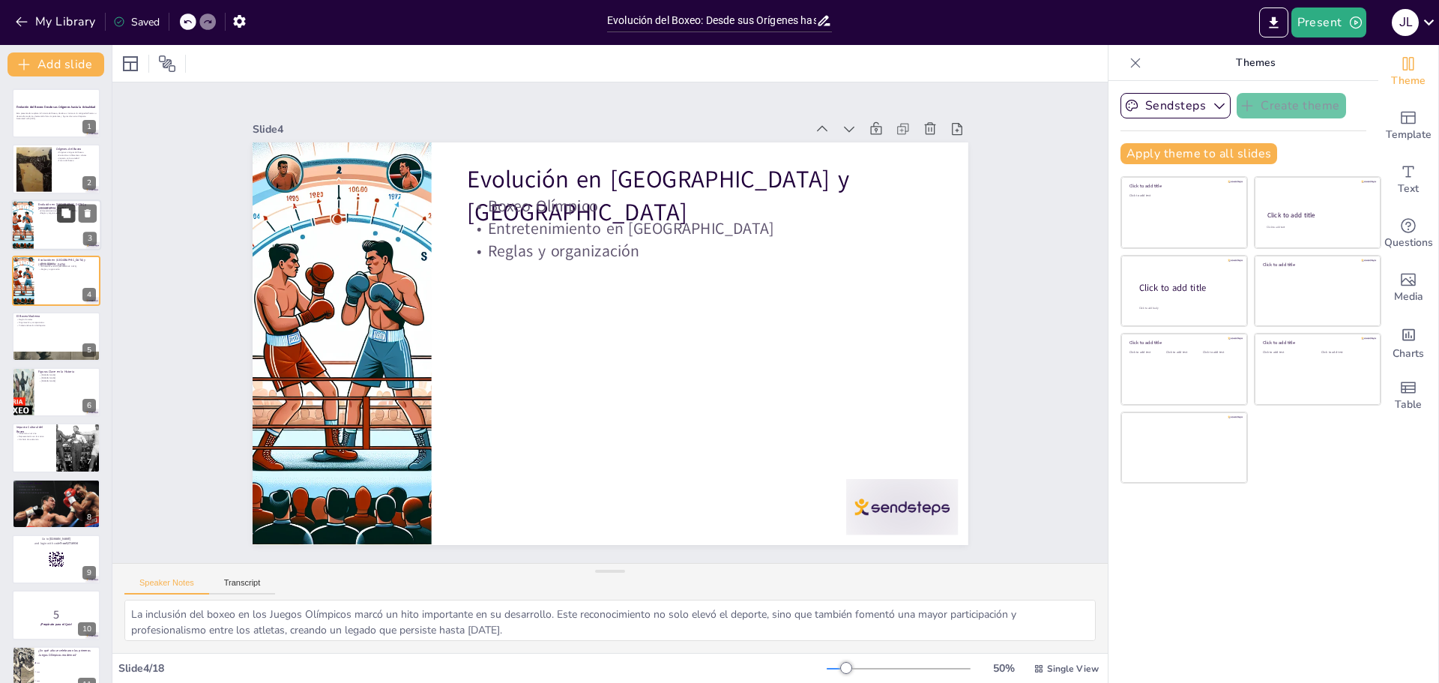
checkbox input "true"
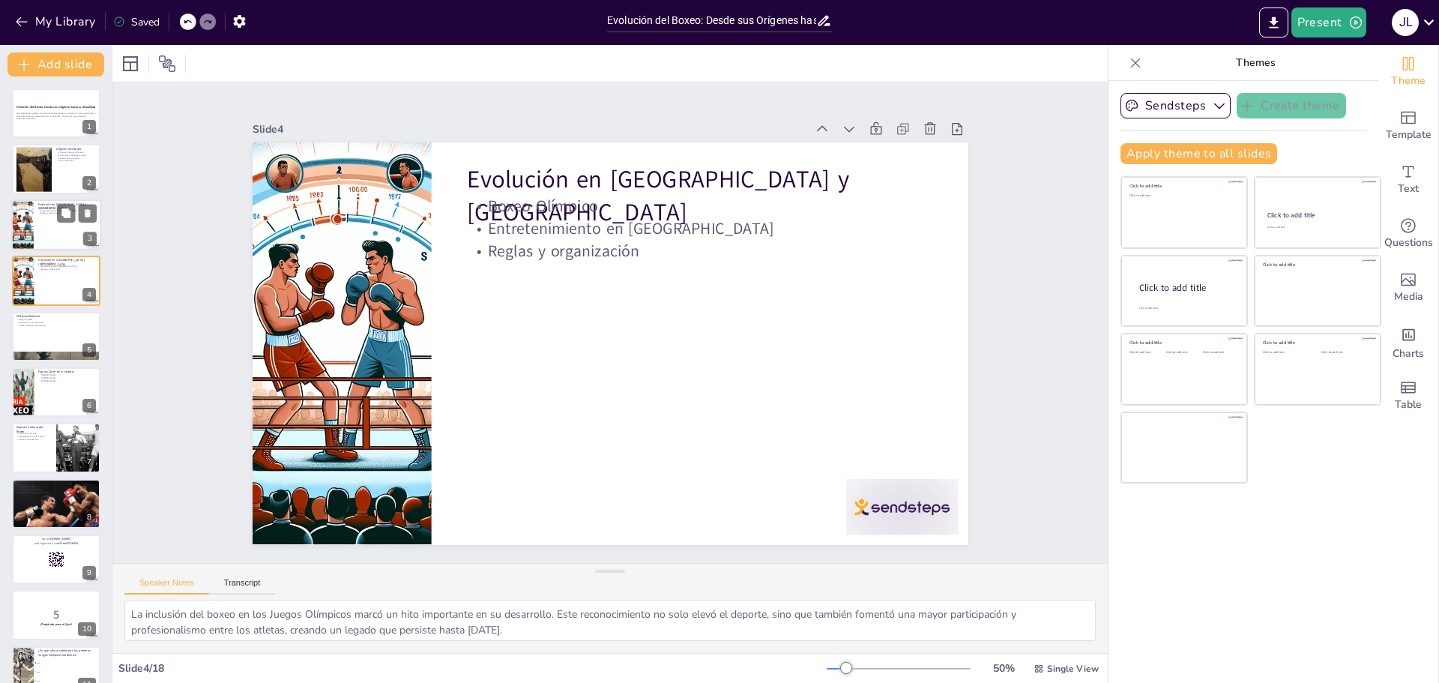
checkbox input "true"
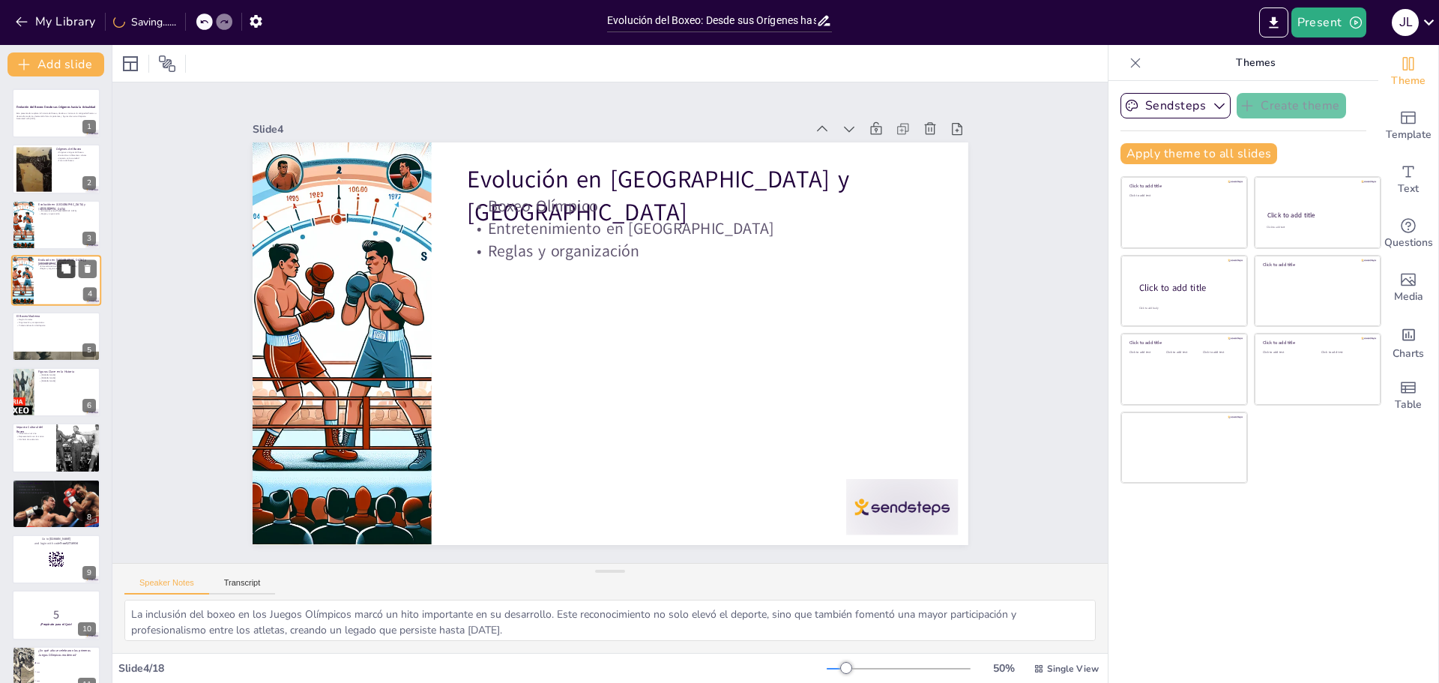
checkbox input "true"
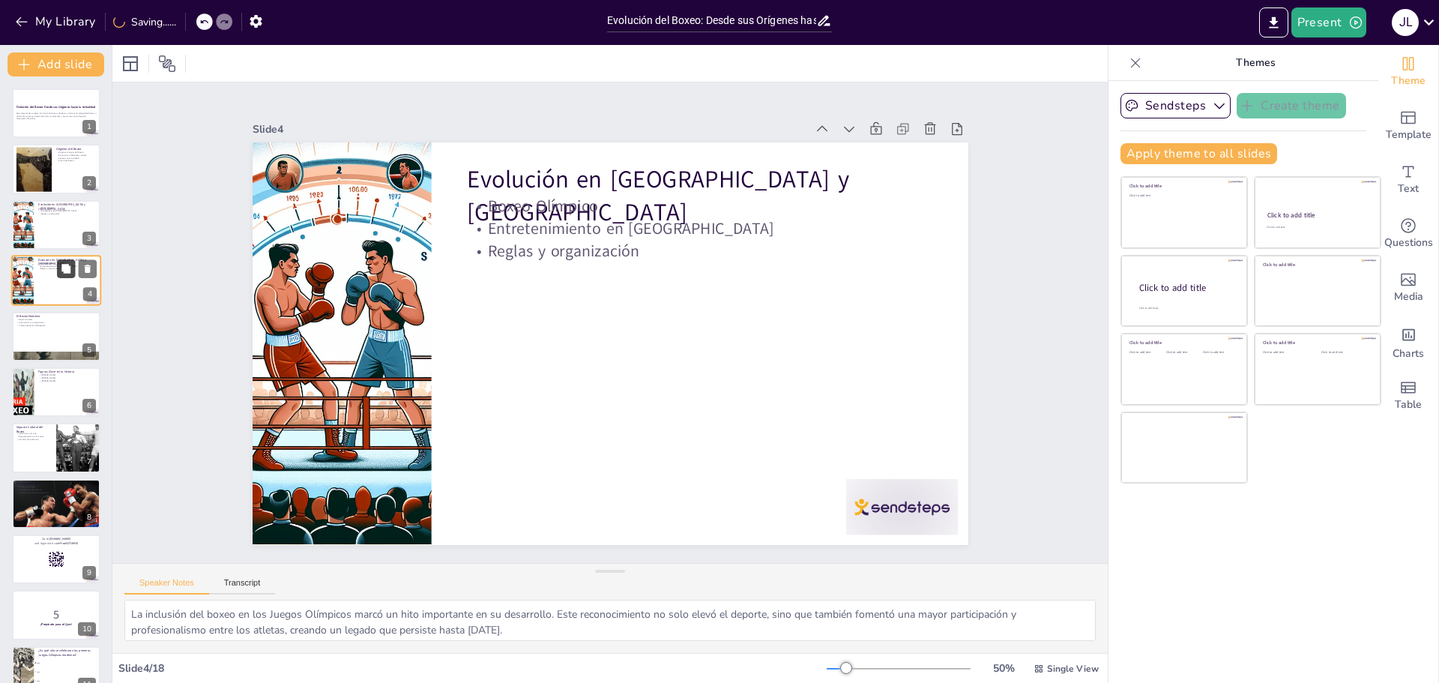
click at [66, 277] on button at bounding box center [66, 269] width 18 height 18
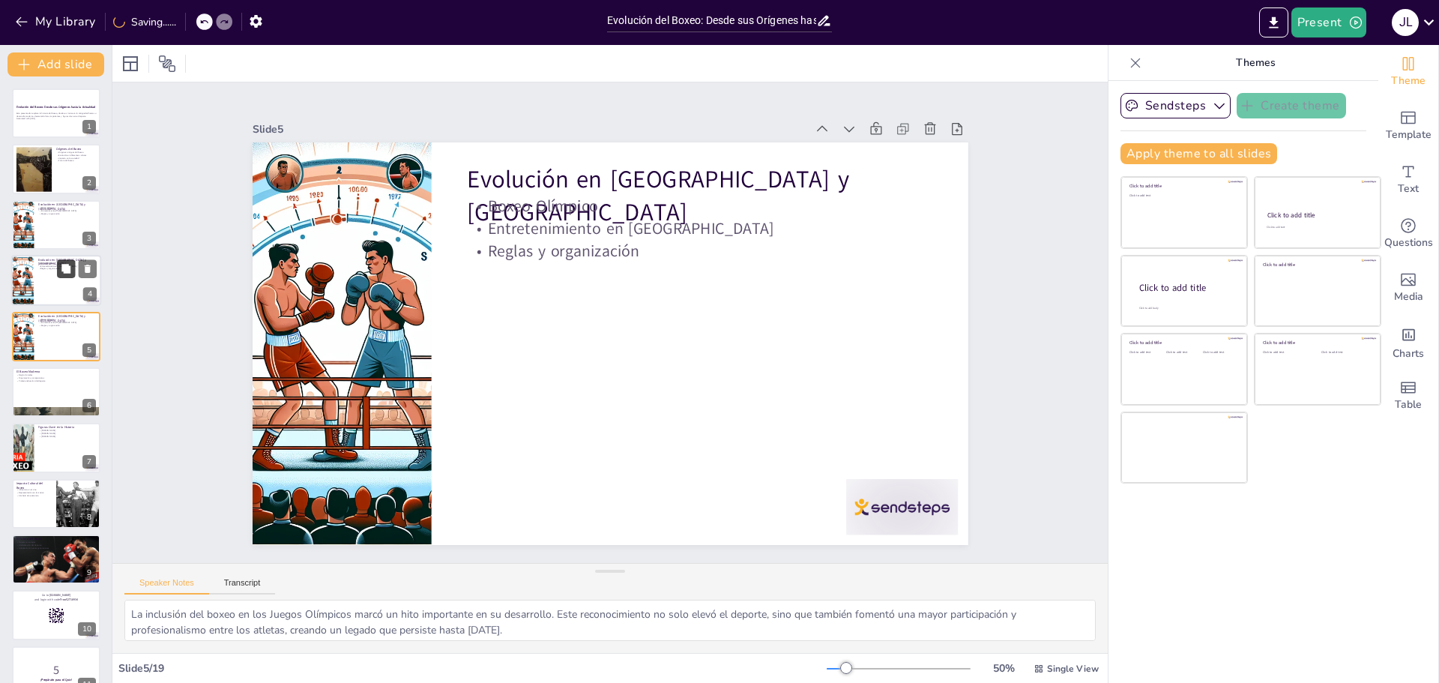
checkbox input "true"
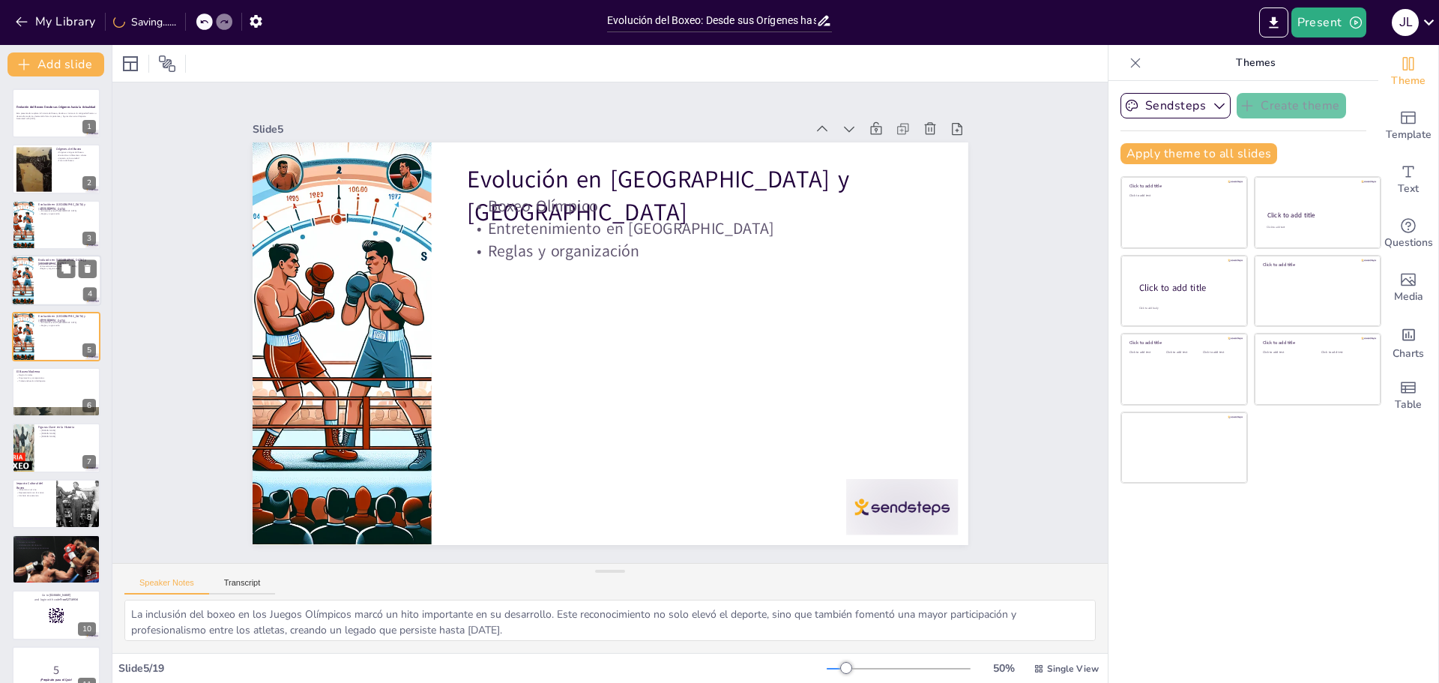
checkbox input "true"
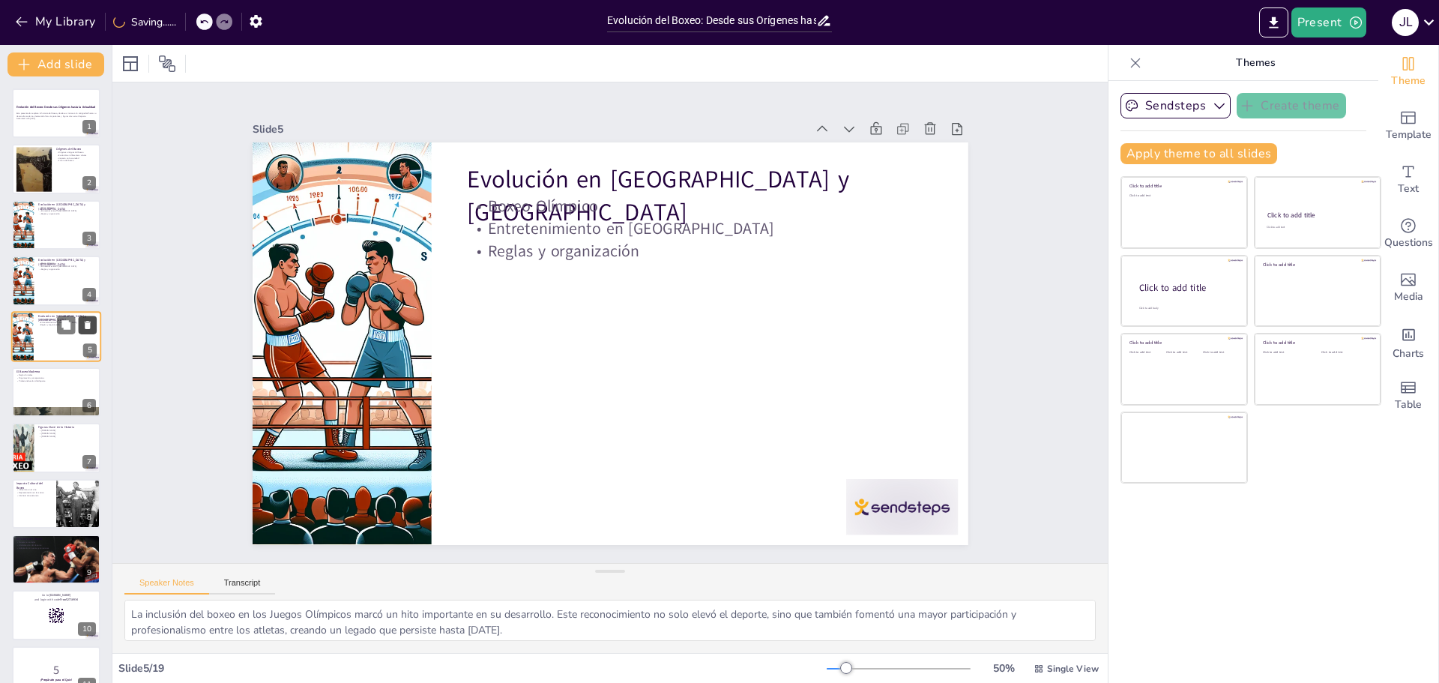
checkbox input "true"
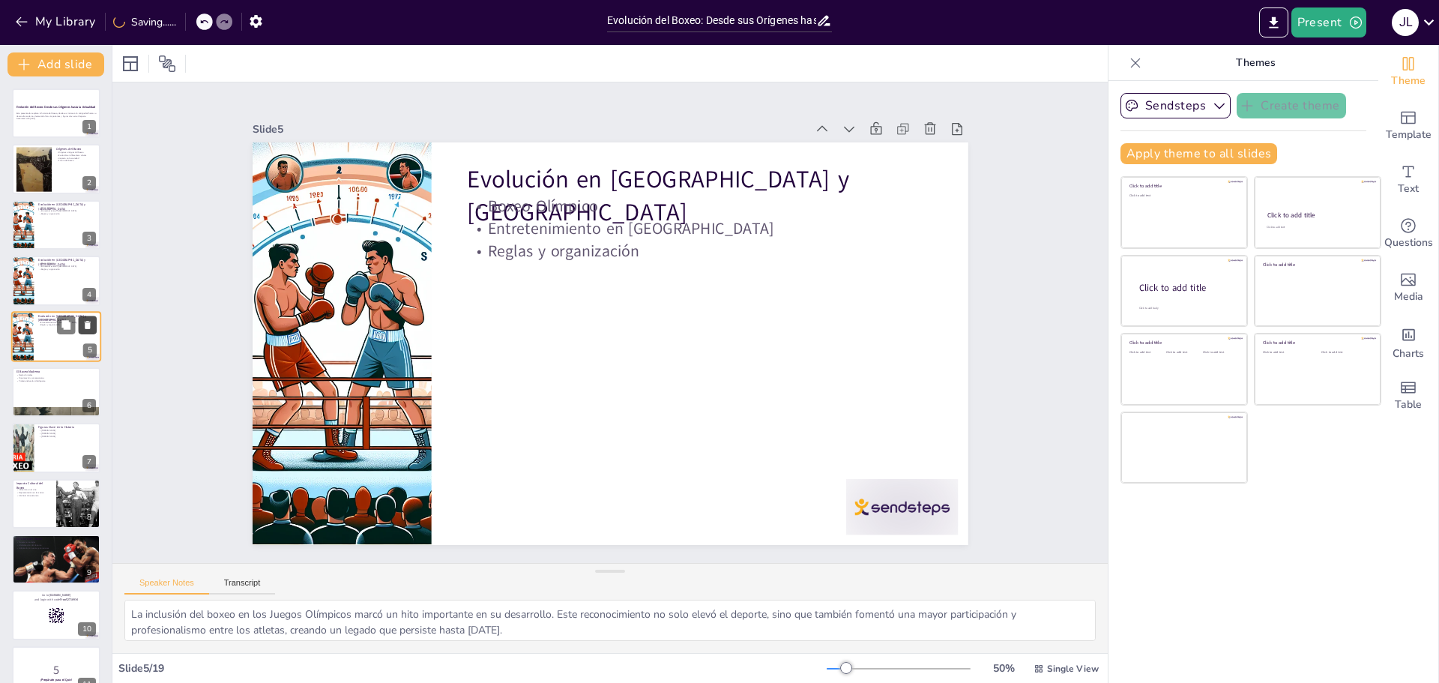
checkbox input "true"
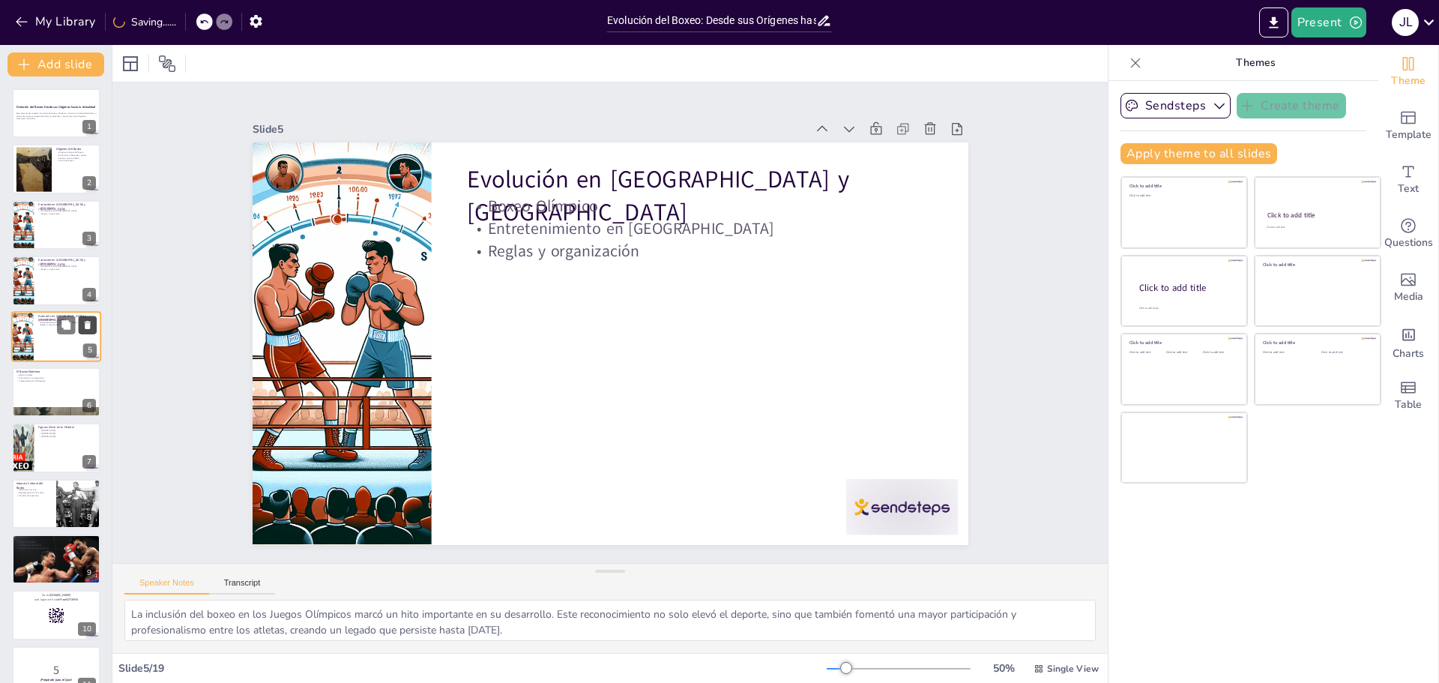
checkbox input "true"
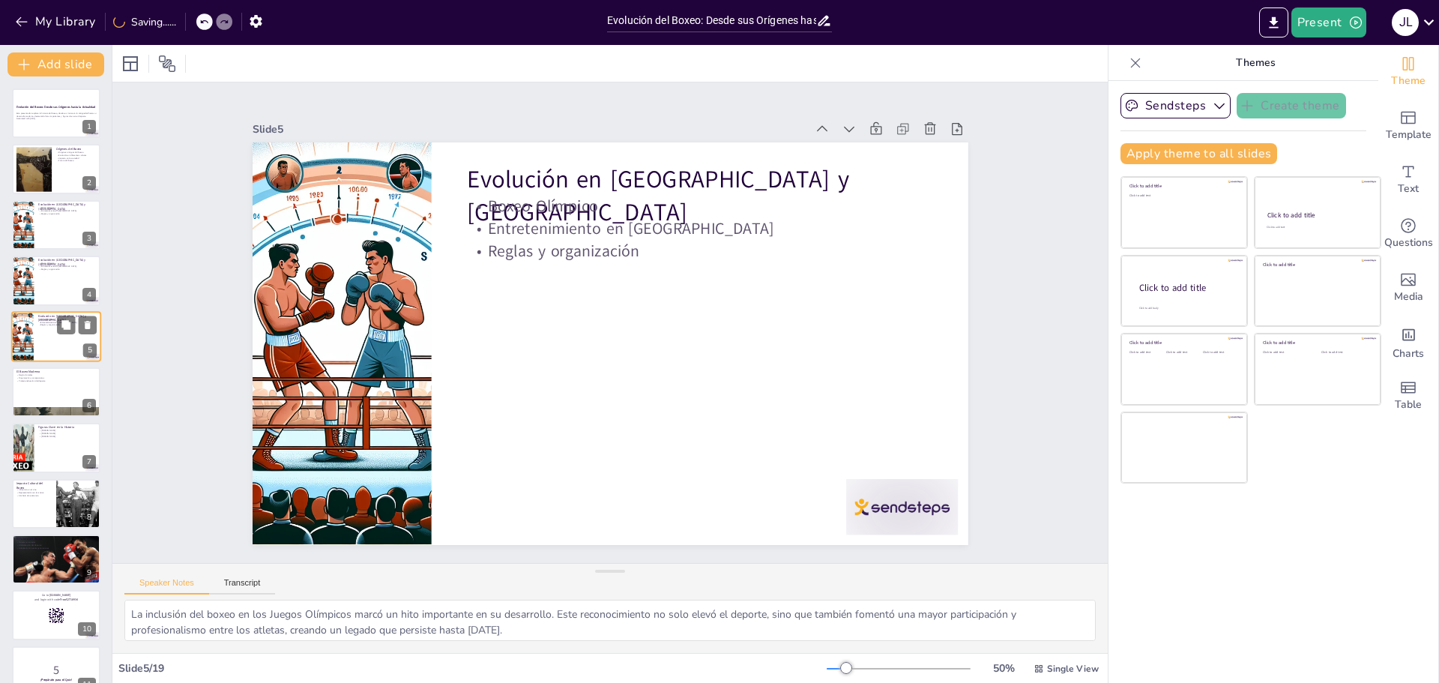
checkbox input "true"
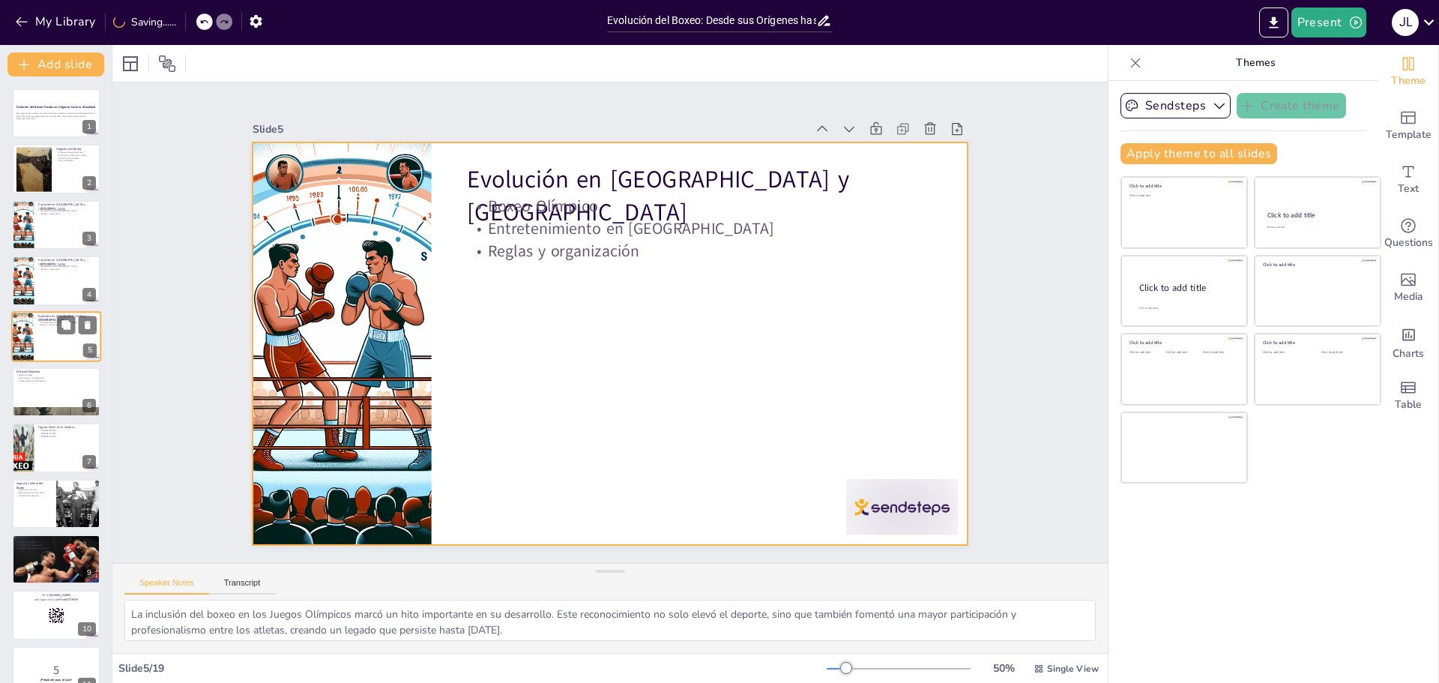
click at [71, 345] on div at bounding box center [56, 336] width 90 height 51
checkbox input "true"
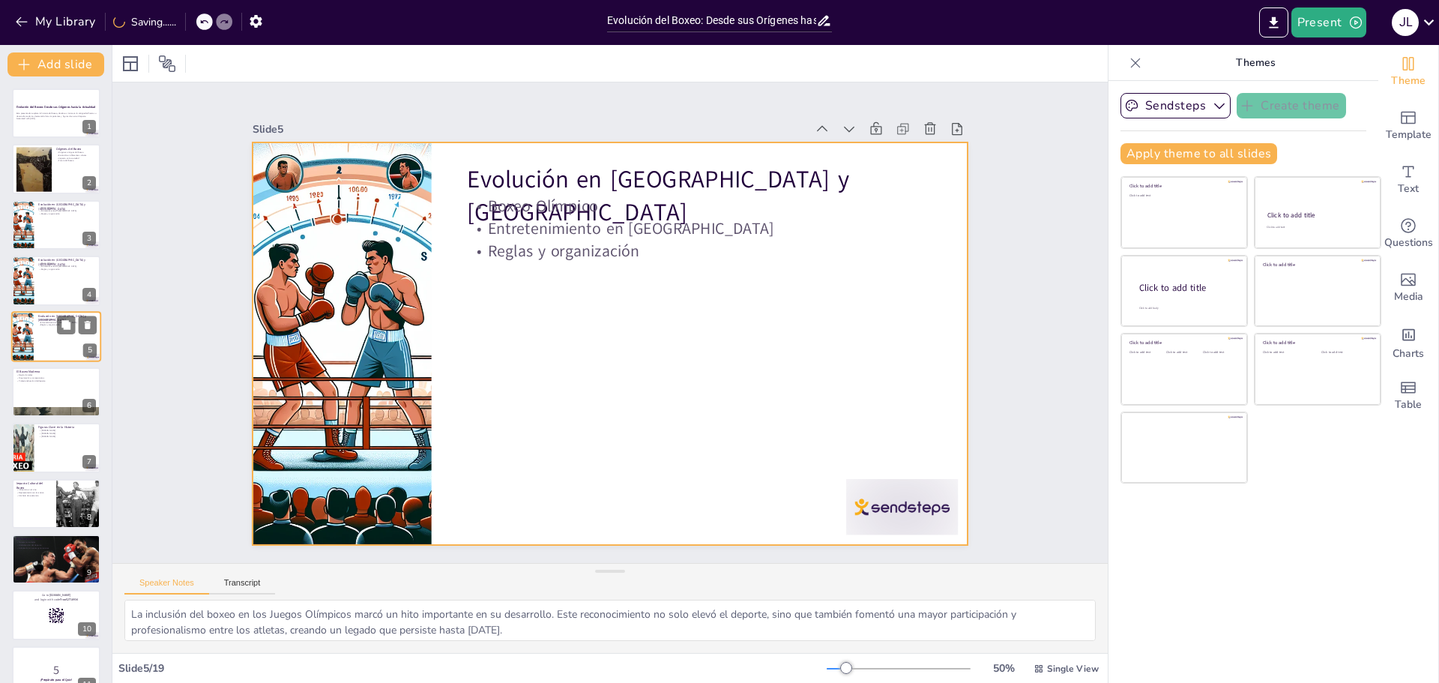
checkbox input "true"
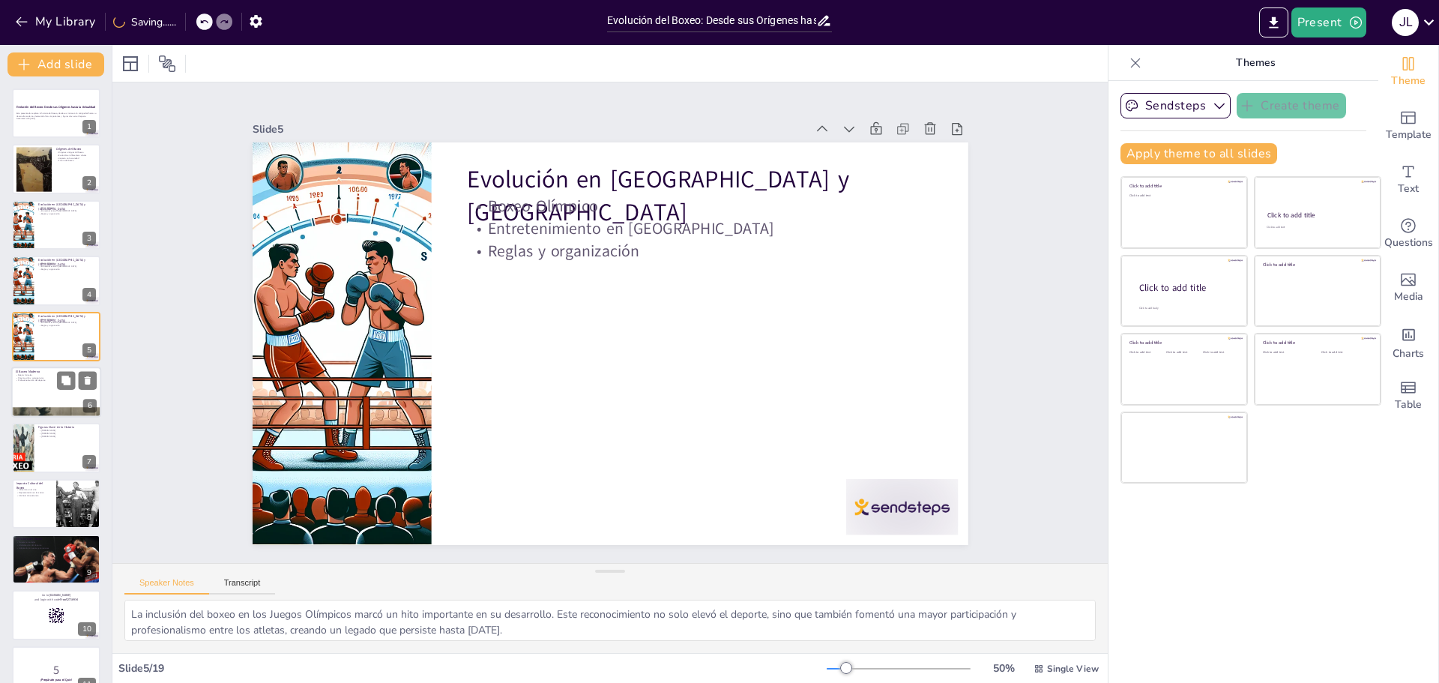
checkbox input "true"
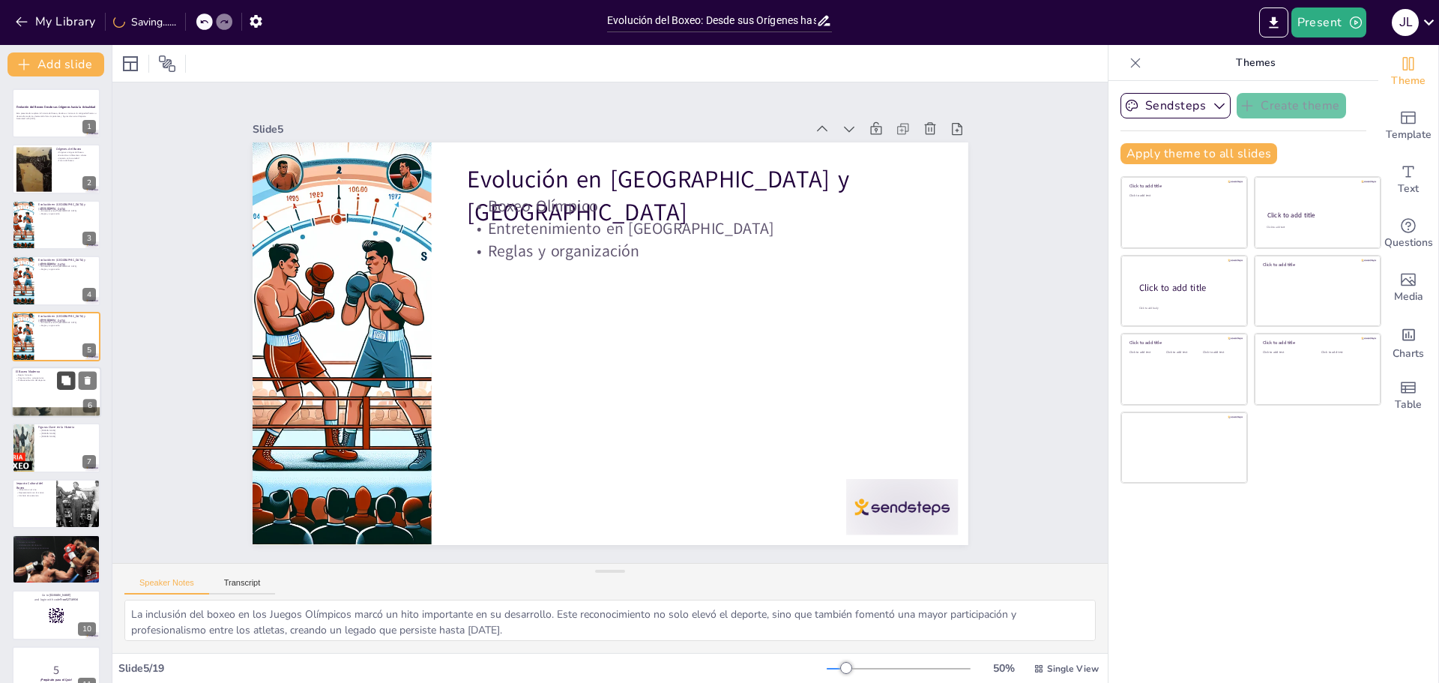
checkbox input "true"
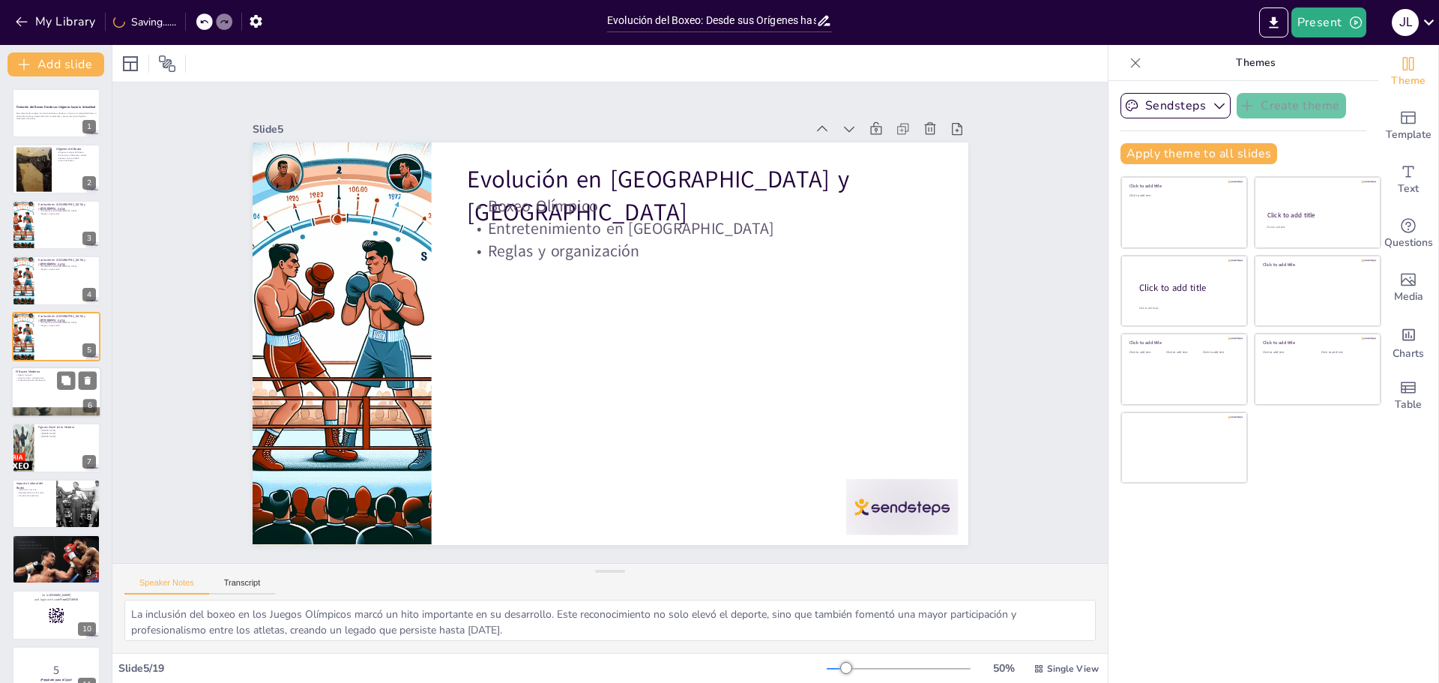
checkbox input "true"
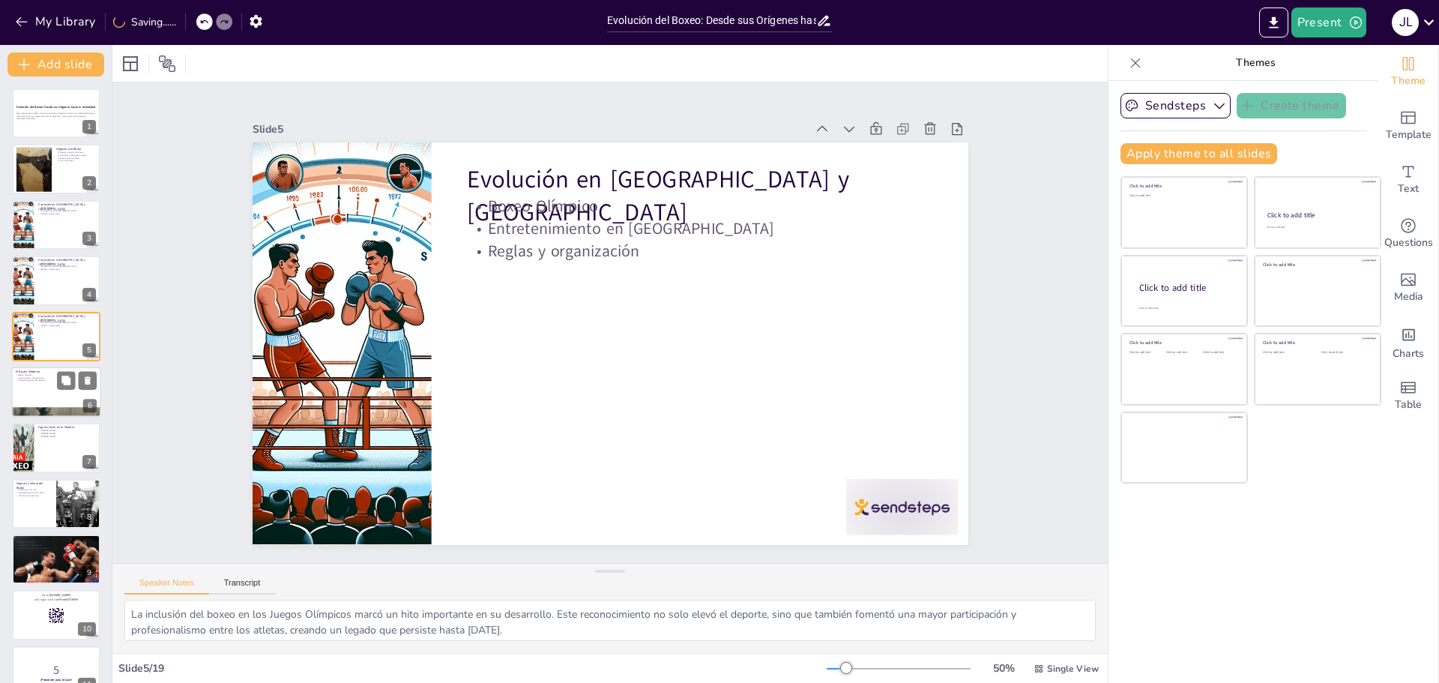
checkbox input "true"
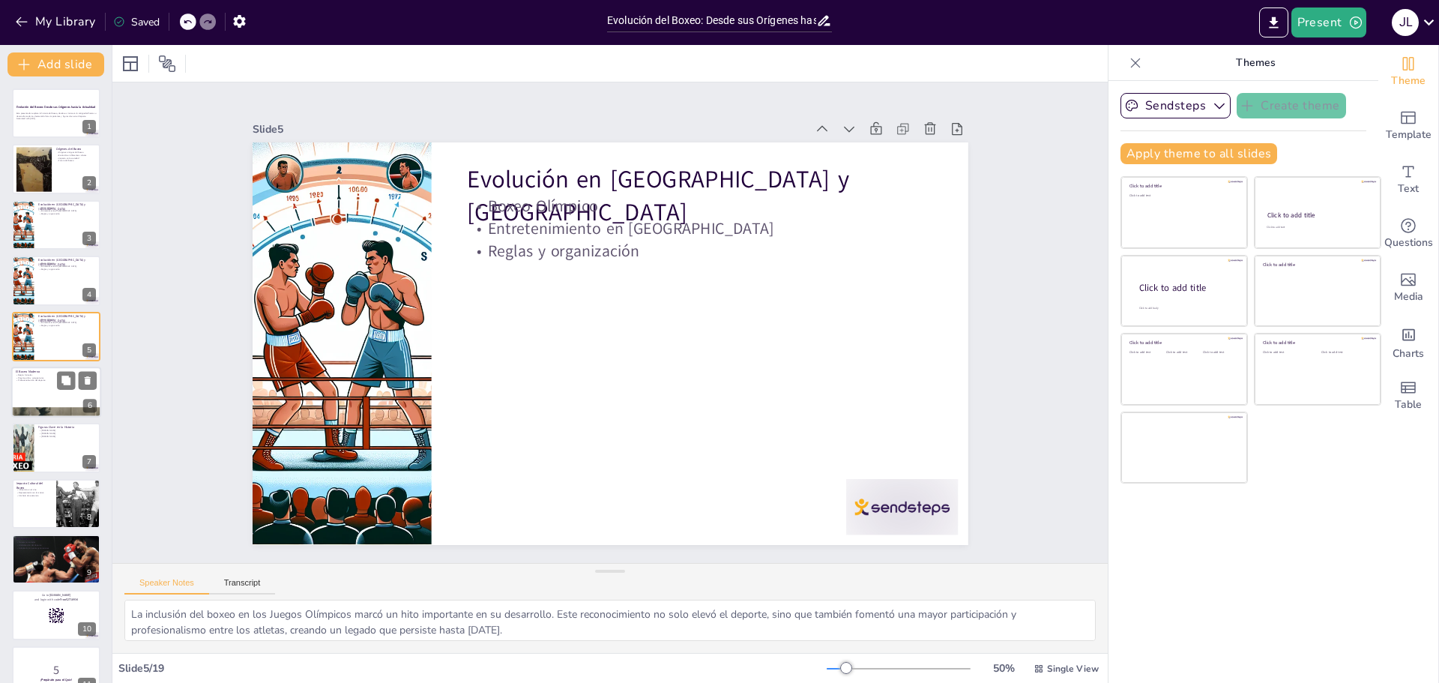
click at [57, 387] on div "El Boxeo Moderno Reglas formales Organización y campeonatos Profesionalización …" at bounding box center [56, 391] width 90 height 51
type textarea "La implementación de reglas formales fue un cambio significativo en la historia…"
checkbox input "true"
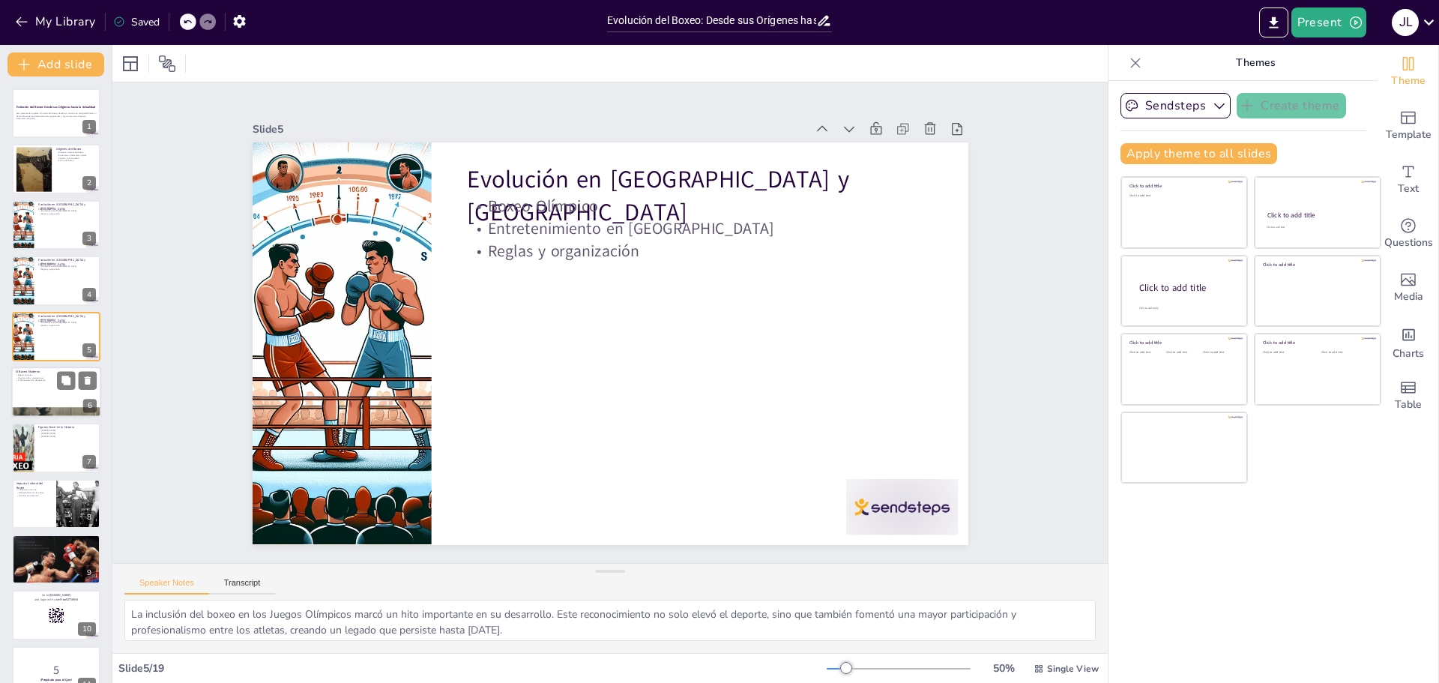
checkbox input "true"
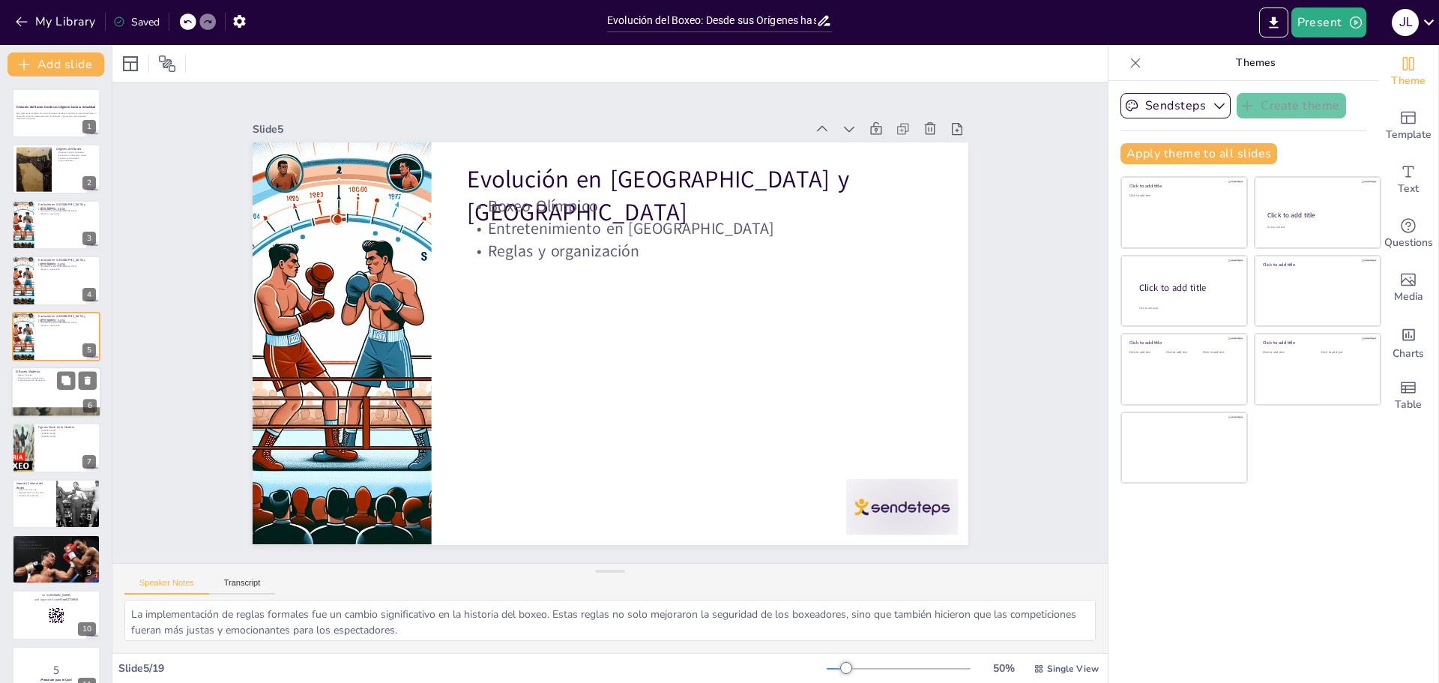
checkbox input "true"
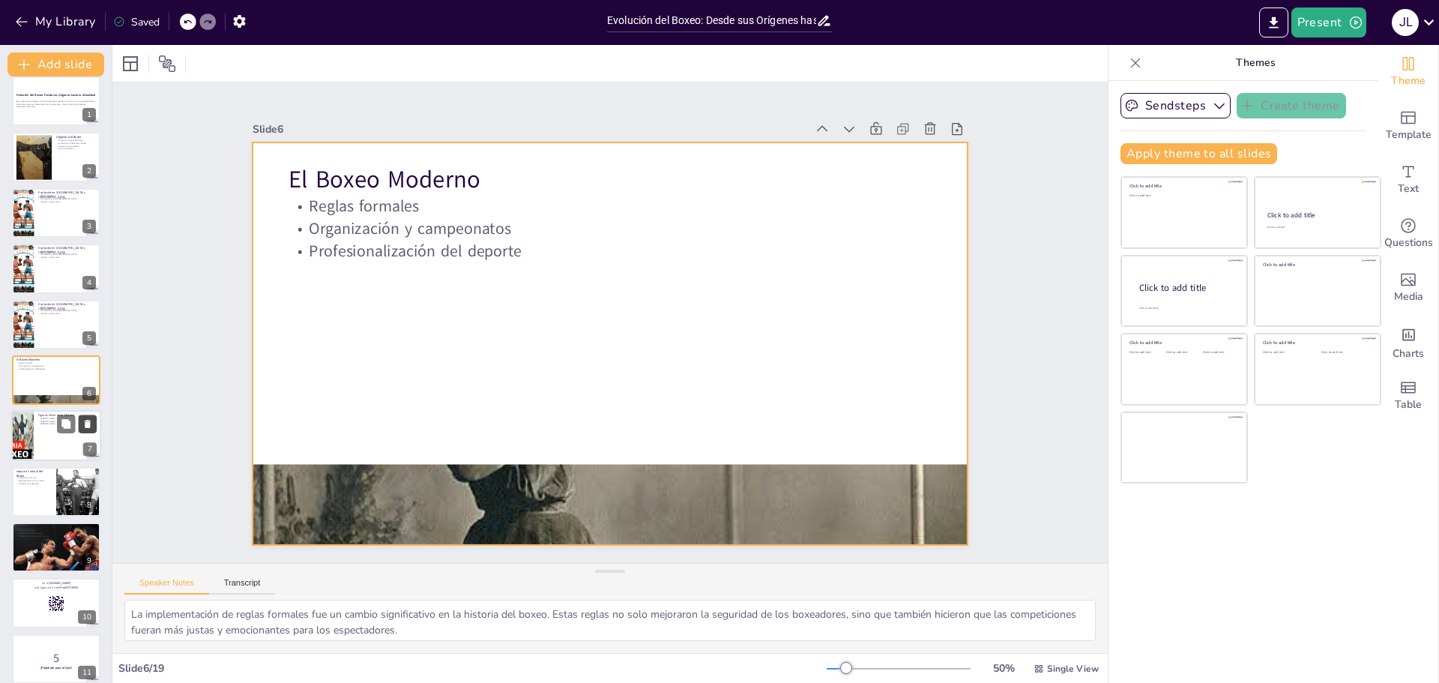
checkbox input "true"
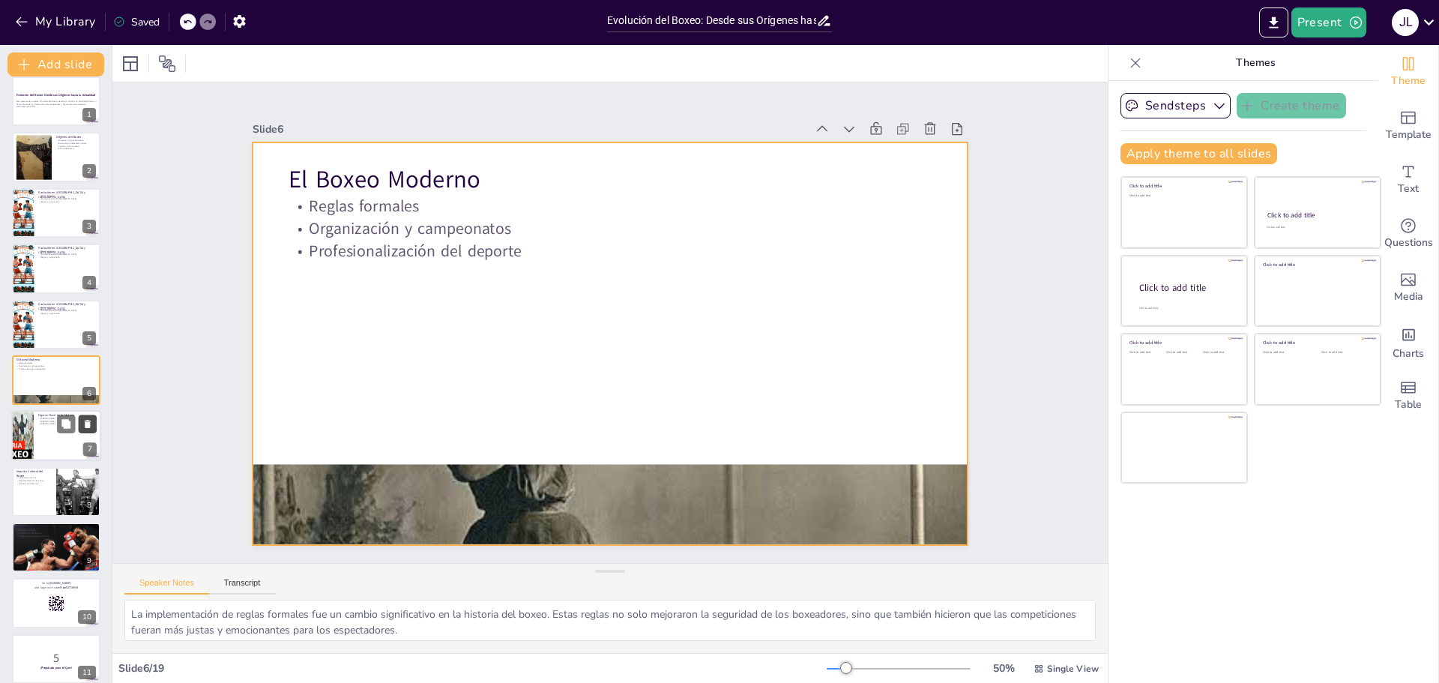
checkbox input "true"
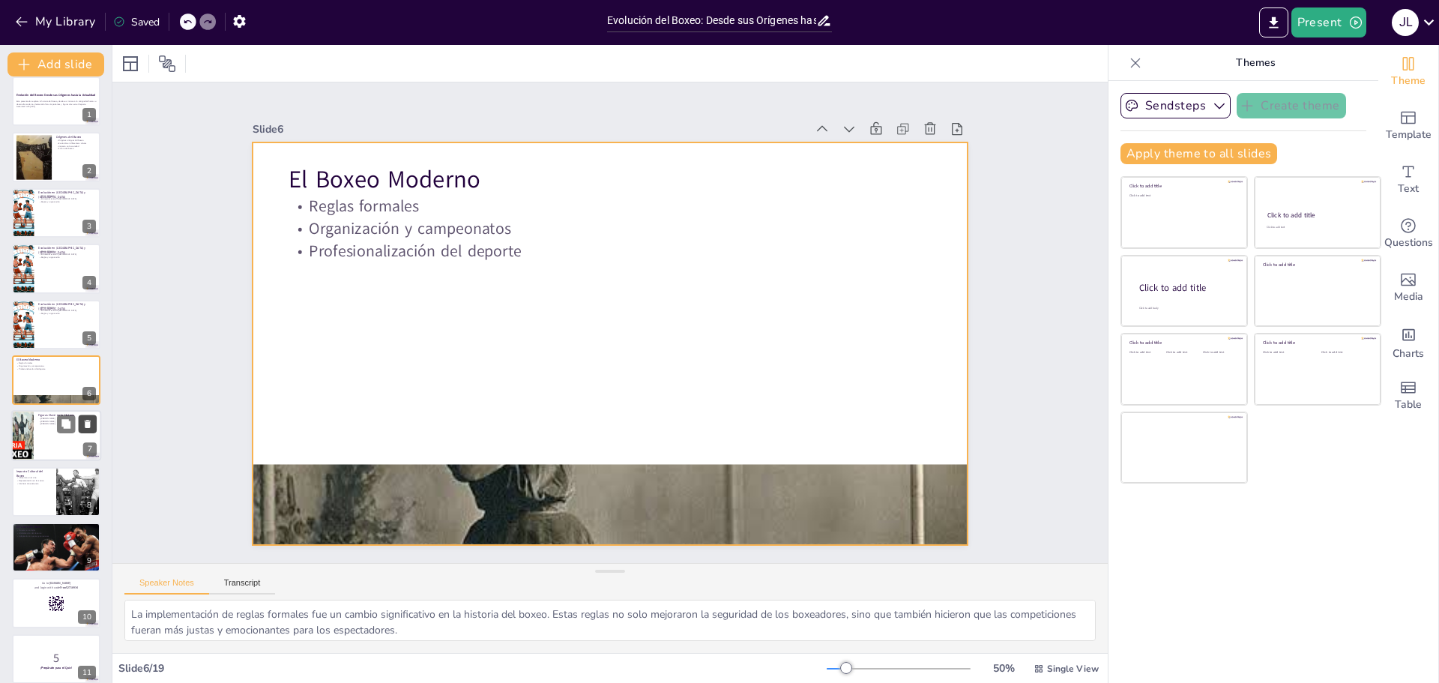
checkbox input "true"
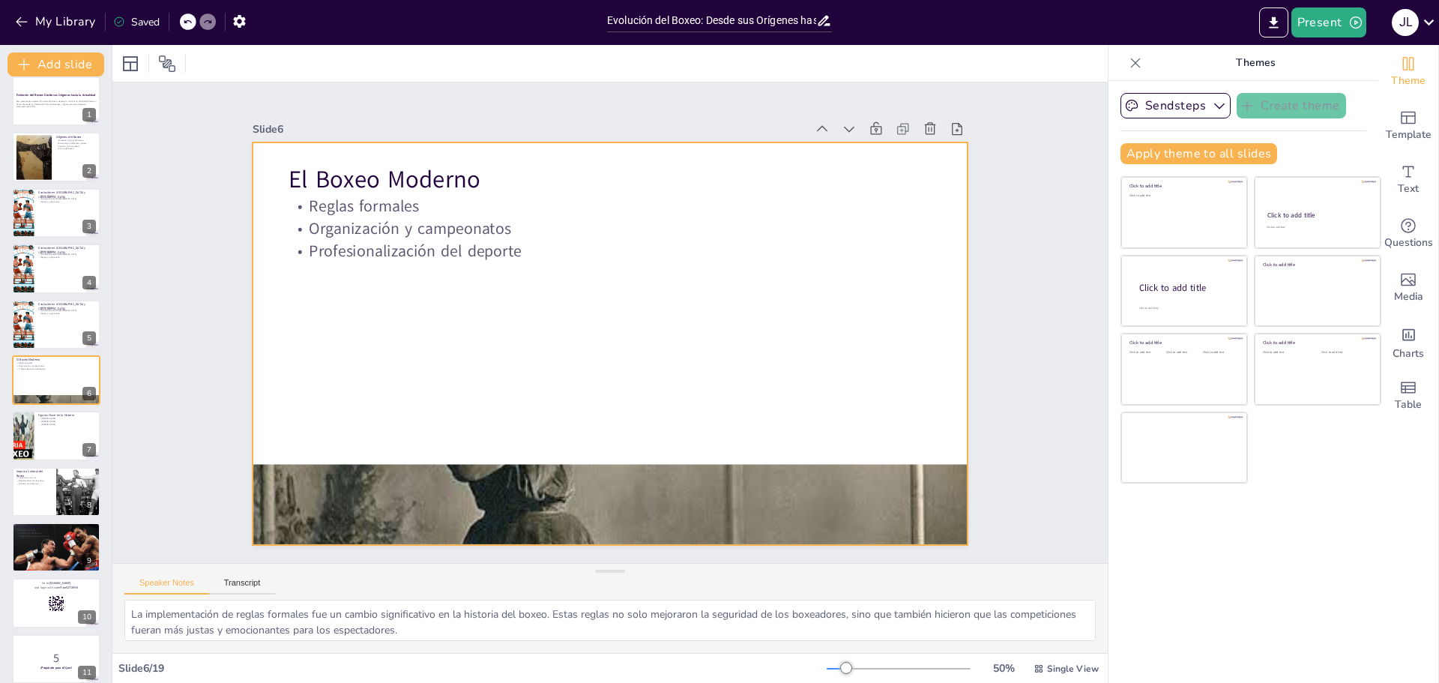
checkbox input "true"
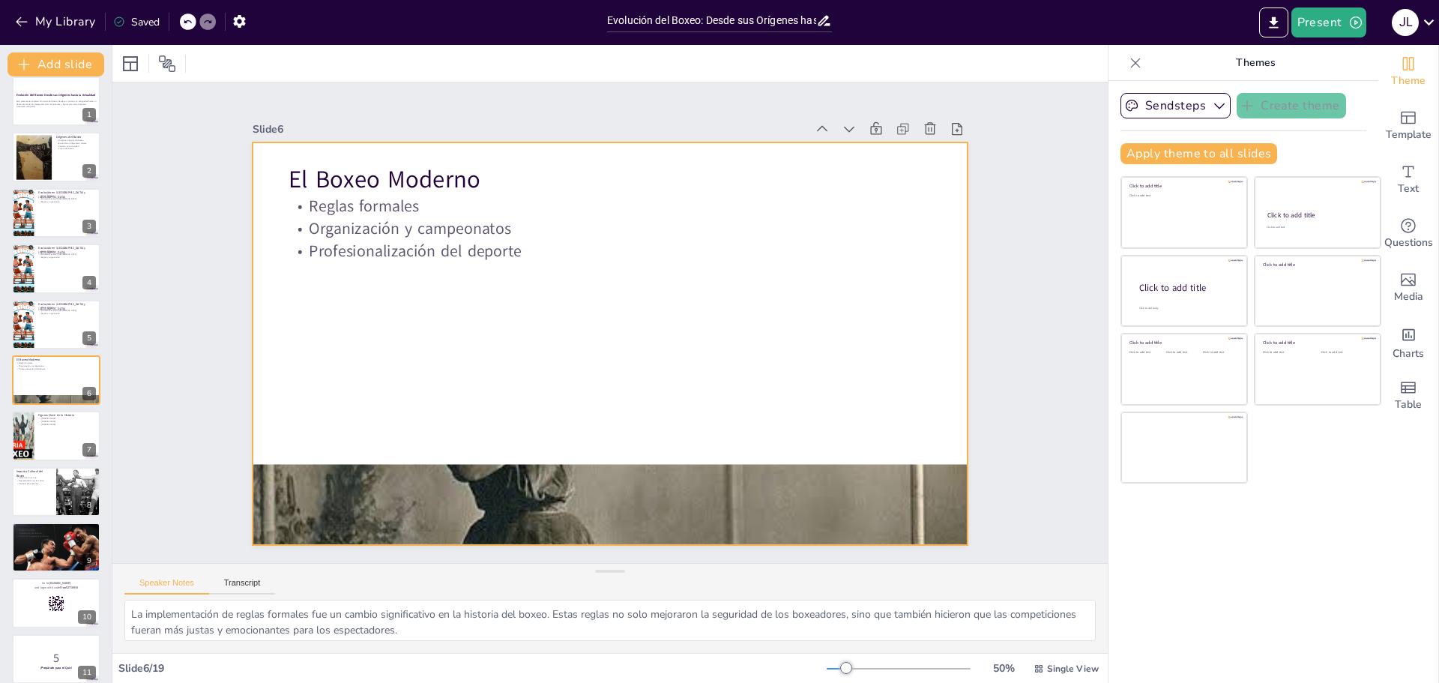
checkbox input "true"
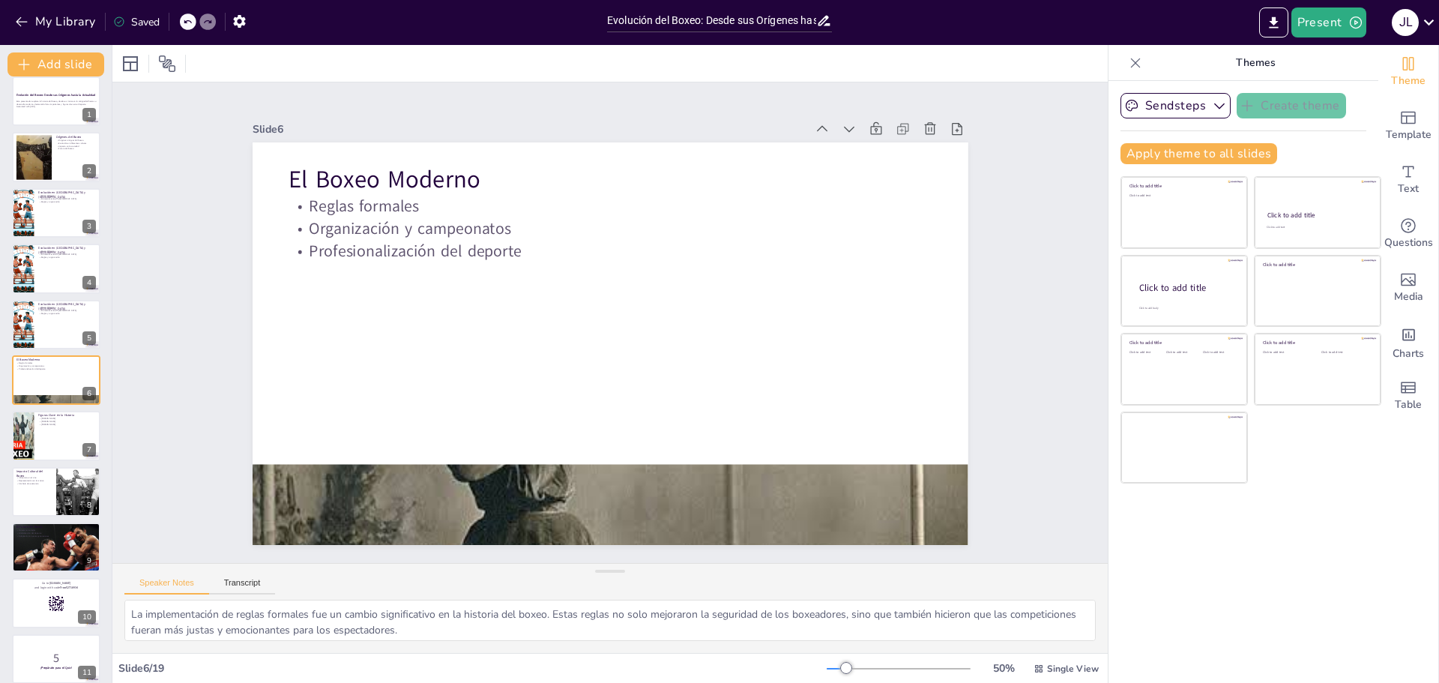
checkbox input "true"
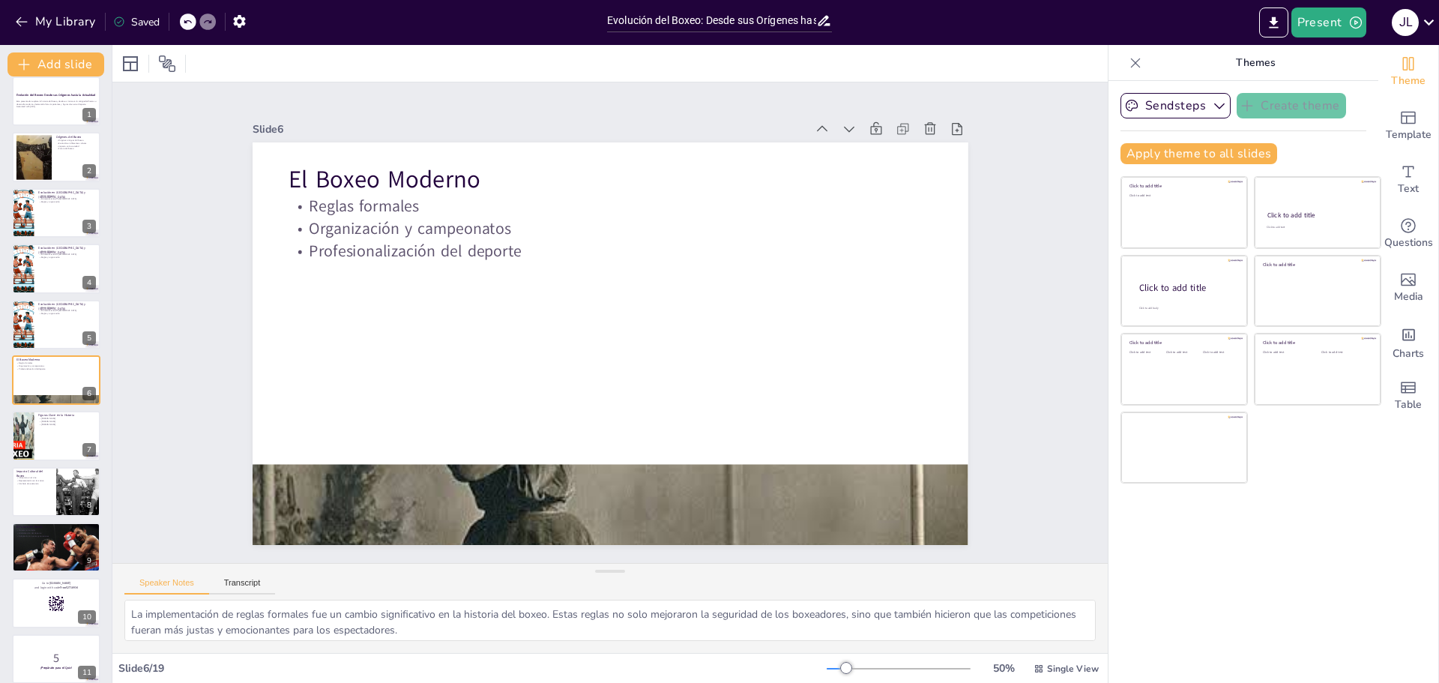
checkbox input "true"
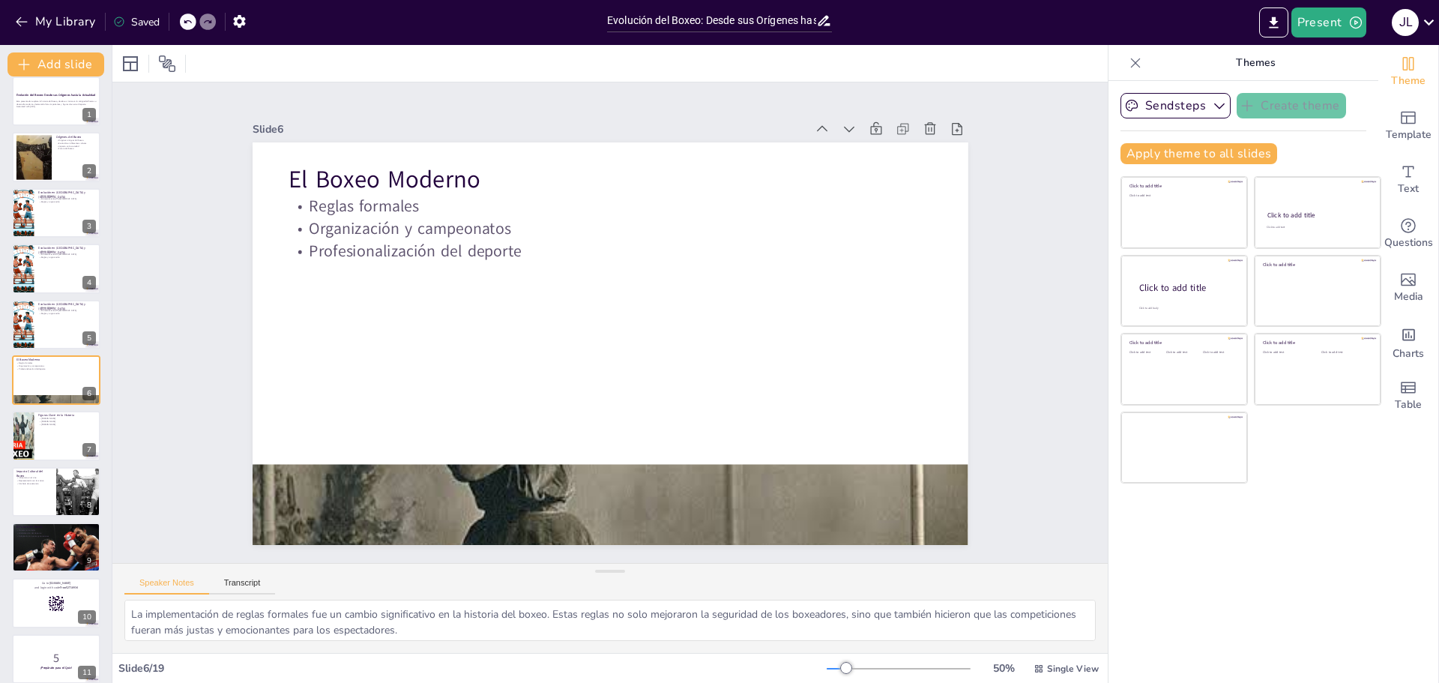
checkbox input "true"
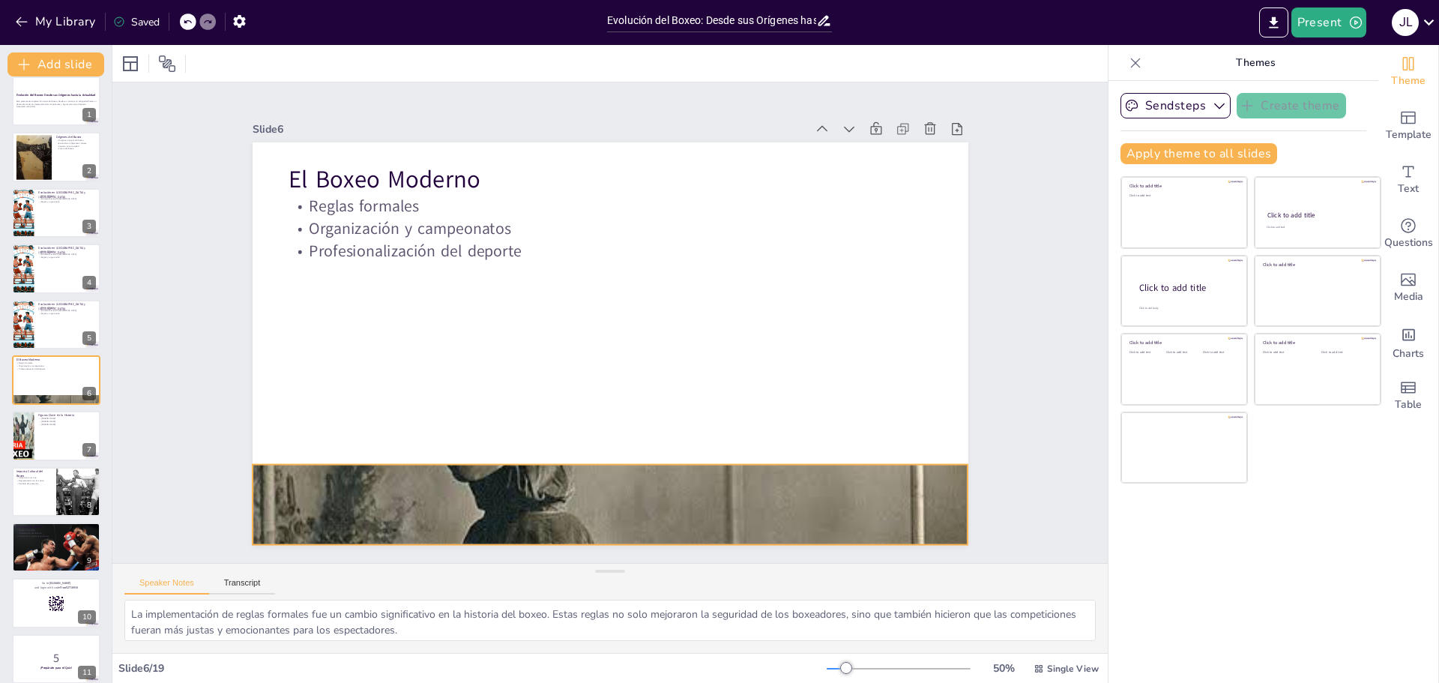
checkbox input "true"
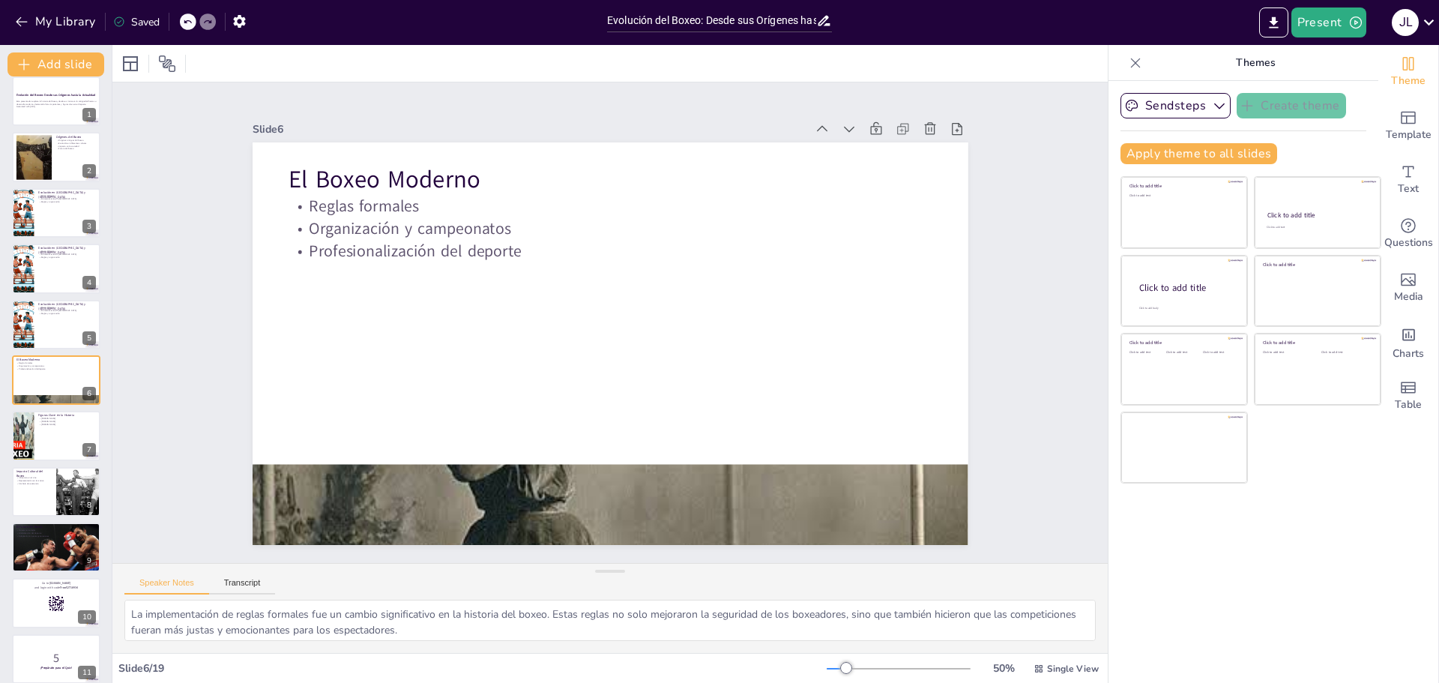
checkbox input "true"
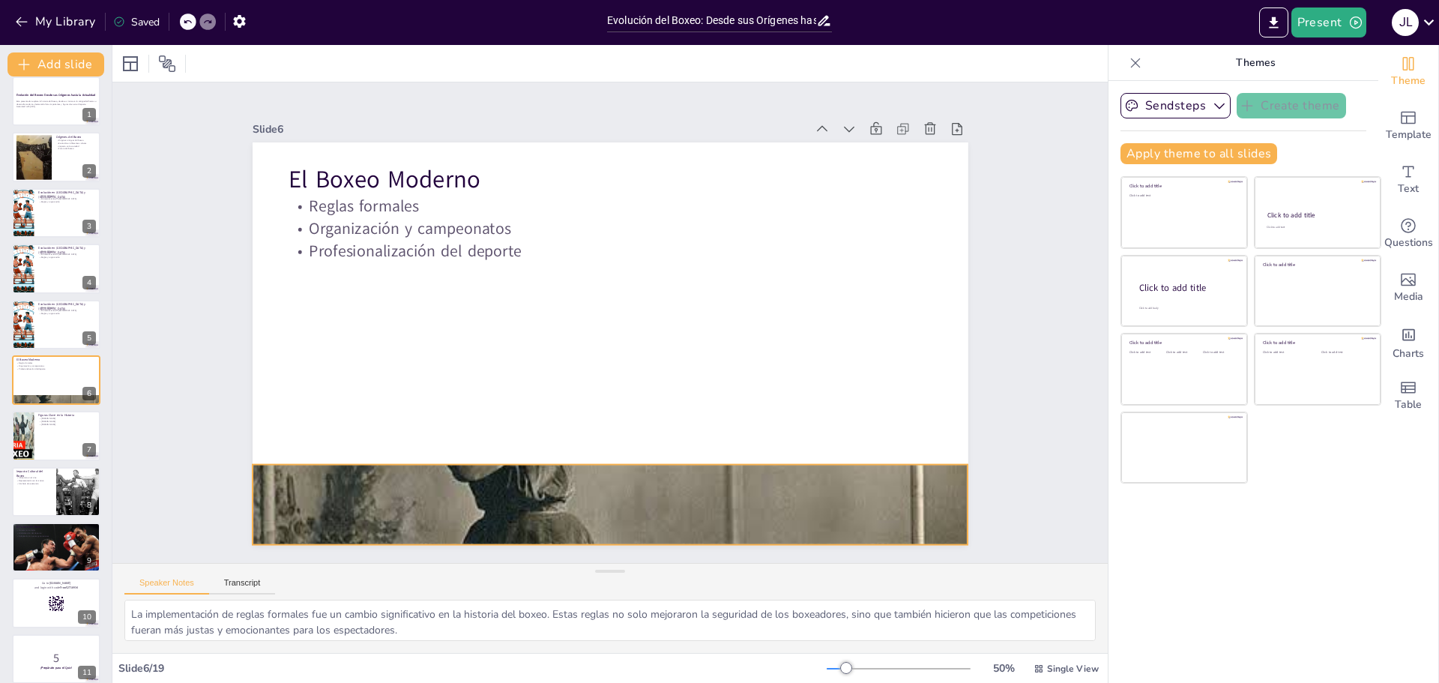
checkbox input "true"
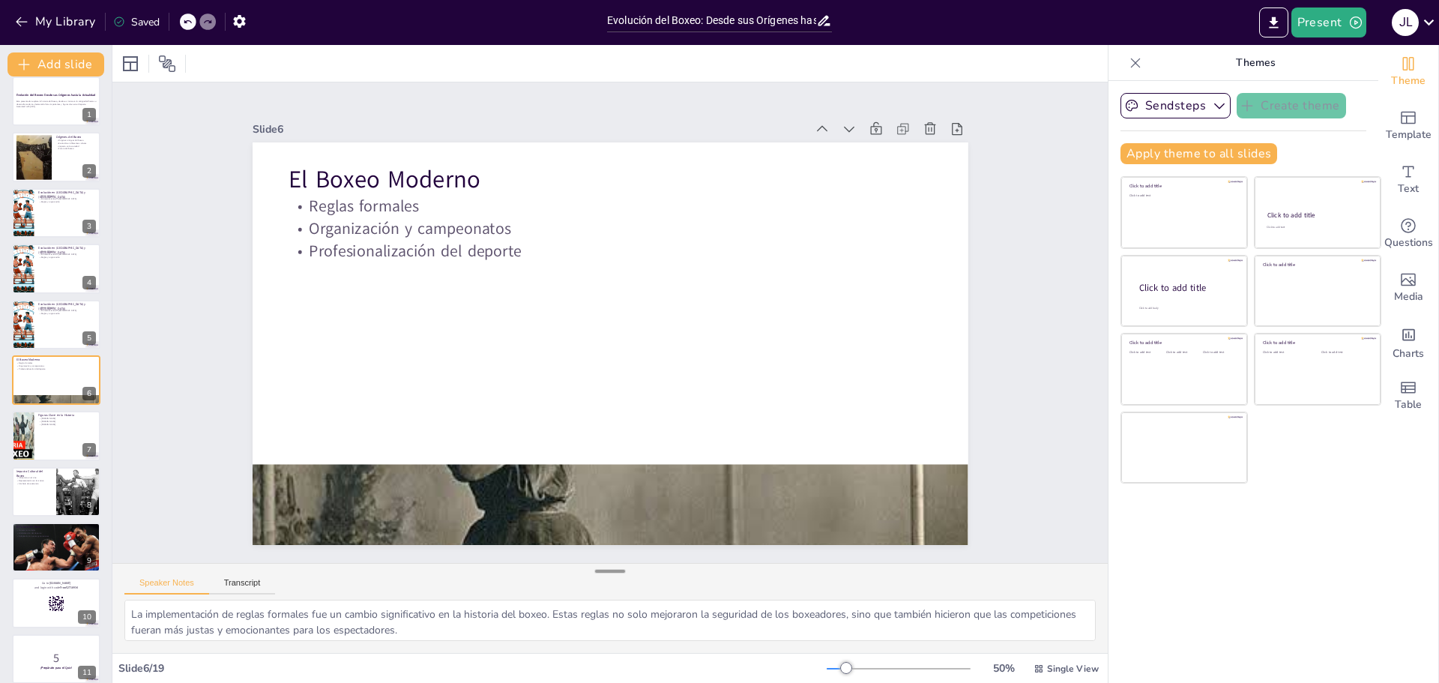
checkbox input "true"
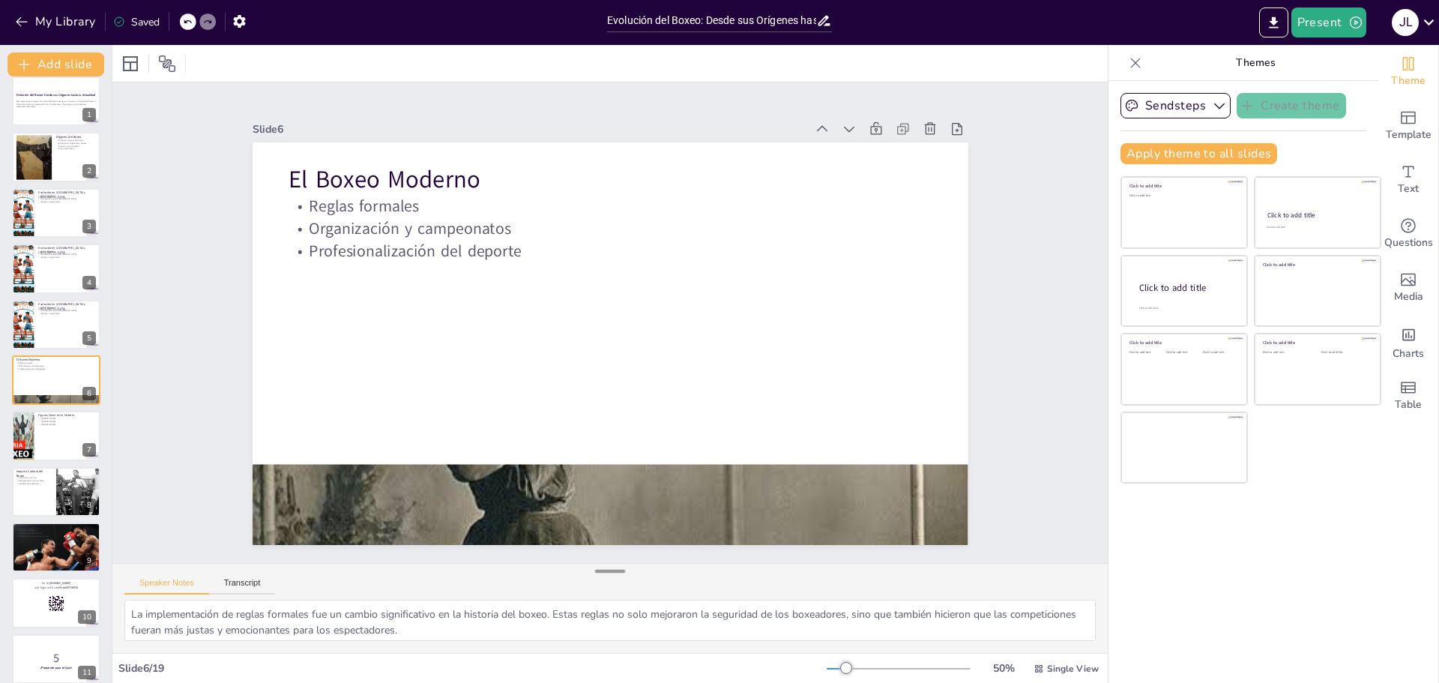
checkbox input "true"
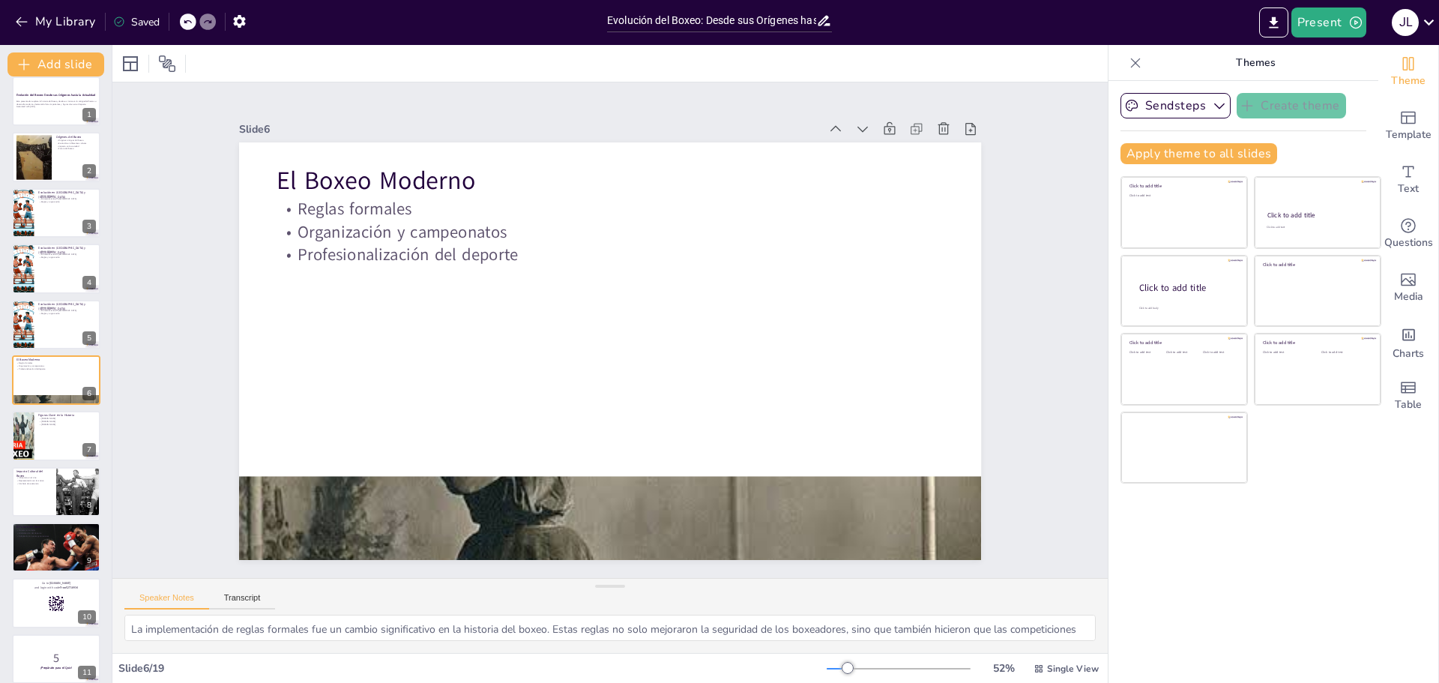
drag, startPoint x: 604, startPoint y: 564, endPoint x: 587, endPoint y: 612, distance: 50.7
click at [583, 622] on div "Speaker Notes Transcript La implementación de reglas formales fue un cambio sig…" at bounding box center [609, 615] width 995 height 75
click at [67, 429] on icon at bounding box center [66, 424] width 10 height 10
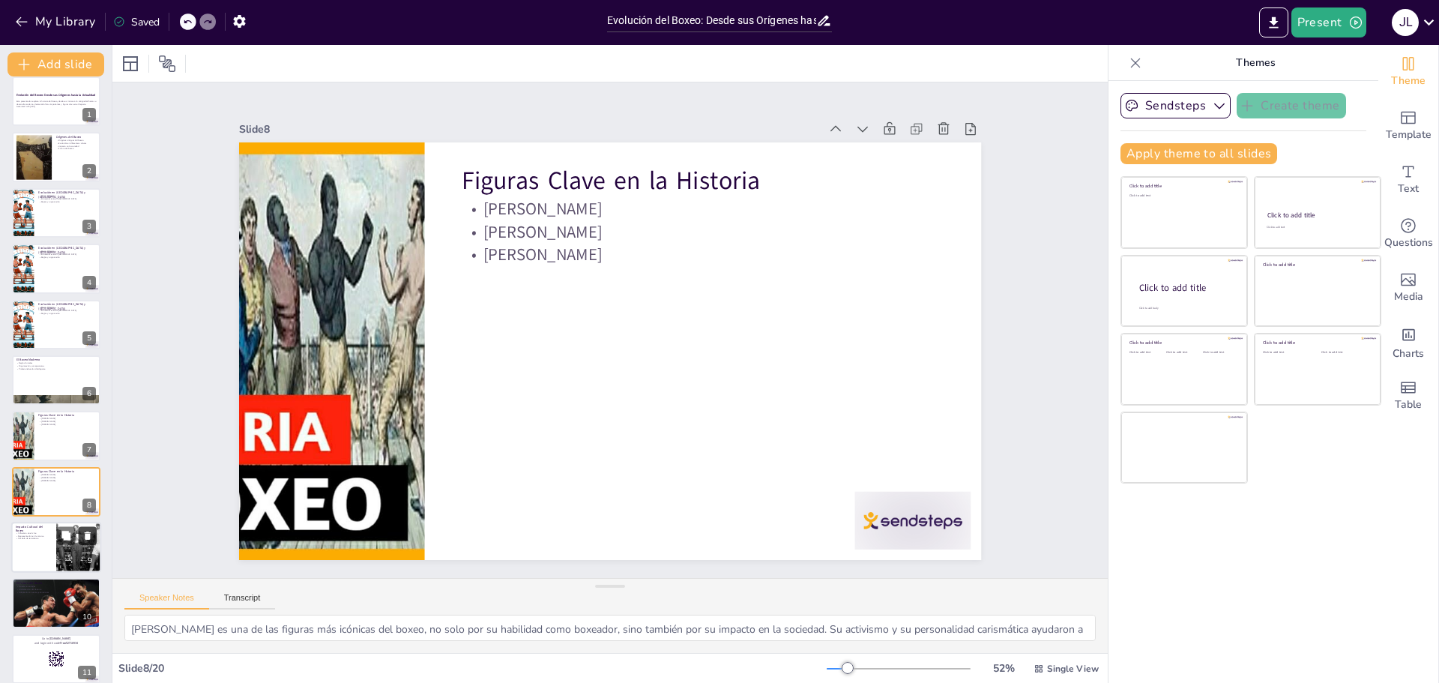
scroll to position [124, 0]
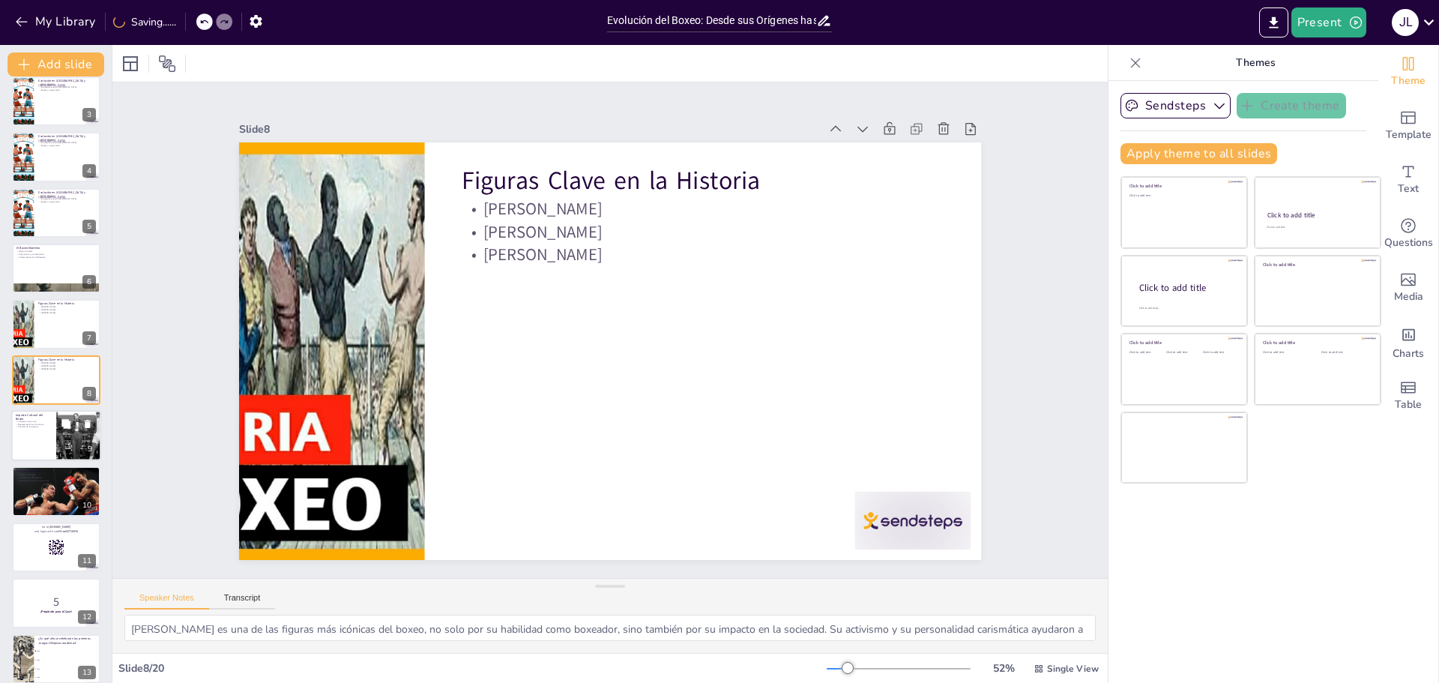
click at [48, 436] on div at bounding box center [56, 435] width 90 height 51
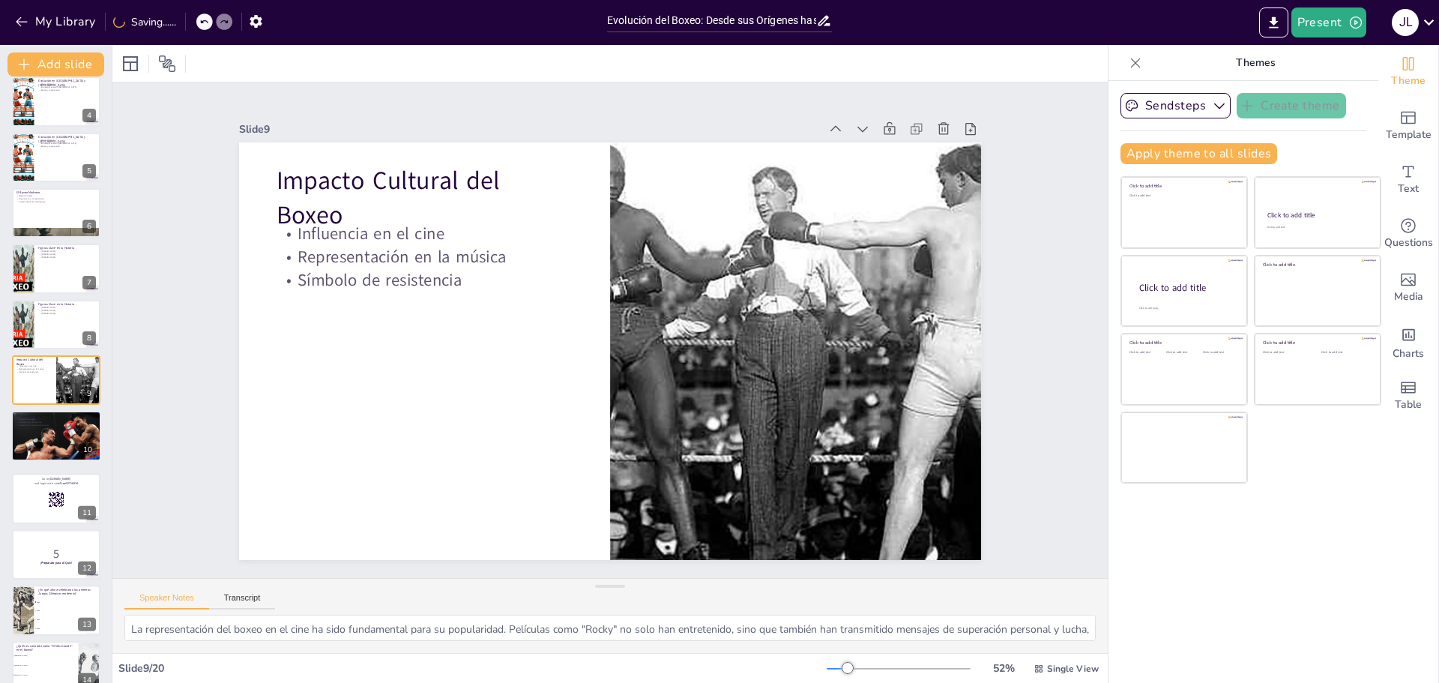
click at [50, 463] on div "Evolución del Boxeo: Desde sus Orígenes hasta la Actualidad Esta presentación e…" at bounding box center [56, 464] width 112 height 1110
click at [44, 449] on div at bounding box center [56, 436] width 90 height 51
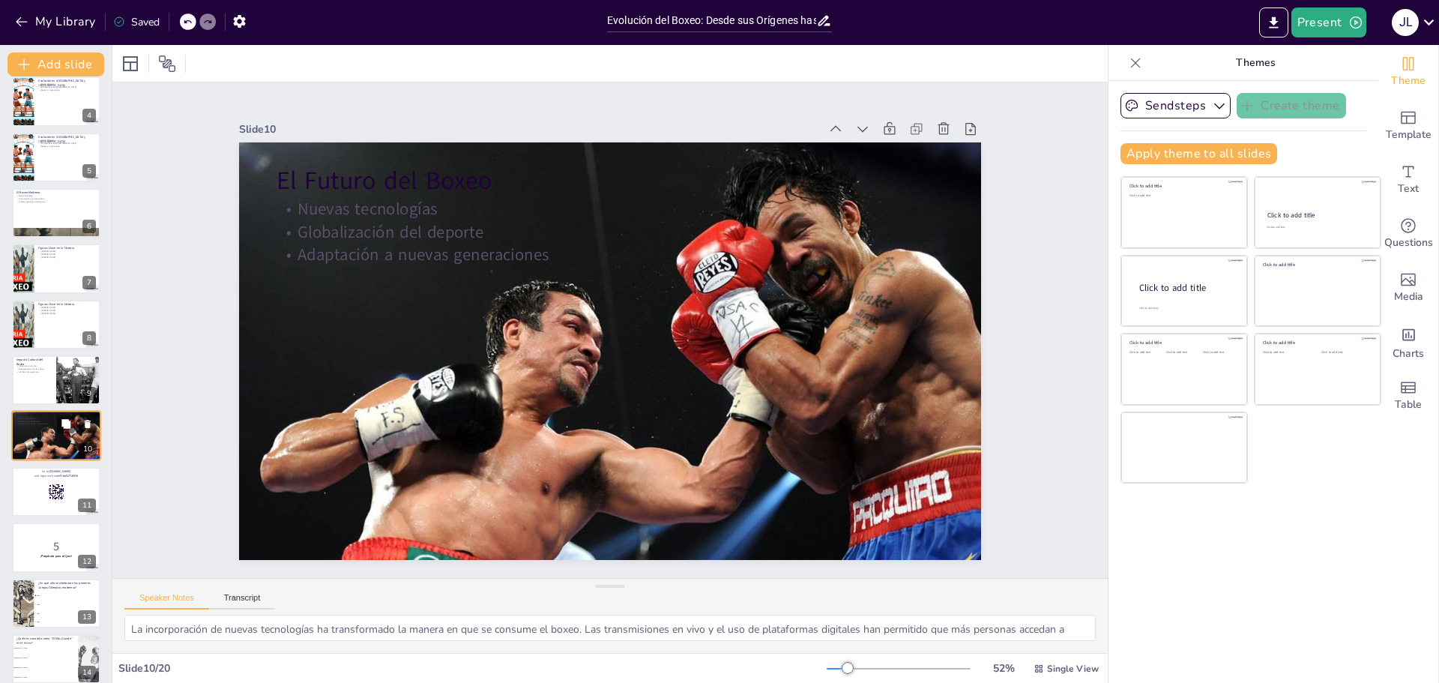
scroll to position [235, 0]
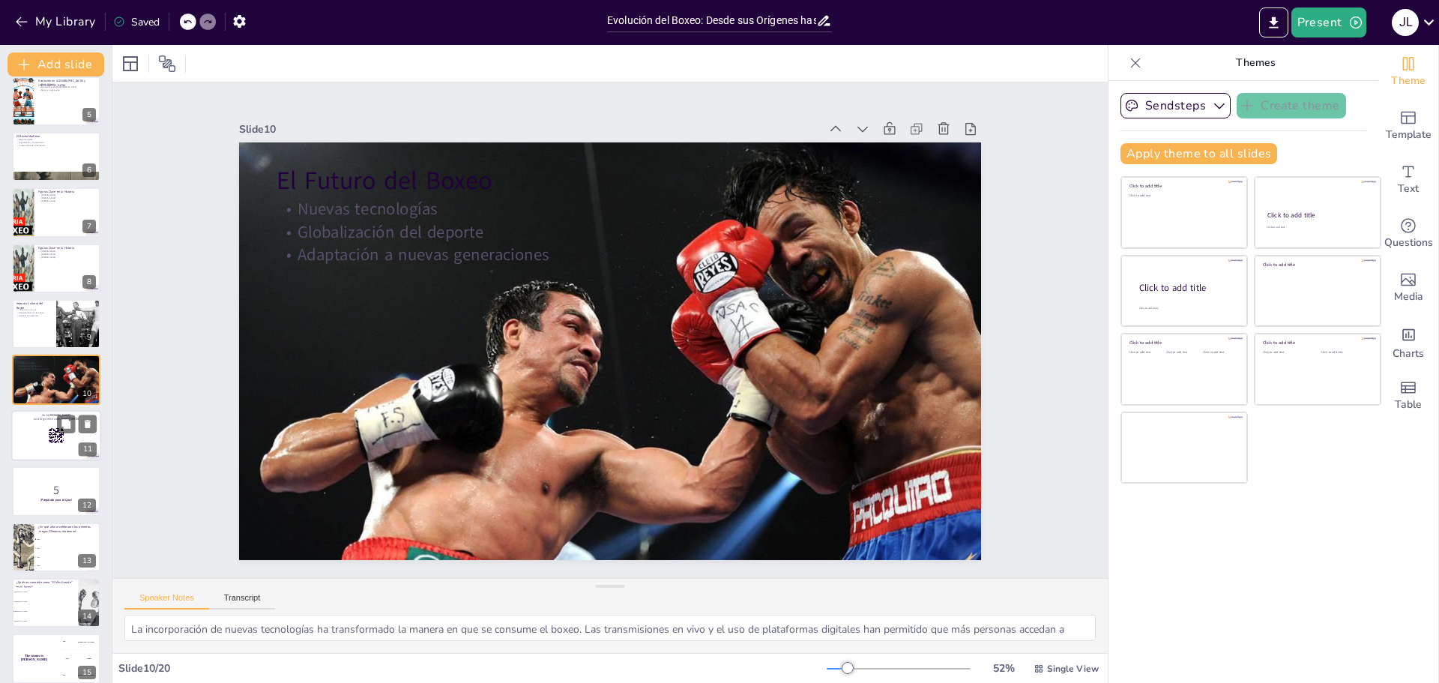
click at [47, 447] on div at bounding box center [56, 435] width 90 height 51
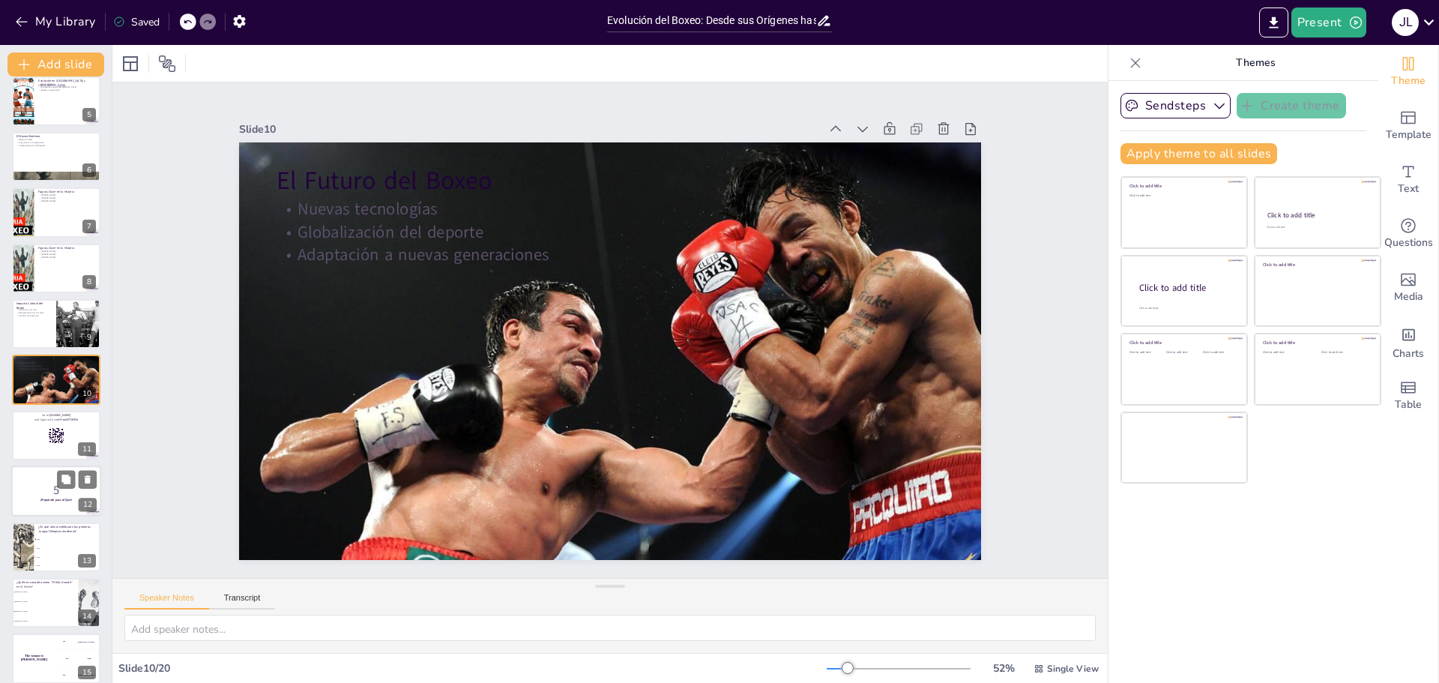
scroll to position [291, 0]
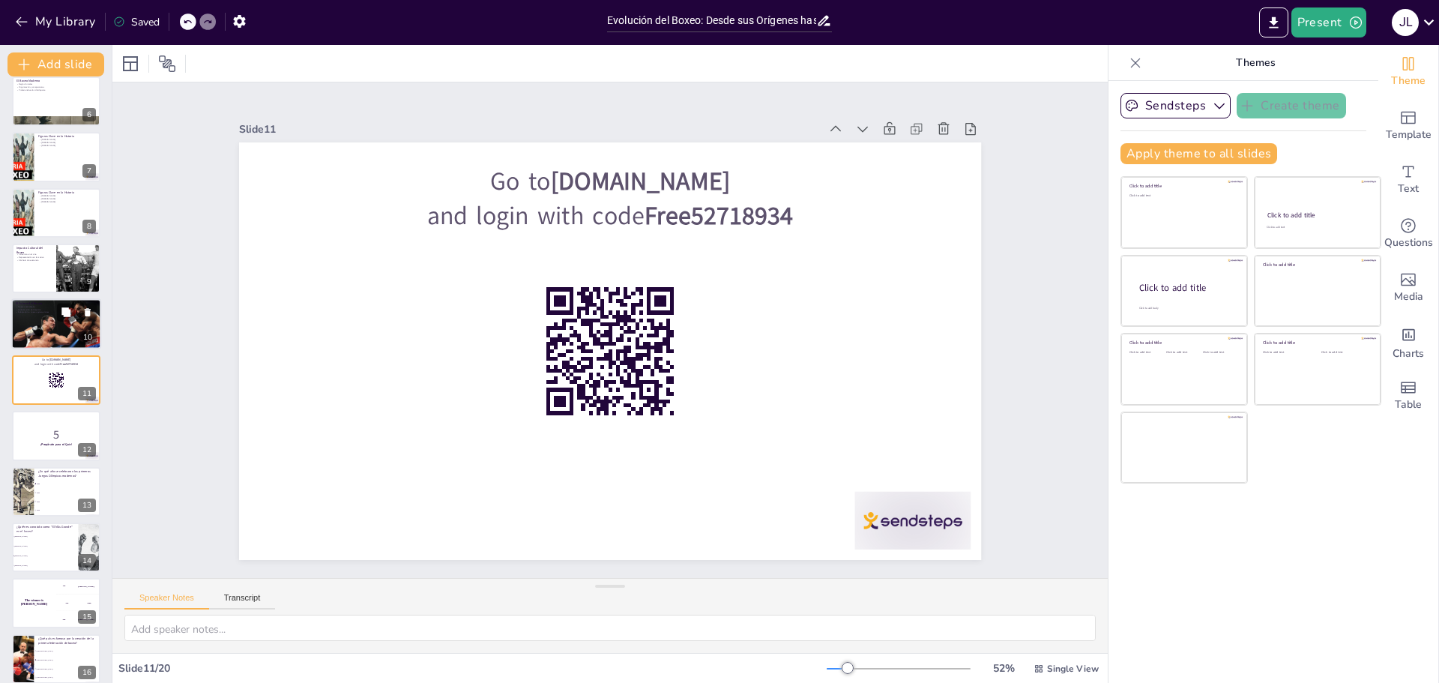
click at [46, 321] on div at bounding box center [56, 324] width 90 height 51
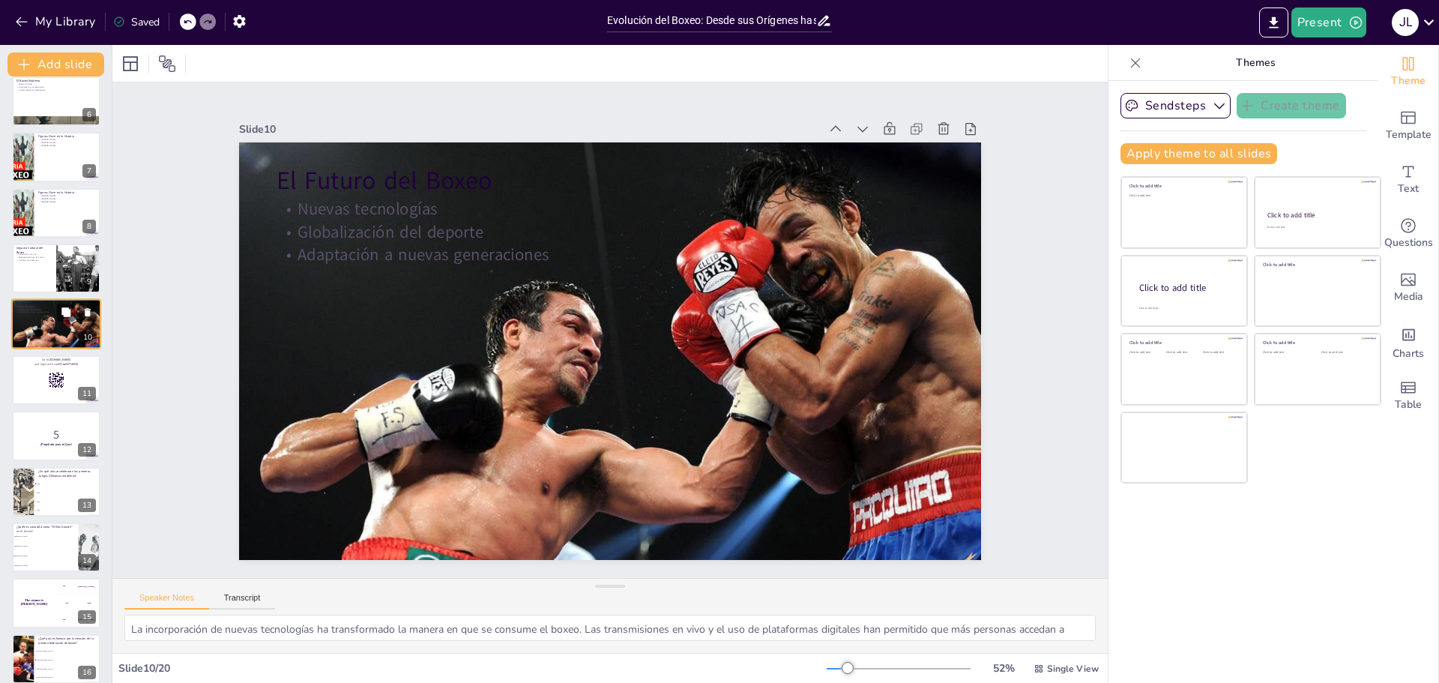
scroll to position [235, 0]
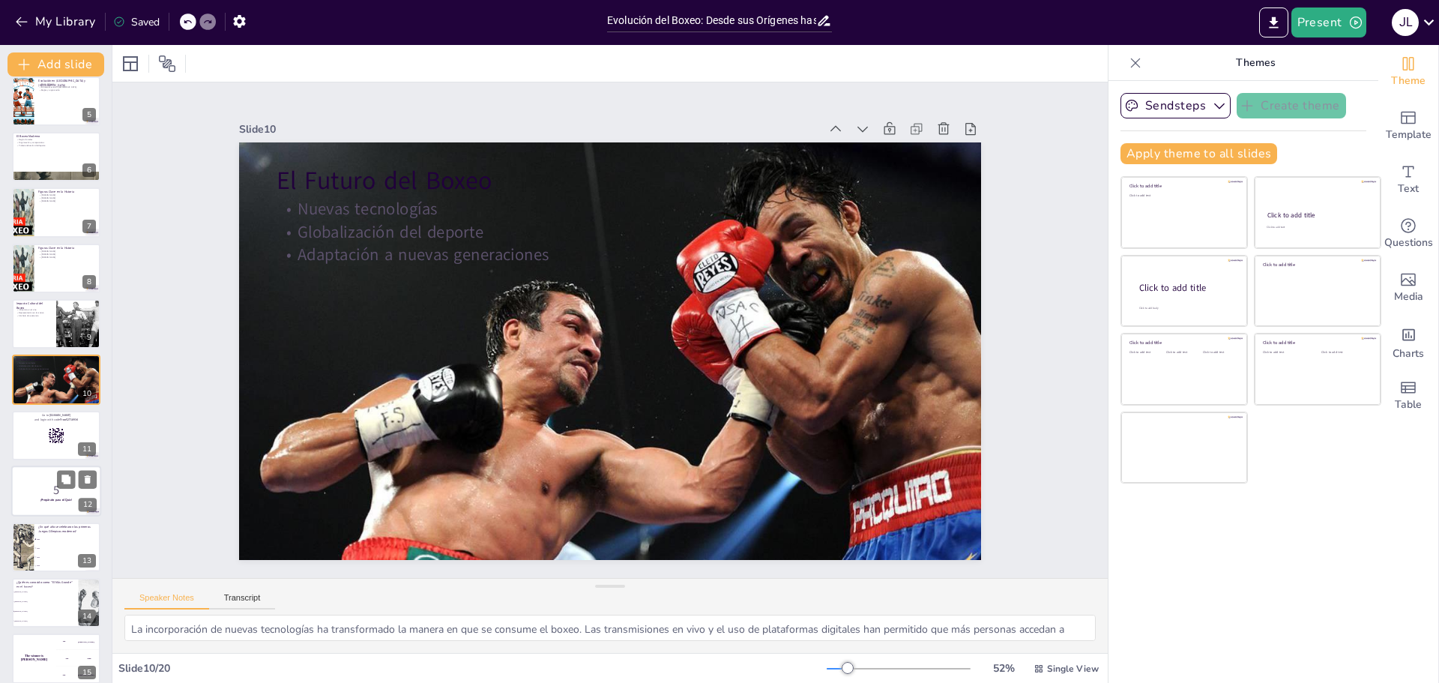
click at [17, 492] on p "5" at bounding box center [56, 490] width 81 height 16
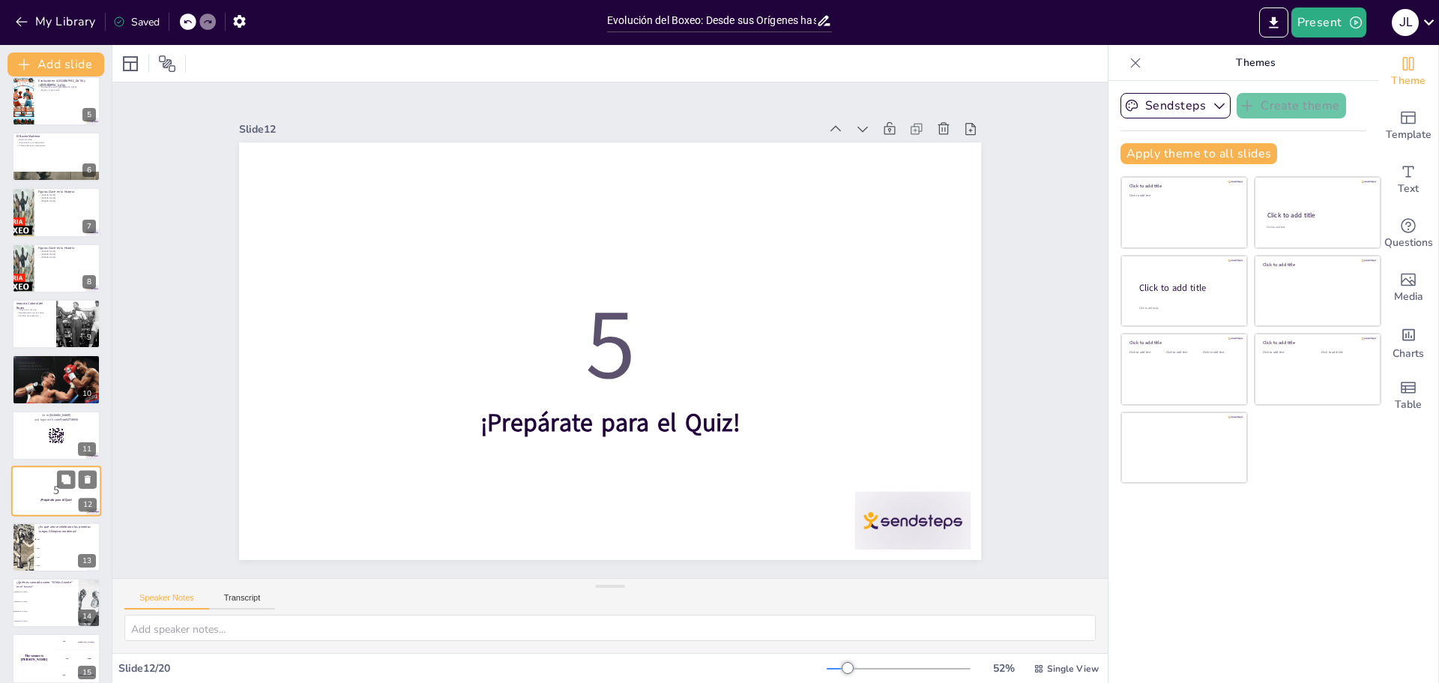
scroll to position [346, 0]
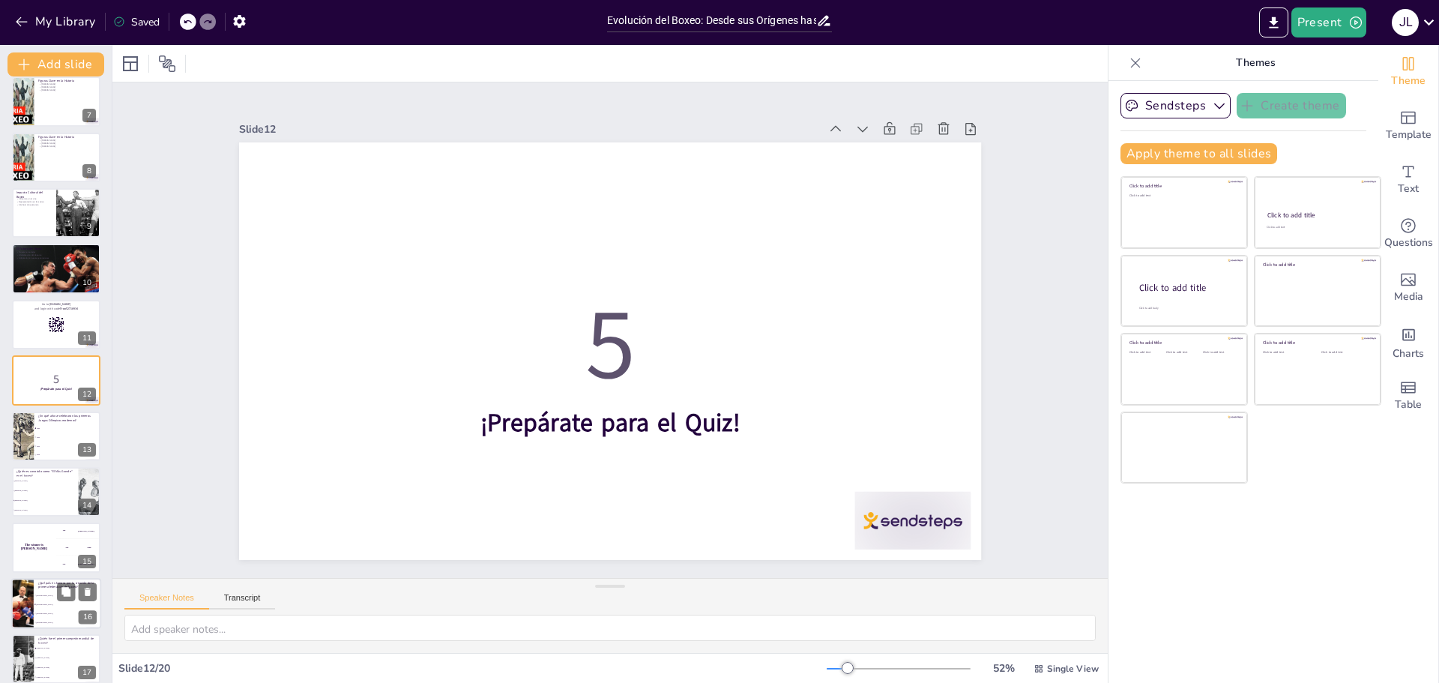
click at [46, 499] on li "Muhammad Ali" at bounding box center [45, 499] width 67 height 9
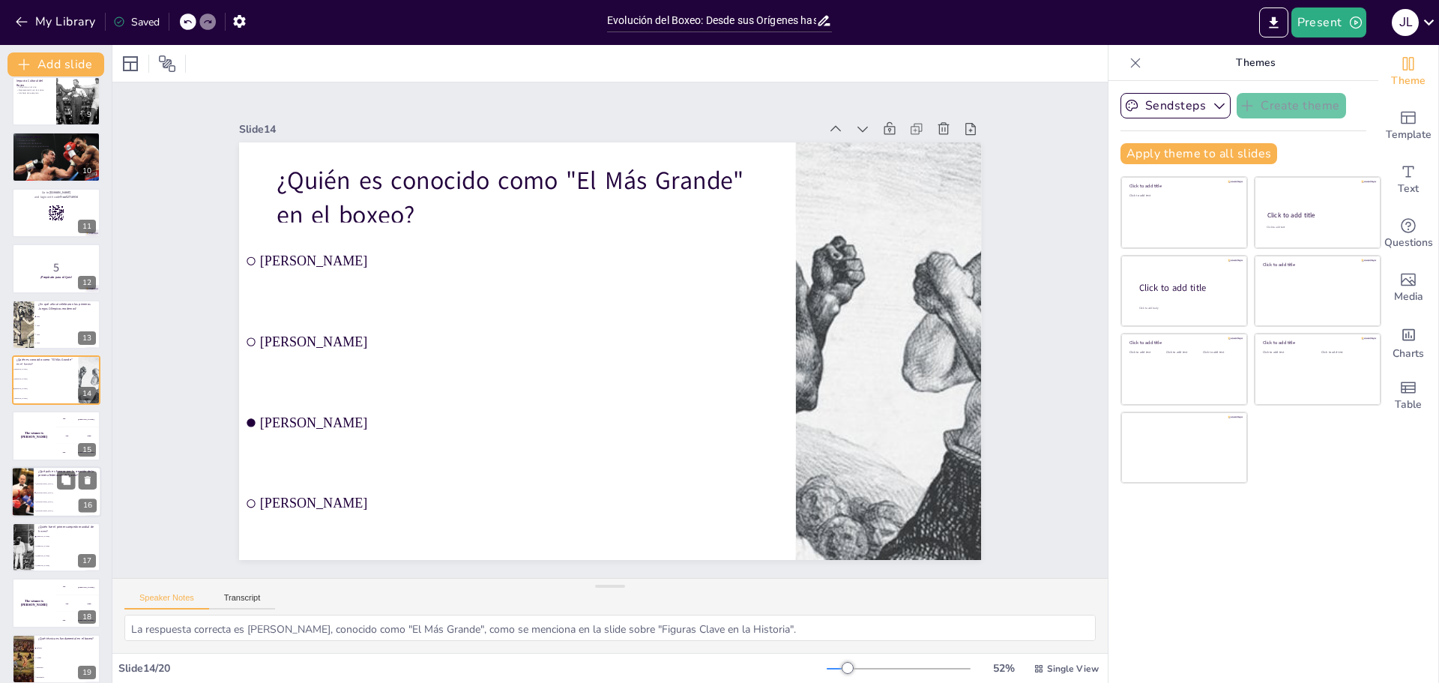
click at [52, 471] on p "¿Qué país es famoso por la creación de la primera federación de boxeo?" at bounding box center [67, 472] width 58 height 8
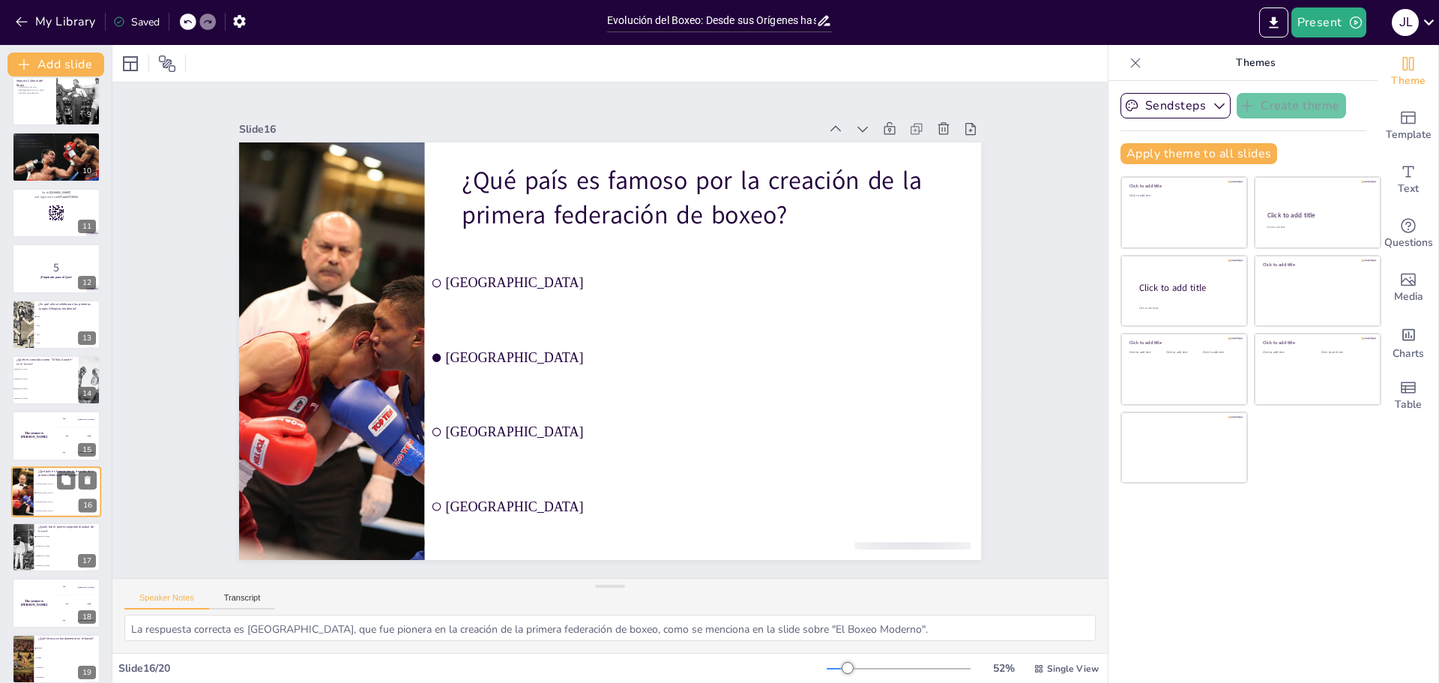
scroll to position [527, 0]
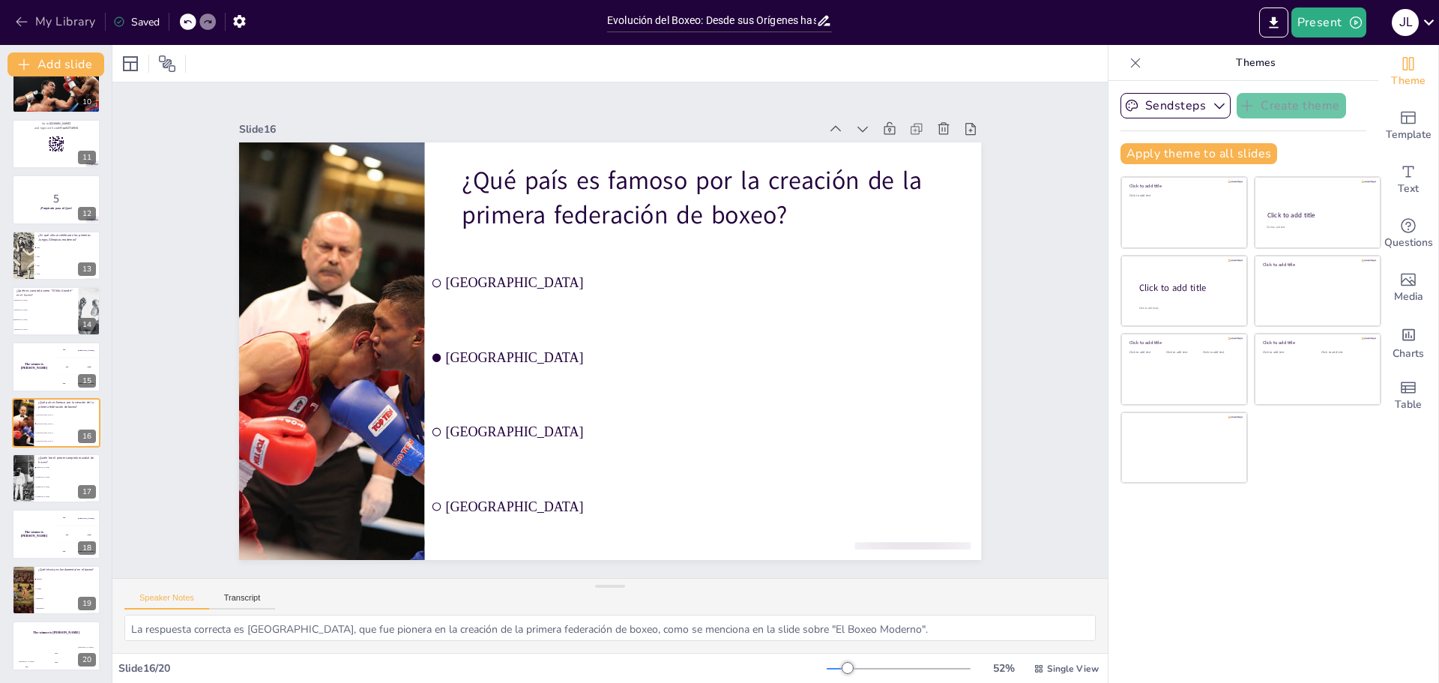
click at [49, 22] on button "My Library" at bounding box center [56, 22] width 91 height 24
